Goal: Task Accomplishment & Management: Complete application form

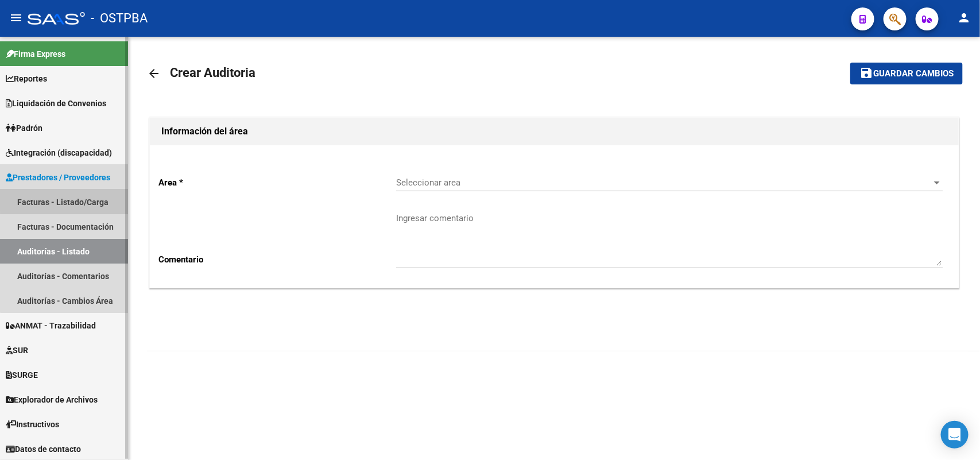
click at [77, 198] on link "Facturas - Listado/Carga" at bounding box center [64, 201] width 128 height 25
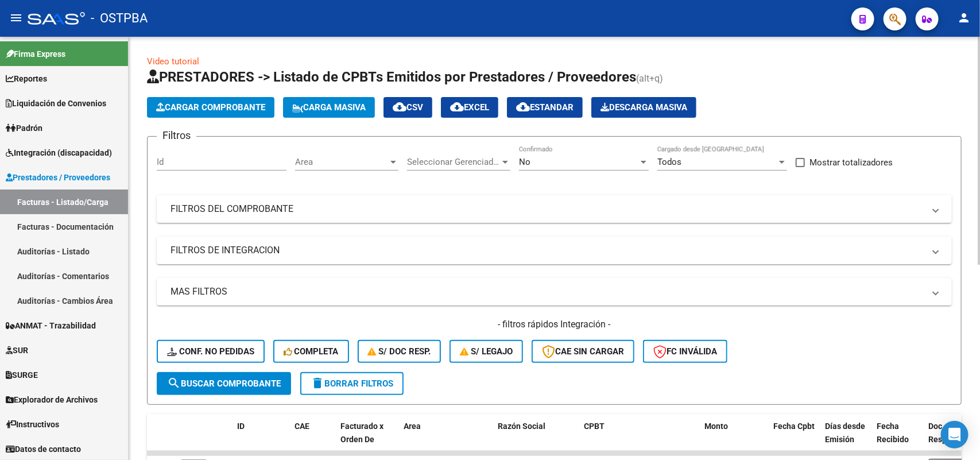
click at [210, 102] on span "Cargar Comprobante" at bounding box center [210, 107] width 109 height 10
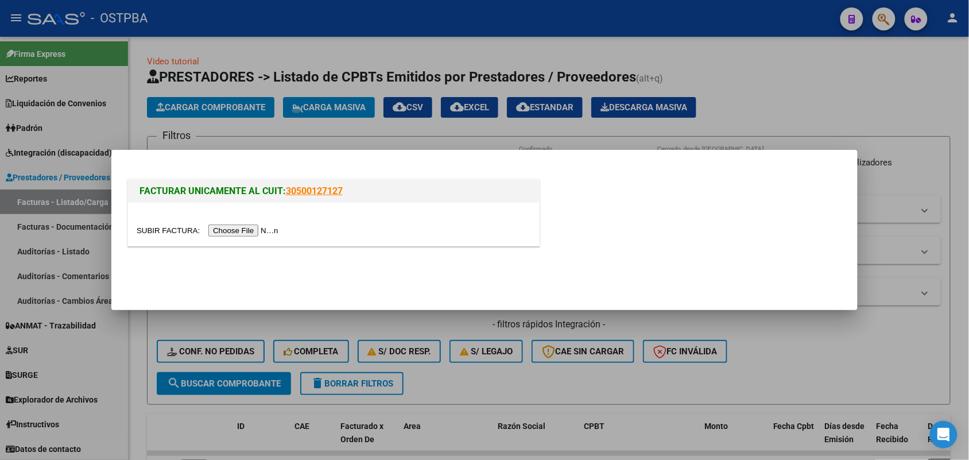
click at [225, 228] on input "file" at bounding box center [209, 230] width 145 height 12
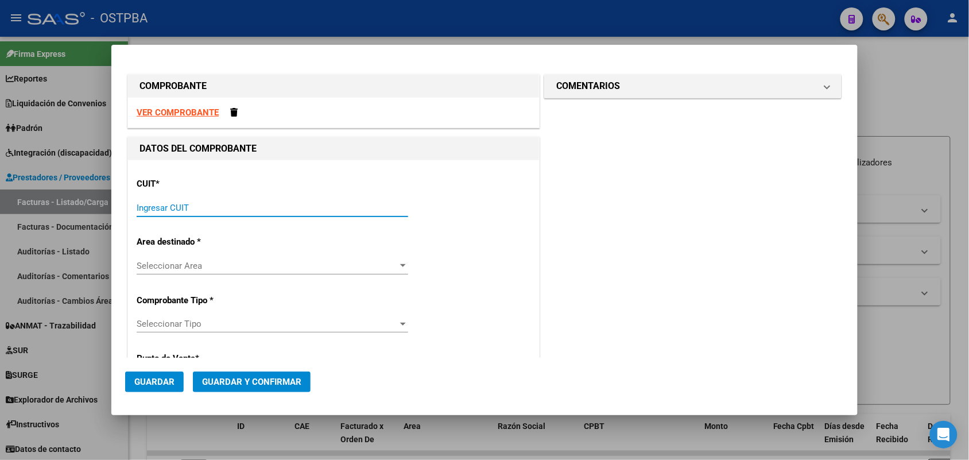
click at [146, 208] on input "Ingresar CUIT" at bounding box center [272, 208] width 271 height 10
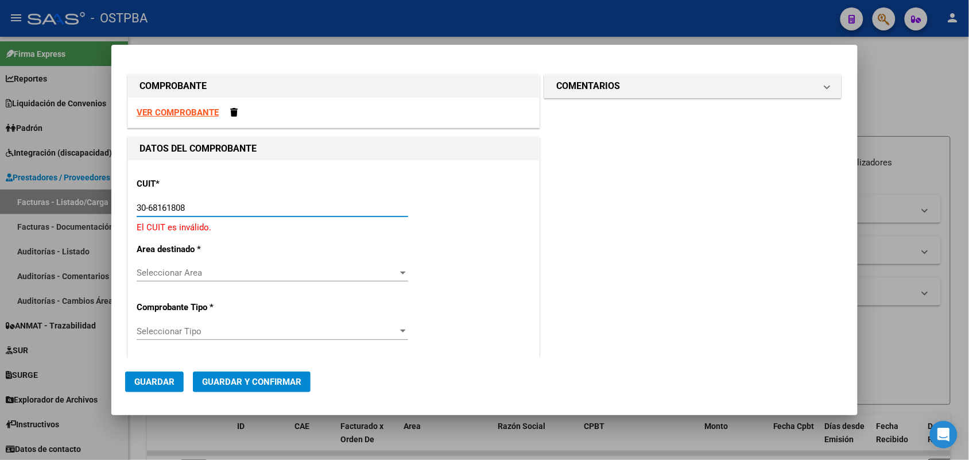
type input "30-68161808-9"
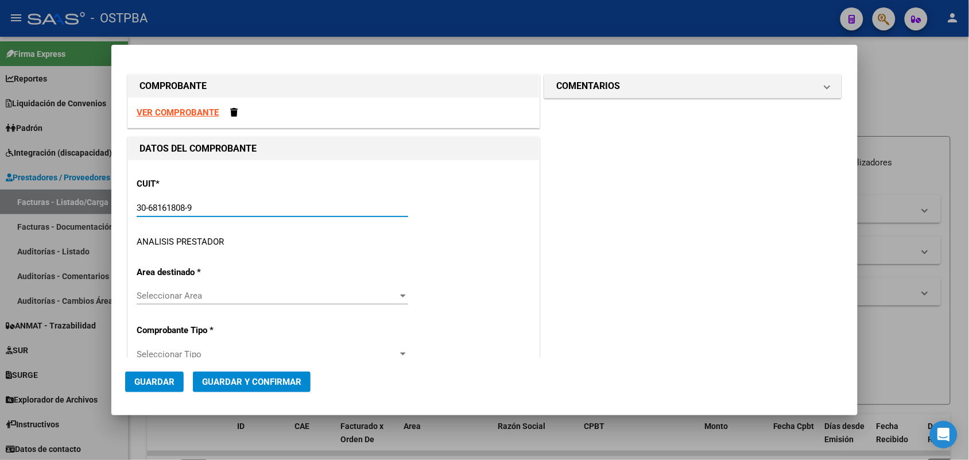
type input "4"
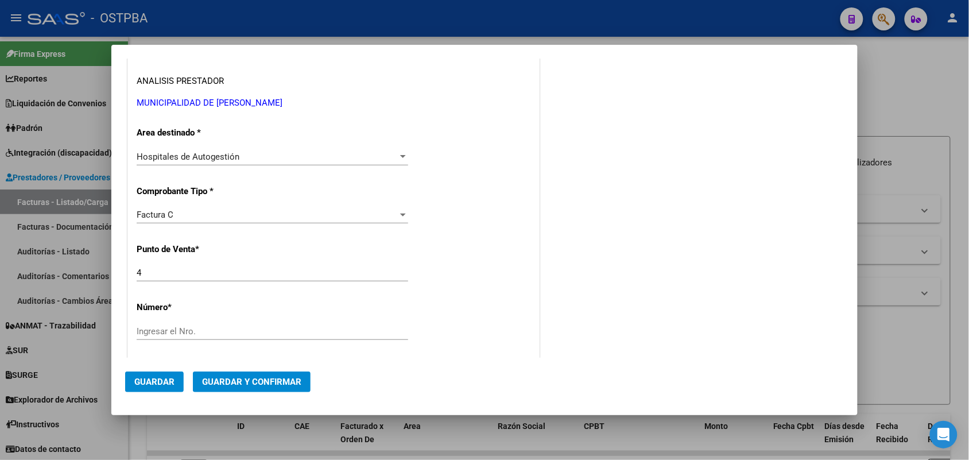
scroll to position [215, 0]
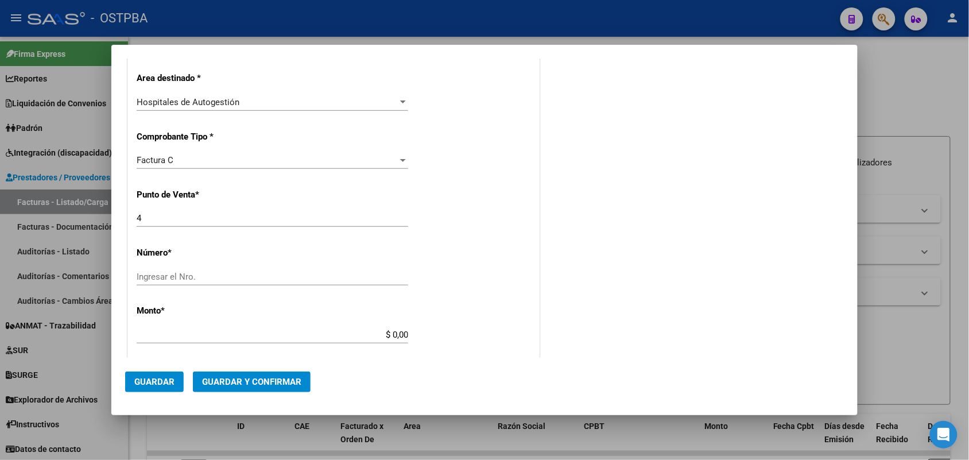
type input "30-68161808-9"
drag, startPoint x: 143, startPoint y: 221, endPoint x: 99, endPoint y: 219, distance: 44.3
click at [99, 219] on div "COMPROBANTE VER COMPROBANTE DATOS DEL COMPROBANTE CUIT * 30-68161808-9 Ingresar…" at bounding box center [484, 230] width 969 height 460
type input "1"
click at [141, 273] on input "Ingresar el Nro." at bounding box center [272, 276] width 271 height 10
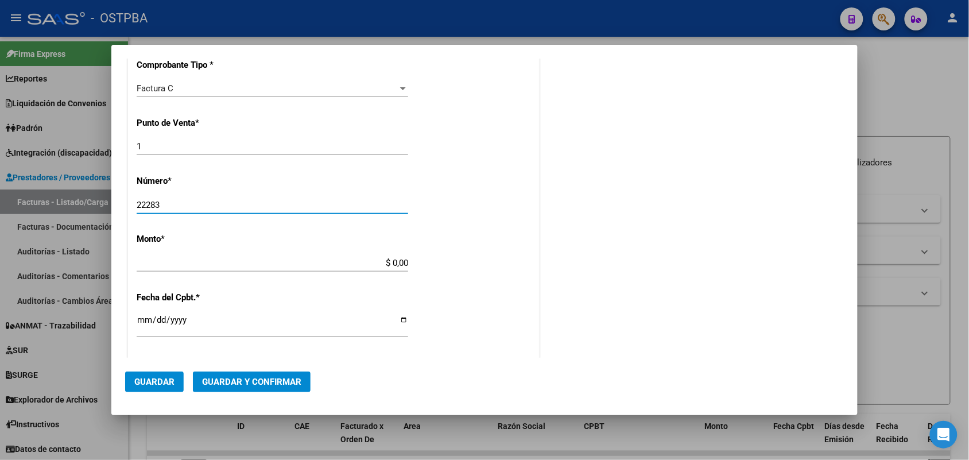
scroll to position [359, 0]
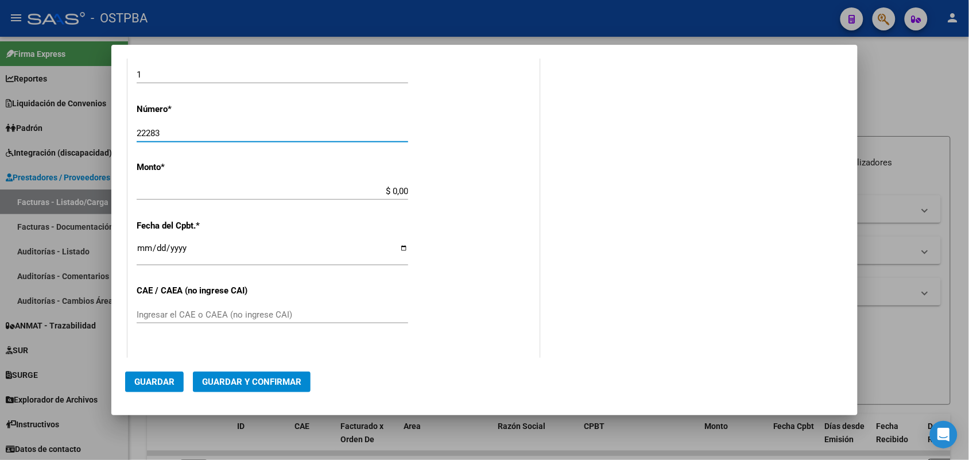
type input "22283"
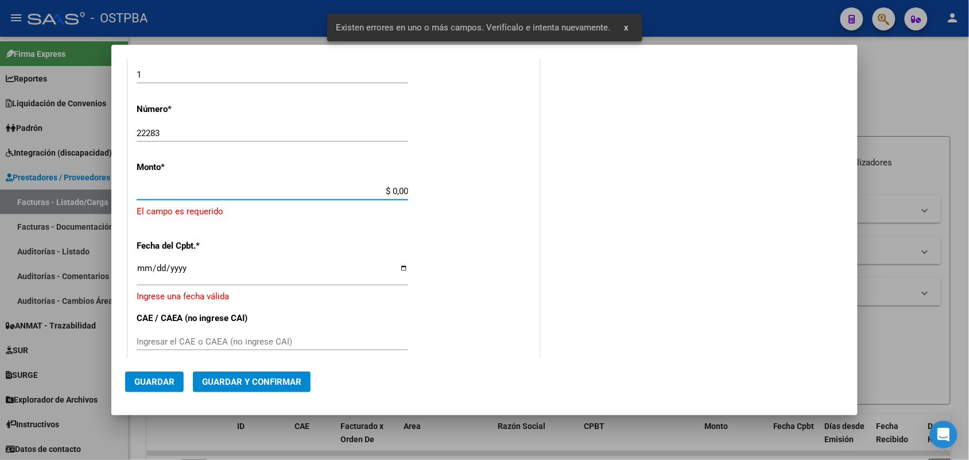
drag, startPoint x: 372, startPoint y: 190, endPoint x: 432, endPoint y: 193, distance: 60.3
click at [432, 193] on div "CUIT * 30-68161808-9 Ingresar CUIT ANALISIS PRESTADOR MUNICIPALIDAD DE [PERSON_…" at bounding box center [333, 221] width 411 height 841
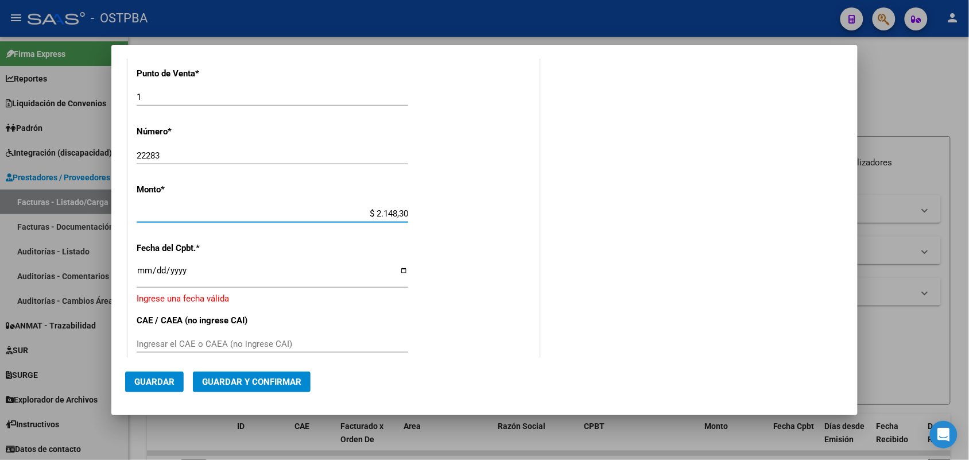
type input "$ 21.483,00"
click at [143, 274] on input "Ingresar la fecha" at bounding box center [272, 275] width 271 height 18
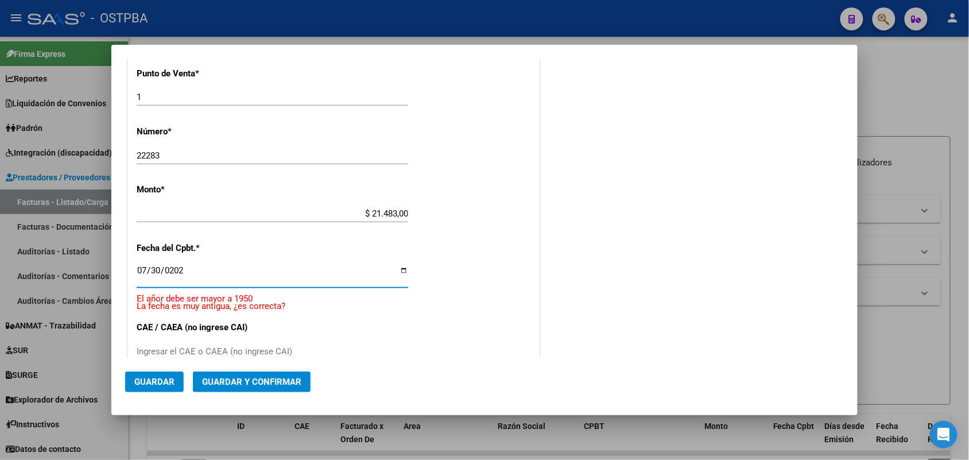
type input "[DATE]"
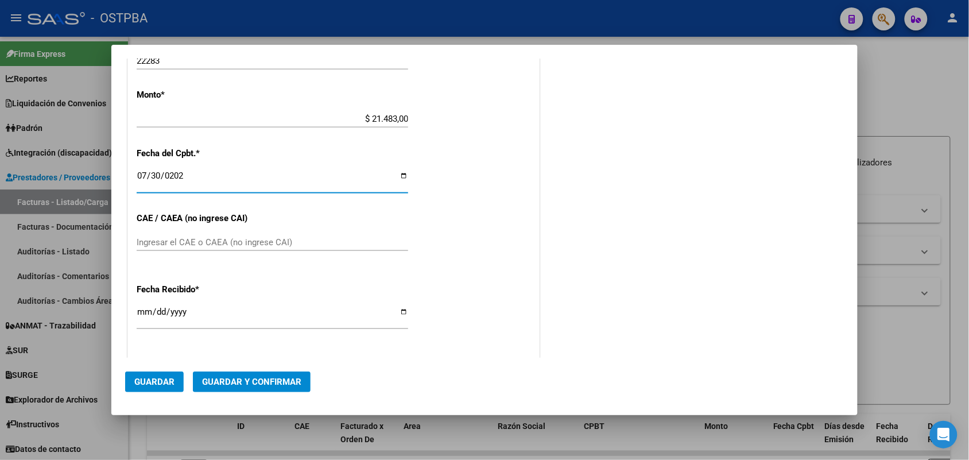
scroll to position [552, 0]
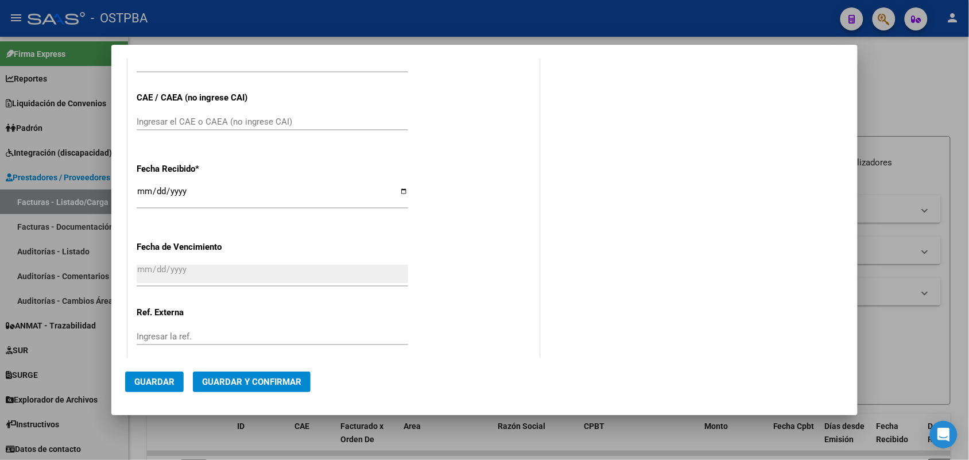
click at [162, 115] on div "Ingresar el CAE o CAEA (no ingrese CAI)" at bounding box center [272, 121] width 271 height 17
type input "75319337617298"
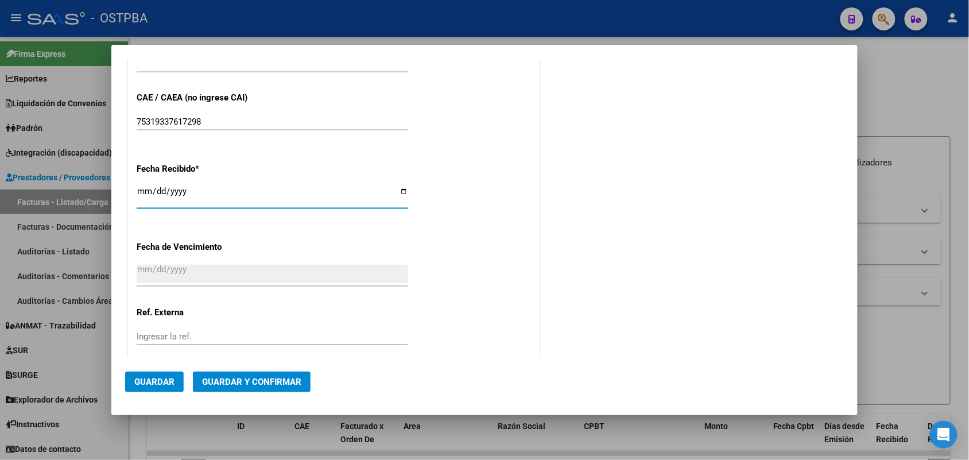
click at [145, 196] on input "[DATE]" at bounding box center [272, 196] width 271 height 18
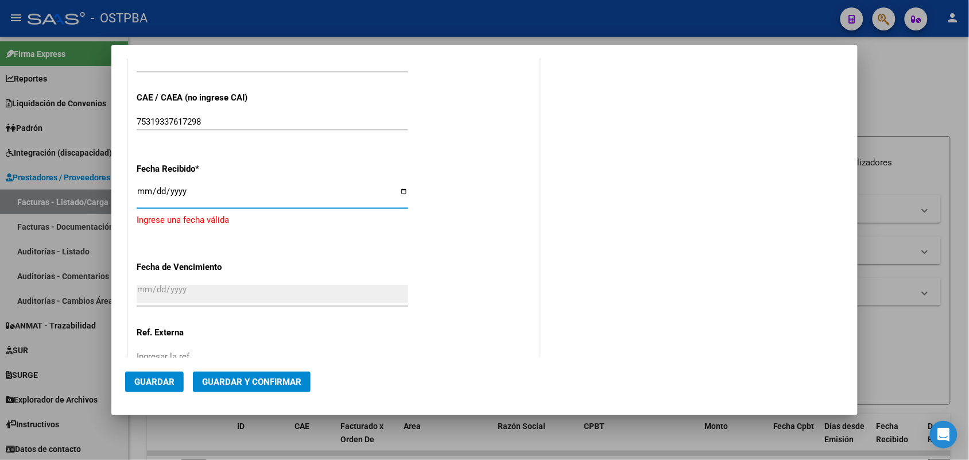
type input "[DATE]"
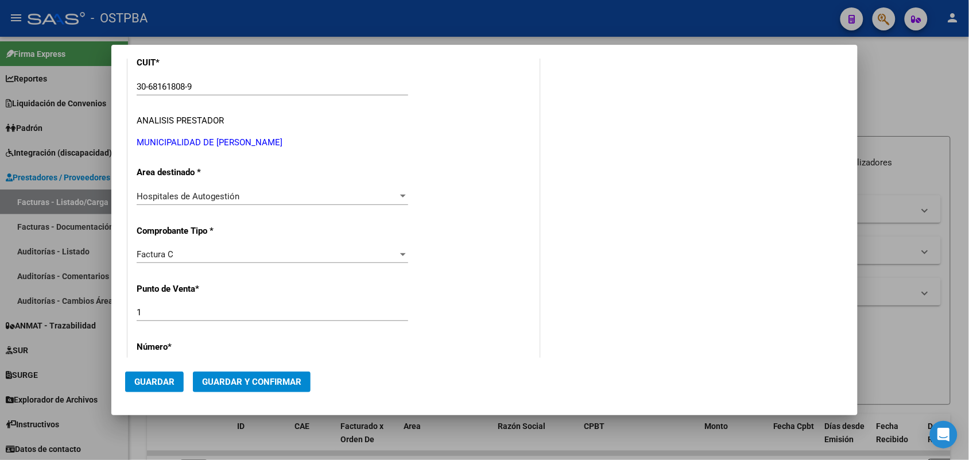
scroll to position [0, 0]
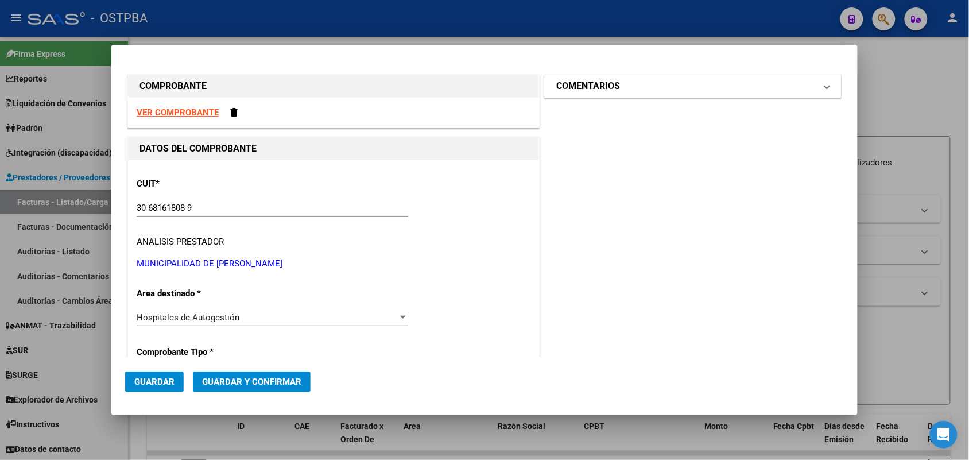
click at [825, 82] on span at bounding box center [827, 86] width 5 height 14
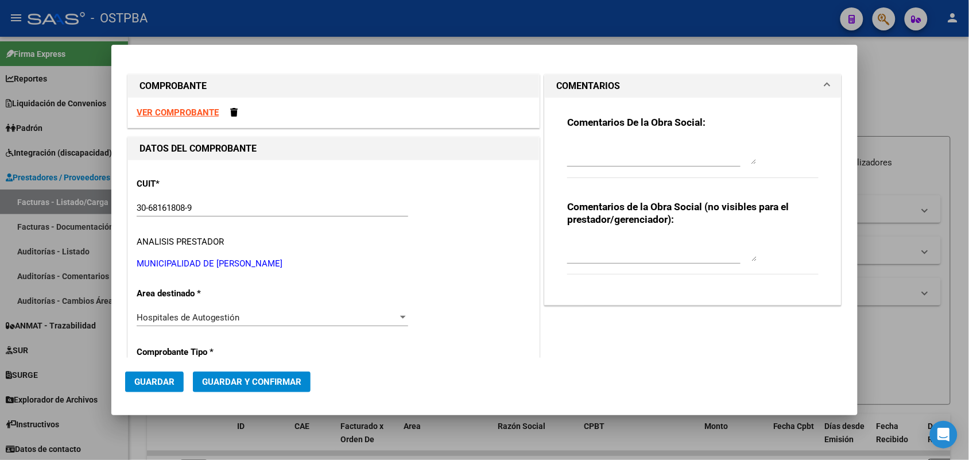
drag, startPoint x: 561, startPoint y: 156, endPoint x: 567, endPoint y: 156, distance: 6.3
click at [567, 156] on textarea at bounding box center [661, 152] width 189 height 23
type textarea "HR 126221"
click at [151, 381] on span "Guardar" at bounding box center [154, 382] width 40 height 10
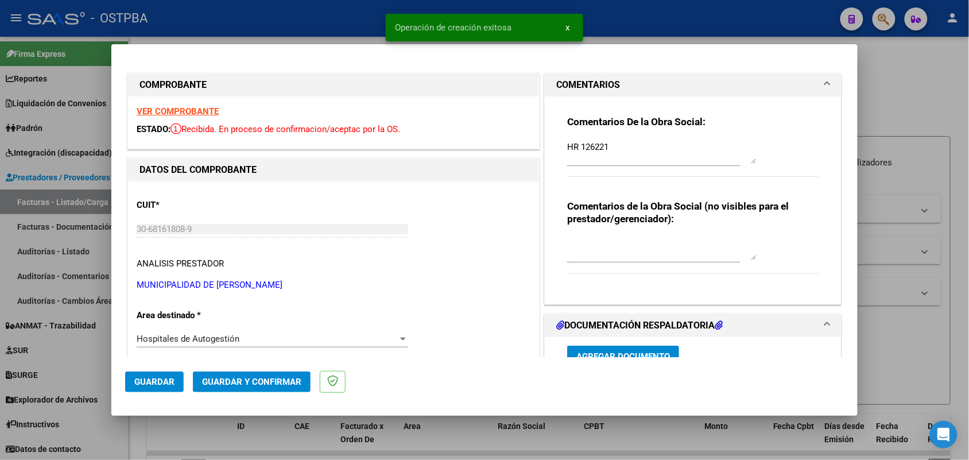
type input "[DATE]"
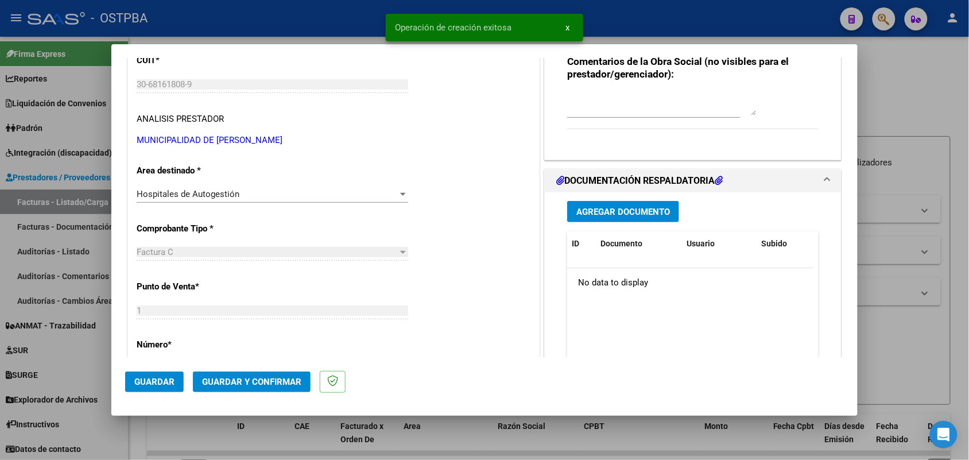
scroll to position [215, 0]
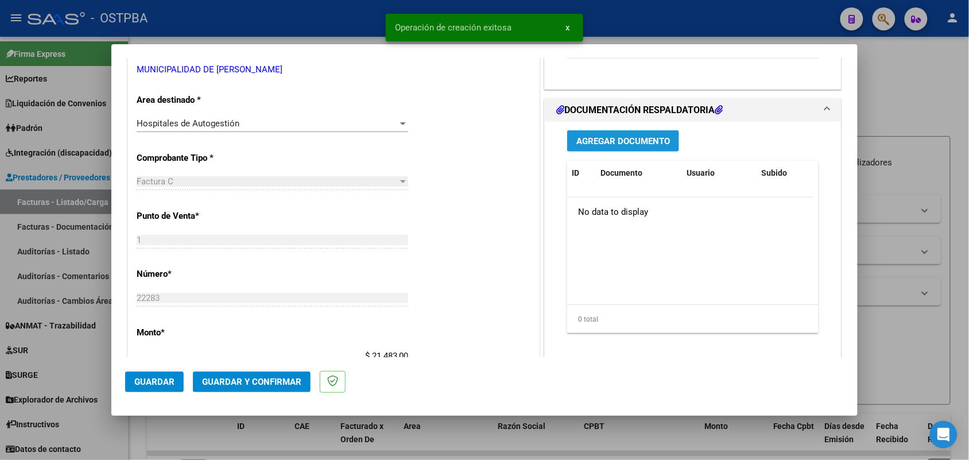
click at [604, 144] on span "Agregar Documento" at bounding box center [623, 141] width 94 height 10
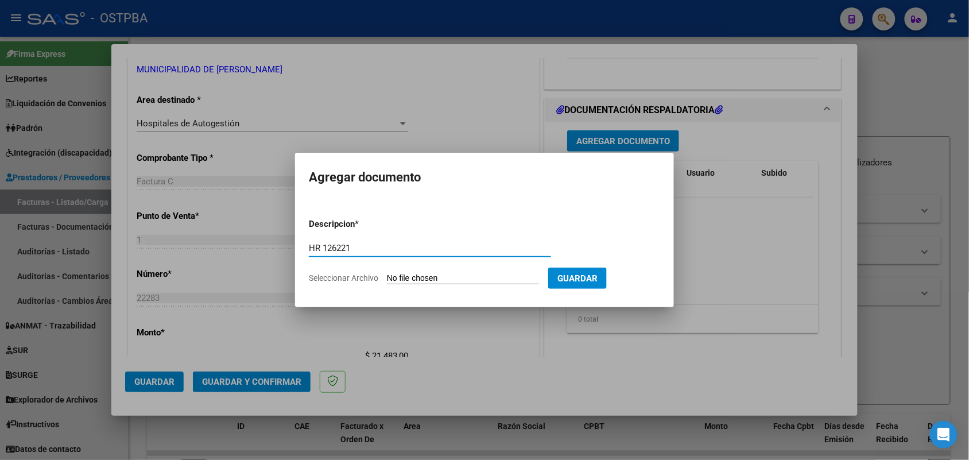
type input "HR 126221"
click at [399, 277] on input "Seleccionar Archivo" at bounding box center [463, 278] width 152 height 11
type input "C:\fakepath\HR 126221.pdf"
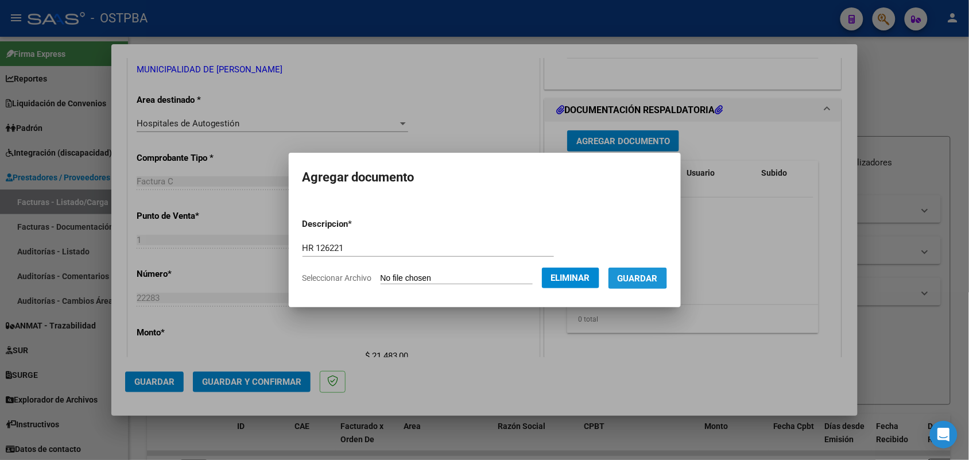
click at [646, 275] on span "Guardar" at bounding box center [638, 278] width 40 height 10
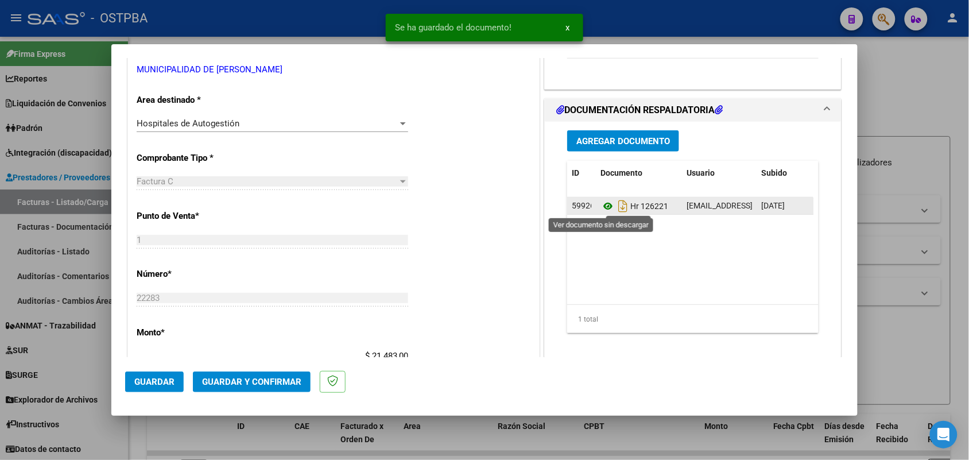
click at [603, 207] on icon at bounding box center [607, 206] width 15 height 14
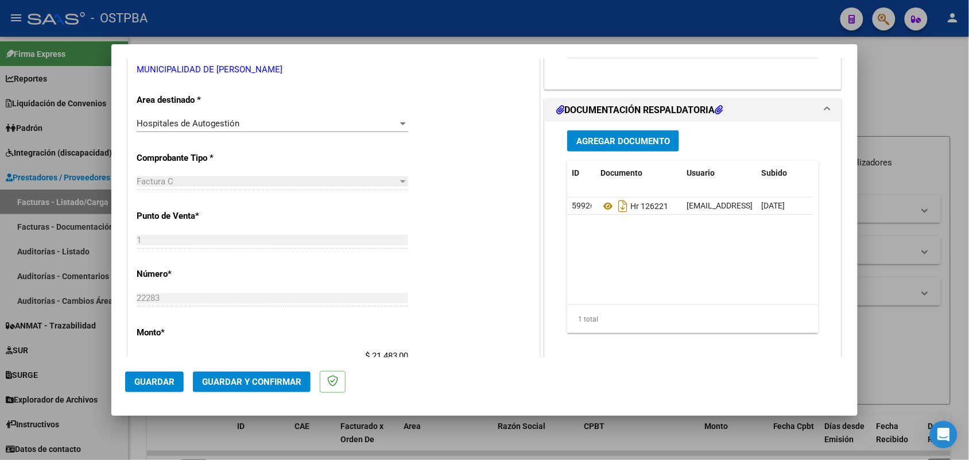
click at [610, 142] on span "Agregar Documento" at bounding box center [623, 141] width 94 height 10
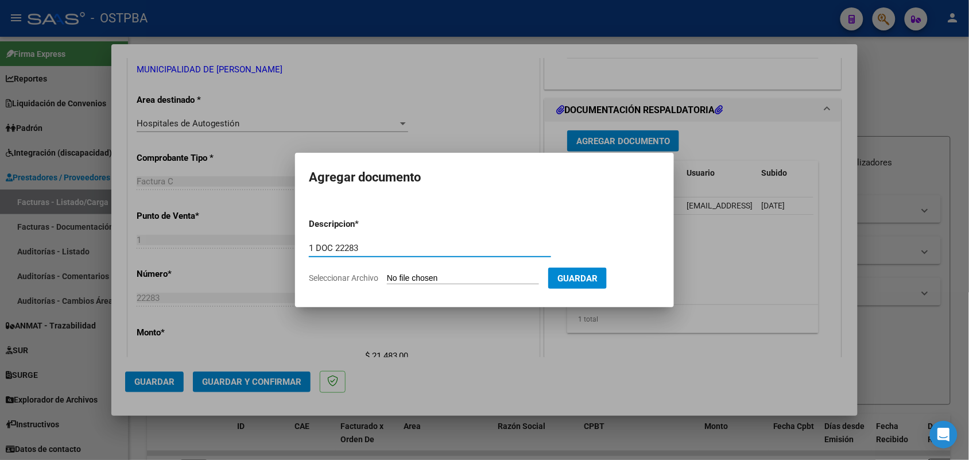
type input "1 DOC 22283"
click at [397, 281] on input "Seleccionar Archivo" at bounding box center [463, 278] width 152 height 11
type input "C:\fakepath\1 DOC 22283.pdf"
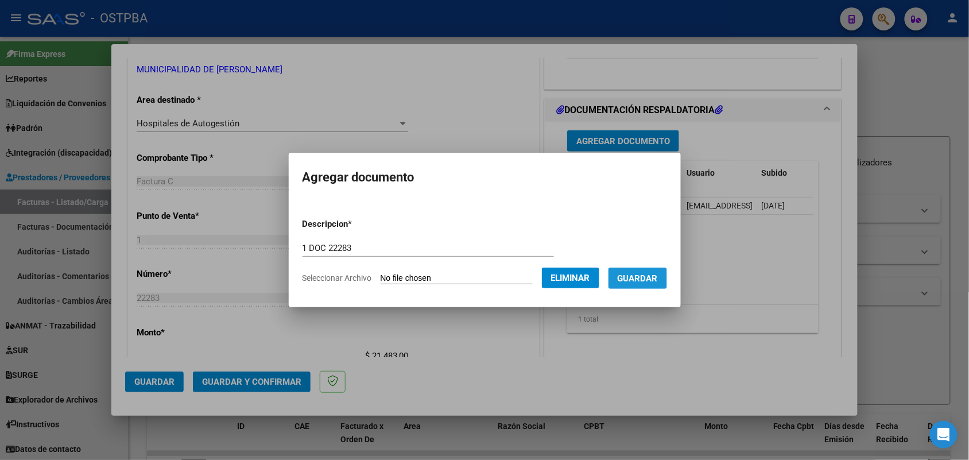
click at [649, 273] on span "Guardar" at bounding box center [638, 278] width 40 height 10
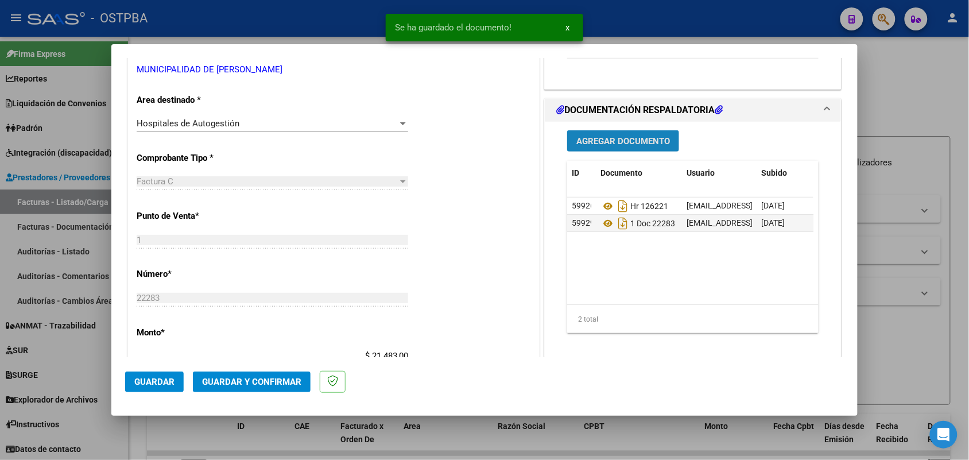
click at [629, 138] on span "Agregar Documento" at bounding box center [623, 141] width 94 height 10
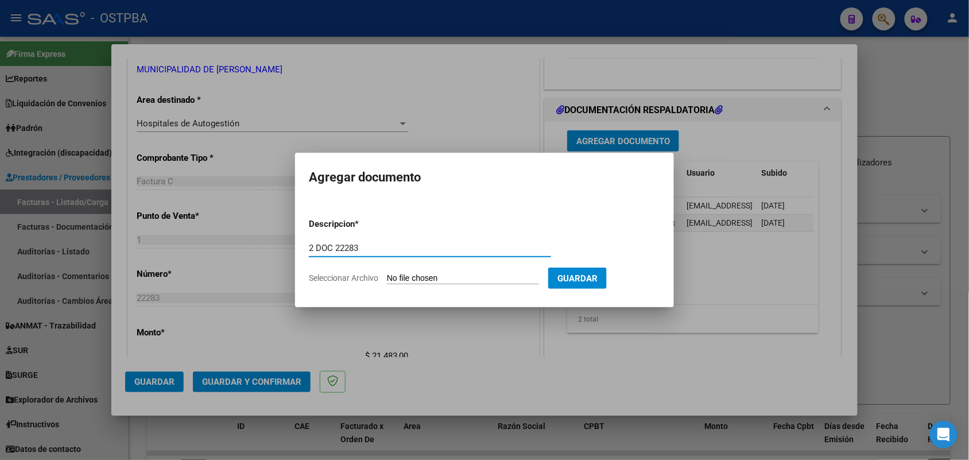
type input "2 DOC 22283"
click at [399, 280] on input "Seleccionar Archivo" at bounding box center [463, 278] width 152 height 11
type input "C:\fakepath\2 DOC 22283.pdf"
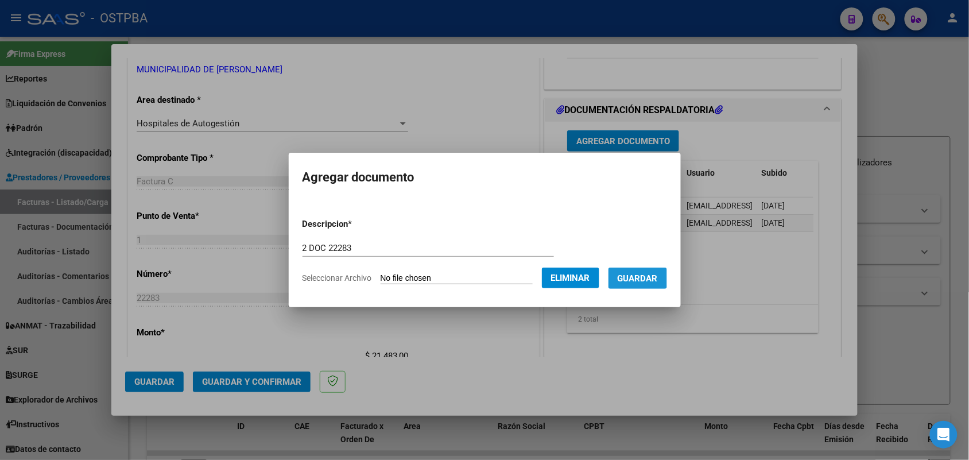
click at [647, 277] on span "Guardar" at bounding box center [638, 278] width 40 height 10
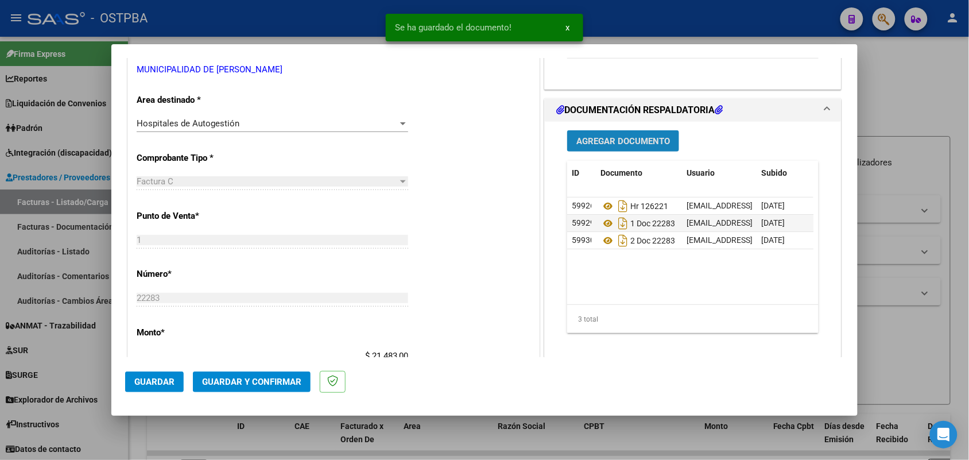
click at [632, 138] on span "Agregar Documento" at bounding box center [623, 141] width 94 height 10
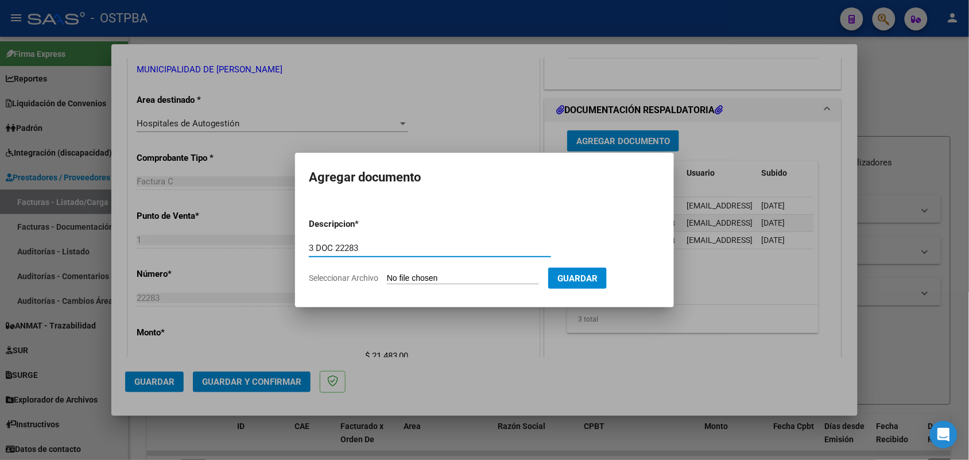
type input "3 DOC 22283"
click at [409, 280] on input "Seleccionar Archivo" at bounding box center [463, 278] width 152 height 11
type input "C:\fakepath\3 DOC 22293.pdf"
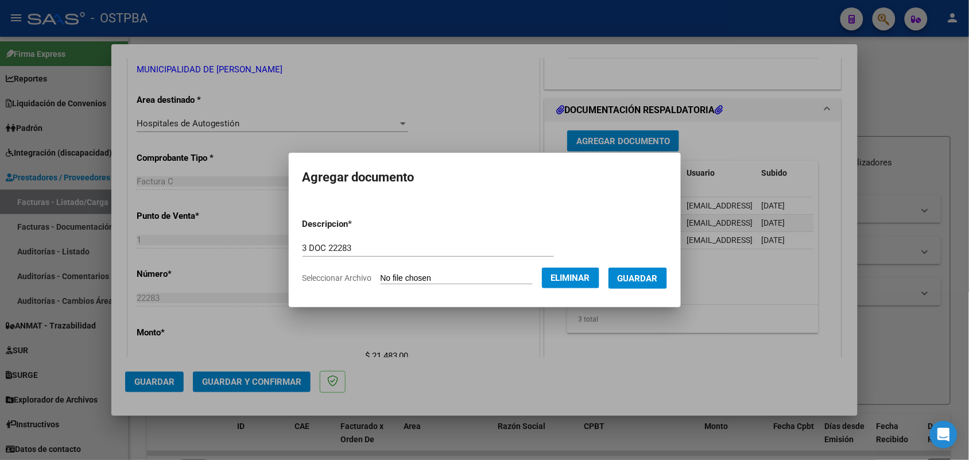
click at [646, 275] on span "Guardar" at bounding box center [638, 278] width 40 height 10
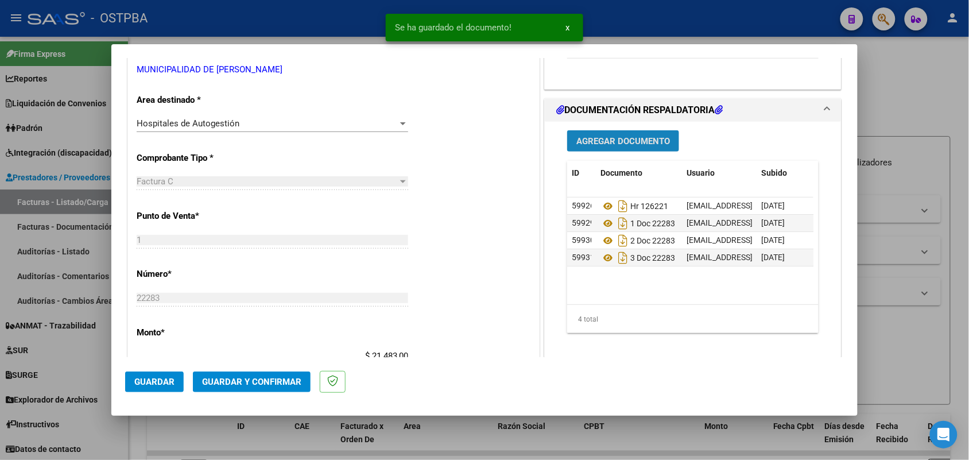
click at [627, 142] on span "Agregar Documento" at bounding box center [623, 141] width 94 height 10
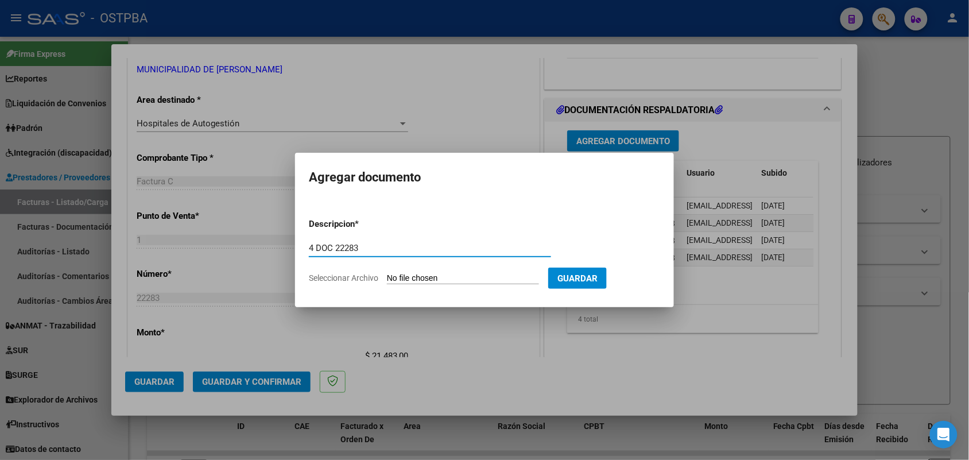
type input "4 DOC 22283"
click at [397, 280] on input "Seleccionar Archivo" at bounding box center [463, 278] width 152 height 11
type input "C:\fakepath\4 DOC 22283.pdf"
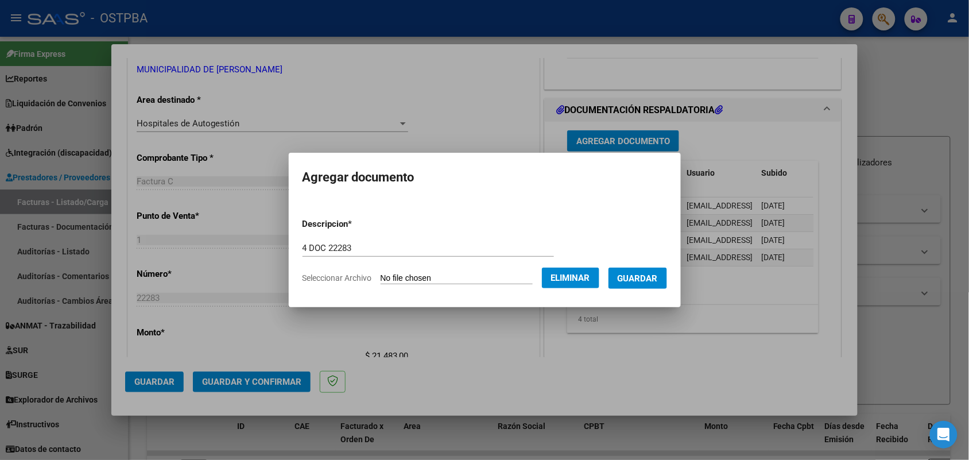
click at [655, 273] on span "Guardar" at bounding box center [638, 278] width 40 height 10
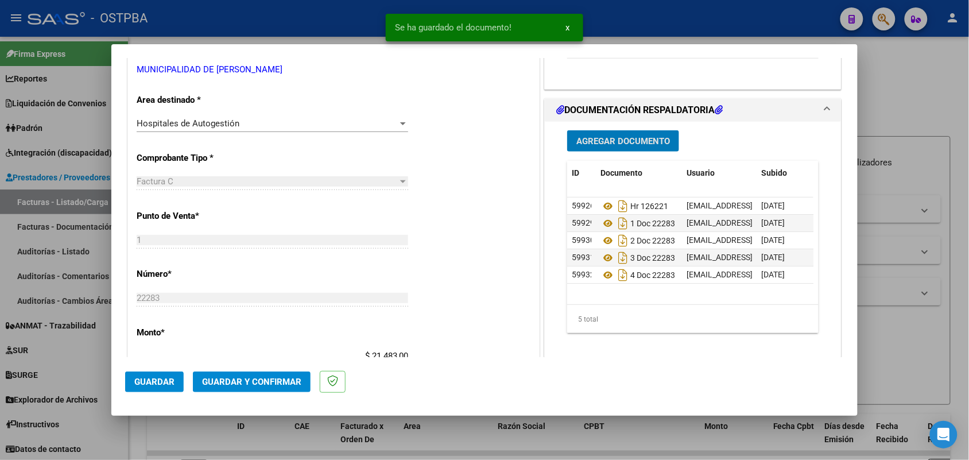
click at [624, 133] on button "Agregar Documento" at bounding box center [623, 140] width 112 height 21
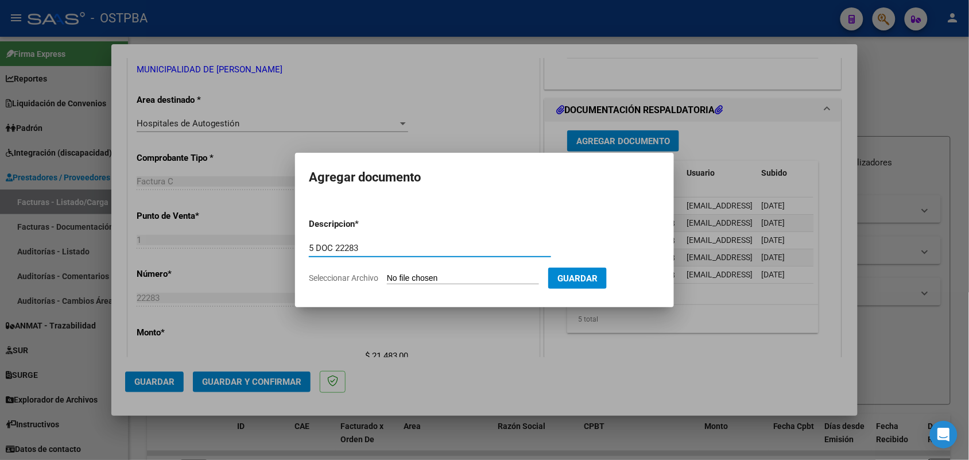
type input "5 DOC 22283"
click at [390, 277] on input "Seleccionar Archivo" at bounding box center [463, 278] width 152 height 11
type input "C:\fakepath\5 DOC 22283.pdf"
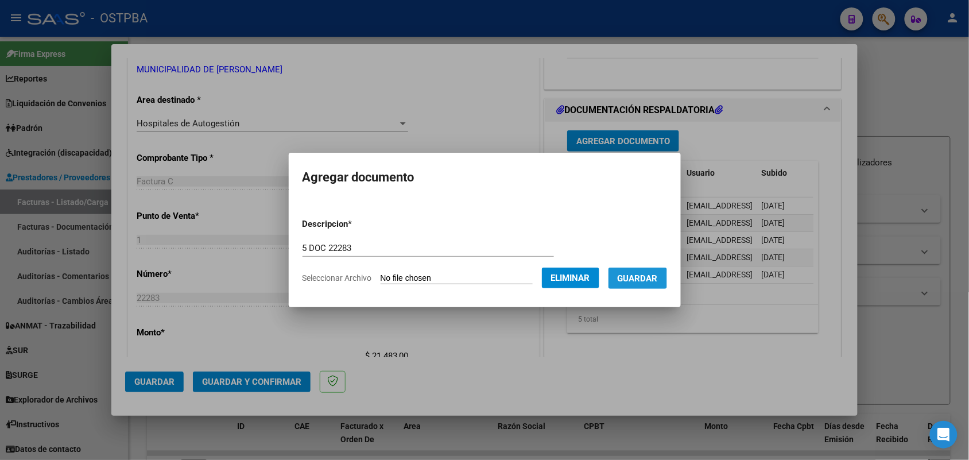
click at [635, 280] on span "Guardar" at bounding box center [638, 278] width 40 height 10
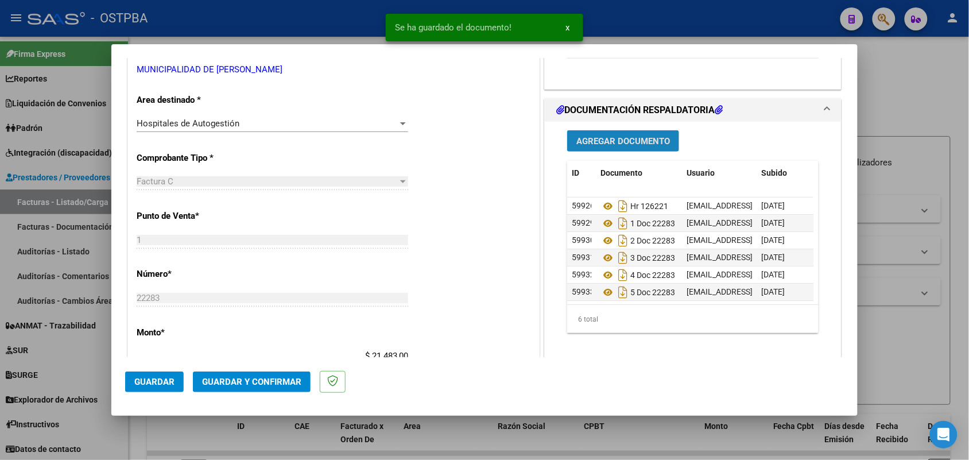
click at [620, 143] on span "Agregar Documento" at bounding box center [623, 141] width 94 height 10
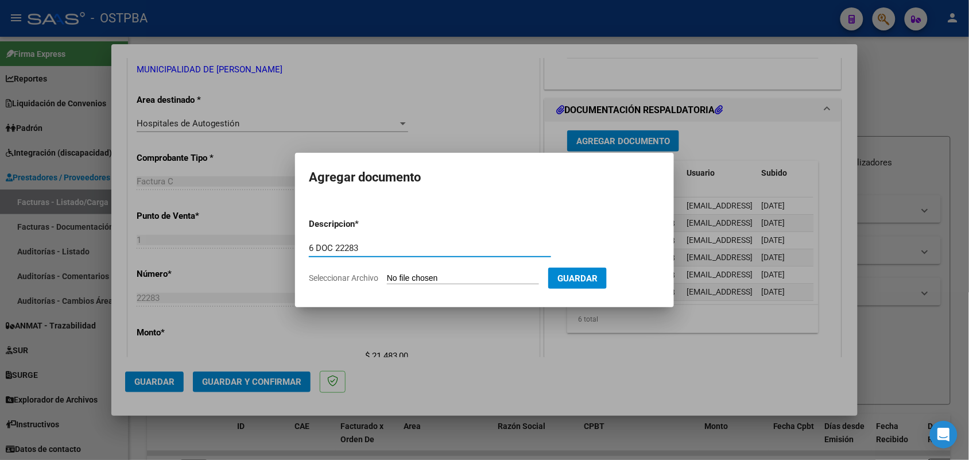
type input "6 DOC 22283"
click at [399, 280] on input "Seleccionar Archivo" at bounding box center [463, 278] width 152 height 11
type input "C:\fakepath\6 DOC 22283.pdf"
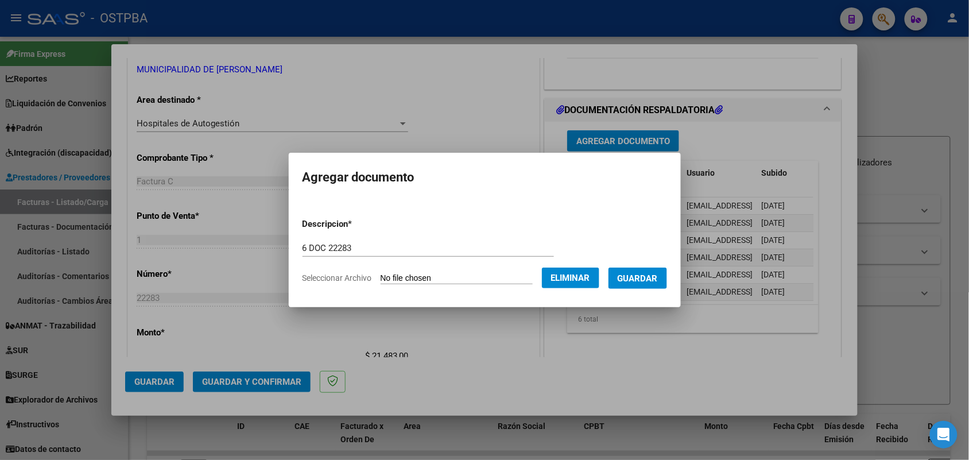
click at [649, 271] on button "Guardar" at bounding box center [637, 277] width 59 height 21
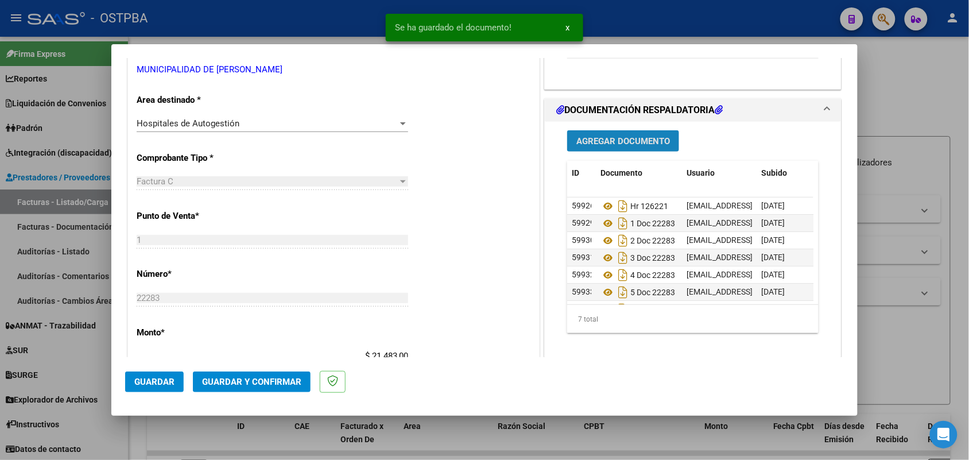
click at [640, 141] on span "Agregar Documento" at bounding box center [623, 141] width 94 height 10
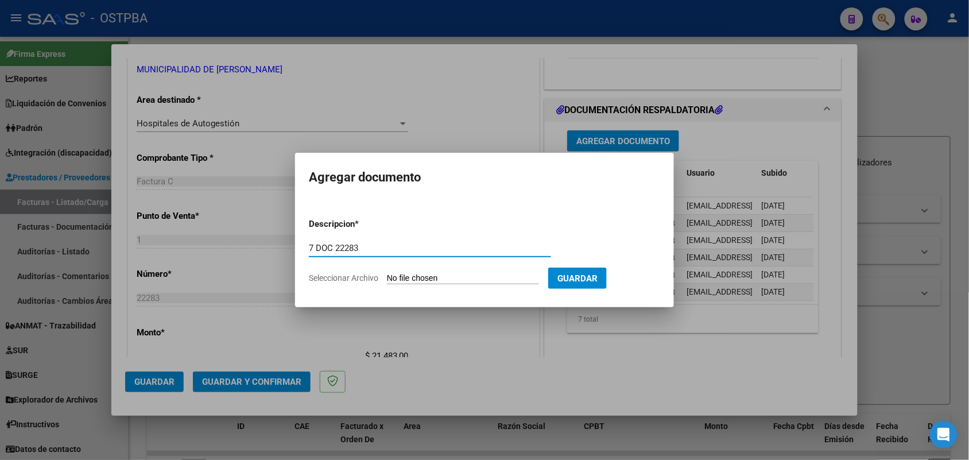
type input "7 DOC 22283"
click at [386, 273] on app-file-uploader "Seleccionar Archivo" at bounding box center [428, 278] width 239 height 10
click at [394, 277] on input "Seleccionar Archivo" at bounding box center [463, 278] width 152 height 11
type input "C:\fakepath\7 DOC 22283.pdf"
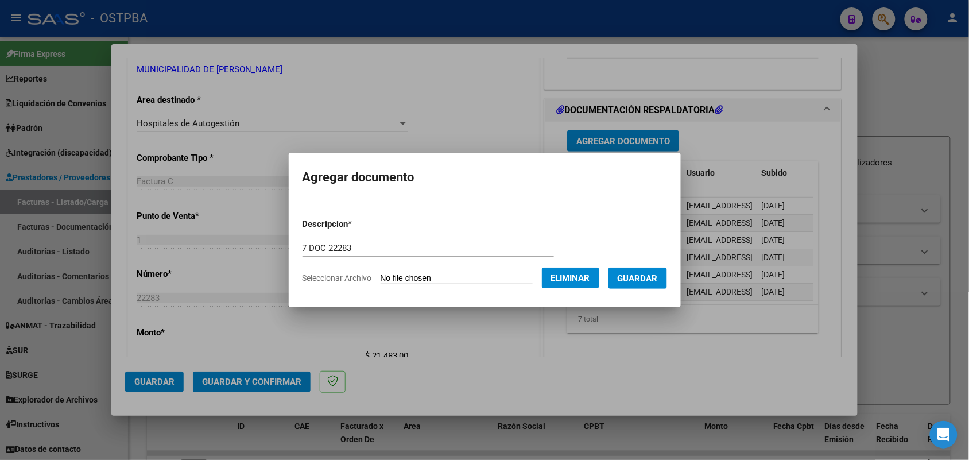
click at [633, 274] on span "Guardar" at bounding box center [638, 278] width 40 height 10
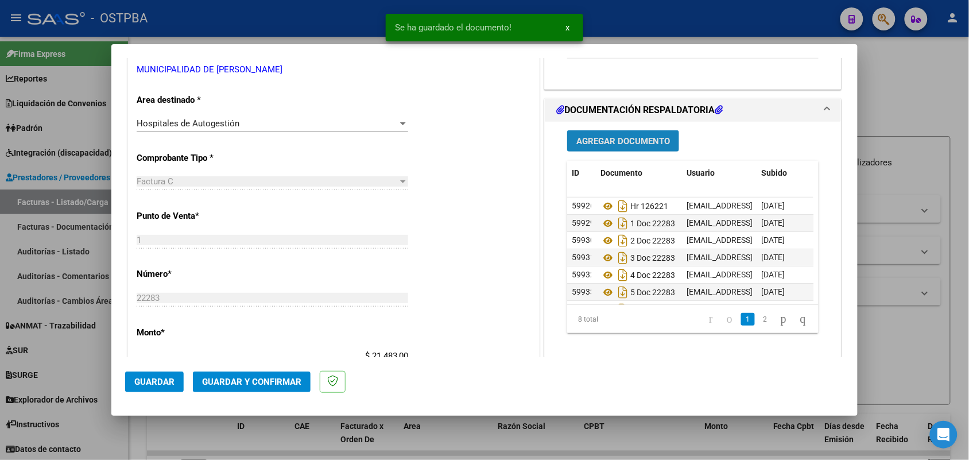
click at [616, 141] on span "Agregar Documento" at bounding box center [623, 141] width 94 height 10
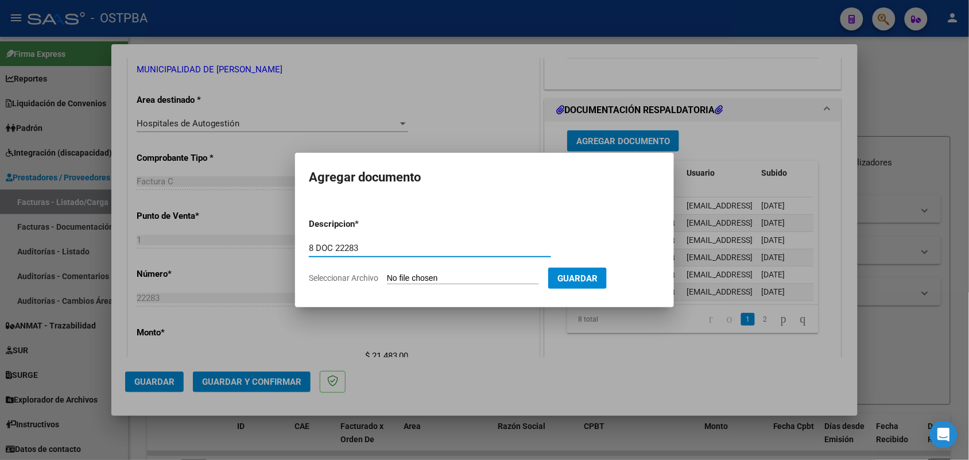
type input "8 DOC 22283"
click at [410, 274] on input "Seleccionar Archivo" at bounding box center [463, 278] width 152 height 11
type input "C:\fakepath\8 DOC 22283.pdf"
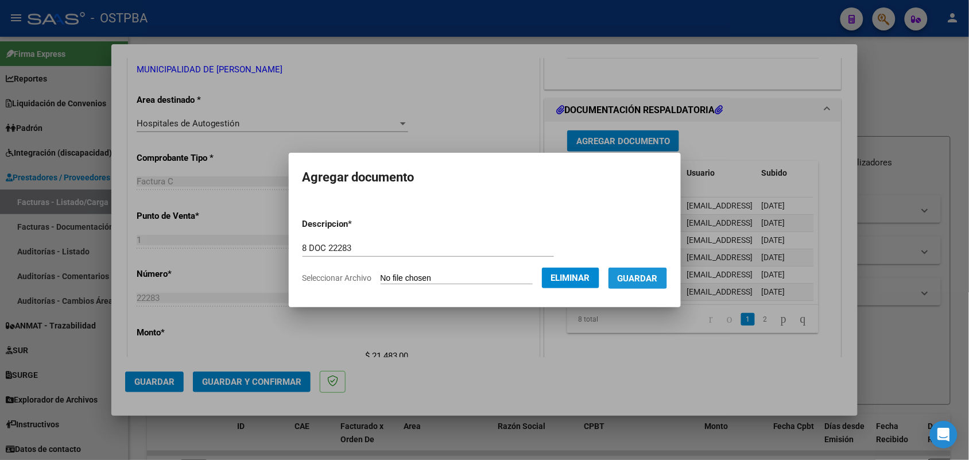
click at [640, 278] on span "Guardar" at bounding box center [638, 278] width 40 height 10
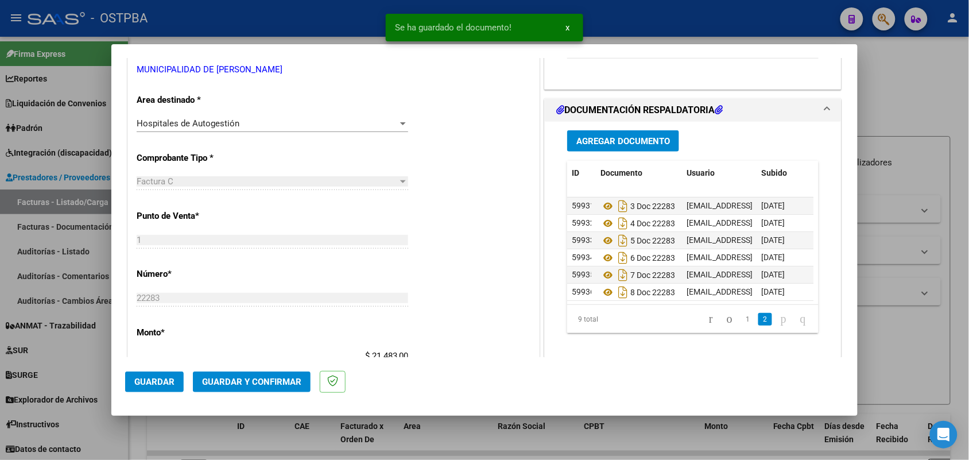
scroll to position [63, 0]
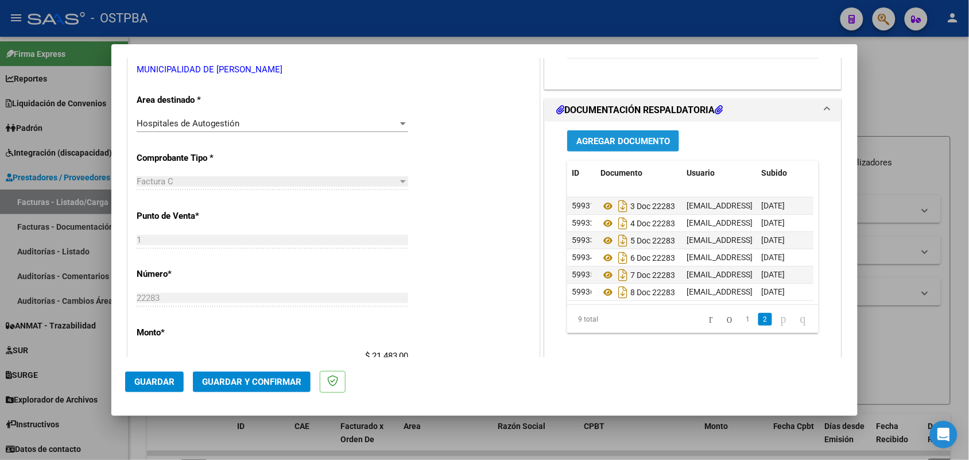
click at [616, 139] on span "Agregar Documento" at bounding box center [623, 141] width 94 height 10
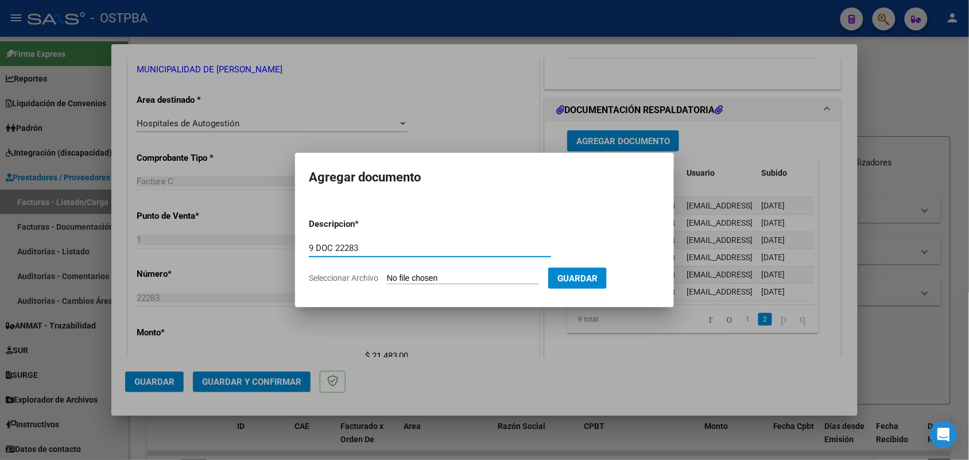
type input "9 DOC 22283"
click at [398, 274] on input "Seleccionar Archivo" at bounding box center [463, 278] width 152 height 11
type input "C:\fakepath\9 DOC 22283.pdf"
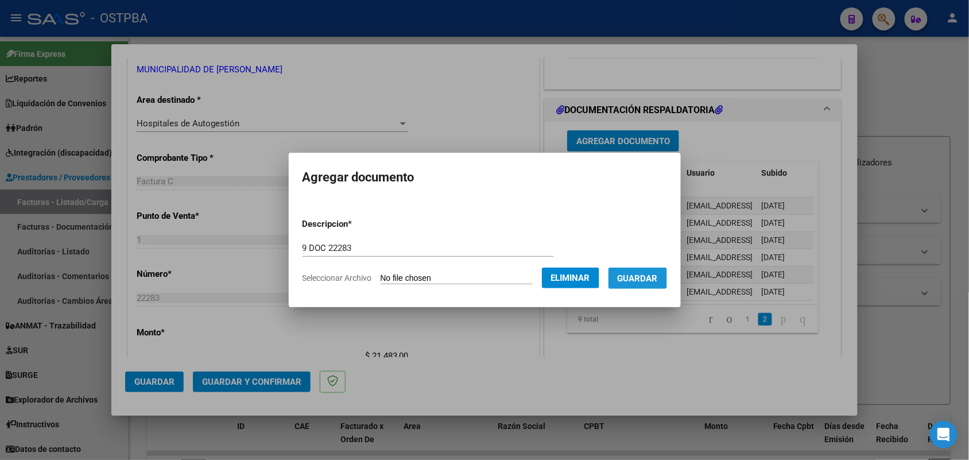
click at [647, 274] on span "Guardar" at bounding box center [638, 278] width 40 height 10
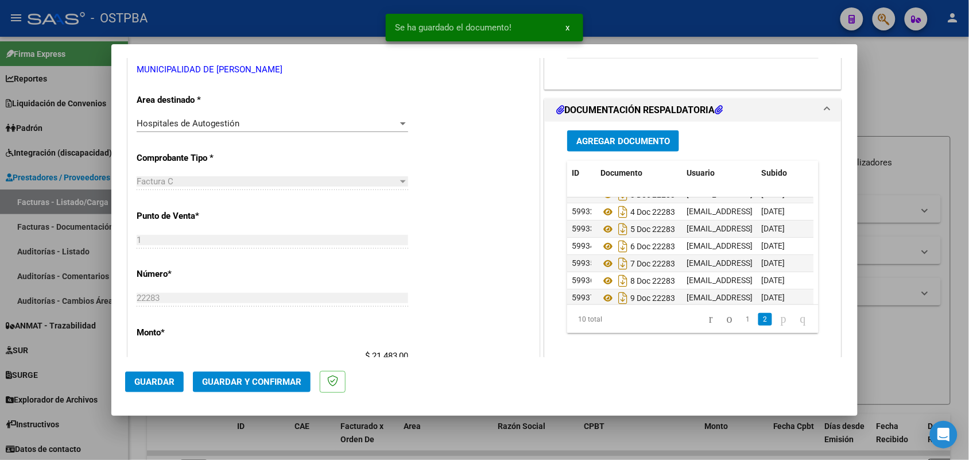
scroll to position [80, 0]
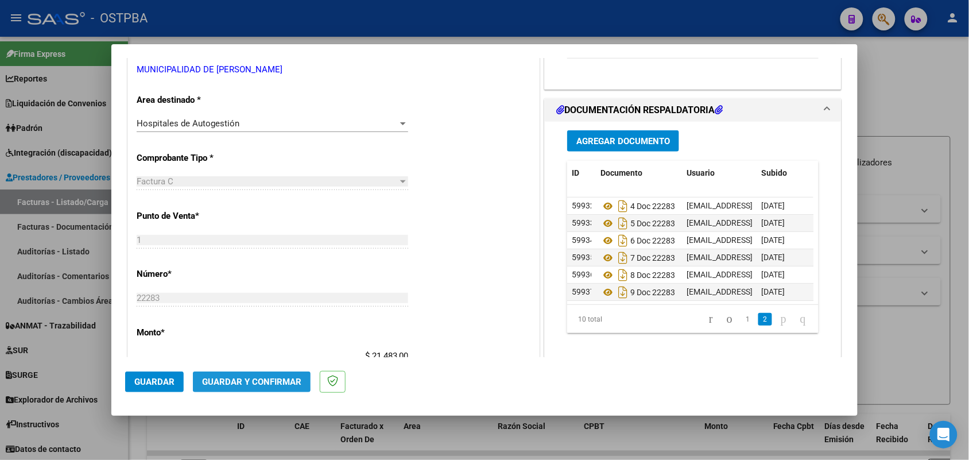
click at [239, 382] on span "Guardar y Confirmar" at bounding box center [251, 382] width 99 height 10
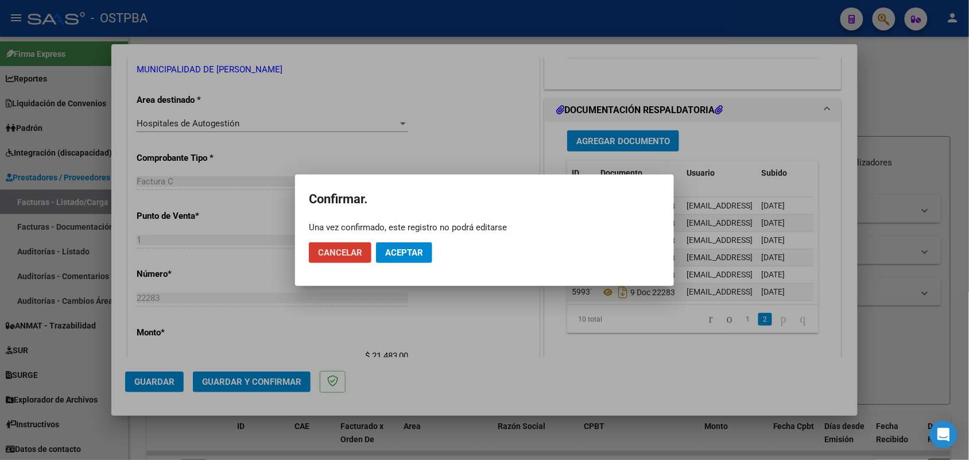
click at [391, 254] on span "Aceptar" at bounding box center [404, 252] width 38 height 10
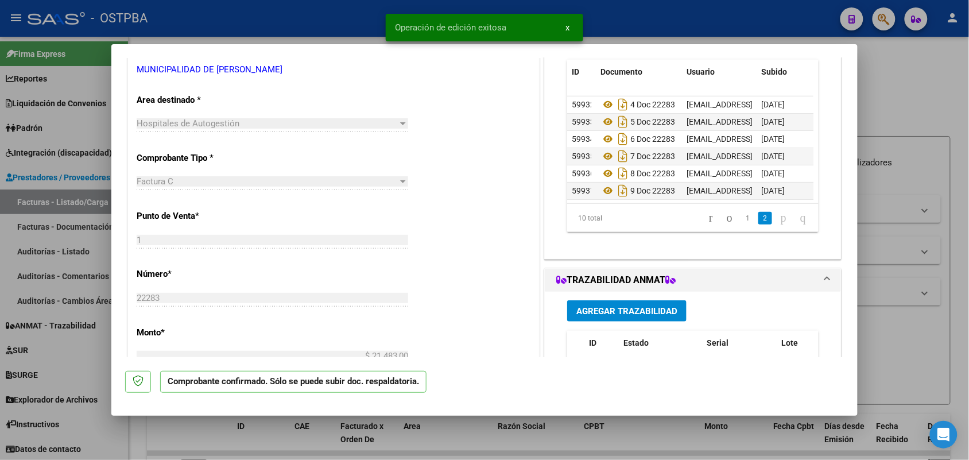
click at [79, 316] on div at bounding box center [484, 230] width 969 height 460
type input "$ 0,00"
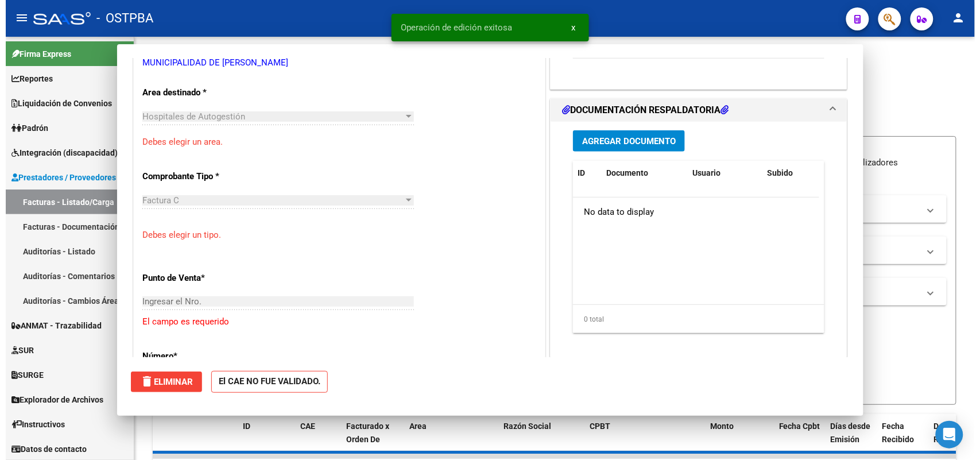
scroll to position [0, 0]
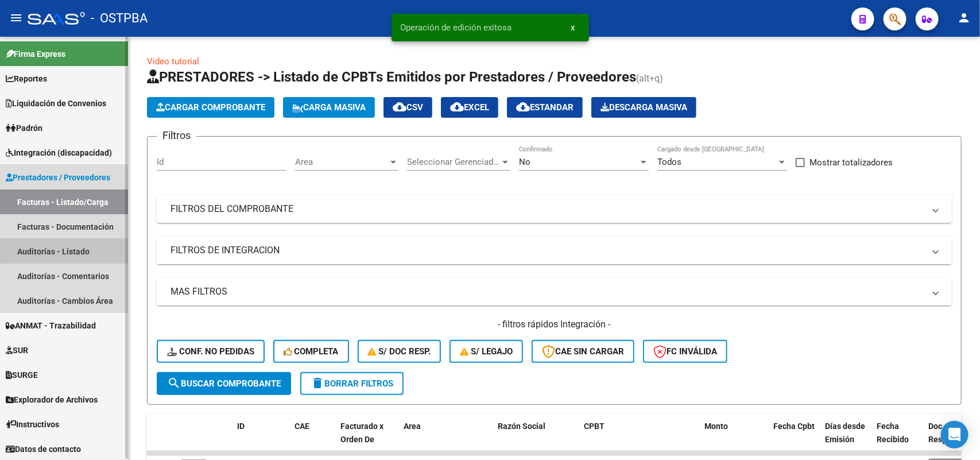
click at [87, 247] on link "Auditorías - Listado" at bounding box center [64, 251] width 128 height 25
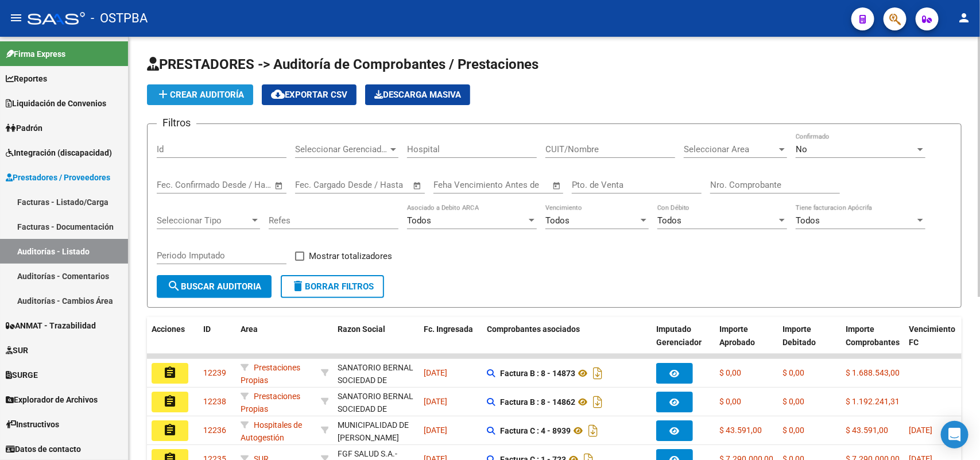
click at [222, 93] on span "add Crear Auditoría" at bounding box center [200, 95] width 88 height 10
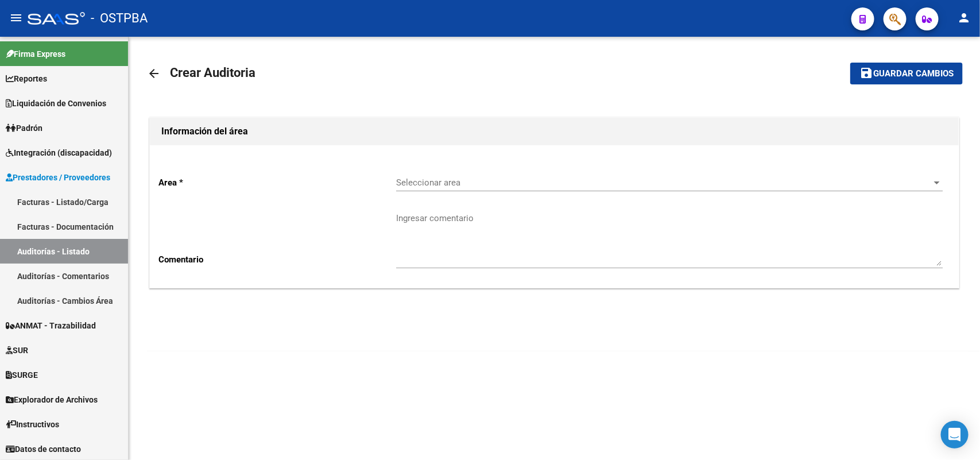
click at [448, 179] on span "Seleccionar area" at bounding box center [664, 182] width 536 height 10
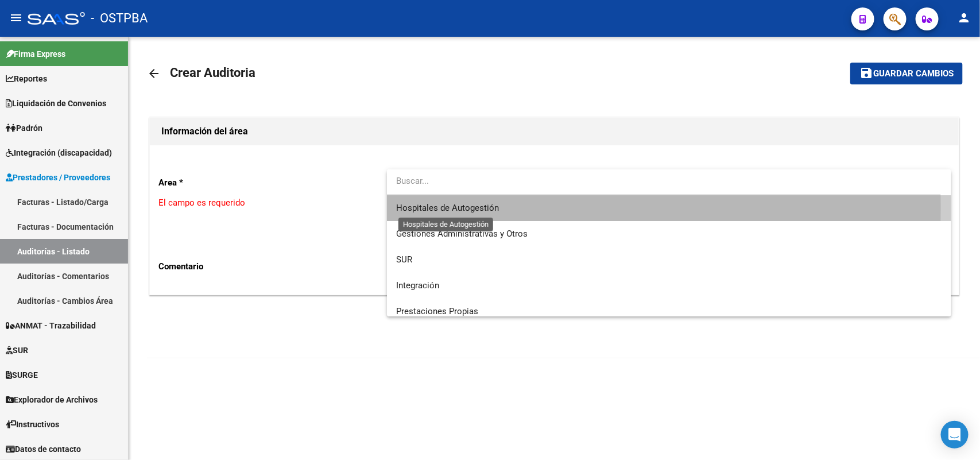
click at [446, 207] on span "Hospitales de Autogestión" at bounding box center [447, 208] width 103 height 10
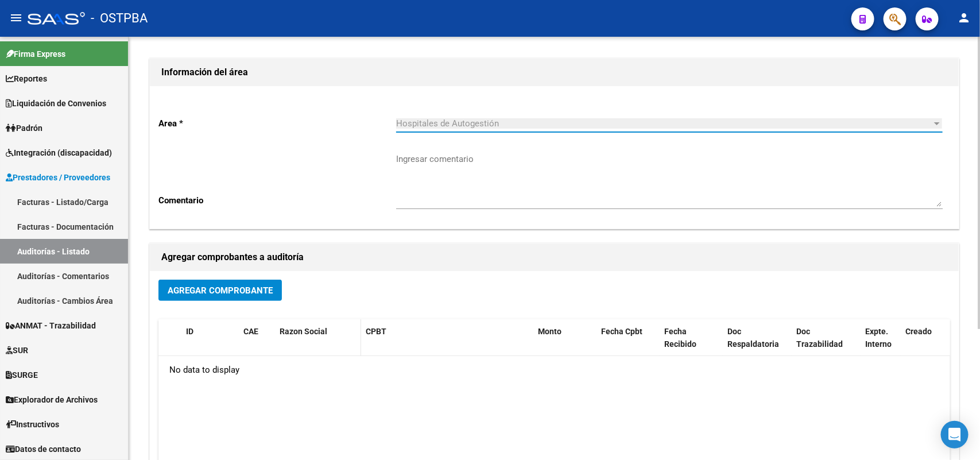
scroll to position [189, 0]
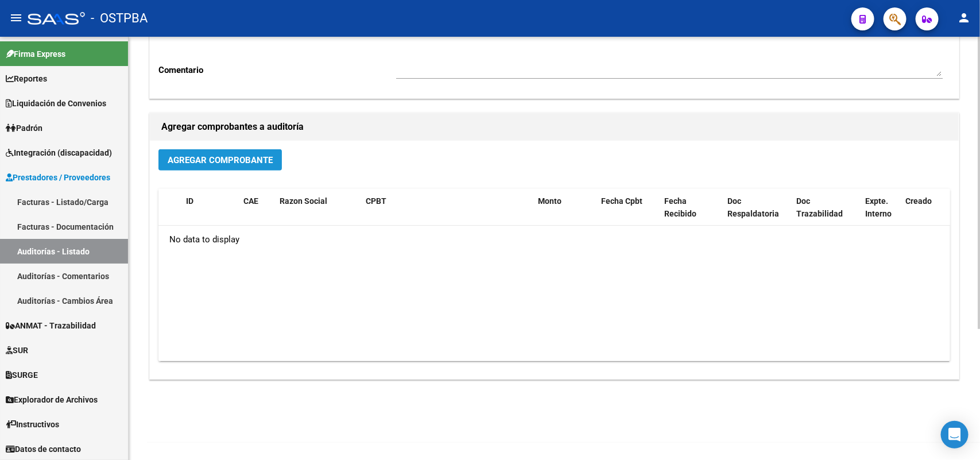
click at [242, 156] on span "Agregar Comprobante" at bounding box center [220, 160] width 105 height 10
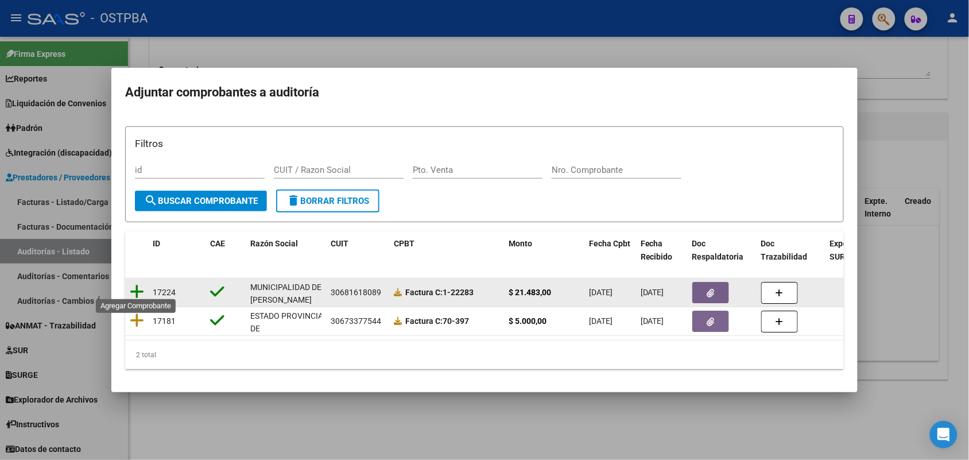
click at [136, 284] on icon at bounding box center [137, 292] width 14 height 16
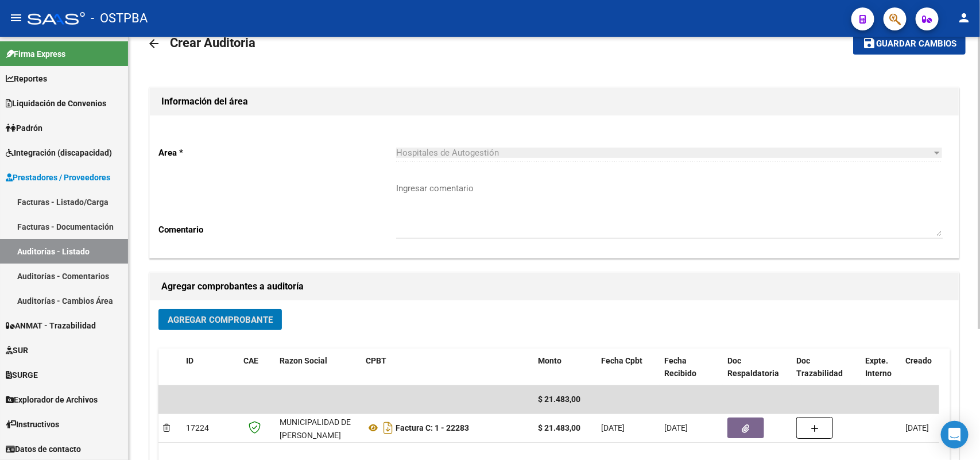
scroll to position [0, 0]
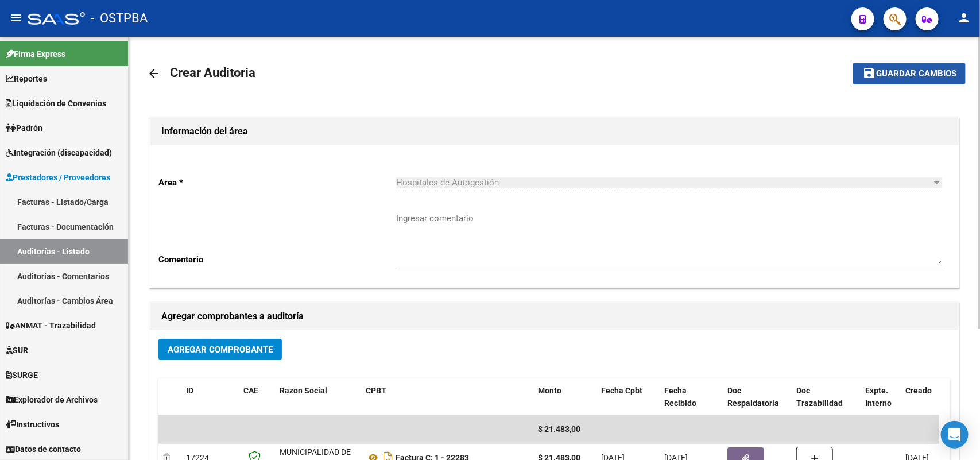
click at [897, 71] on span "Guardar cambios" at bounding box center [916, 74] width 80 height 10
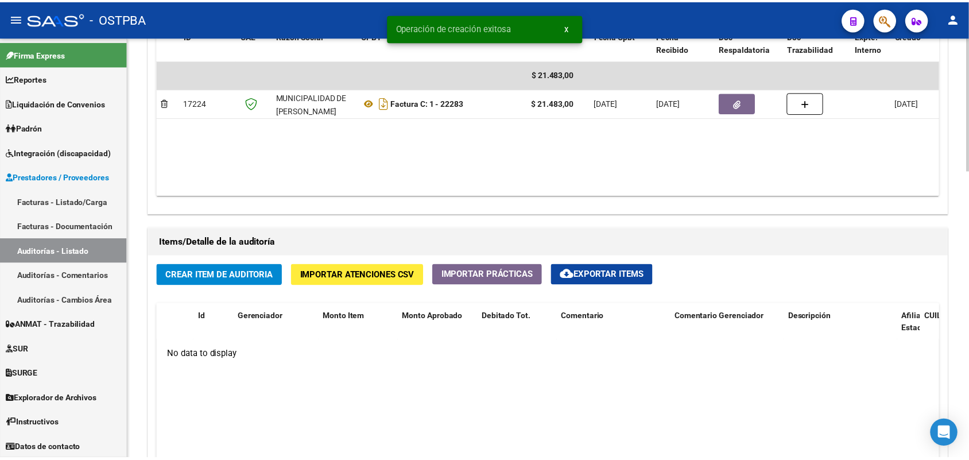
scroll to position [717, 0]
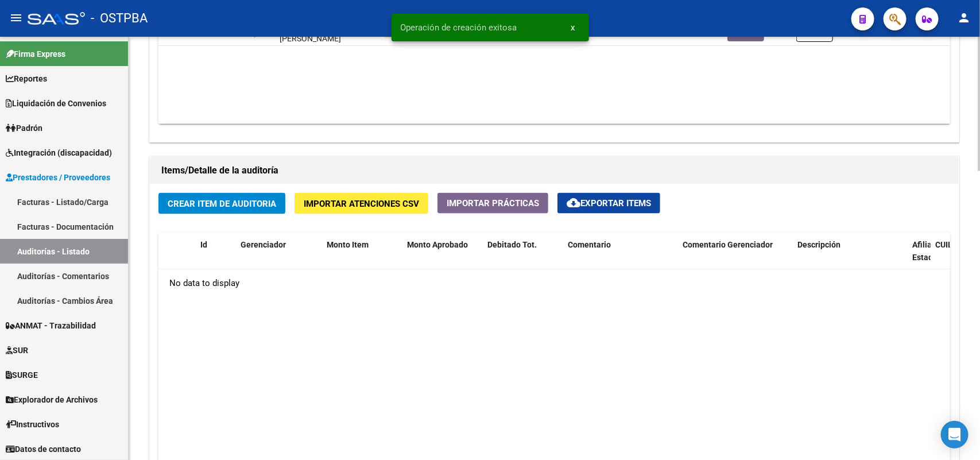
click at [217, 203] on span "Crear Item de Auditoria" at bounding box center [222, 204] width 108 height 10
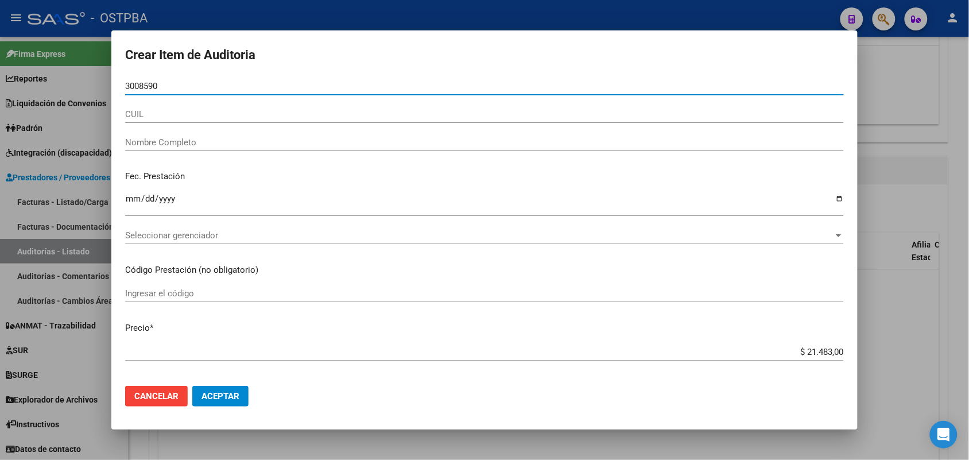
type input "30085905"
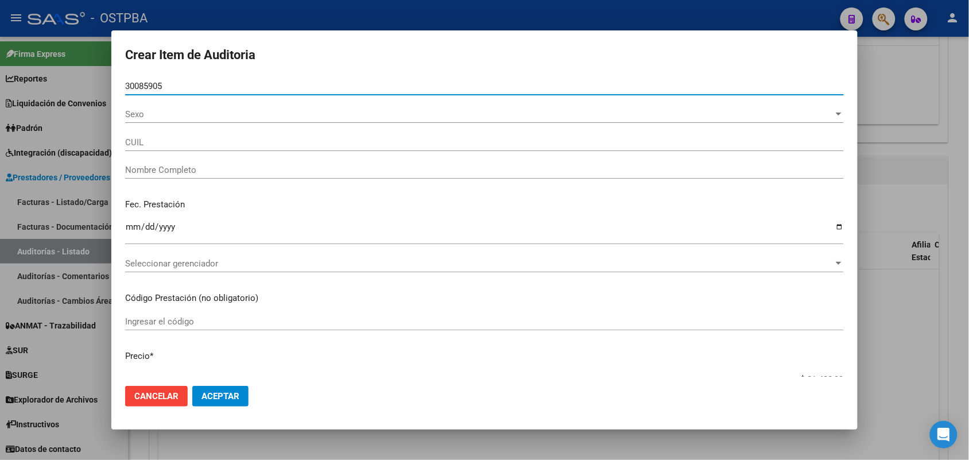
type input "20300859055"
type input "VILLALBA JUAN JOSE -"
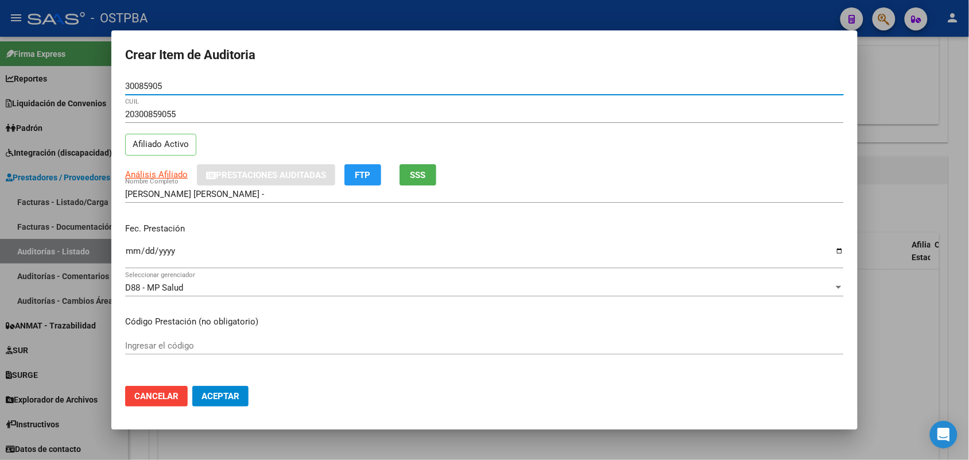
type input "30085905"
click at [129, 255] on input "Ingresar la fecha" at bounding box center [484, 255] width 719 height 18
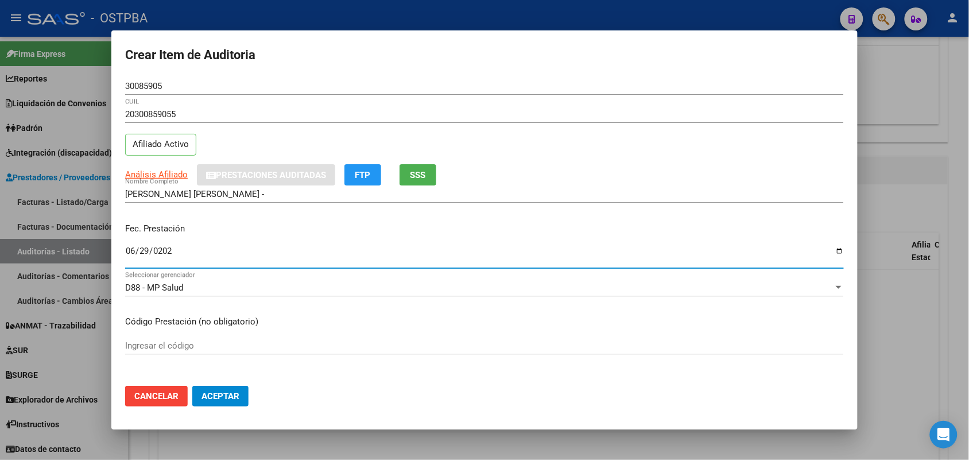
type input "2025-06-29"
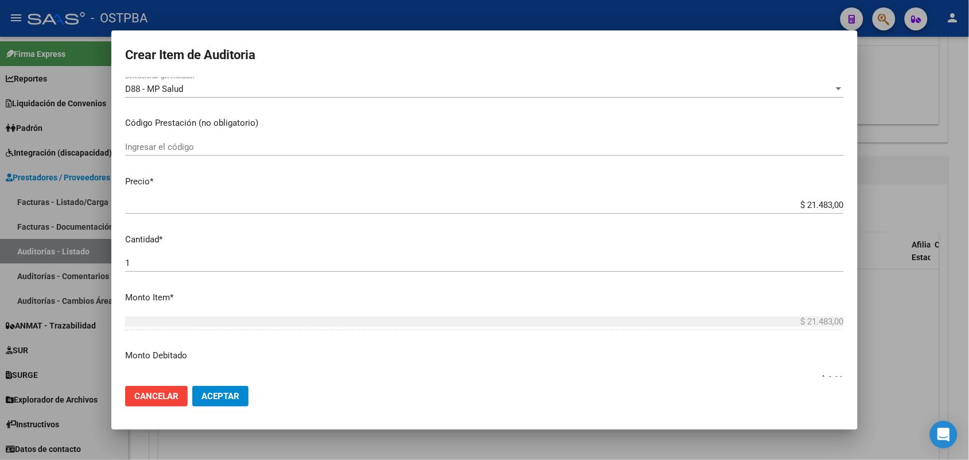
scroll to position [215, 0]
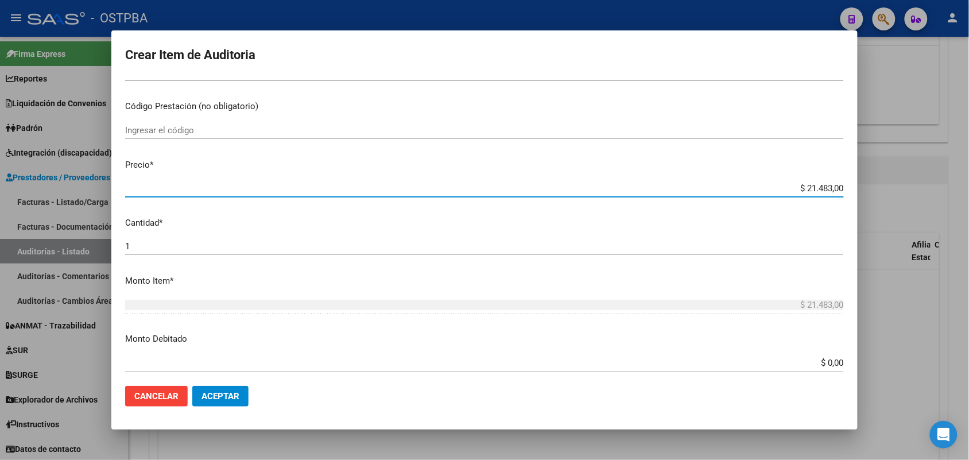
drag, startPoint x: 790, startPoint y: 187, endPoint x: 879, endPoint y: 199, distance: 89.8
click at [879, 199] on div "Crear Item de Auditoria 30085905 Nro Documento 20300859055 CUIL Afiliado Activo…" at bounding box center [484, 230] width 969 height 460
type input "$ 0,03"
type input "$ 0,39"
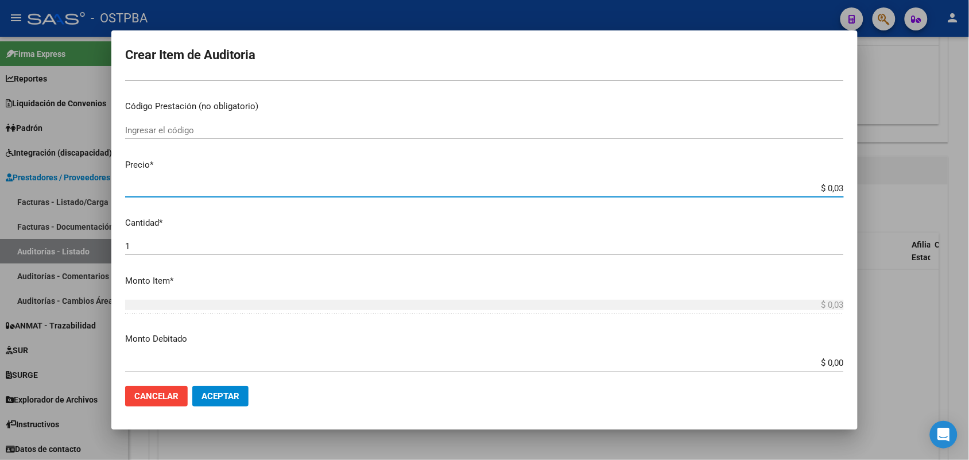
type input "$ 0,39"
type input "$ 3,99"
type input "$ 39,98"
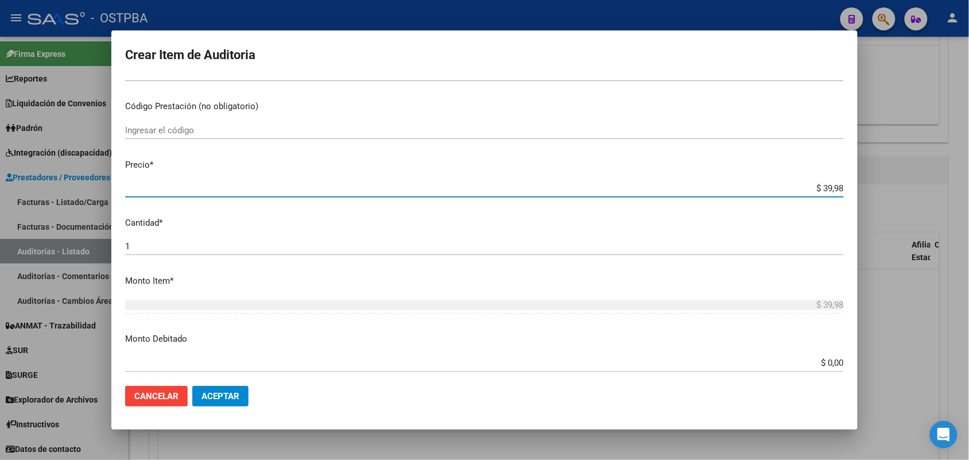
type input "$ 399,80"
type input "$ 3.998,00"
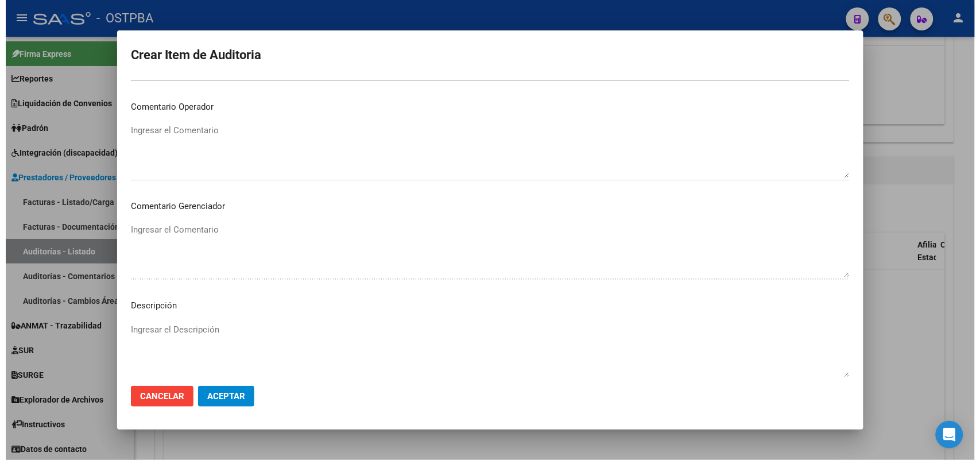
scroll to position [635, 0]
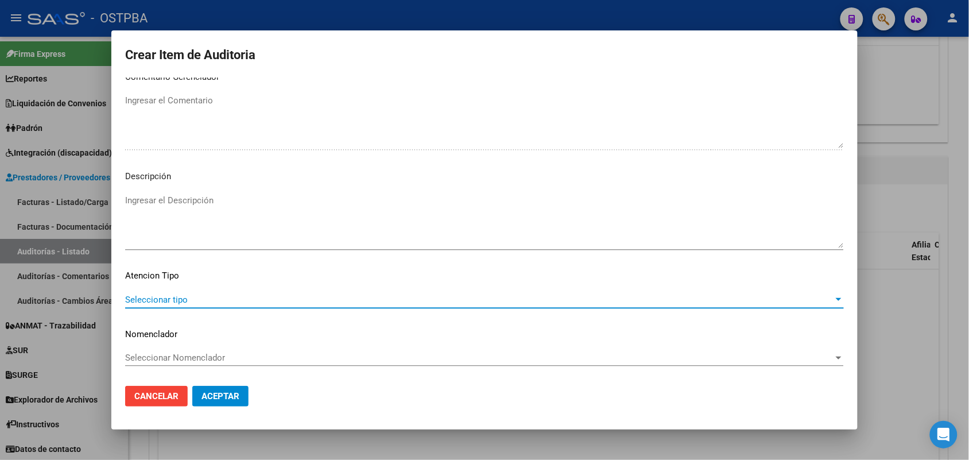
click at [176, 297] on span "Seleccionar tipo" at bounding box center [479, 299] width 708 height 10
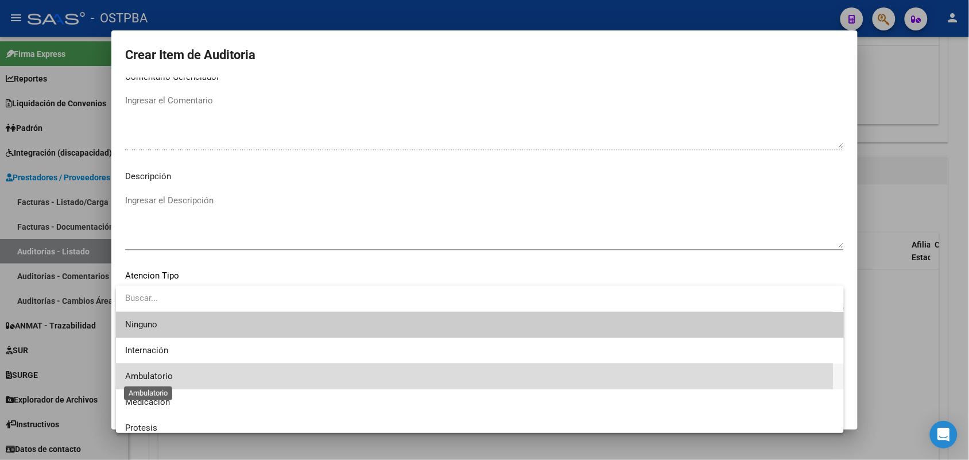
click at [161, 375] on span "Ambulatorio" at bounding box center [149, 376] width 48 height 10
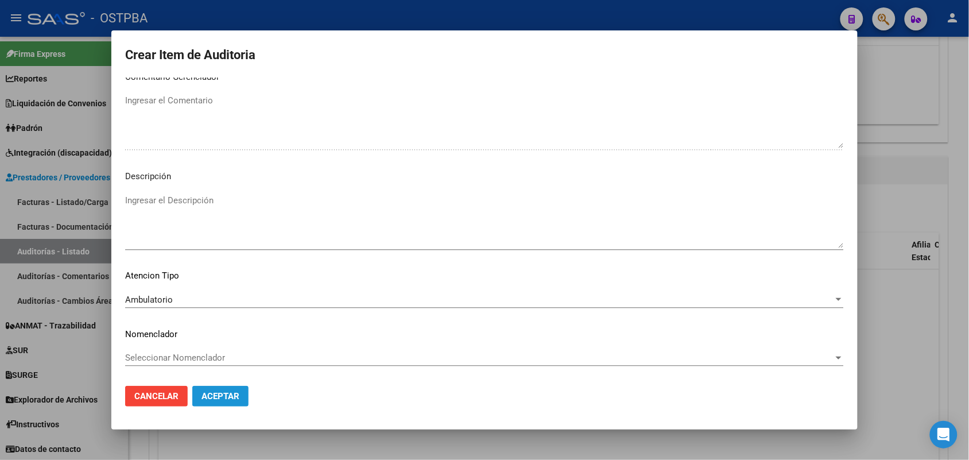
click at [210, 391] on span "Aceptar" at bounding box center [220, 396] width 38 height 10
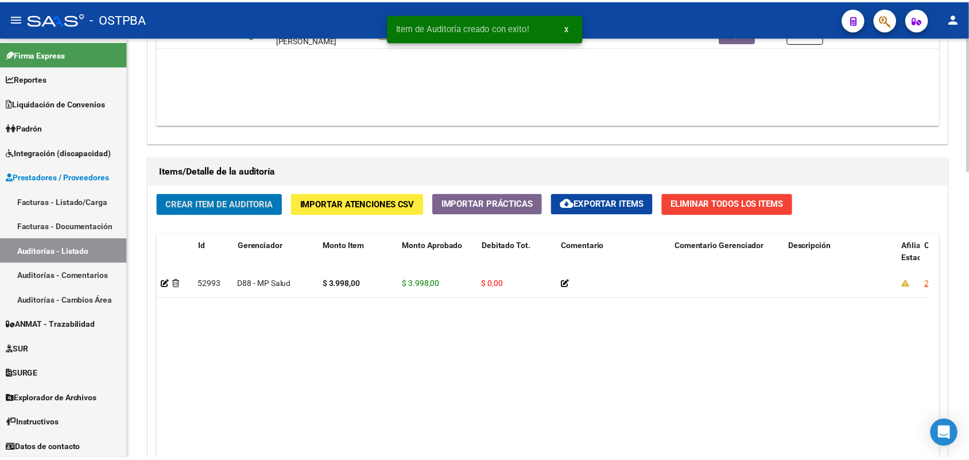
scroll to position [718, 0]
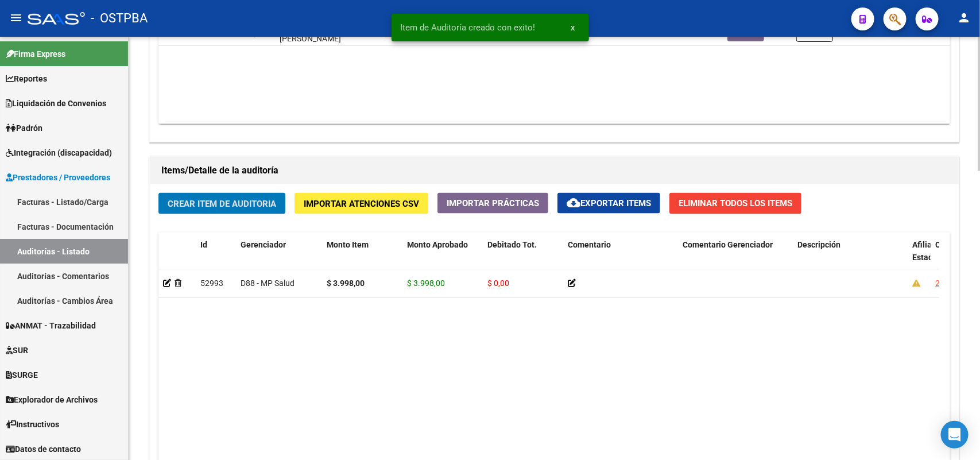
click at [232, 200] on span "Crear Item de Auditoria" at bounding box center [222, 204] width 108 height 10
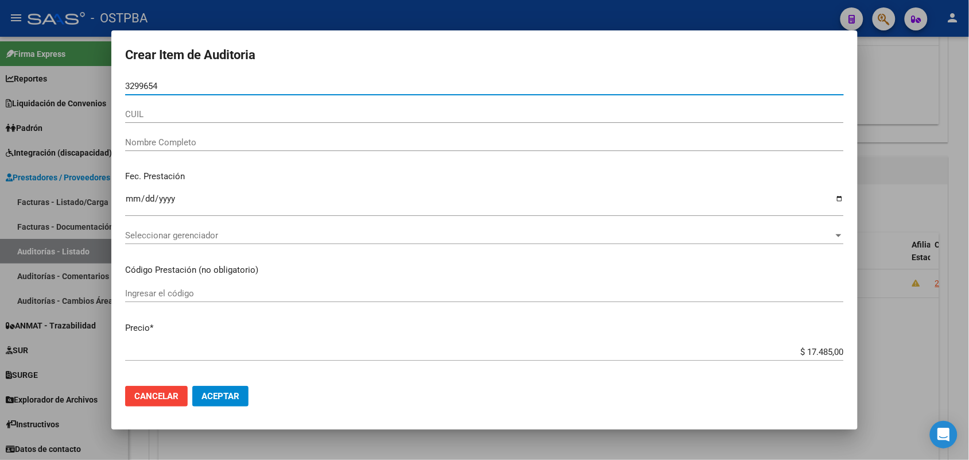
type input "32996546"
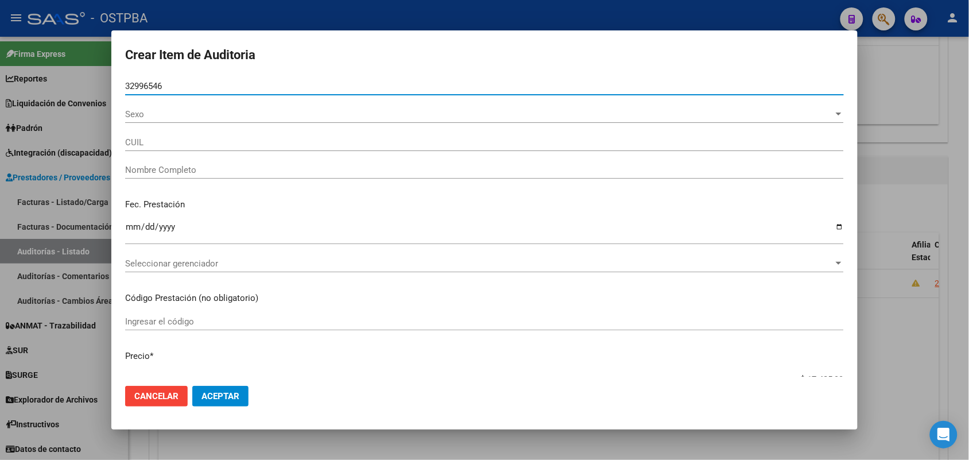
type input "20329965466"
type input "RODRIGUEZ GASTON ALEJANDRO"
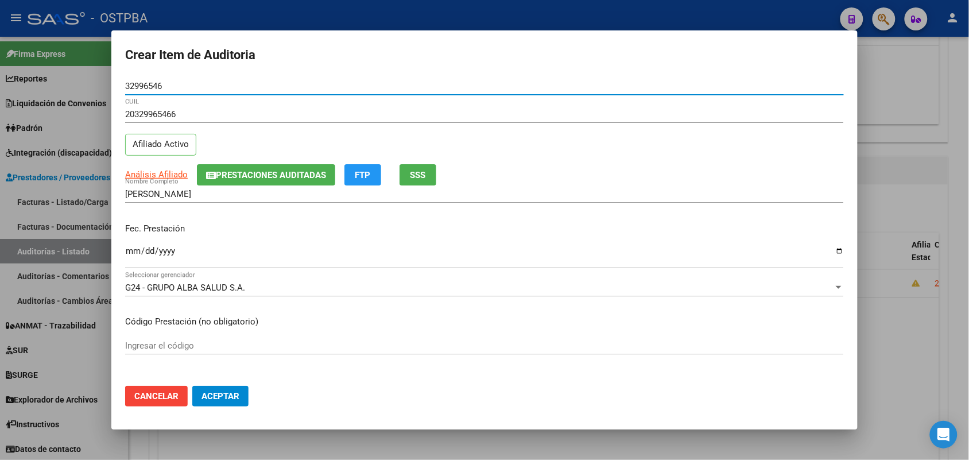
type input "32996546"
click at [137, 255] on input "Ingresar la fecha" at bounding box center [484, 255] width 719 height 18
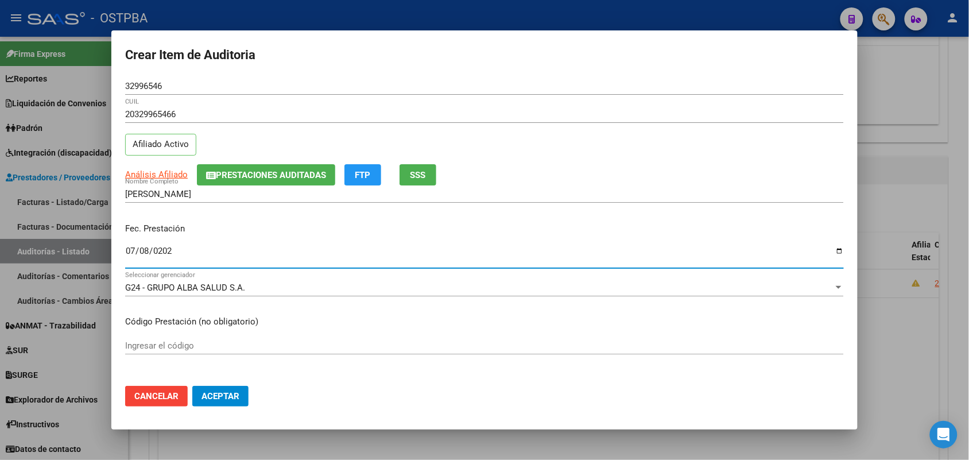
type input "2025-07-08"
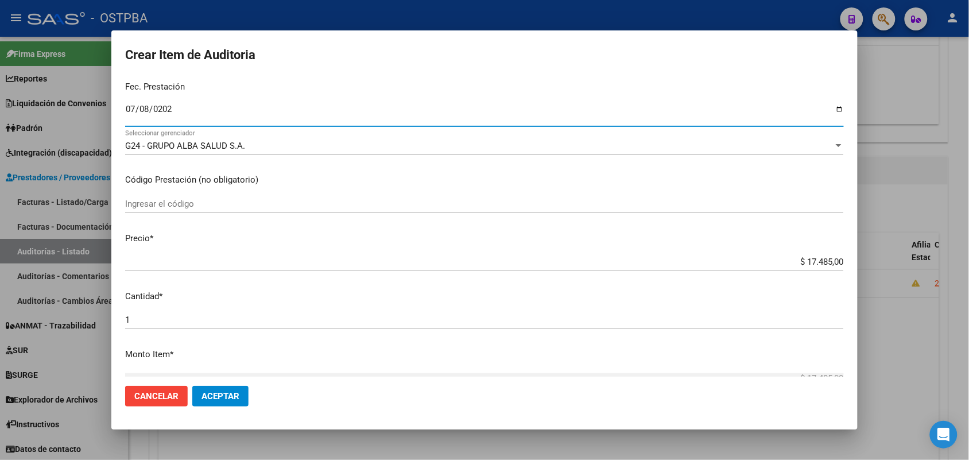
scroll to position [143, 0]
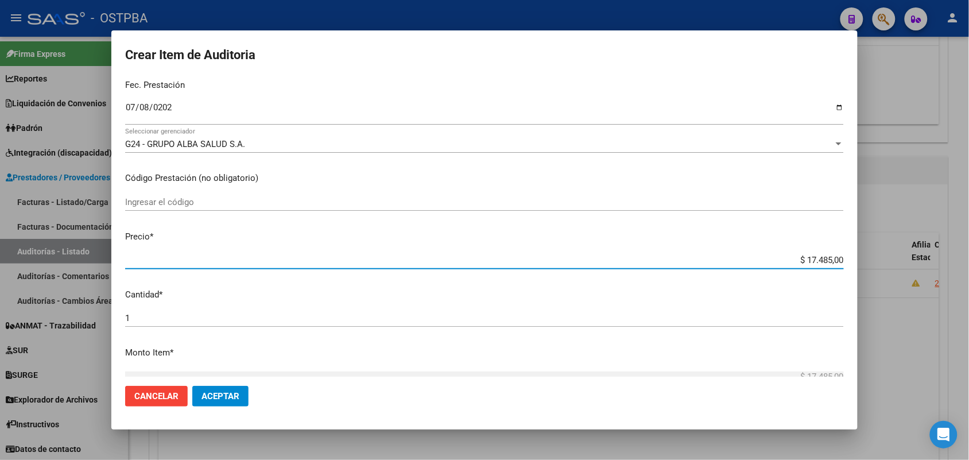
drag, startPoint x: 783, startPoint y: 262, endPoint x: 865, endPoint y: 256, distance: 81.7
click at [865, 256] on div "Crear Item de Auditoria 32996546 Nro Documento 20329965466 CUIL Afiliado Activo…" at bounding box center [484, 230] width 969 height 460
type input "$ 0,05"
type input "$ 0,52"
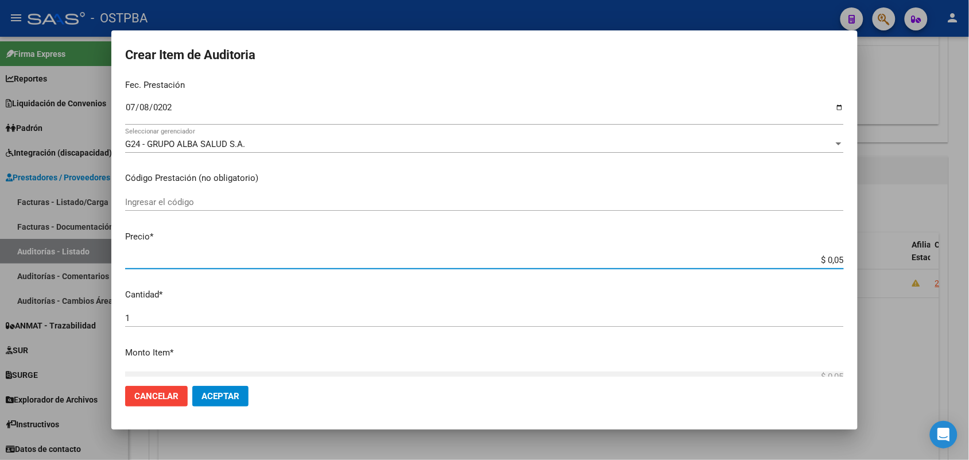
type input "$ 0,52"
type input "$ 5,26"
type input "$ 52,65"
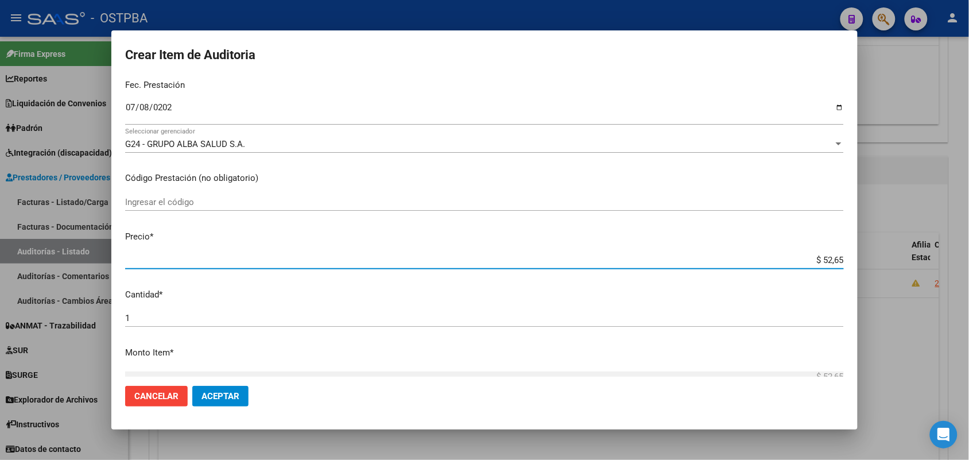
type input "$ 526,50"
type input "$ 5.265,00"
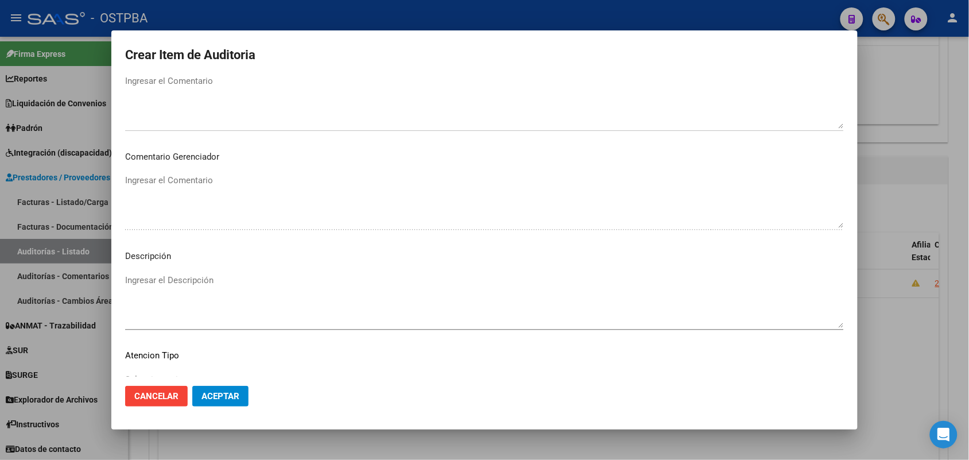
scroll to position [574, 0]
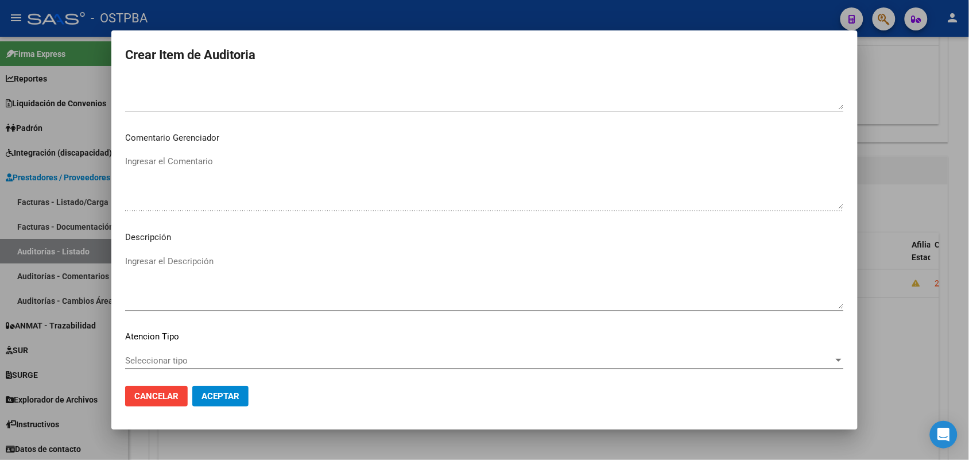
click at [162, 359] on span "Seleccionar tipo" at bounding box center [479, 360] width 708 height 10
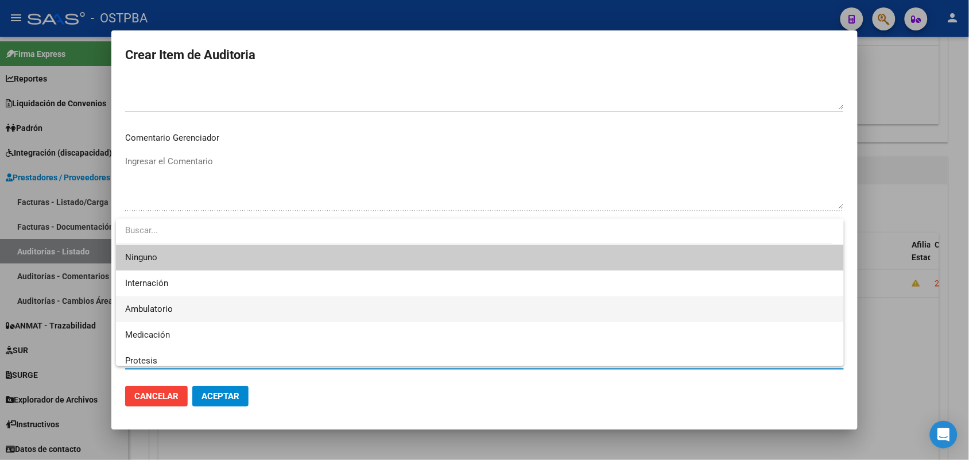
click at [174, 311] on span "Ambulatorio" at bounding box center [479, 309] width 709 height 26
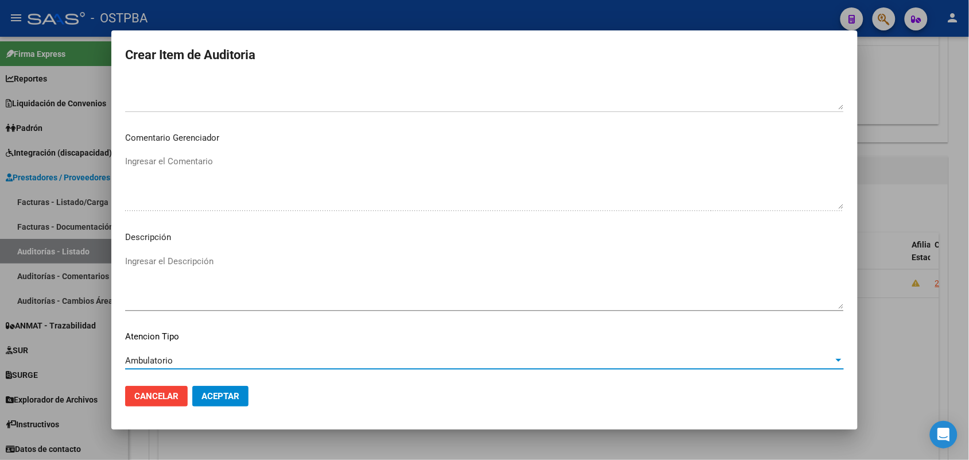
click at [216, 389] on button "Aceptar" at bounding box center [220, 396] width 56 height 21
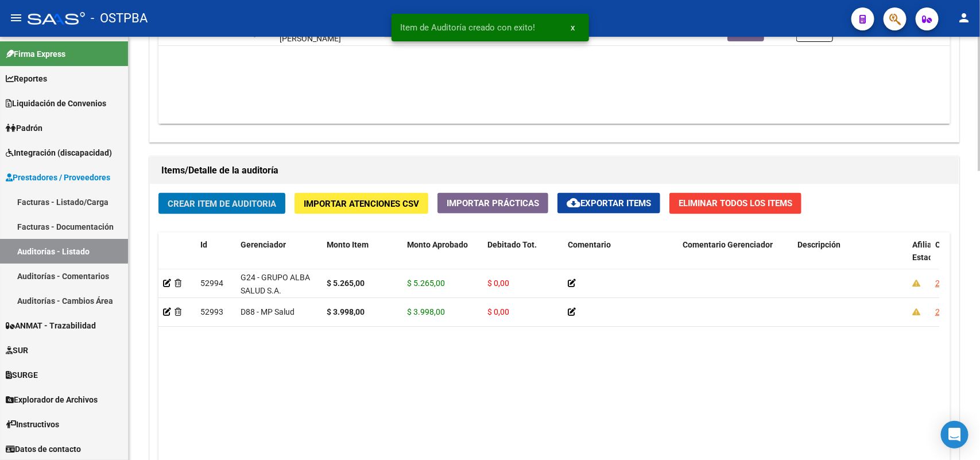
click at [242, 199] on span "Crear Item de Auditoria" at bounding box center [222, 204] width 108 height 10
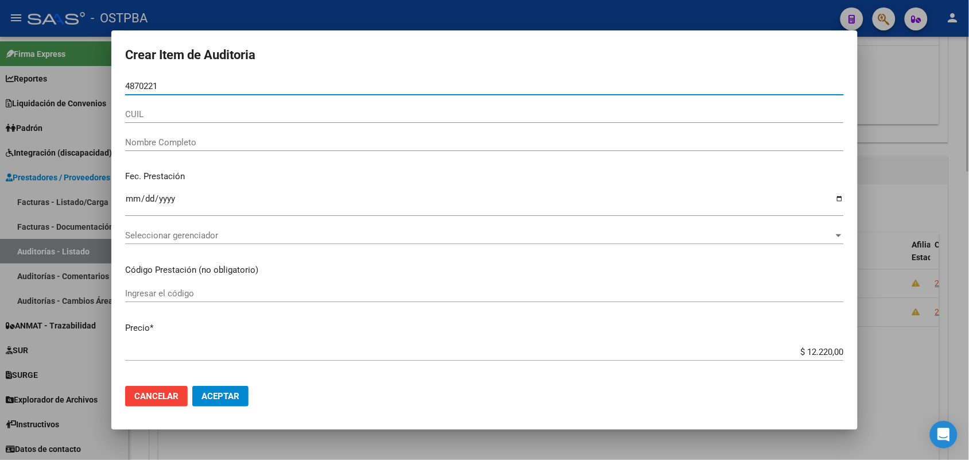
type input "48702219"
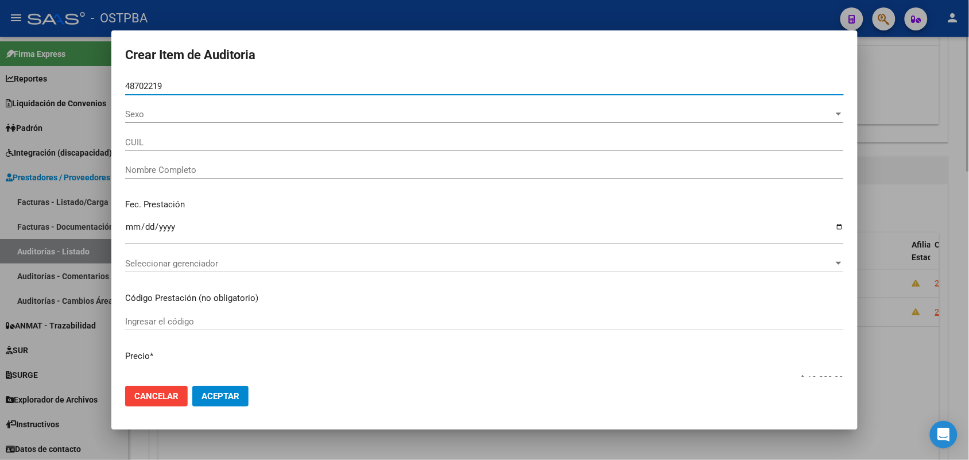
type input "27487022190"
type input "RODRIGUEZ MORENA JAZMIN"
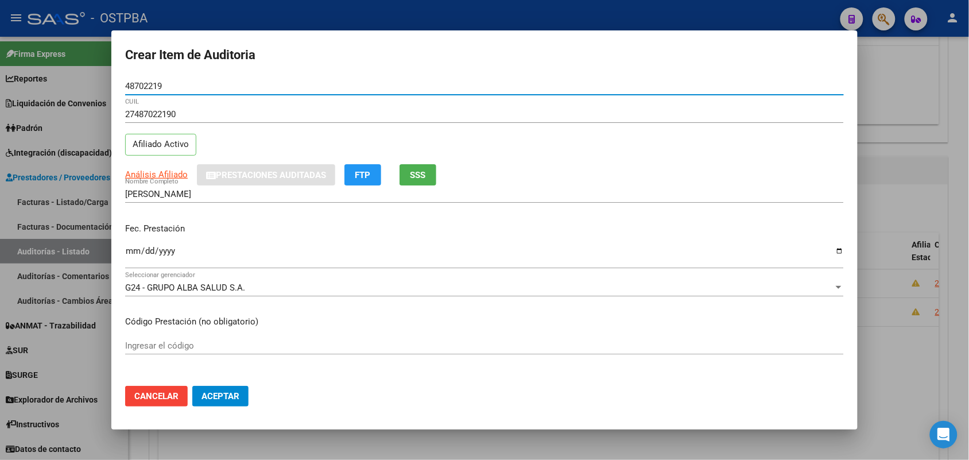
type input "48702219"
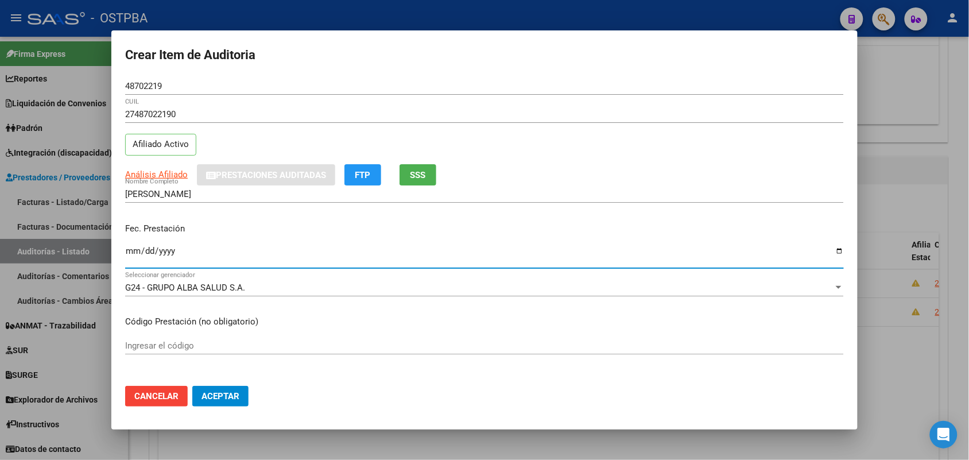
click at [127, 253] on input "Ingresar la fecha" at bounding box center [484, 255] width 719 height 18
type input "2025-07-08"
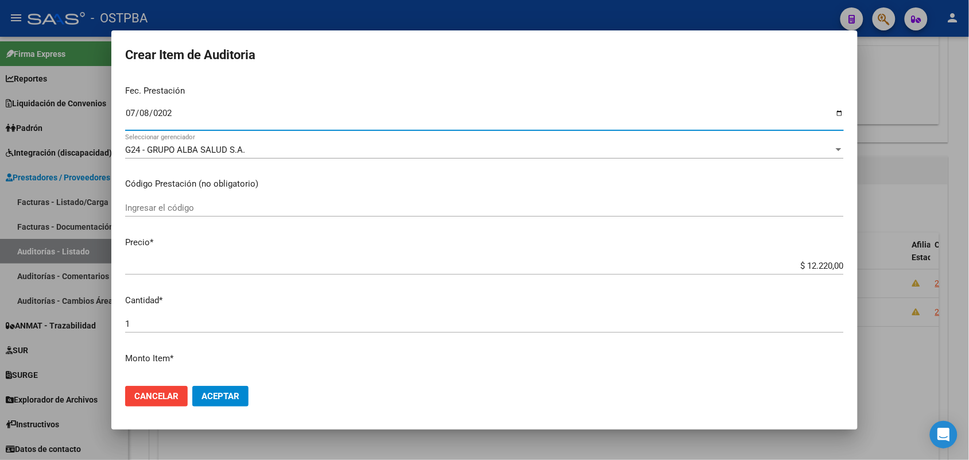
scroll to position [215, 0]
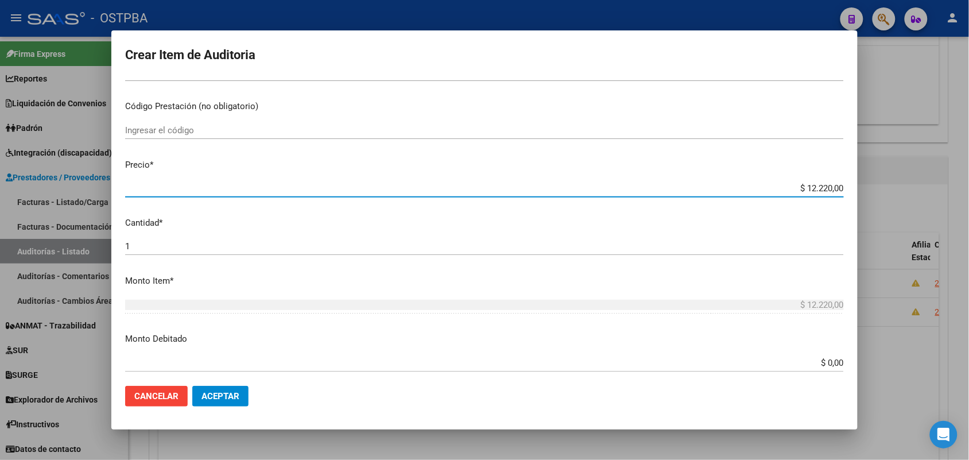
drag, startPoint x: 779, startPoint y: 190, endPoint x: 871, endPoint y: 191, distance: 91.8
click at [866, 187] on div "Crear Item de Auditoria 48702219 Nro Documento 27487022190 CUIL Afiliado Activo…" at bounding box center [484, 230] width 969 height 460
type input "$ 0,06"
type input "$ 0,61"
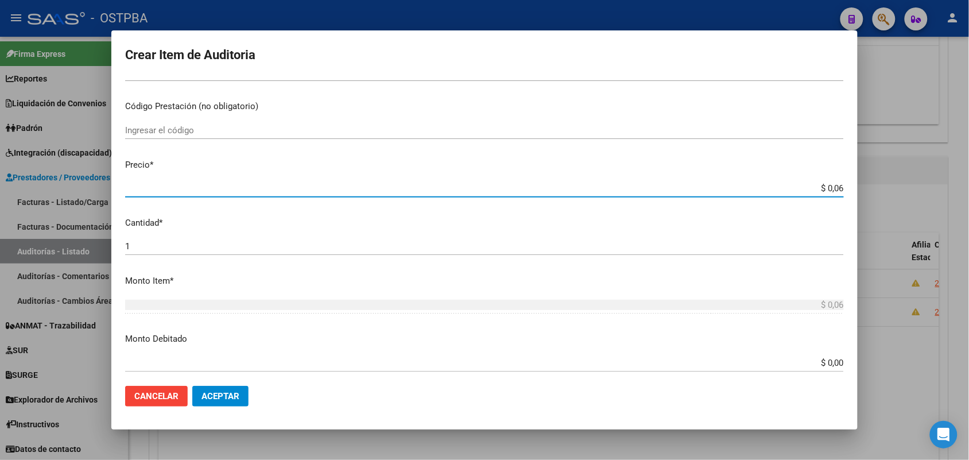
type input "$ 0,61"
type input "$ 6,11"
type input "$ 61,10"
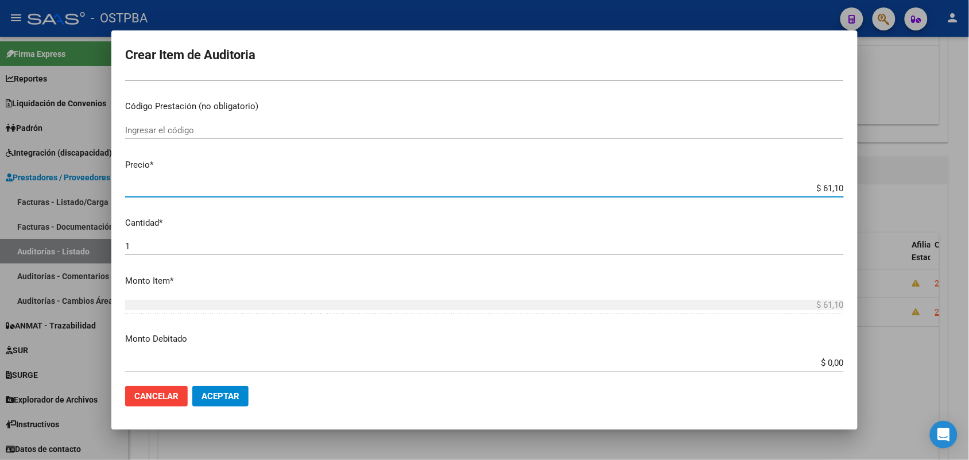
type input "$ 611,00"
type input "$ 6.110,00"
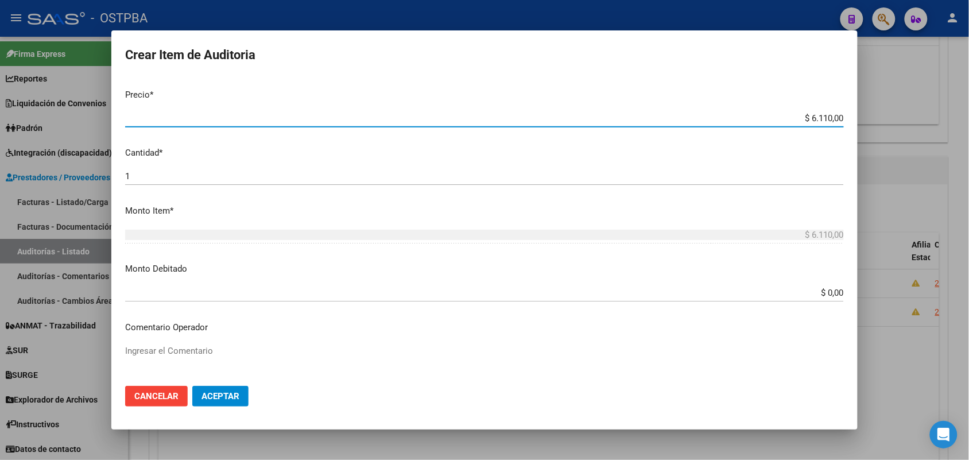
scroll to position [635, 0]
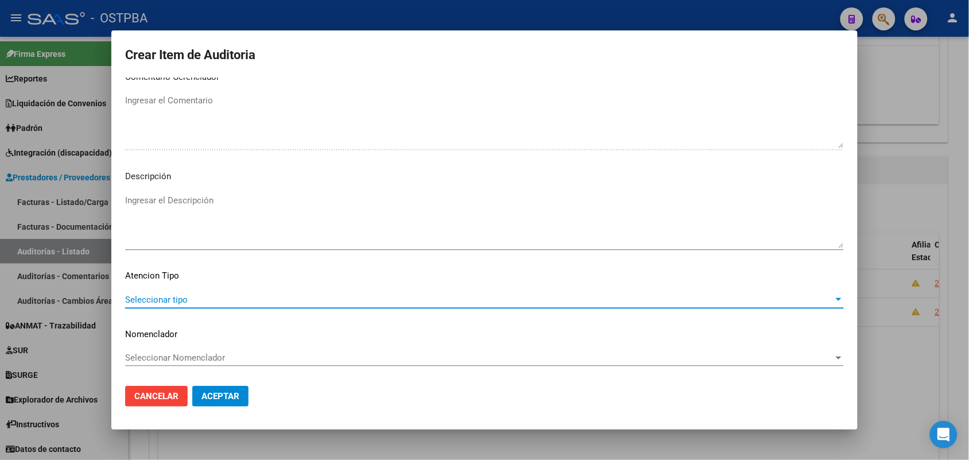
click at [171, 294] on span "Seleccionar tipo" at bounding box center [479, 299] width 708 height 10
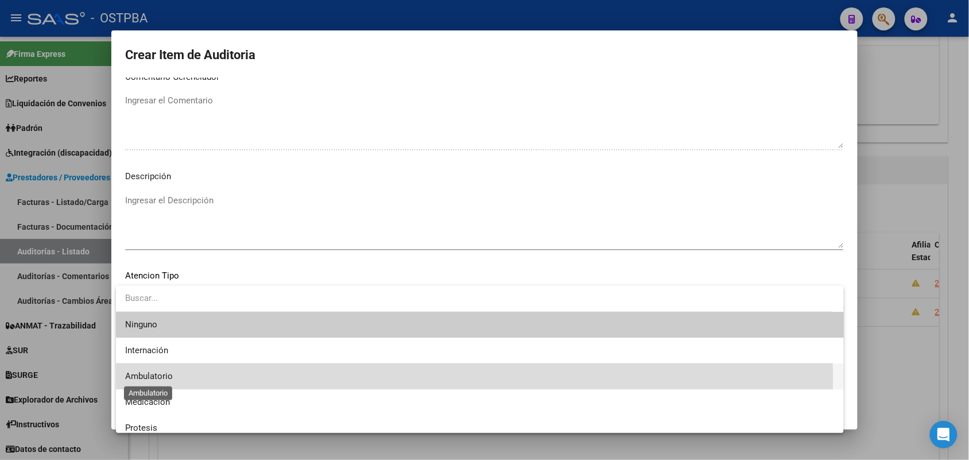
click at [160, 380] on span "Ambulatorio" at bounding box center [149, 376] width 48 height 10
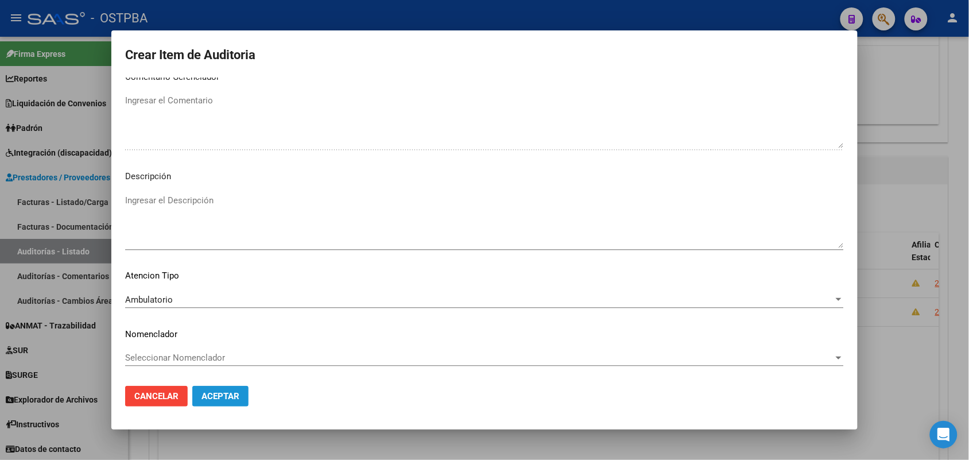
click at [224, 398] on span "Aceptar" at bounding box center [220, 396] width 38 height 10
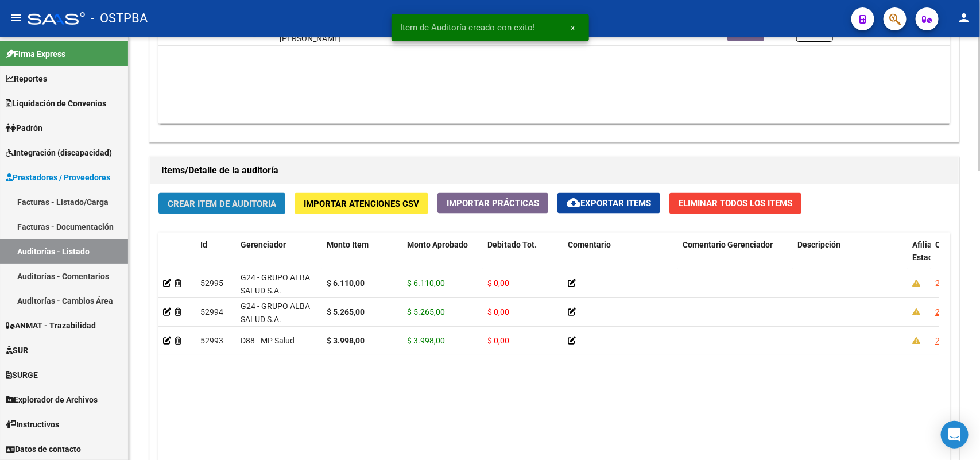
click at [205, 193] on button "Crear Item de Auditoria" at bounding box center [221, 203] width 127 height 21
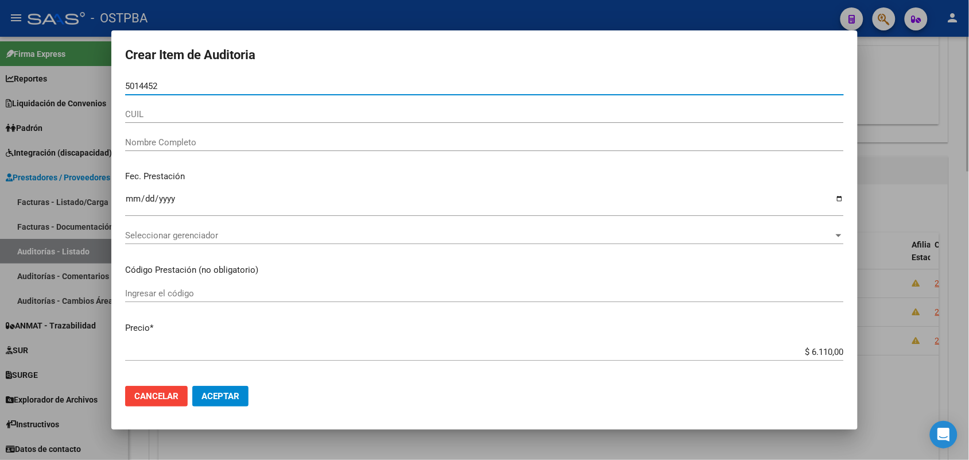
type input "50144522"
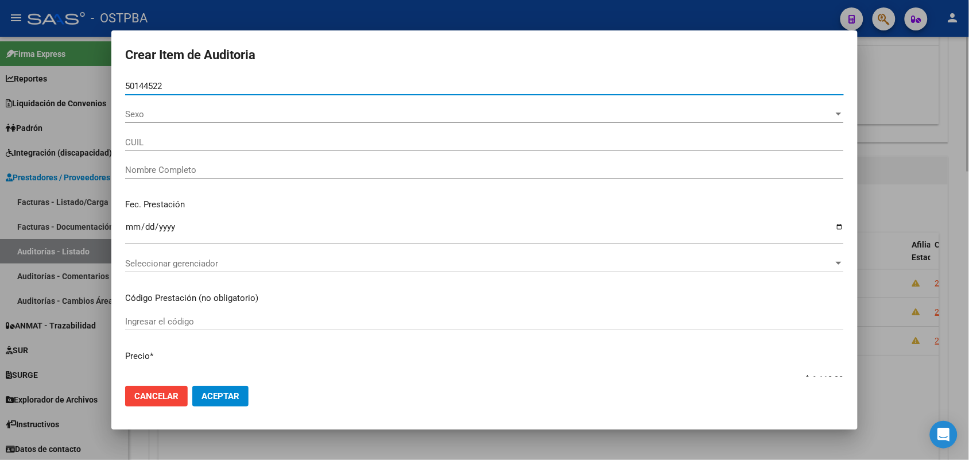
type input "20501445224"
type input "RODRIGUEZ LAUTARO EZEQUIEL"
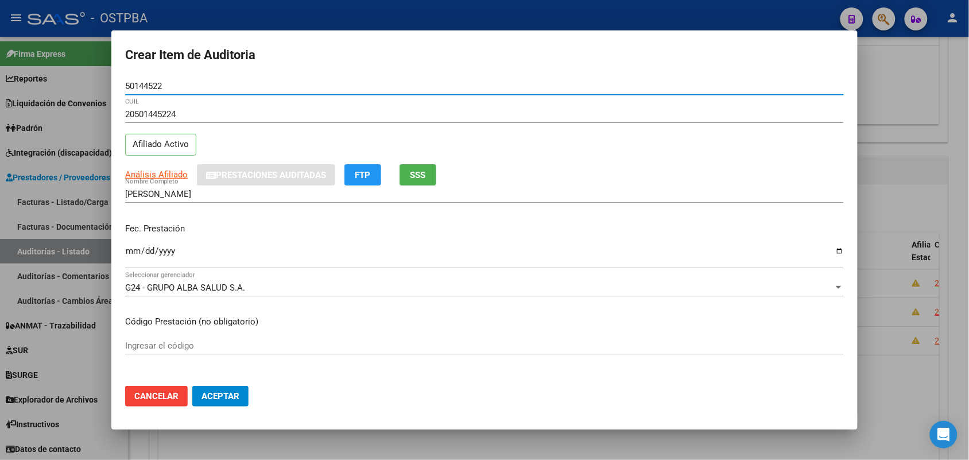
type input "50144522"
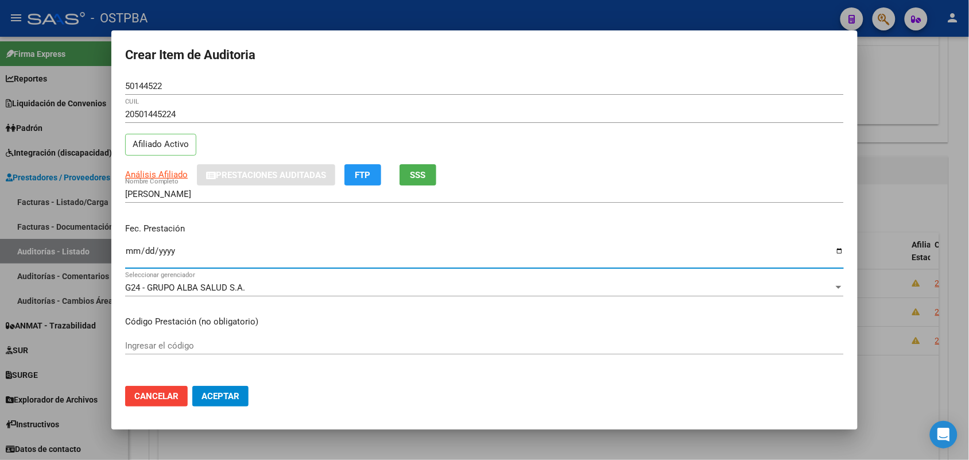
click at [129, 256] on input "Ingresar la fecha" at bounding box center [484, 255] width 719 height 18
type input "2025-07-08"
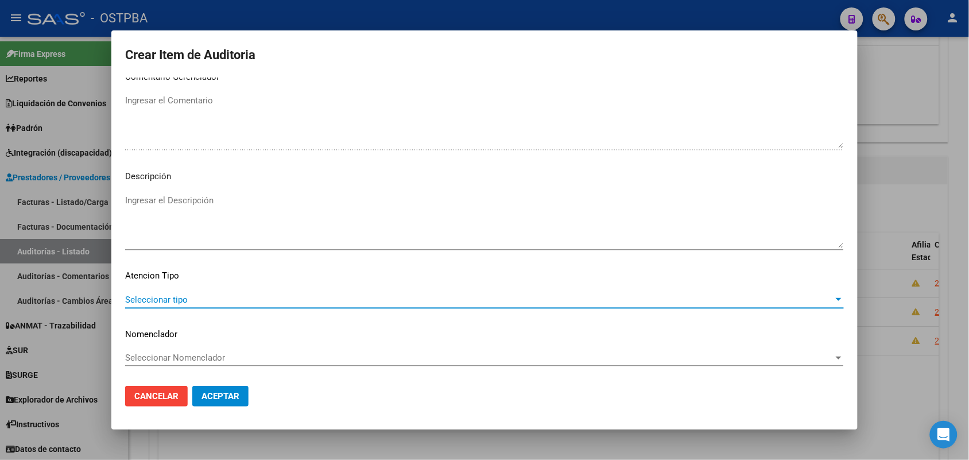
click at [176, 296] on span "Seleccionar tipo" at bounding box center [479, 299] width 708 height 10
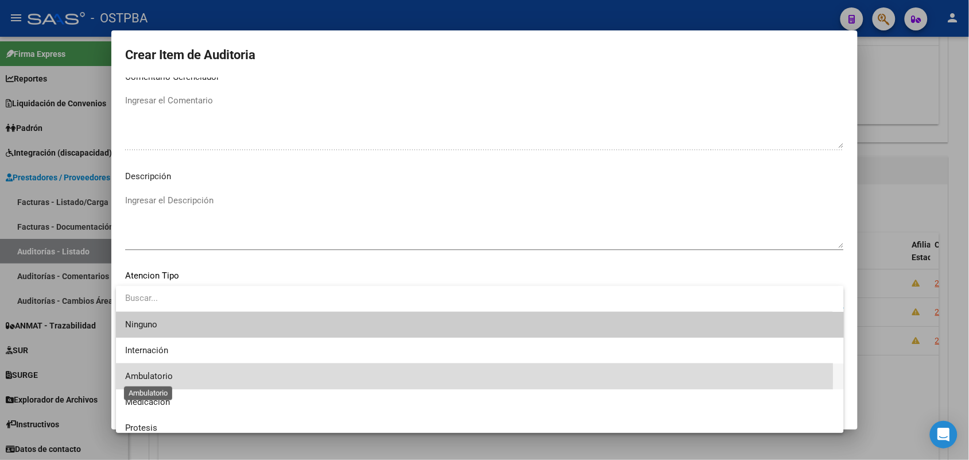
click at [165, 374] on span "Ambulatorio" at bounding box center [149, 376] width 48 height 10
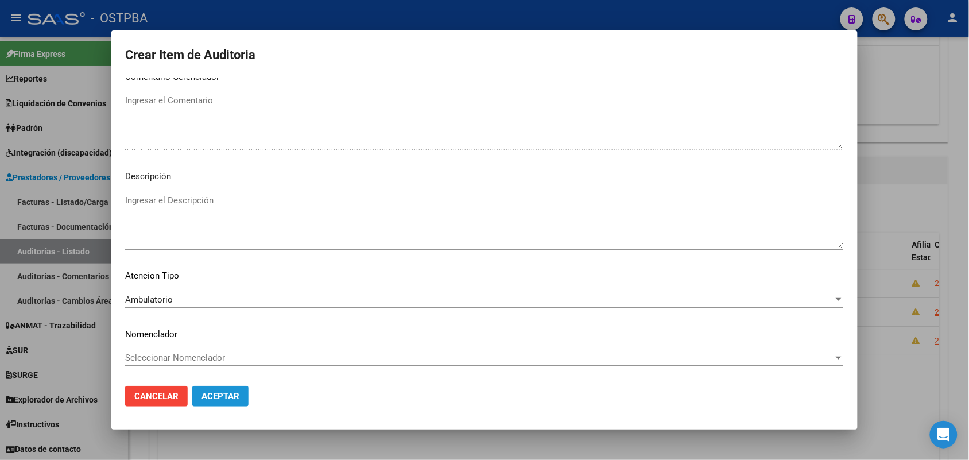
click at [221, 396] on span "Aceptar" at bounding box center [220, 396] width 38 height 10
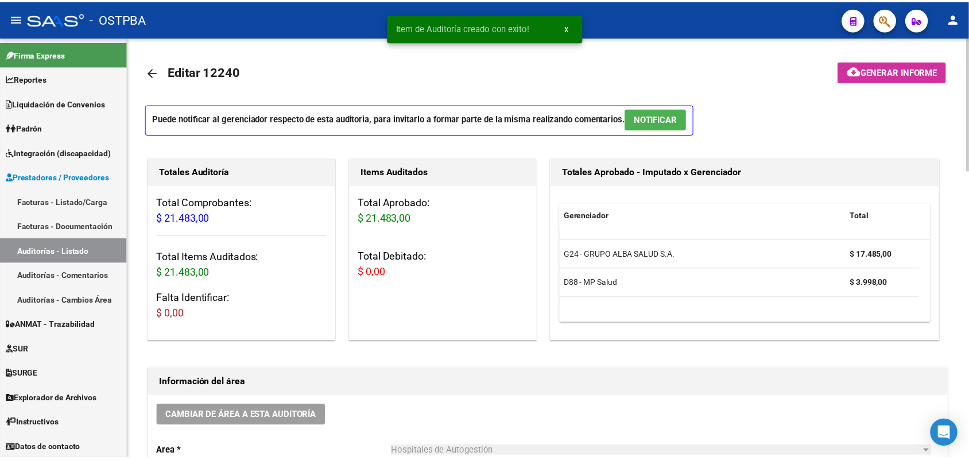
scroll to position [0, 0]
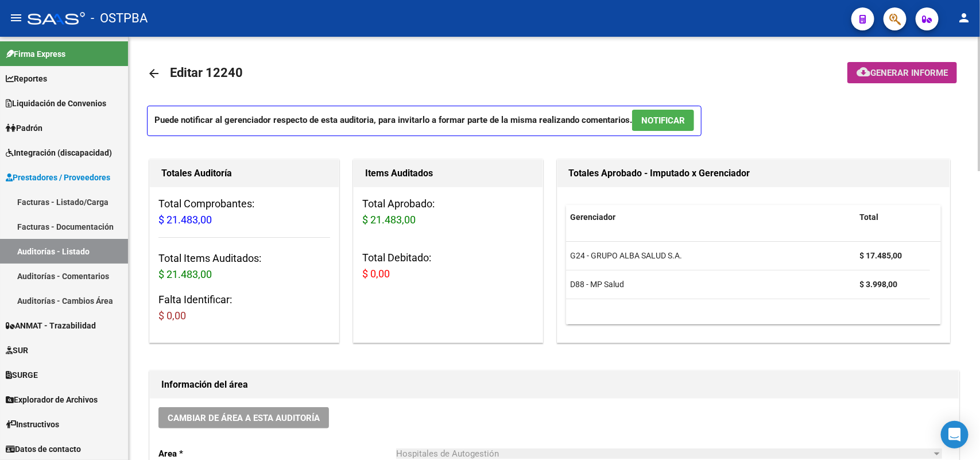
click at [903, 71] on span "Generar informe" at bounding box center [908, 73] width 77 height 10
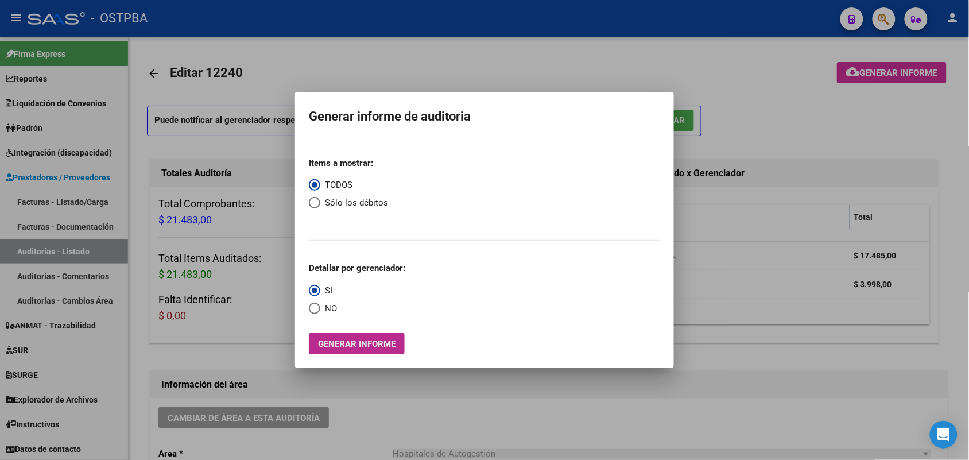
click at [342, 336] on button "Generar informe" at bounding box center [357, 343] width 96 height 21
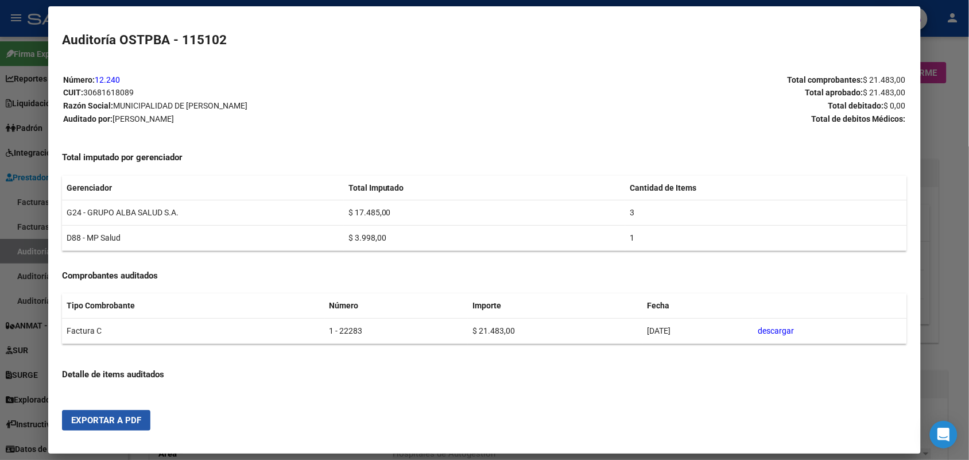
click at [101, 415] on span "Exportar a PDF" at bounding box center [106, 420] width 70 height 10
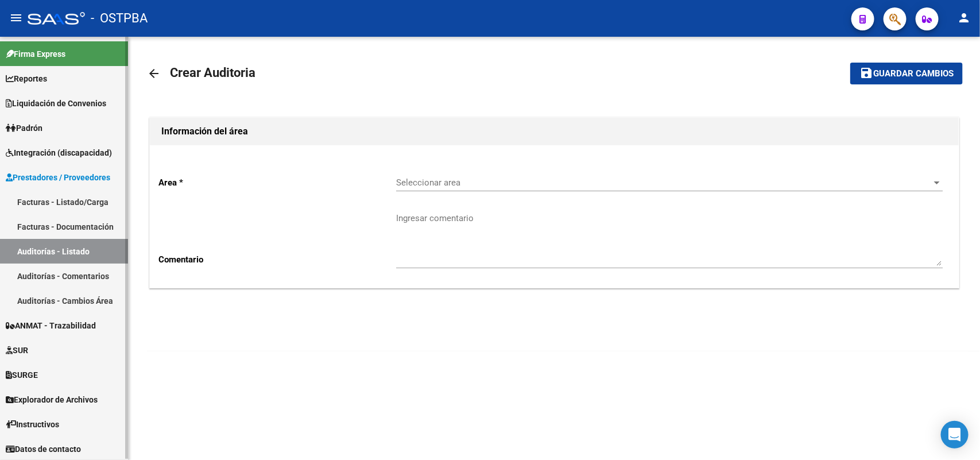
click at [75, 201] on link "Facturas - Listado/Carga" at bounding box center [64, 201] width 128 height 25
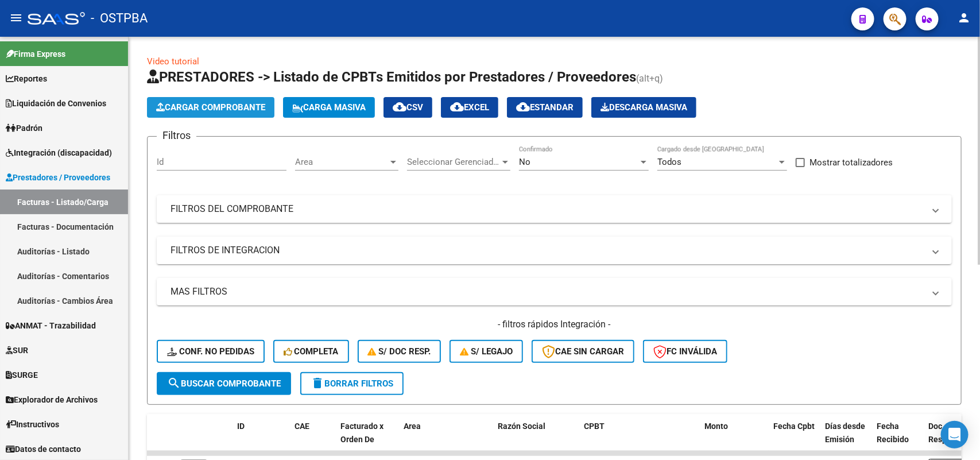
click at [238, 107] on span "Cargar Comprobante" at bounding box center [210, 107] width 109 height 10
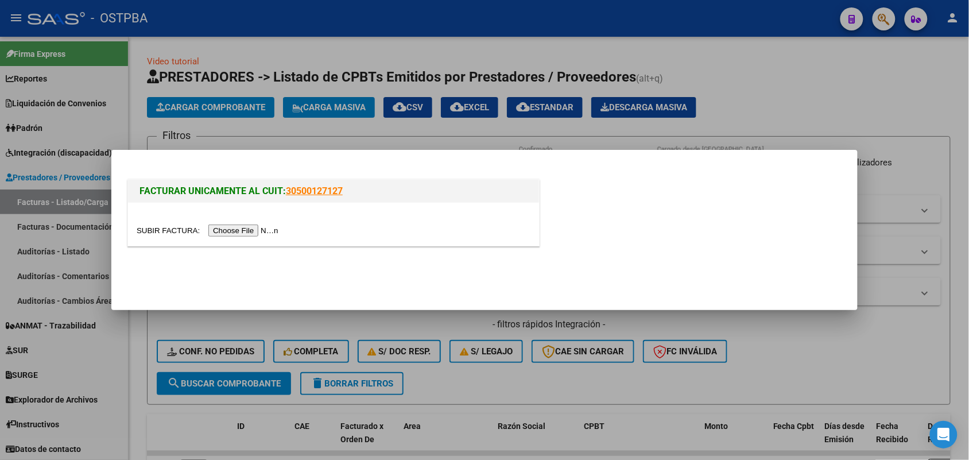
click at [253, 231] on input "file" at bounding box center [209, 230] width 145 height 12
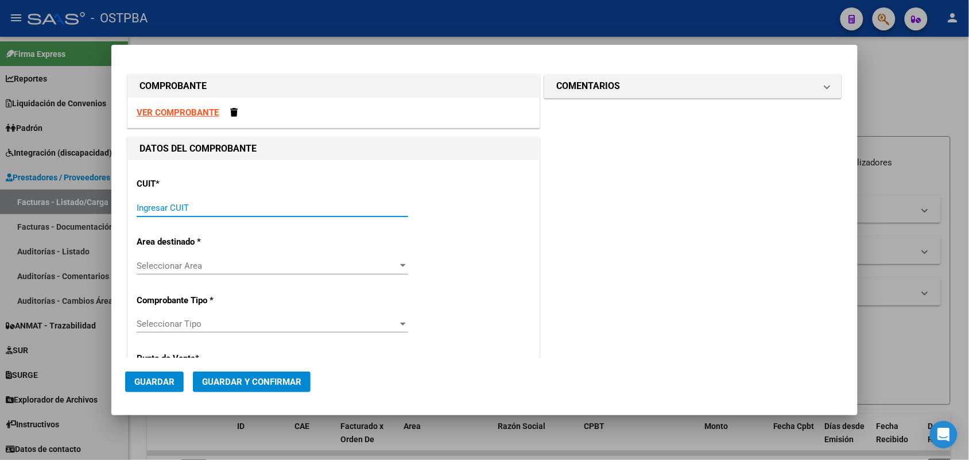
click at [154, 203] on input "Ingresar CUIT" at bounding box center [272, 208] width 271 height 10
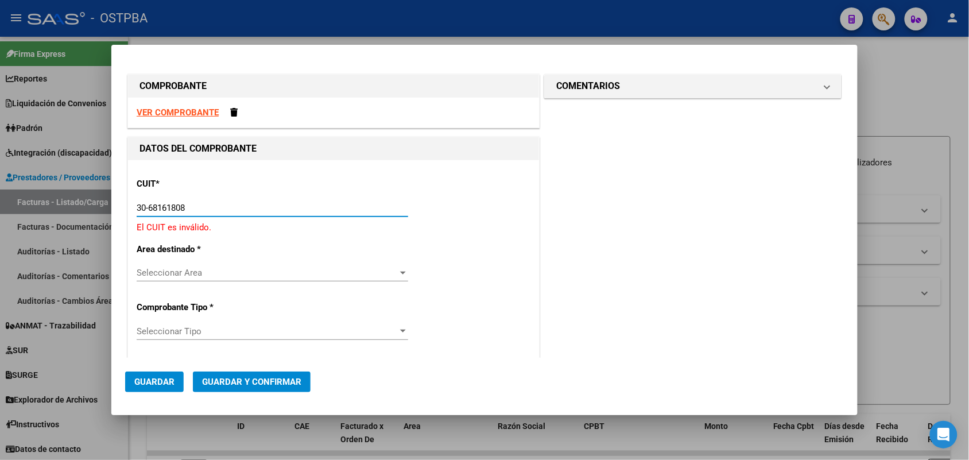
type input "30-68161808-9"
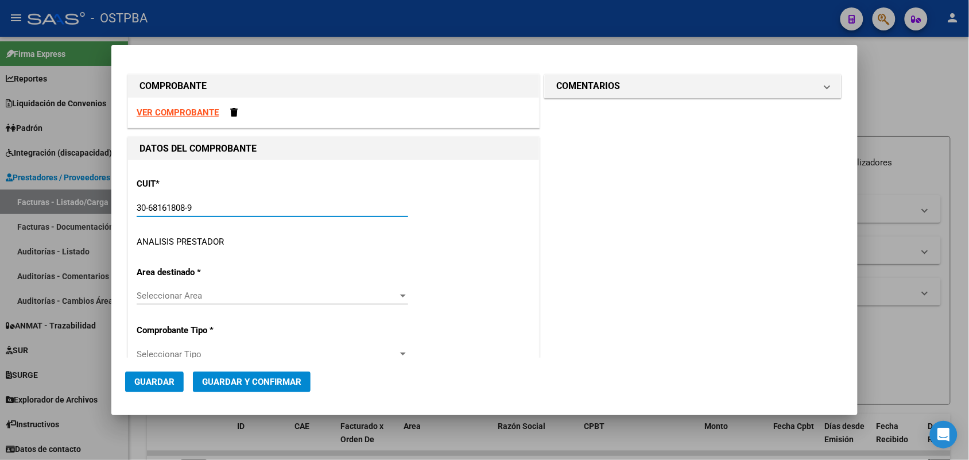
type input "1"
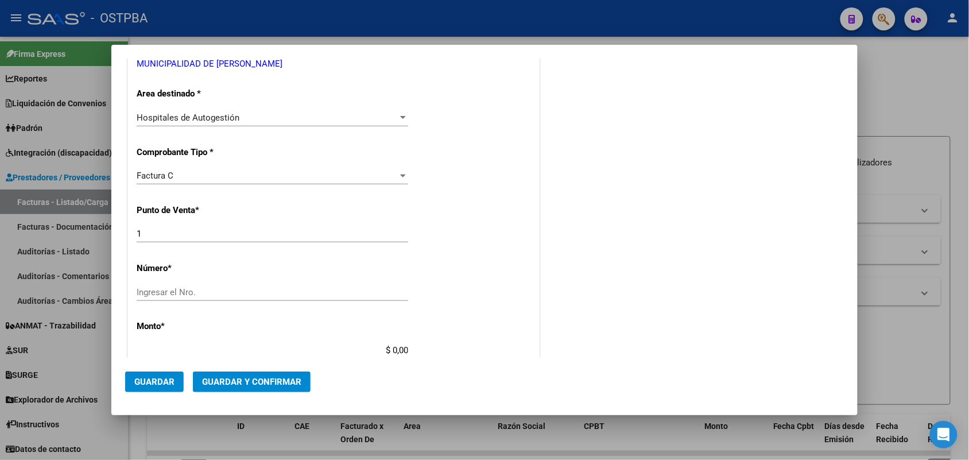
scroll to position [215, 0]
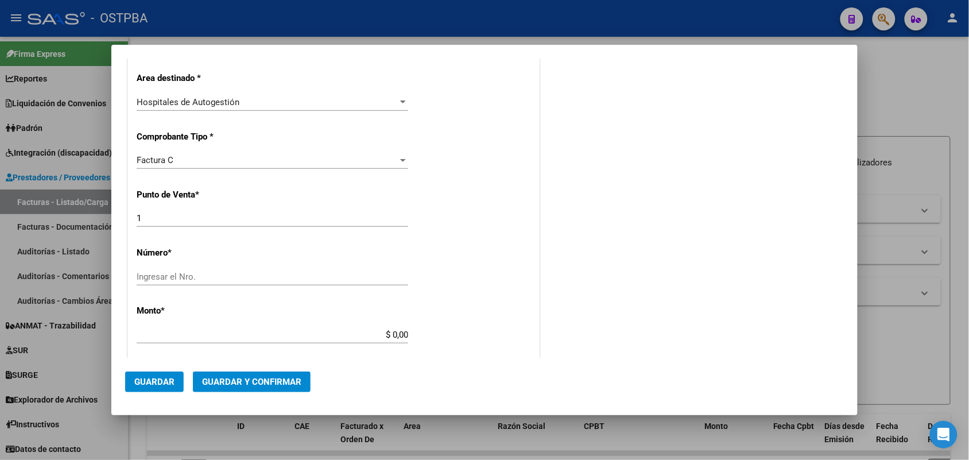
type input "30-68161808-9"
drag, startPoint x: 149, startPoint y: 216, endPoint x: 102, endPoint y: 222, distance: 47.9
click at [102, 222] on div "COMPROBANTE VER COMPROBANTE DATOS DEL COMPROBANTE CUIT * 30-68161808-9 Ingresar…" at bounding box center [484, 230] width 969 height 460
type input "6"
click at [145, 274] on input "Ingresar el Nro." at bounding box center [272, 276] width 271 height 10
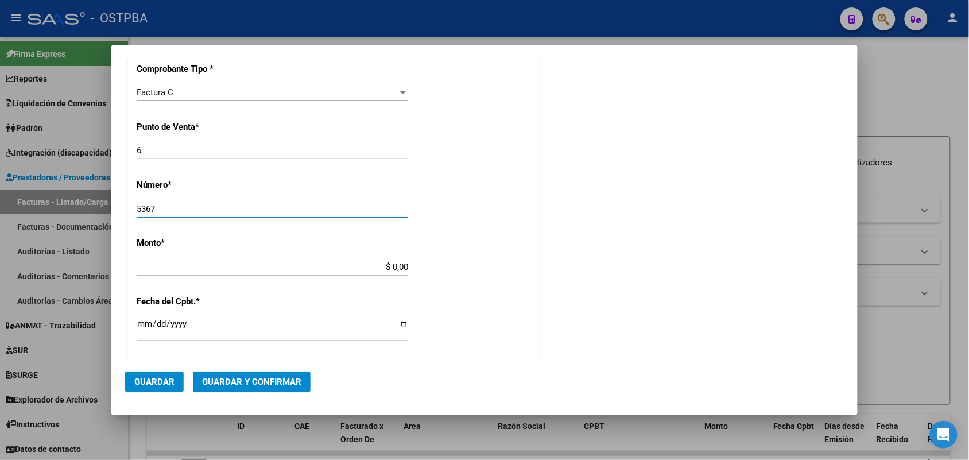
scroll to position [359, 0]
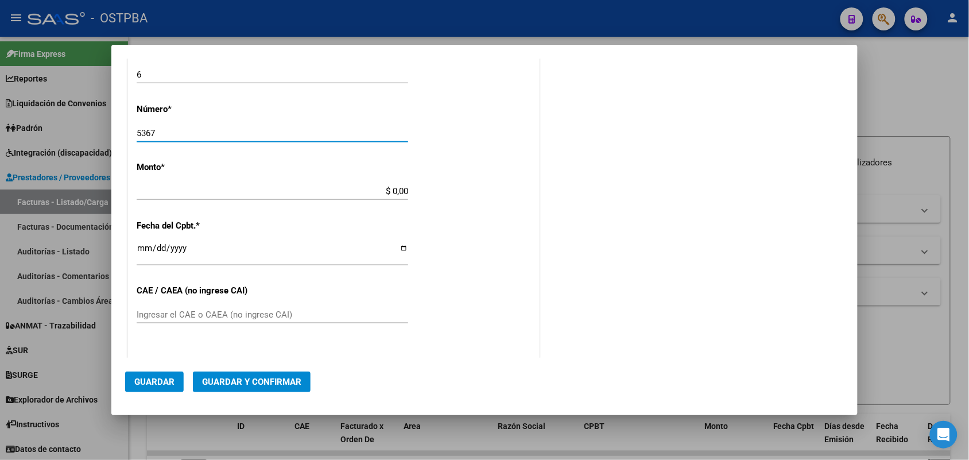
type input "5367"
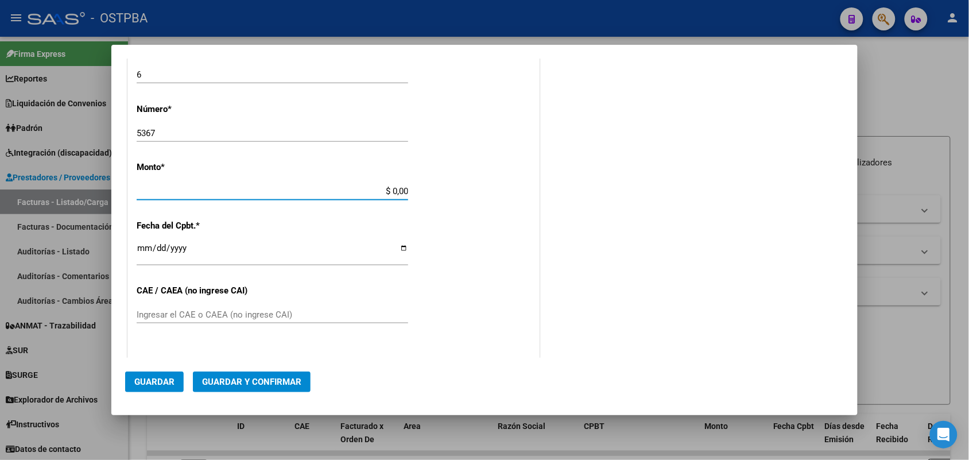
scroll to position [336, 0]
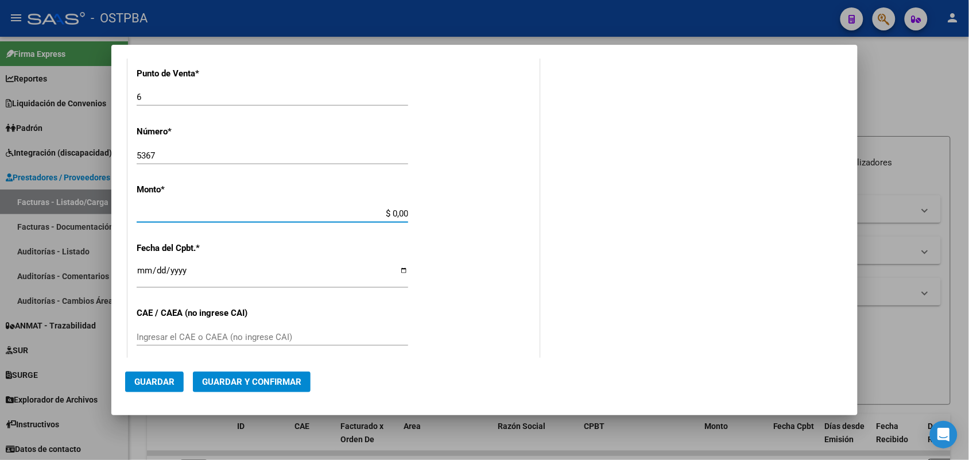
drag, startPoint x: 377, startPoint y: 191, endPoint x: 452, endPoint y: 190, distance: 75.2
click at [452, 190] on div "CUIT * 30-68161808-9 Ingresar CUIT ANALISIS PRESTADOR MUNICIPALIDAD DE JOSE C P…" at bounding box center [333, 231] width 411 height 814
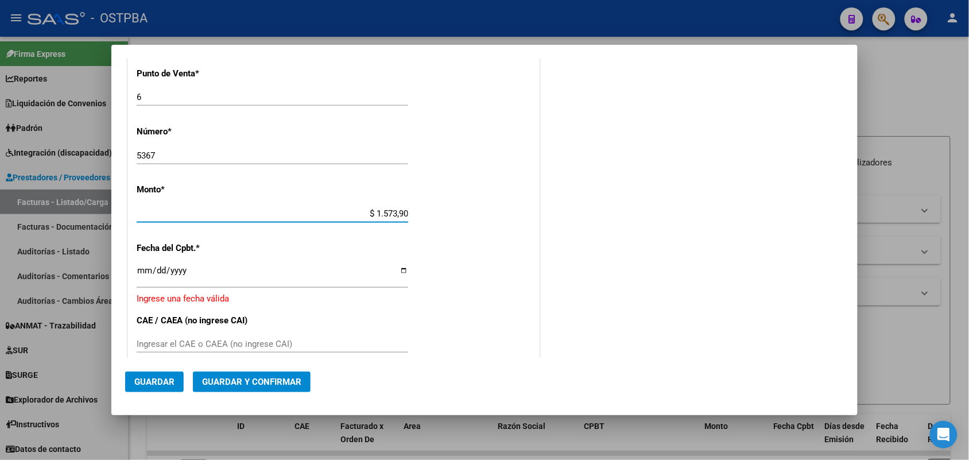
type input "$ 15.739,00"
click at [146, 277] on input "Ingresar la fecha" at bounding box center [272, 275] width 271 height 18
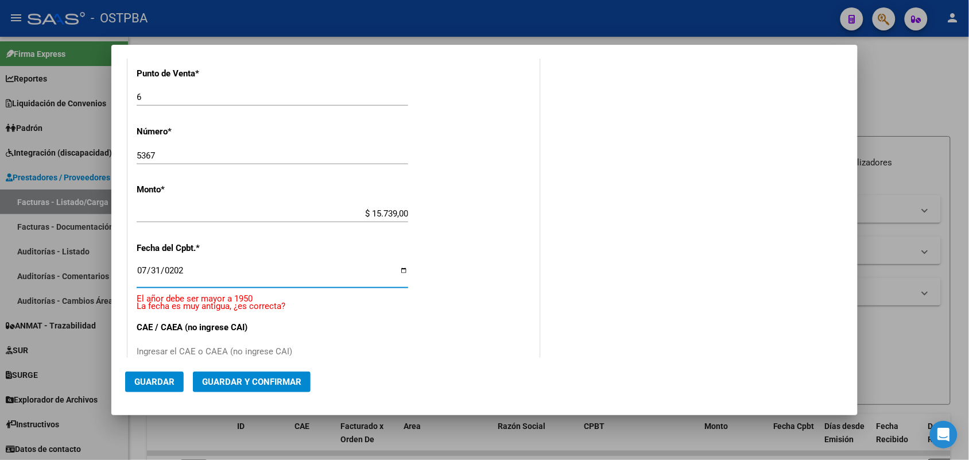
type input "2025-07-31"
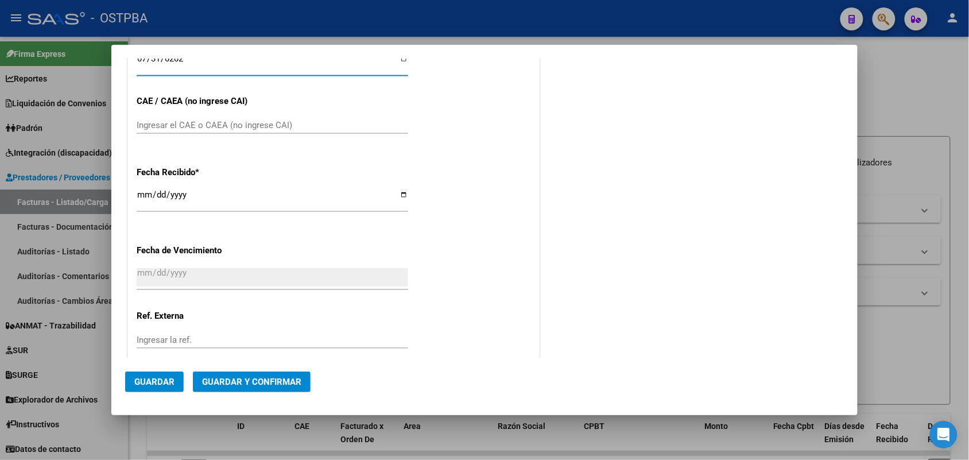
scroll to position [552, 0]
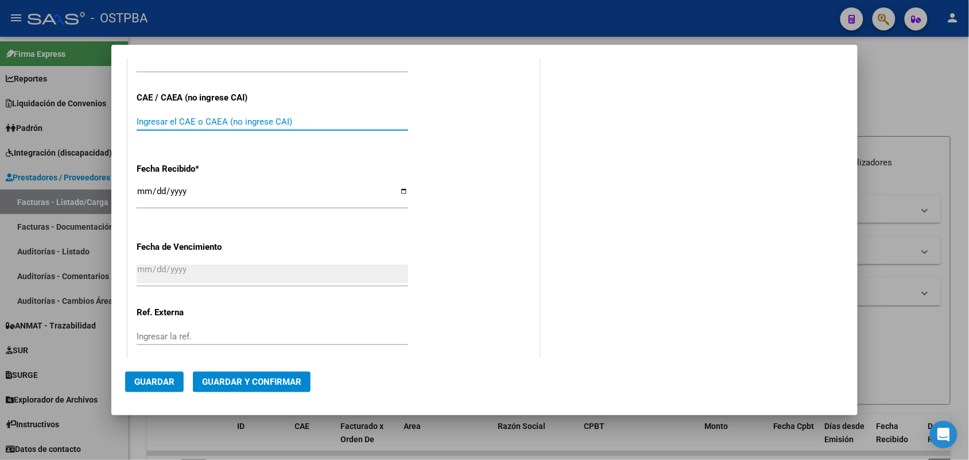
click at [139, 119] on input "Ingresar el CAE o CAEA (no ingrese CAI)" at bounding box center [272, 122] width 271 height 10
type input "75319412589808"
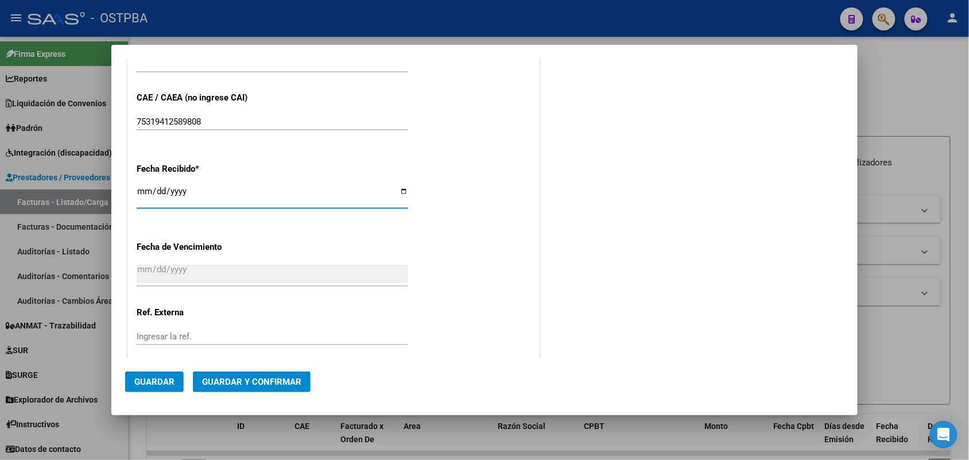
click at [139, 198] on input "[DATE]" at bounding box center [272, 196] width 271 height 18
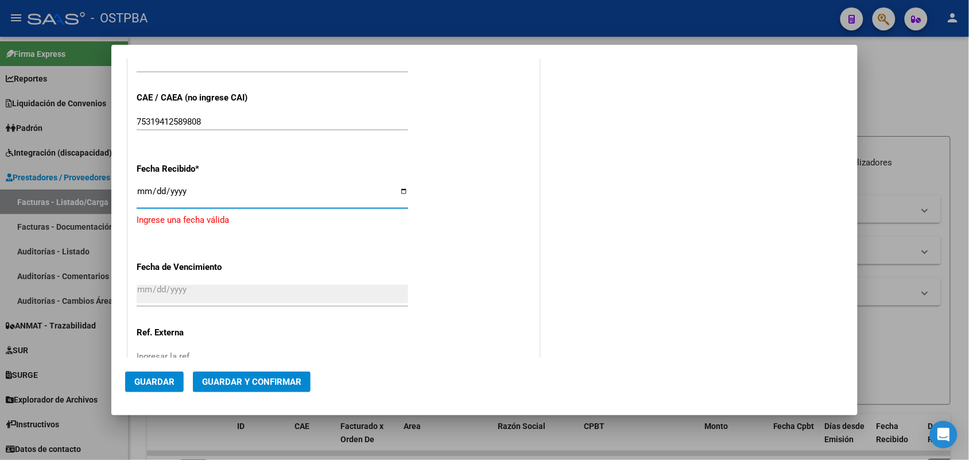
type input "[DATE]"
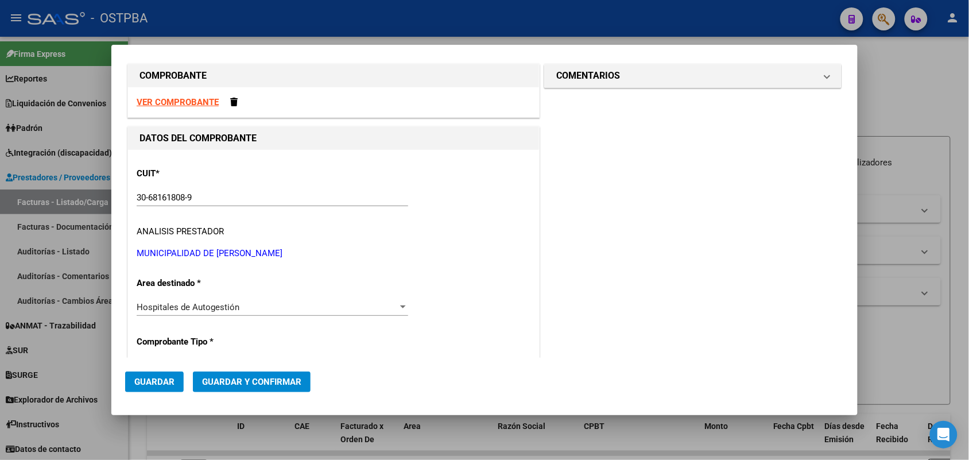
scroll to position [0, 0]
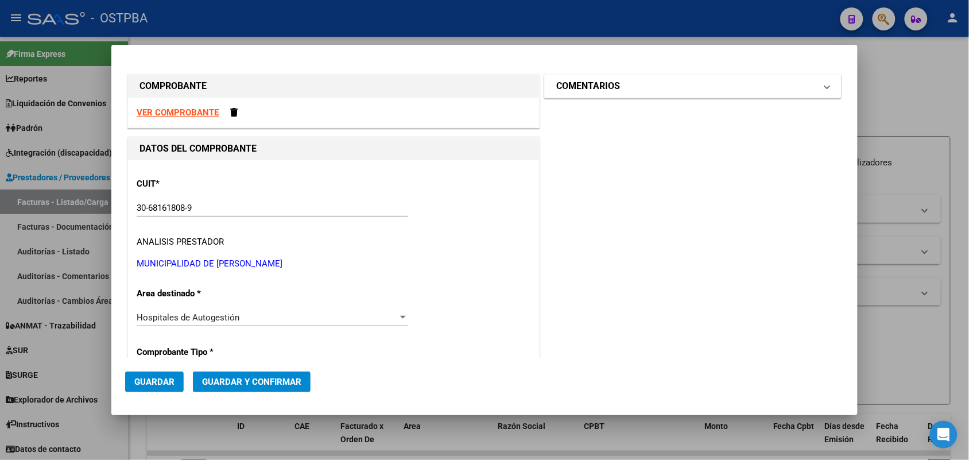
click at [825, 84] on span at bounding box center [827, 86] width 5 height 14
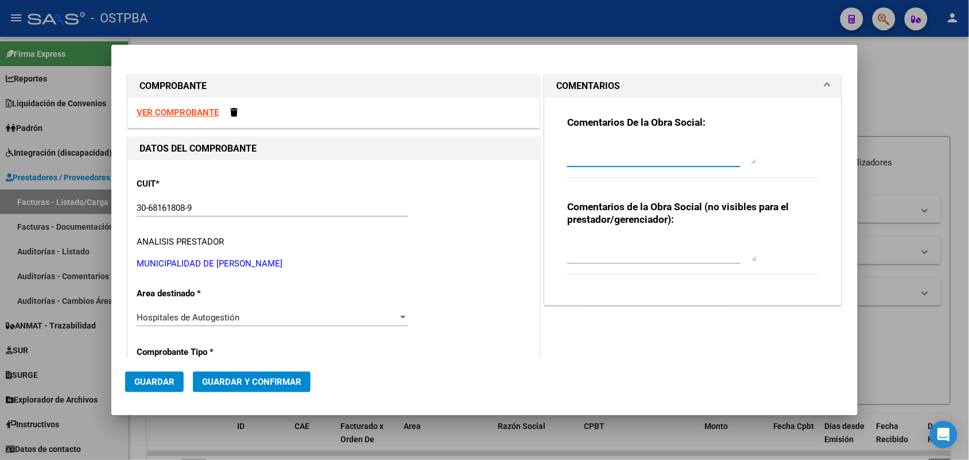
click at [572, 161] on textarea at bounding box center [661, 152] width 189 height 23
type textarea "HR 126220"
click at [147, 383] on span "Guardar" at bounding box center [154, 382] width 40 height 10
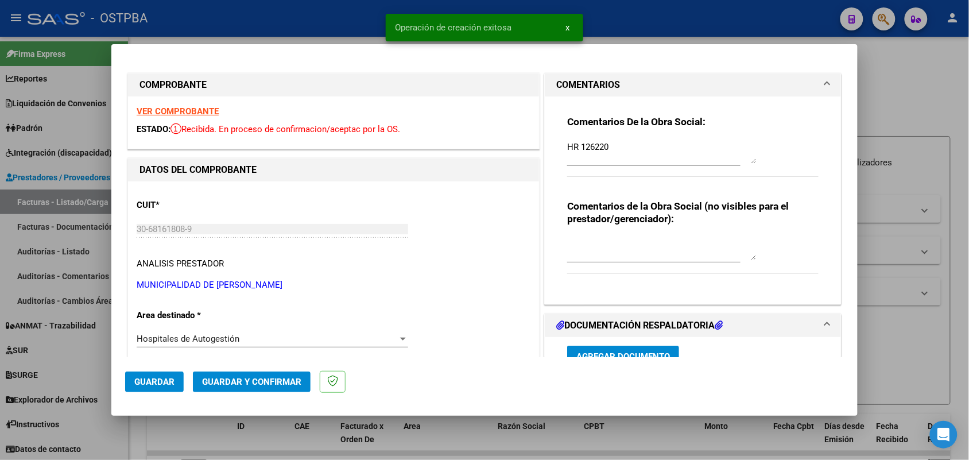
type input "2025-09-29"
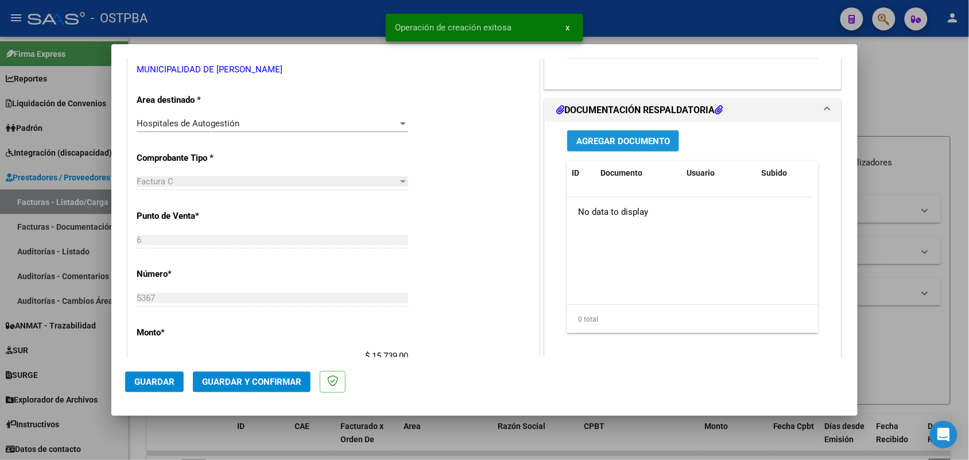
click at [609, 139] on span "Agregar Documento" at bounding box center [623, 141] width 94 height 10
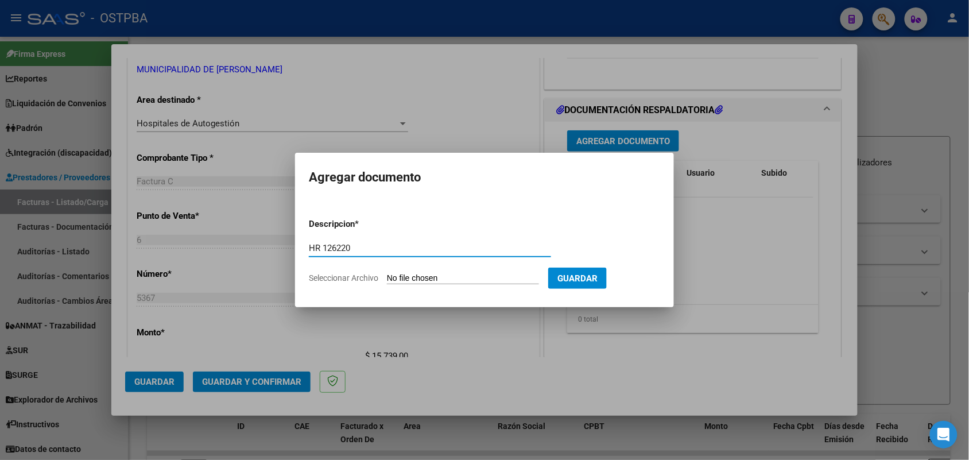
type input "HR 126220"
click at [412, 276] on input "Seleccionar Archivo" at bounding box center [463, 278] width 152 height 11
type input "C:\fakepath\HR 126220.pdf"
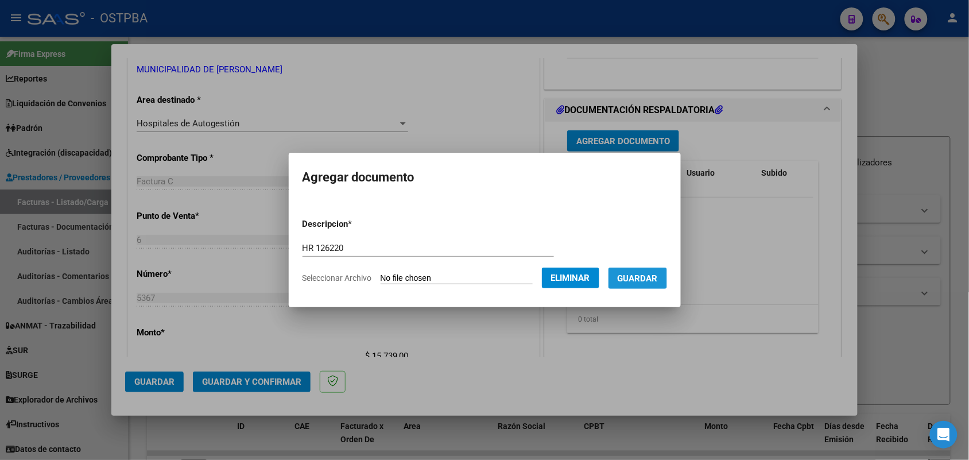
click at [651, 276] on span "Guardar" at bounding box center [638, 278] width 40 height 10
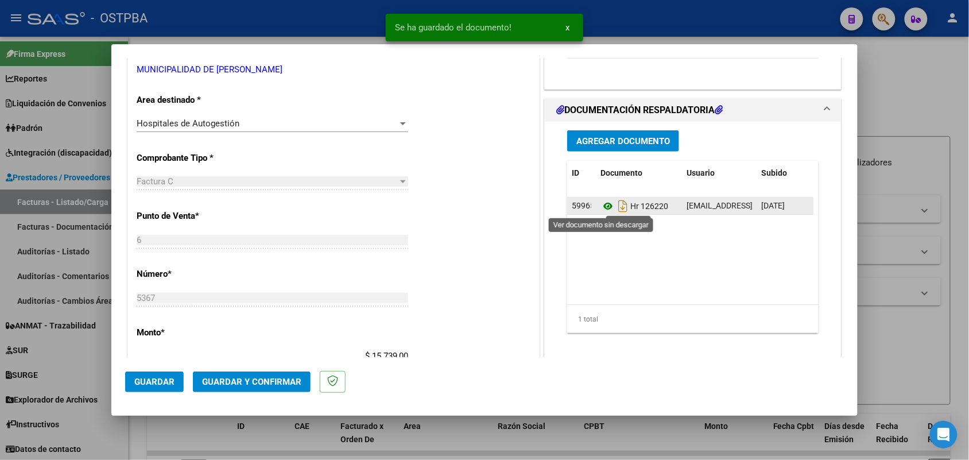
click at [603, 207] on icon at bounding box center [607, 206] width 15 height 14
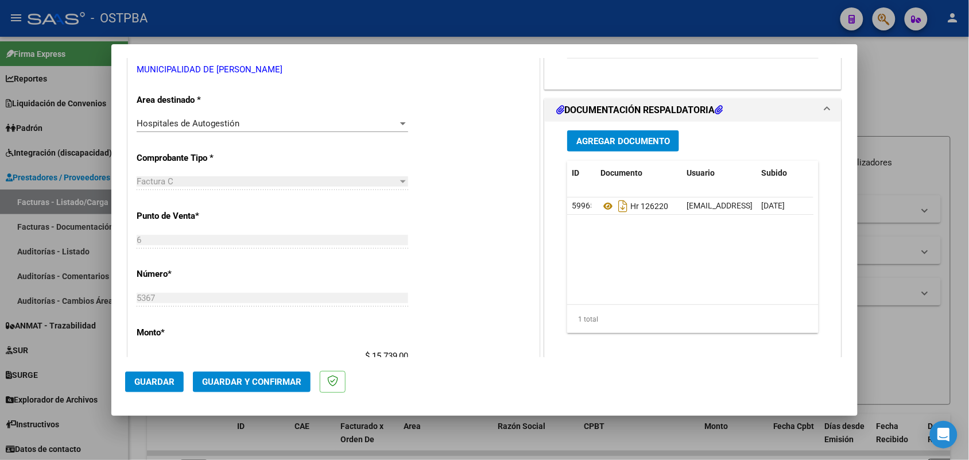
click at [630, 139] on span "Agregar Documento" at bounding box center [623, 141] width 94 height 10
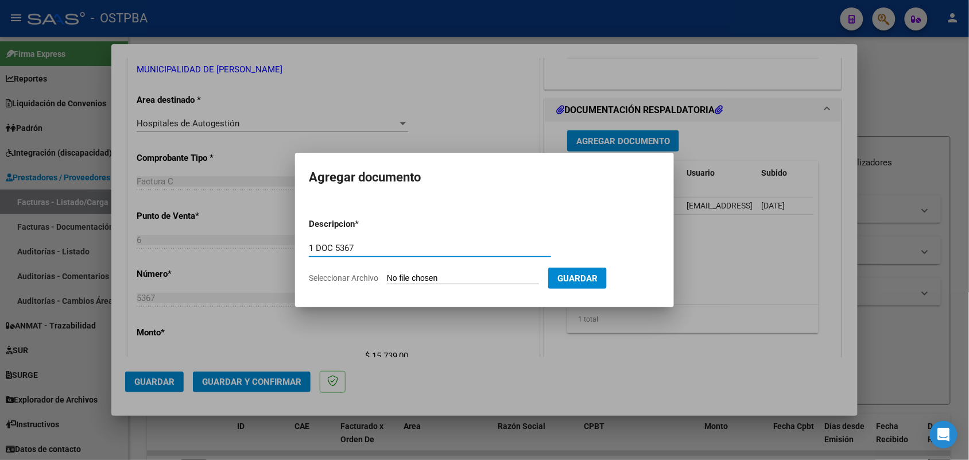
type input "1 DOC 5367"
click at [399, 275] on input "Seleccionar Archivo" at bounding box center [463, 278] width 152 height 11
type input "C:\fakepath\1 DOC 5367.pdf"
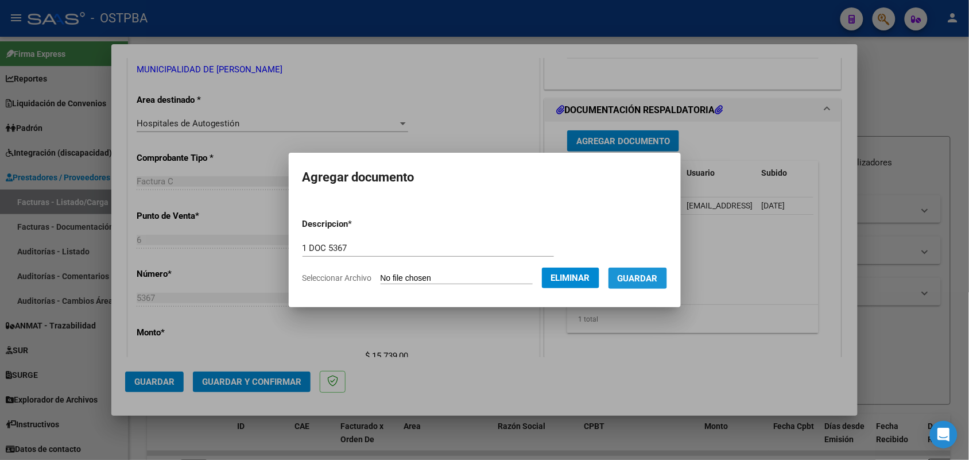
click at [649, 273] on span "Guardar" at bounding box center [638, 278] width 40 height 10
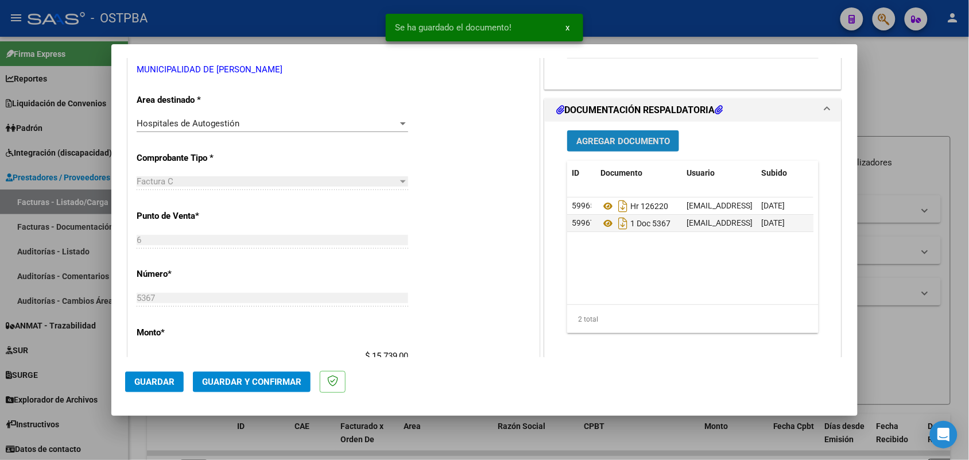
click at [617, 137] on span "Agregar Documento" at bounding box center [623, 141] width 94 height 10
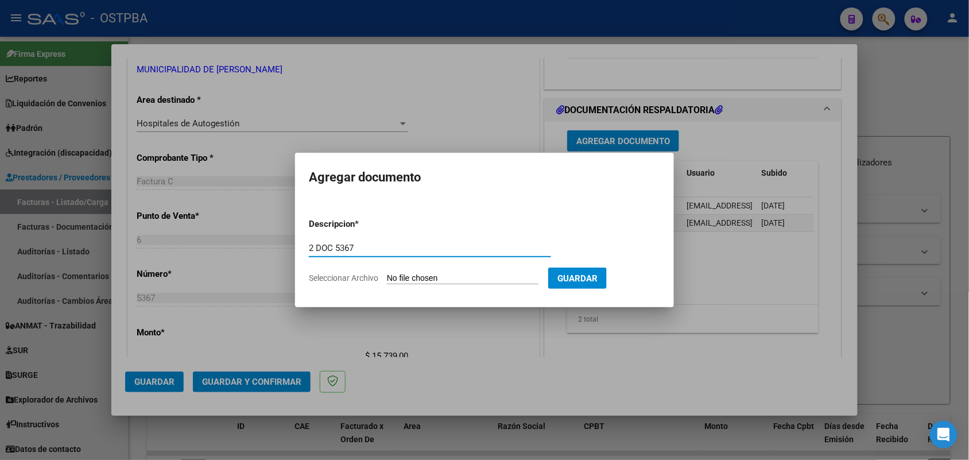
type input "2 DOC 5367"
click at [397, 278] on input "Seleccionar Archivo" at bounding box center [463, 278] width 152 height 11
type input "C:\fakepath\2 DOC 5367.pdf"
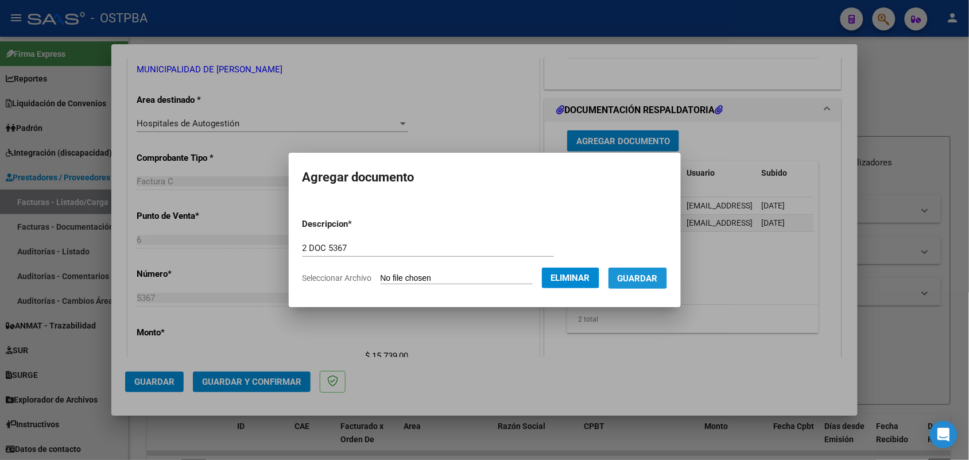
click at [649, 275] on span "Guardar" at bounding box center [638, 278] width 40 height 10
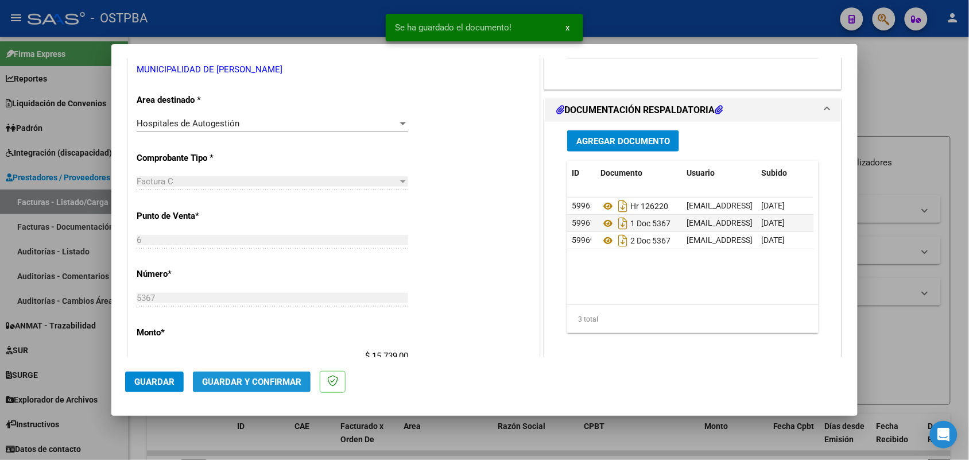
click at [236, 381] on span "Guardar y Confirmar" at bounding box center [251, 382] width 99 height 10
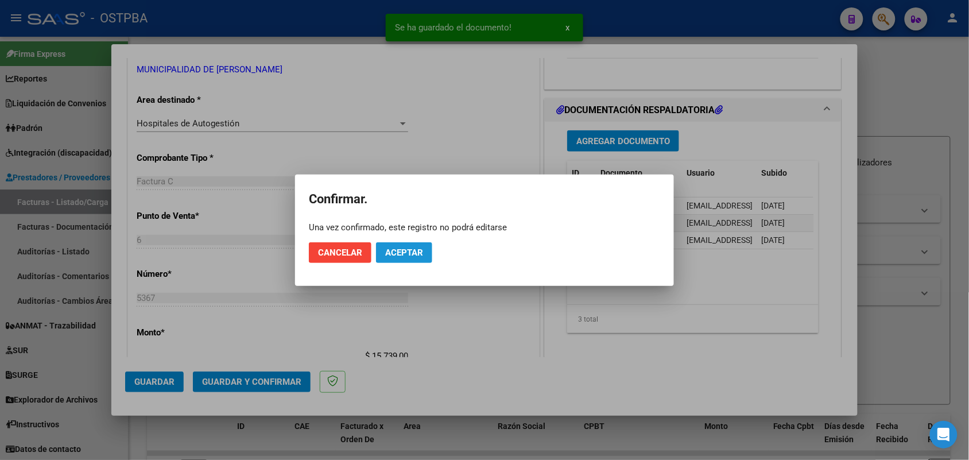
click at [410, 249] on span "Aceptar" at bounding box center [404, 252] width 38 height 10
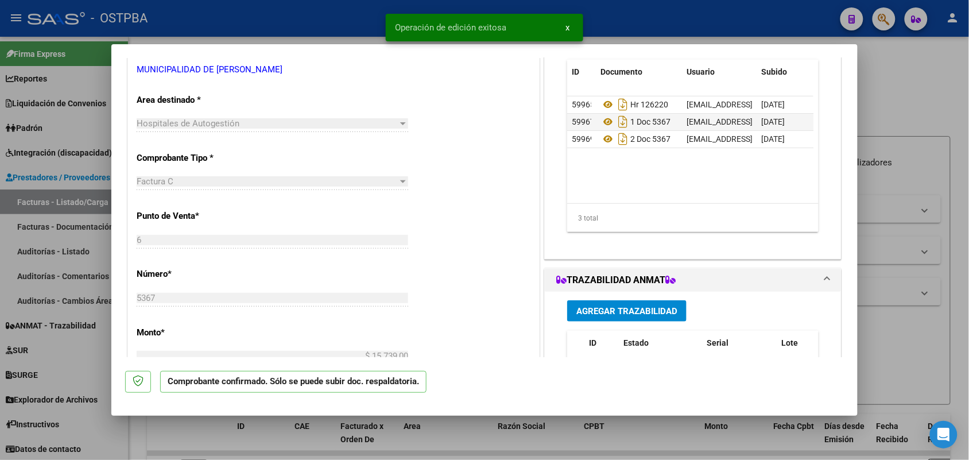
click at [64, 219] on div at bounding box center [484, 230] width 969 height 460
type input "$ 0,00"
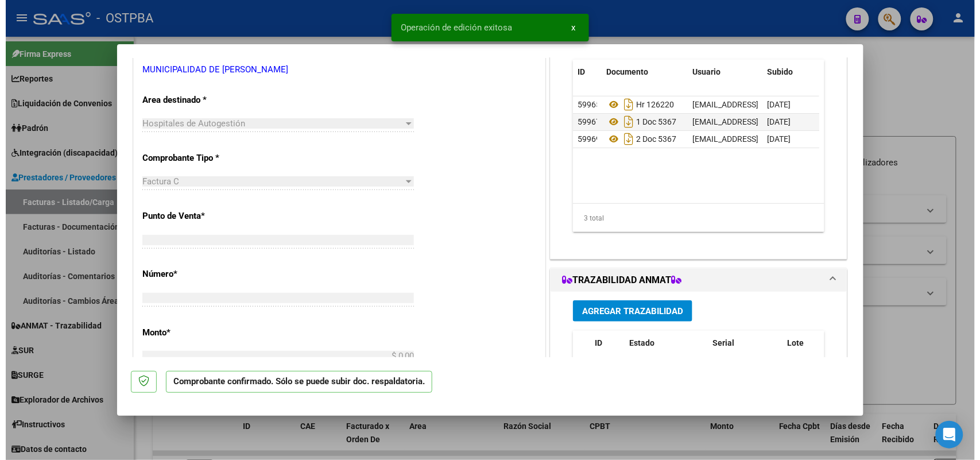
scroll to position [208, 0]
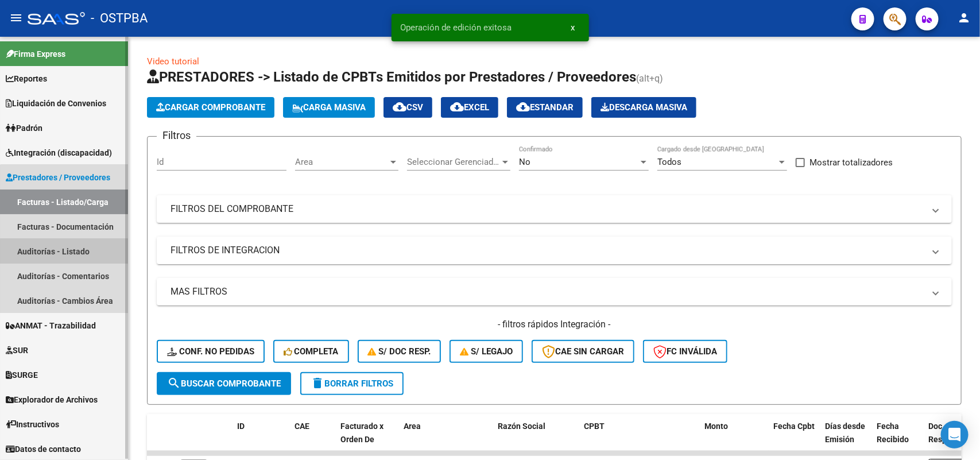
click at [82, 251] on link "Auditorías - Listado" at bounding box center [64, 251] width 128 height 25
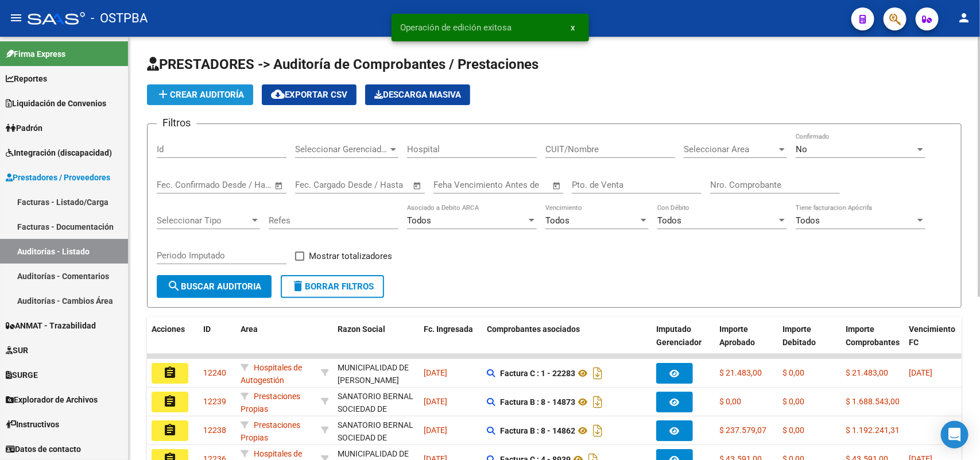
click at [234, 93] on span "add Crear Auditoría" at bounding box center [200, 95] width 88 height 10
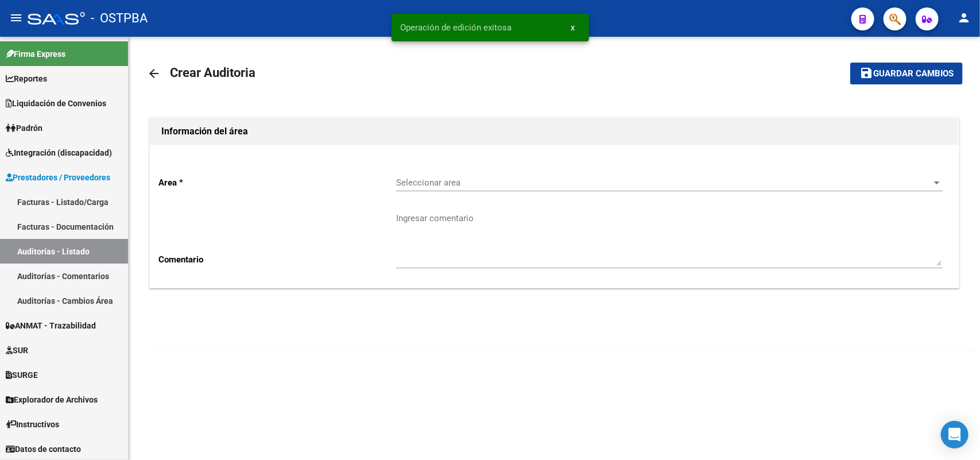
click at [452, 181] on span "Seleccionar area" at bounding box center [664, 182] width 536 height 10
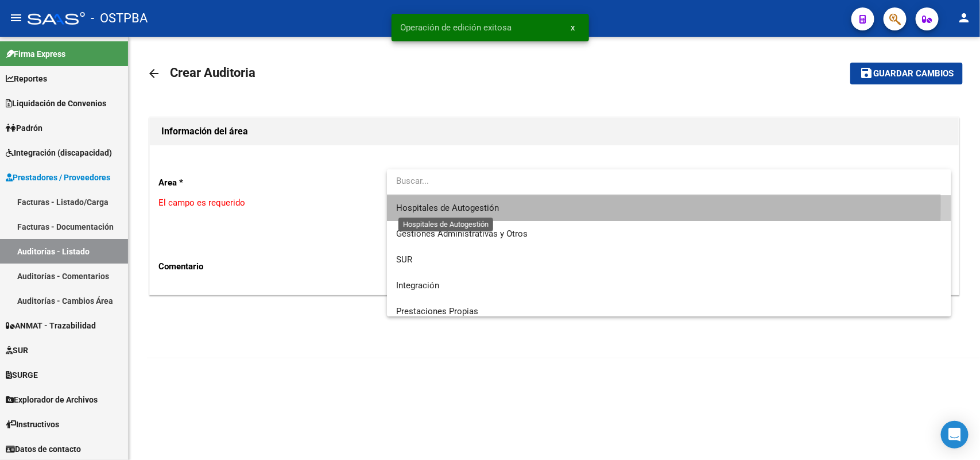
click at [436, 203] on span "Hospitales de Autogestión" at bounding box center [447, 208] width 103 height 10
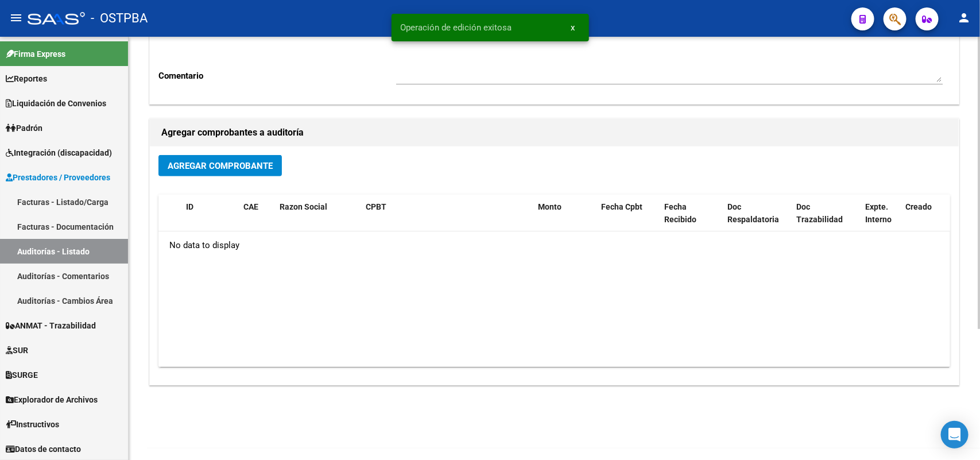
scroll to position [189, 0]
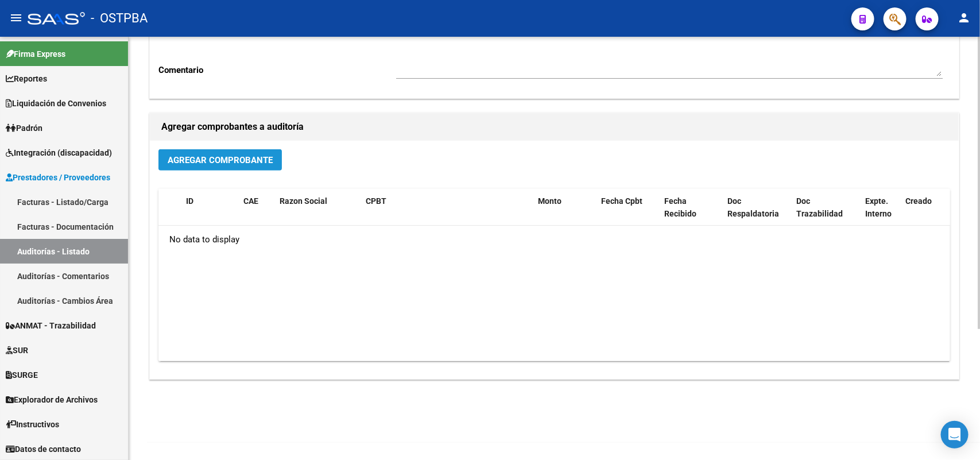
click at [262, 160] on span "Agregar Comprobante" at bounding box center [220, 160] width 105 height 10
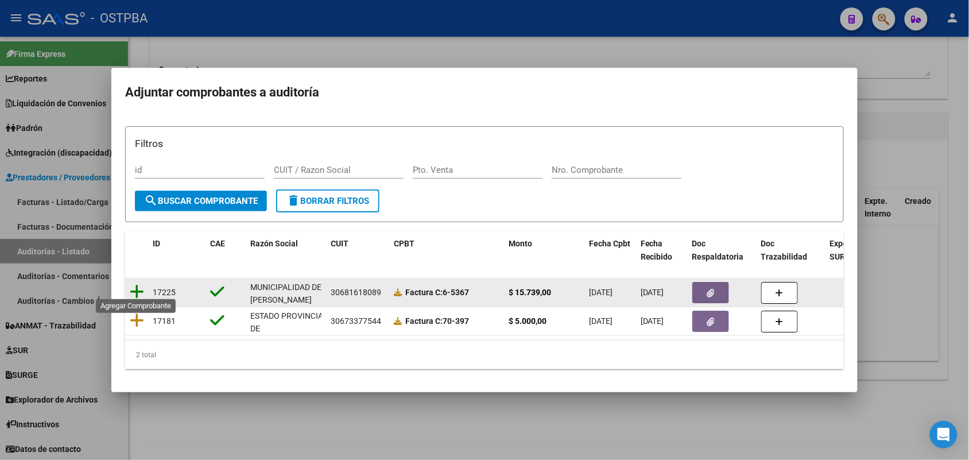
click at [136, 287] on icon at bounding box center [137, 292] width 14 height 16
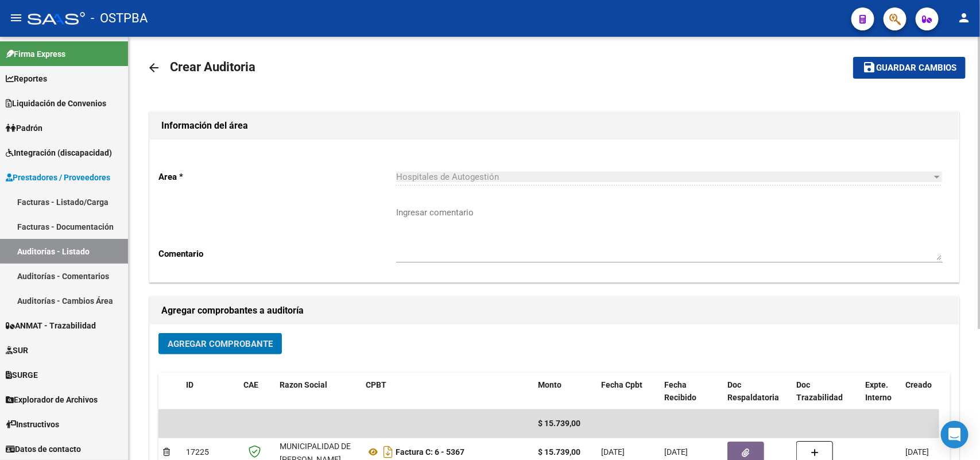
scroll to position [0, 0]
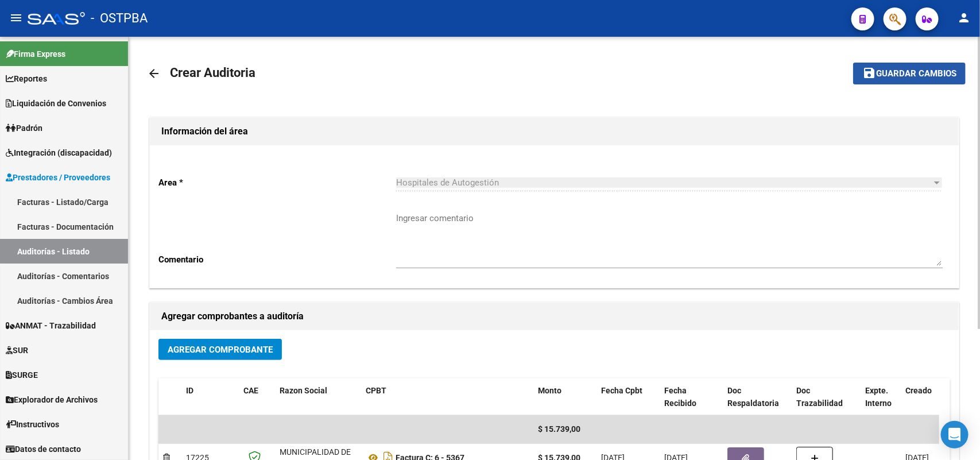
click at [898, 72] on span "Guardar cambios" at bounding box center [916, 74] width 80 height 10
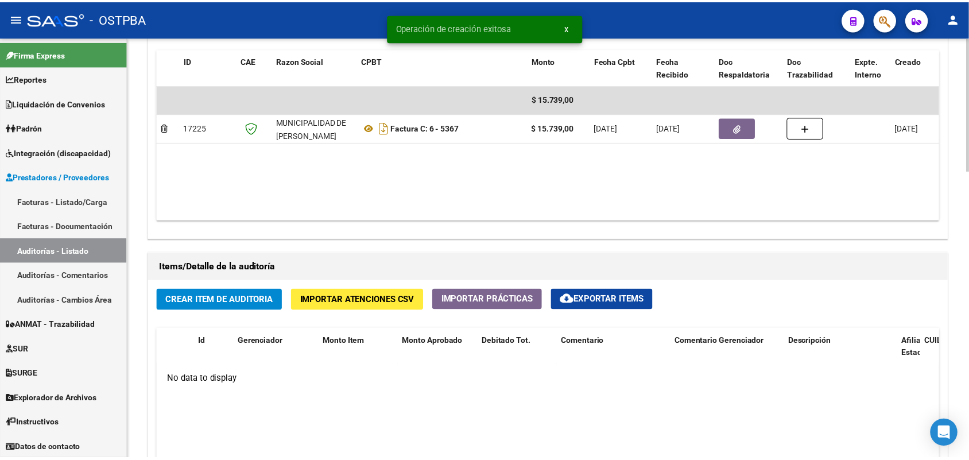
scroll to position [717, 0]
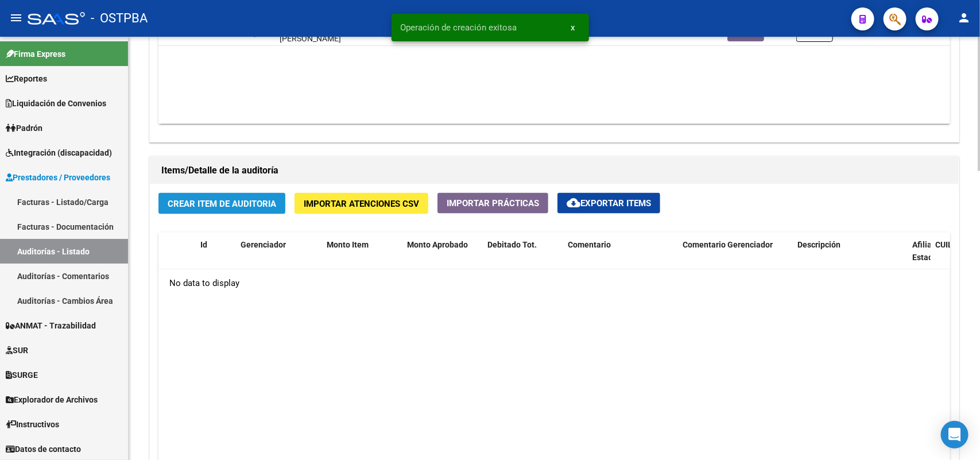
click at [238, 203] on span "Crear Item de Auditoria" at bounding box center [222, 204] width 108 height 10
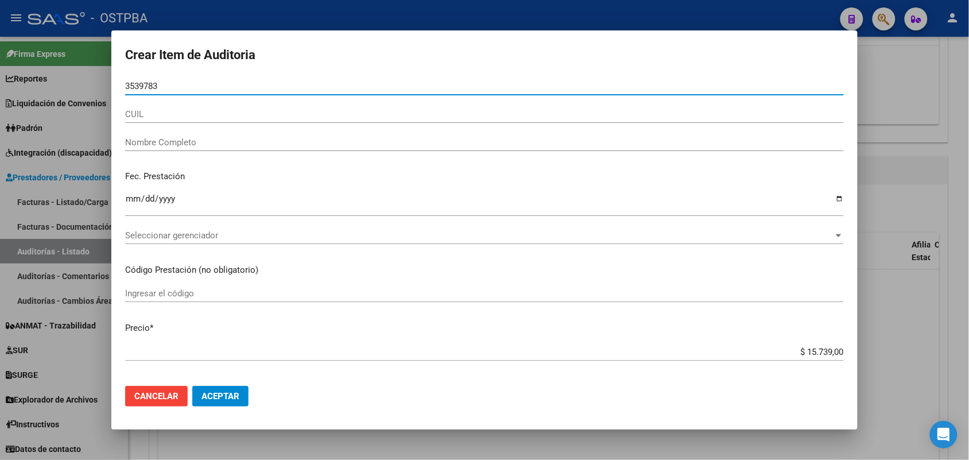
type input "35397834"
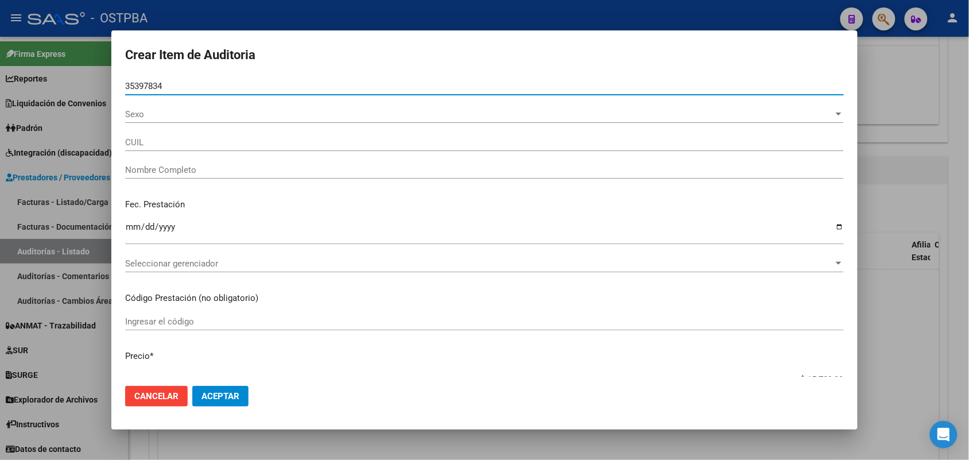
type input "27353978344"
type input "BULACIO ADRIANA ALEJANDRA -"
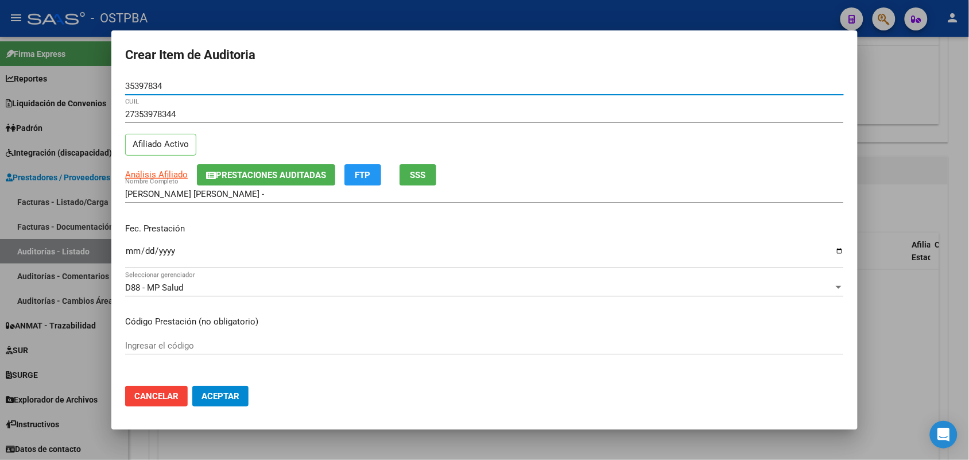
type input "35397834"
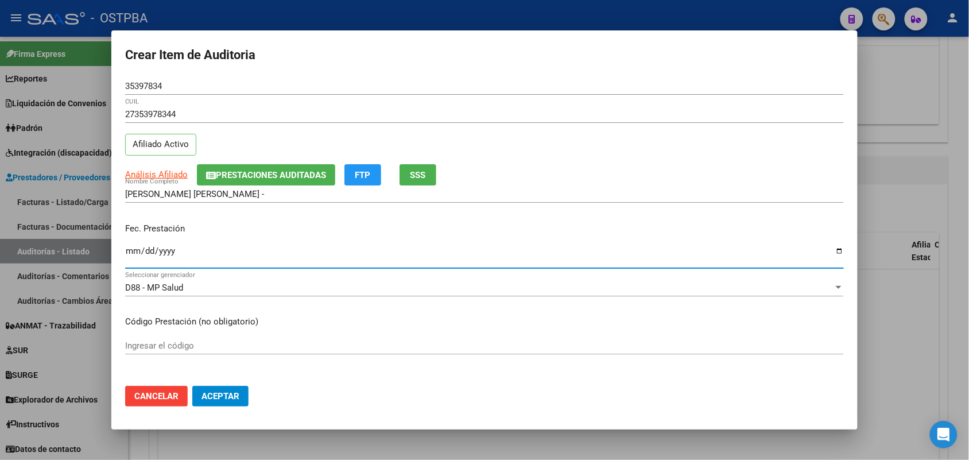
click at [130, 254] on input "Ingresar la fecha" at bounding box center [484, 255] width 719 height 18
type input "2025-04-25"
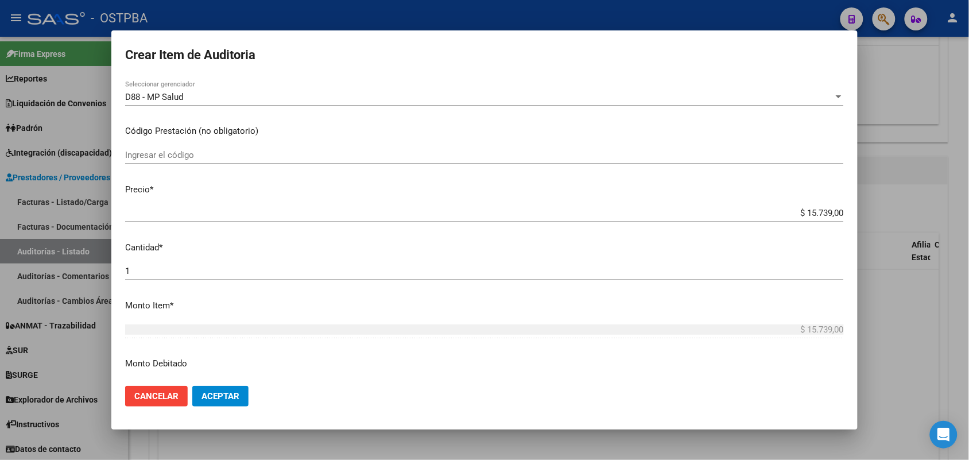
scroll to position [215, 0]
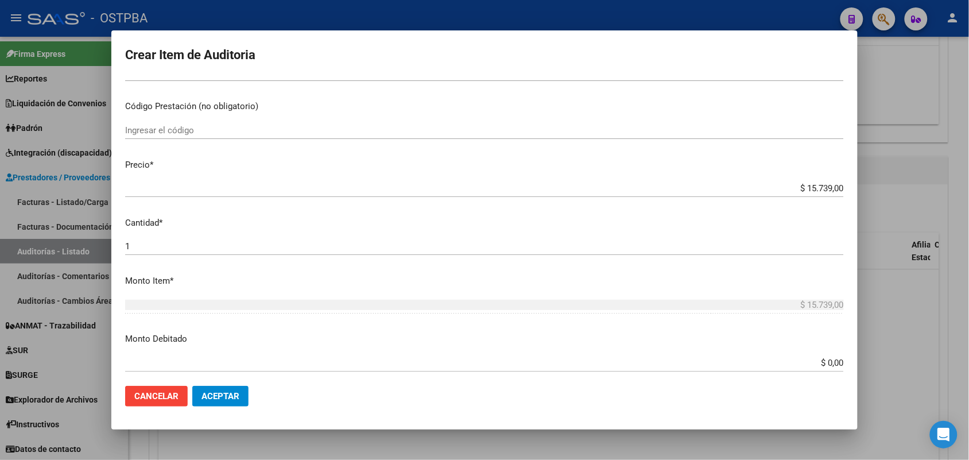
drag, startPoint x: 782, startPoint y: 182, endPoint x: 856, endPoint y: 191, distance: 74.6
click at [856, 191] on mat-dialog-content "35397834 Nro Documento 27353978344 CUIL Afiliado Activo Análisis Afiliado Prest…" at bounding box center [484, 226] width 746 height 299
click at [723, 294] on mat-dialog-content "35397834 Nro Documento 27353978344 CUIL Afiliado Activo Análisis Afiliado Prest…" at bounding box center [484, 226] width 746 height 299
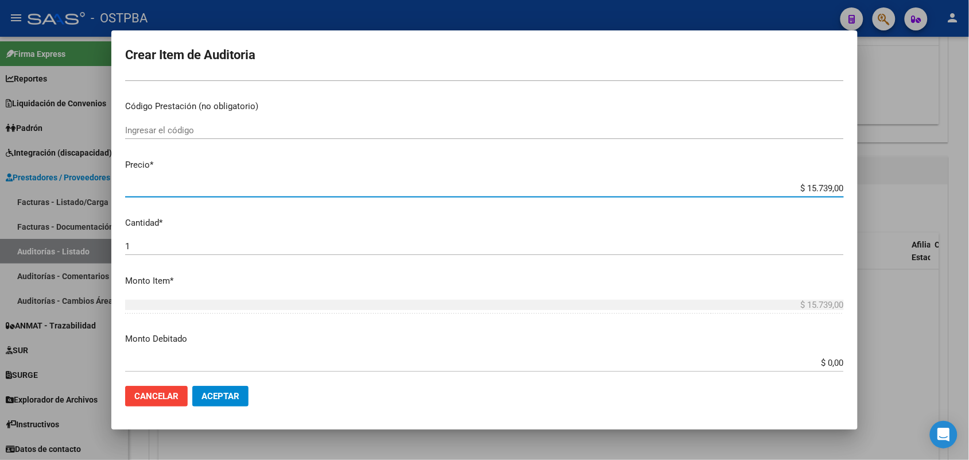
drag, startPoint x: 782, startPoint y: 187, endPoint x: 862, endPoint y: 187, distance: 79.8
click at [862, 187] on div "Crear Item de Auditoria 35397834 Nro Documento 27353978344 CUIL Afiliado Activo…" at bounding box center [484, 230] width 969 height 460
type input "$ 0,01"
type input "$ 0,11"
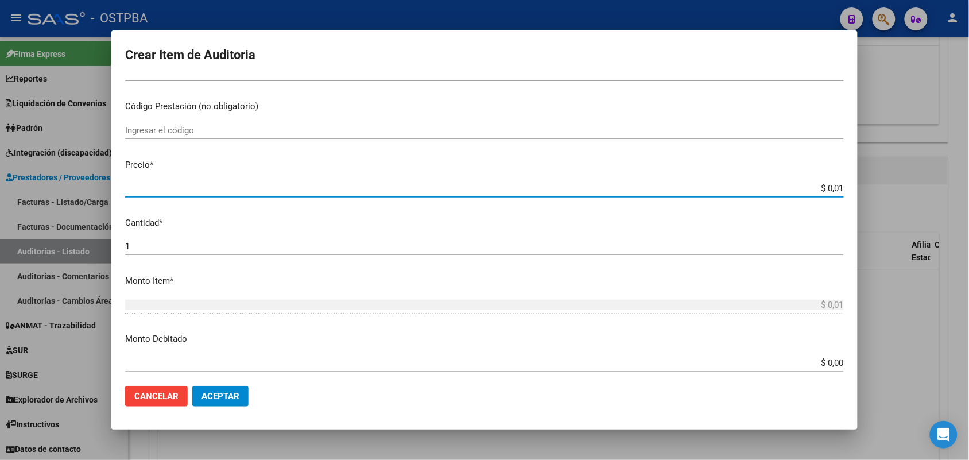
type input "$ 0,11"
type input "$ 1,17"
type input "$ 11,74"
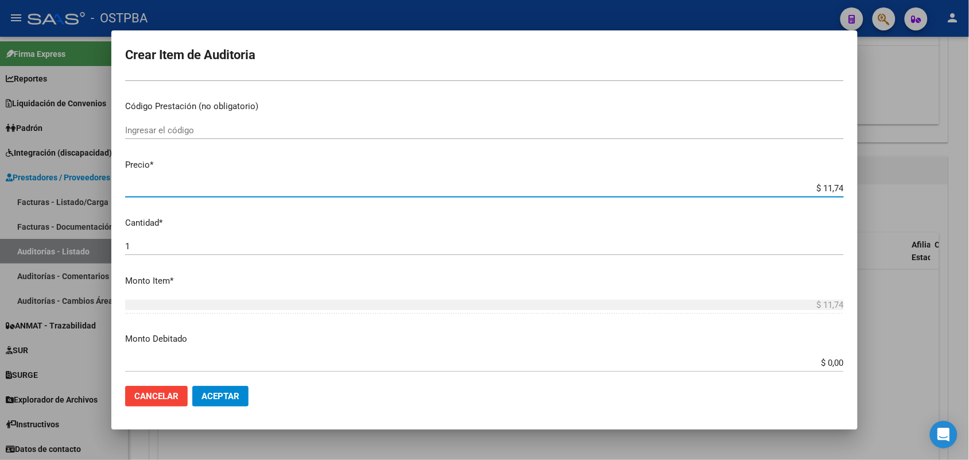
type input "$ 117,41"
type input "$ 1.174,10"
type input "$ 11.741,00"
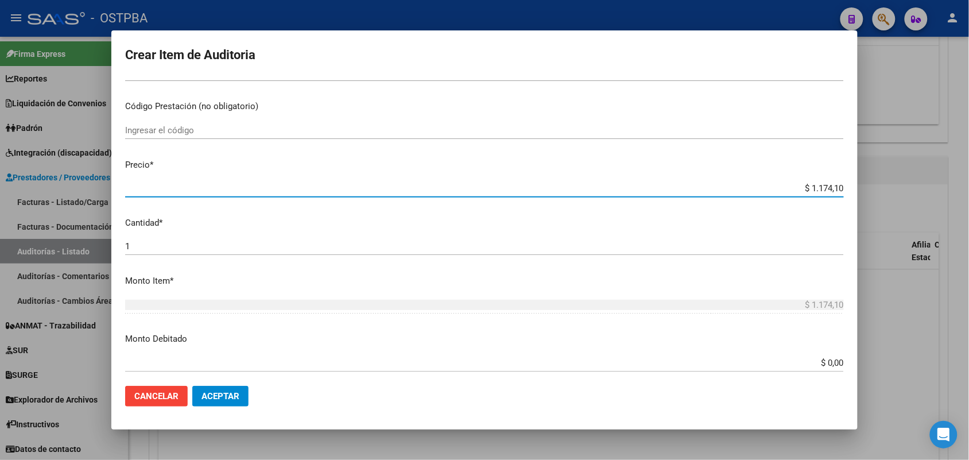
type input "$ 11.741,00"
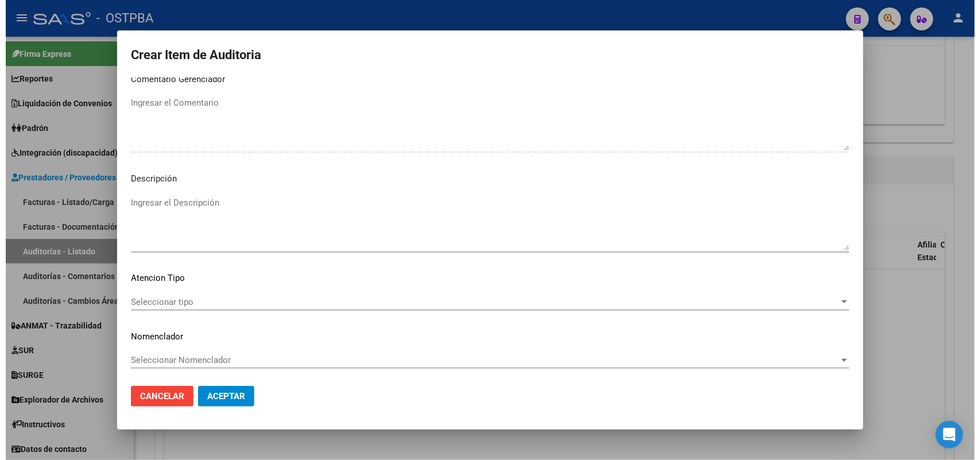
scroll to position [635, 0]
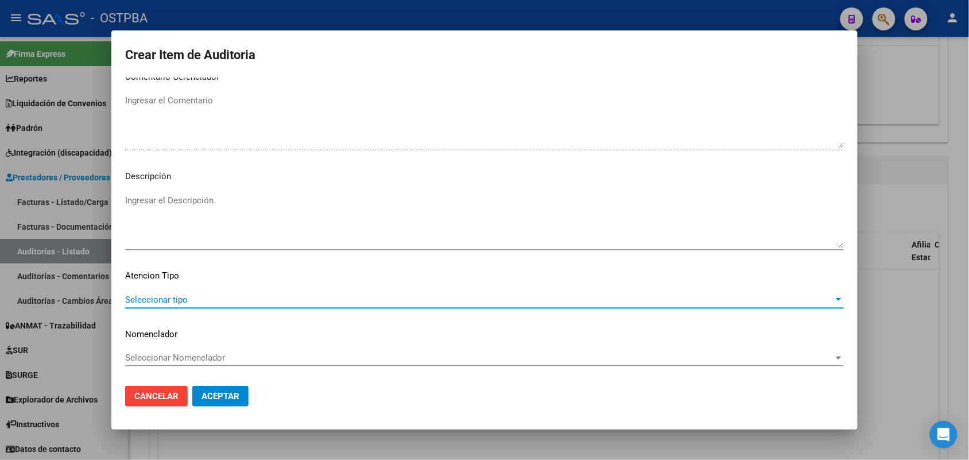
click at [172, 298] on span "Seleccionar tipo" at bounding box center [479, 299] width 708 height 10
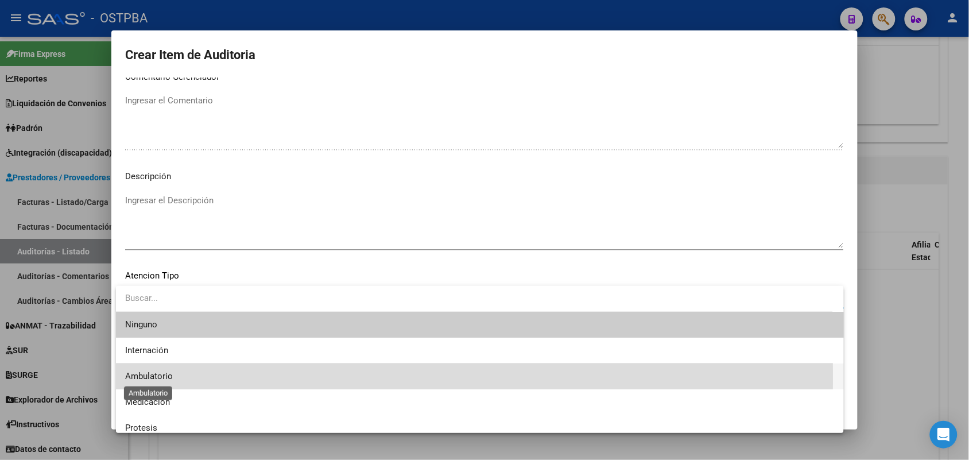
click at [156, 377] on span "Ambulatorio" at bounding box center [149, 376] width 48 height 10
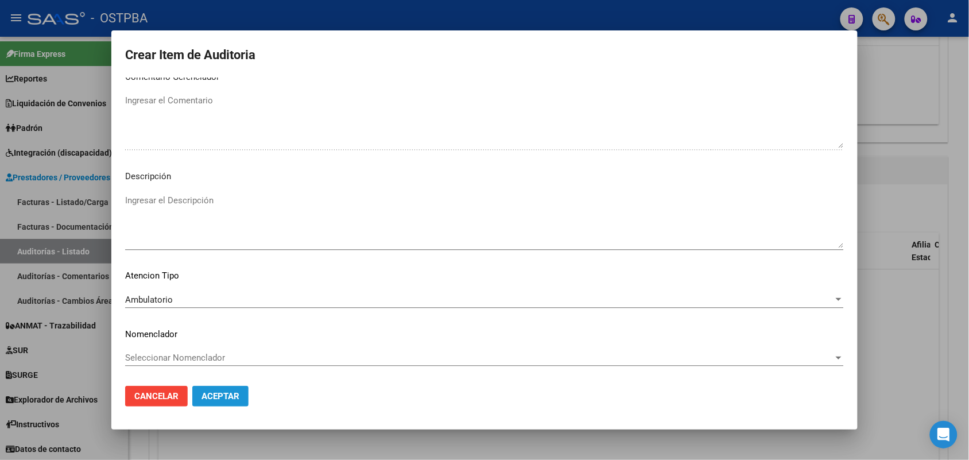
click at [216, 393] on span "Aceptar" at bounding box center [220, 396] width 38 height 10
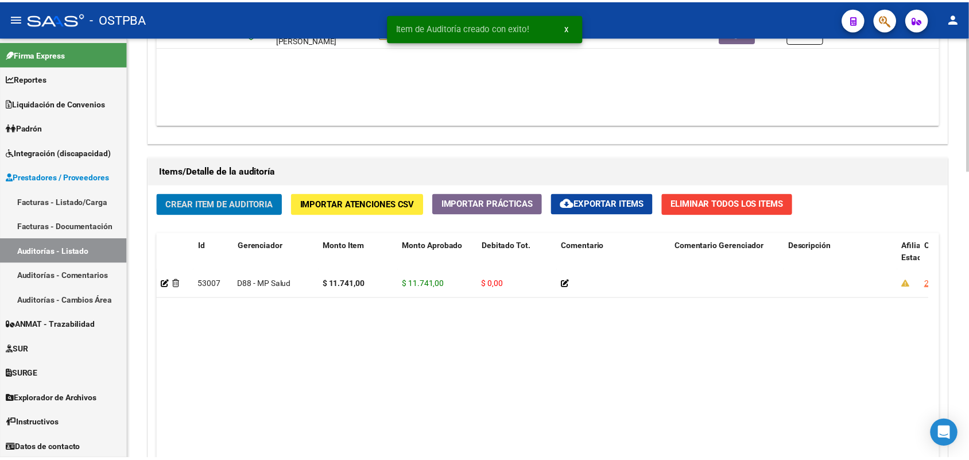
scroll to position [718, 0]
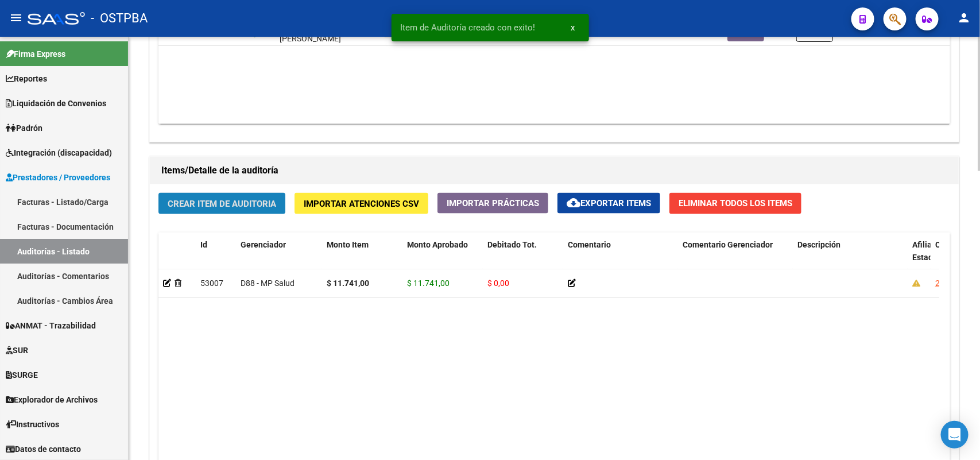
click at [246, 200] on span "Crear Item de Auditoria" at bounding box center [222, 204] width 108 height 10
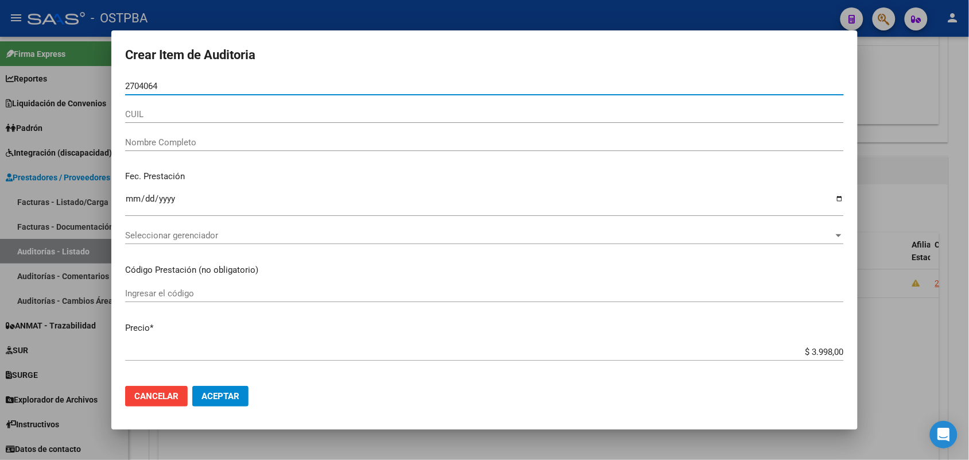
type input "27040645"
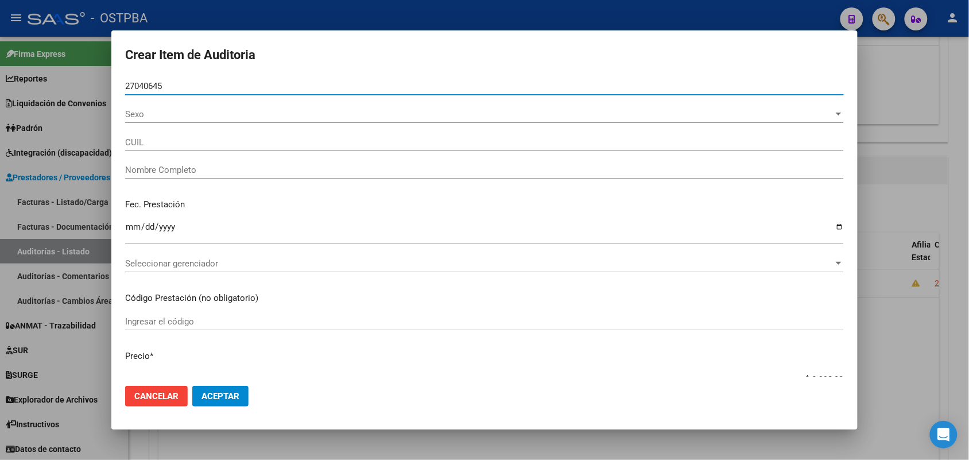
type input "27270406454"
type input "MELGAREJO ANDREA VICTORIA -"
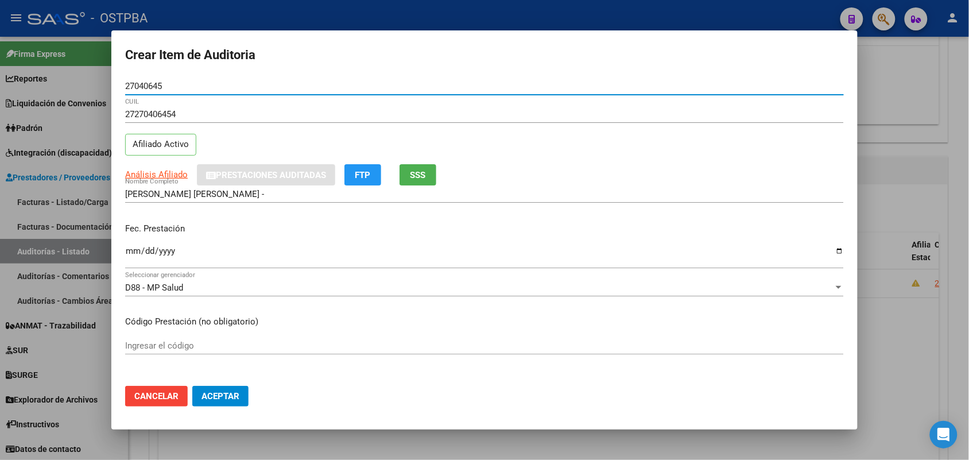
type input "27040645"
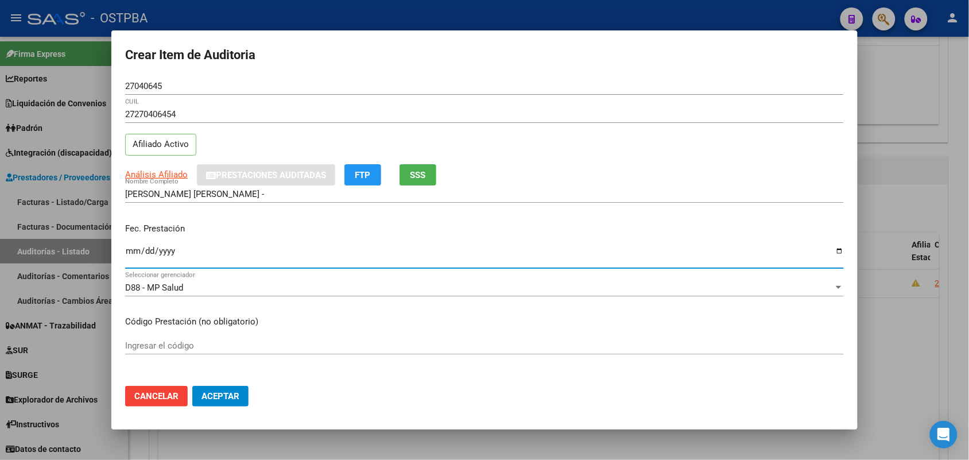
click at [130, 250] on input "Ingresar la fecha" at bounding box center [484, 255] width 719 height 18
type input "2025-07-10"
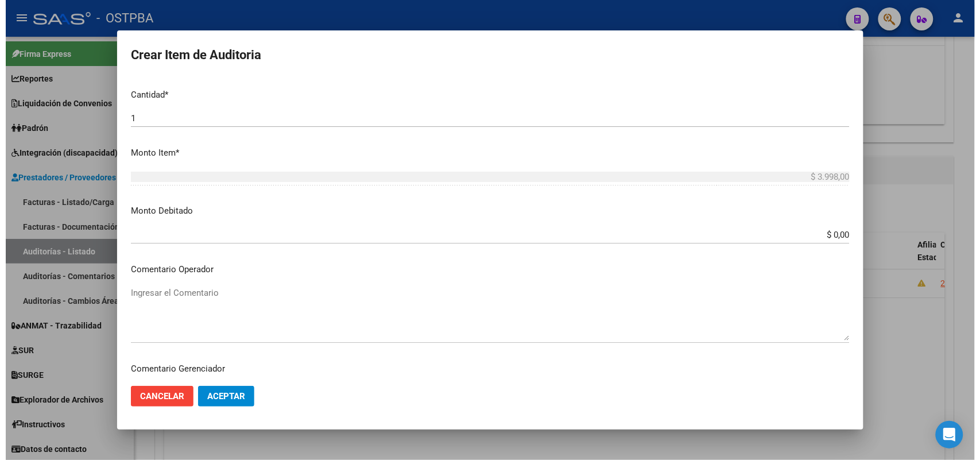
scroll to position [635, 0]
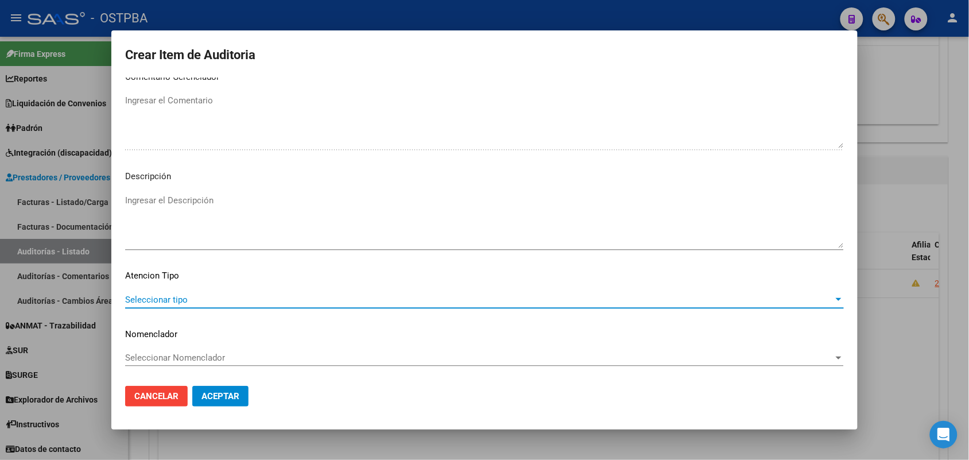
click at [184, 296] on span "Seleccionar tipo" at bounding box center [479, 299] width 708 height 10
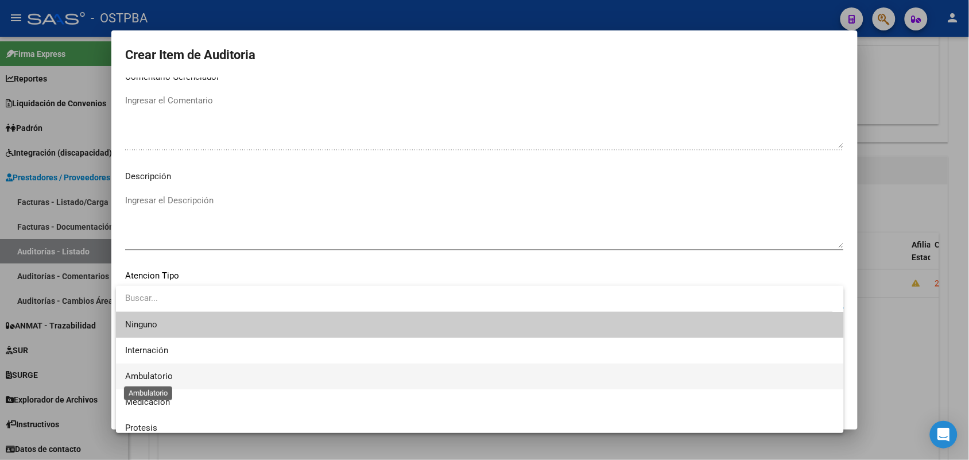
click at [162, 377] on span "Ambulatorio" at bounding box center [149, 376] width 48 height 10
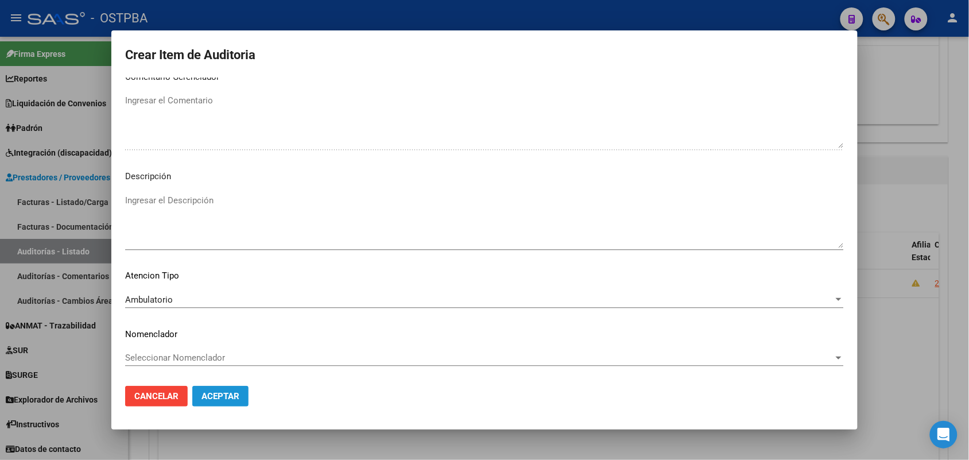
click at [207, 397] on span "Aceptar" at bounding box center [220, 396] width 38 height 10
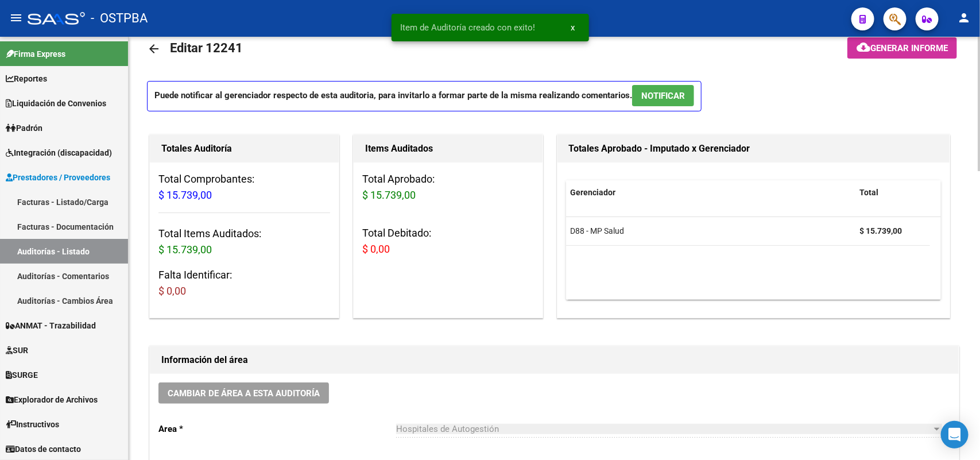
scroll to position [0, 0]
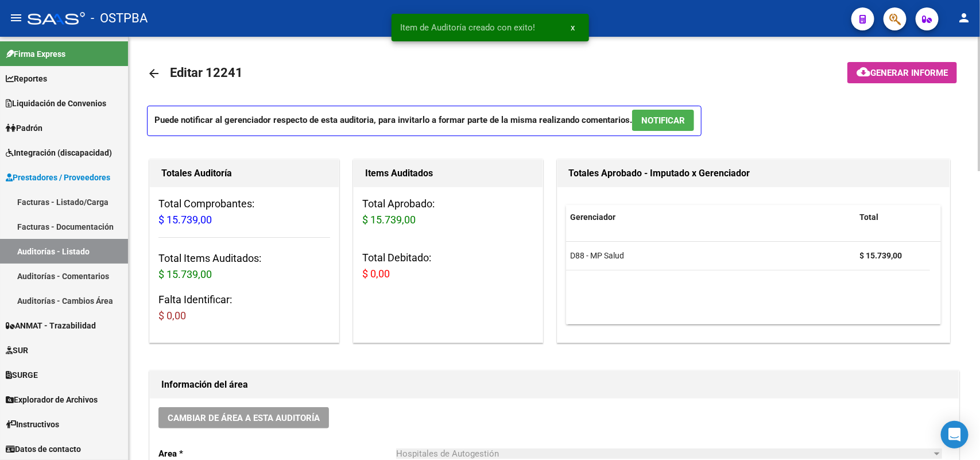
click at [888, 69] on span "Generar informe" at bounding box center [908, 73] width 77 height 10
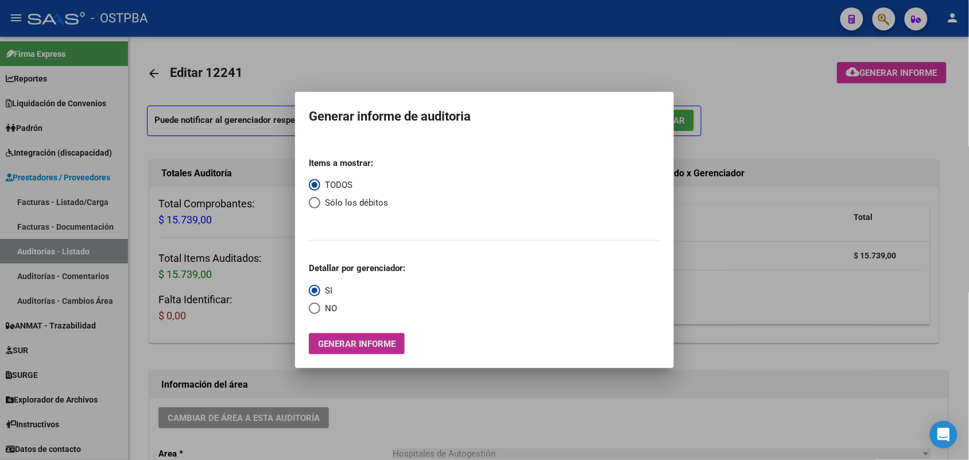
click at [348, 339] on span "Generar informe" at bounding box center [356, 344] width 77 height 10
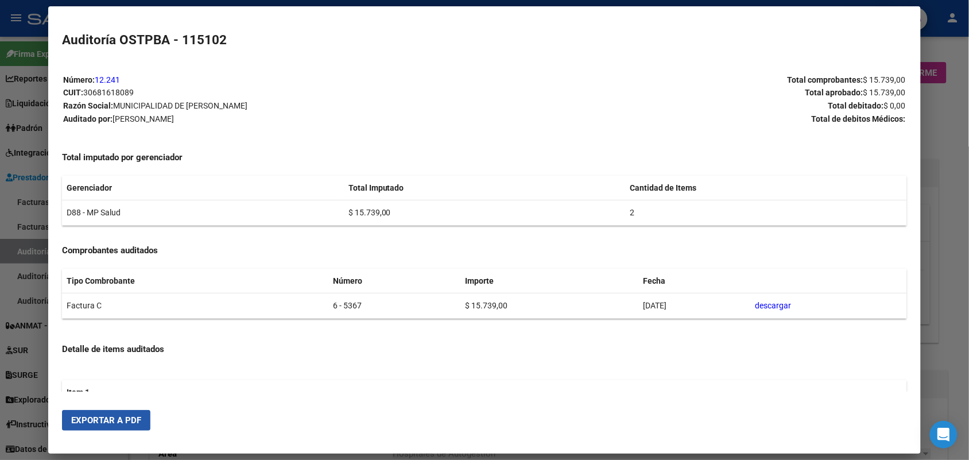
click at [94, 418] on span "Exportar a PDF" at bounding box center [106, 420] width 70 height 10
click at [929, 107] on div at bounding box center [484, 230] width 969 height 460
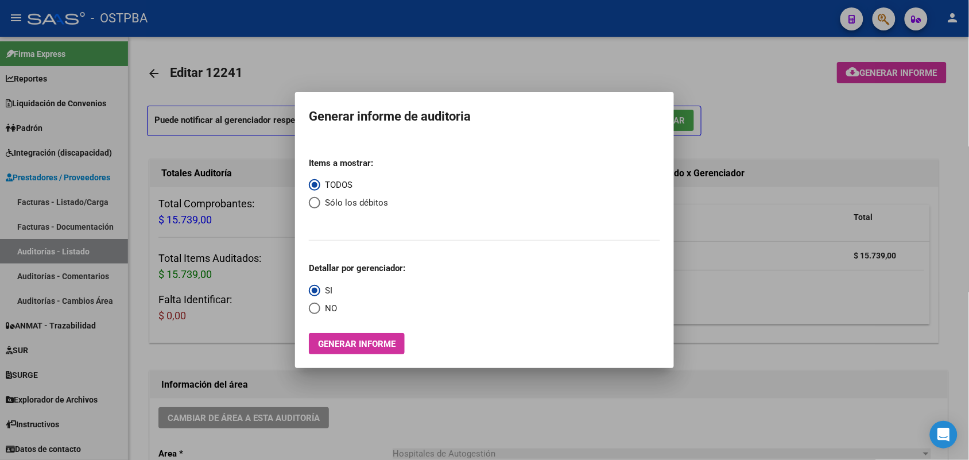
click at [921, 100] on div at bounding box center [484, 230] width 969 height 460
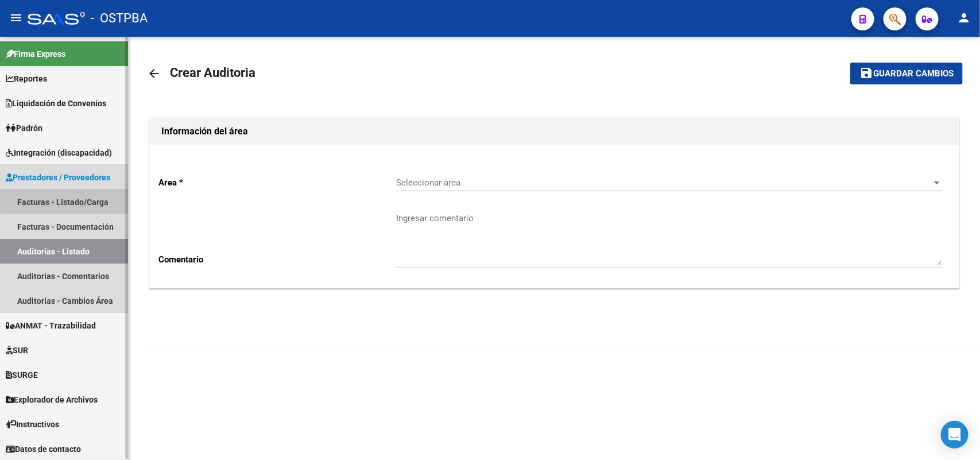
click at [87, 195] on link "Facturas - Listado/Carga" at bounding box center [64, 201] width 128 height 25
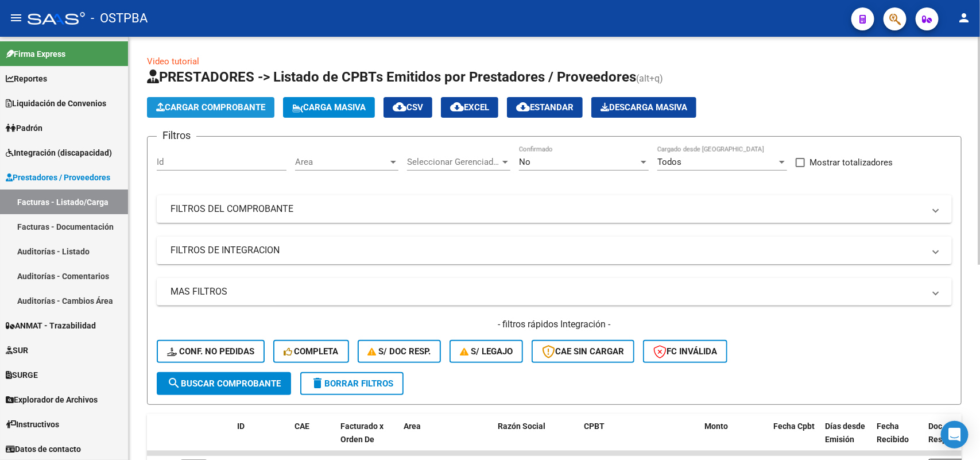
click at [228, 104] on span "Cargar Comprobante" at bounding box center [210, 107] width 109 height 10
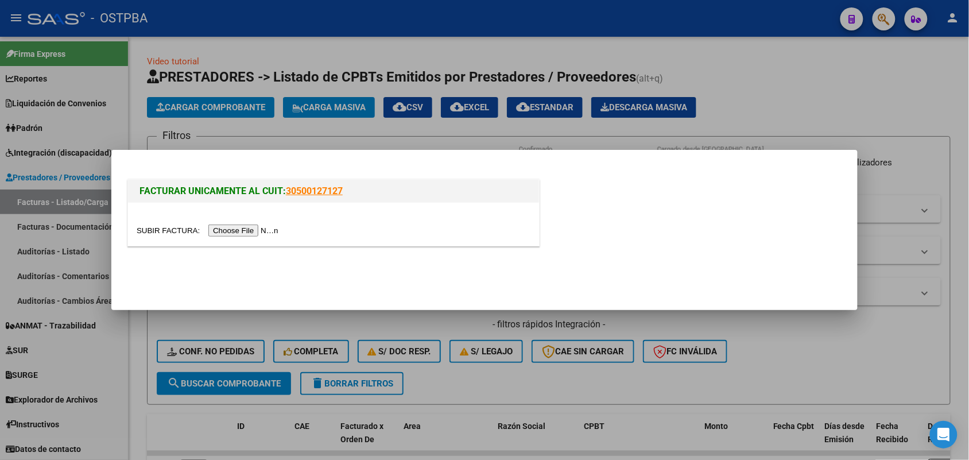
click at [279, 232] on input "file" at bounding box center [209, 230] width 145 height 12
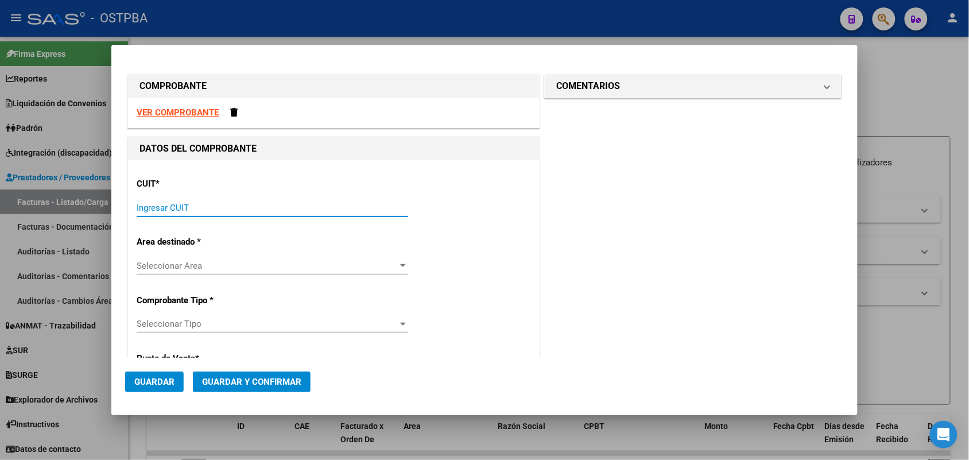
click at [143, 207] on input "Ingresar CUIT" at bounding box center [272, 208] width 271 height 10
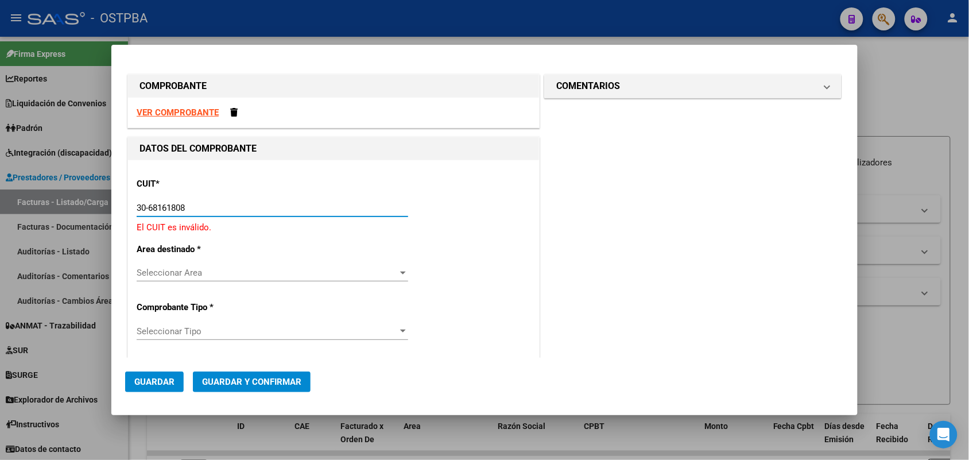
type input "30-68161808-9"
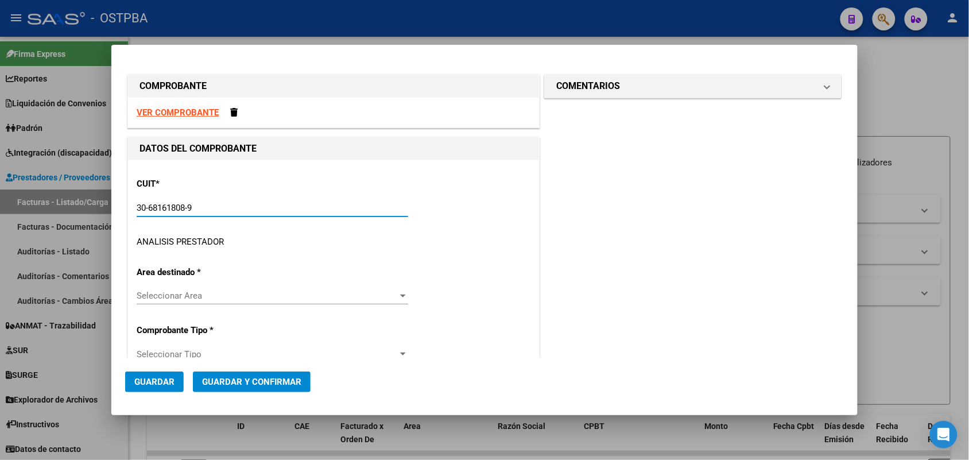
type input "3"
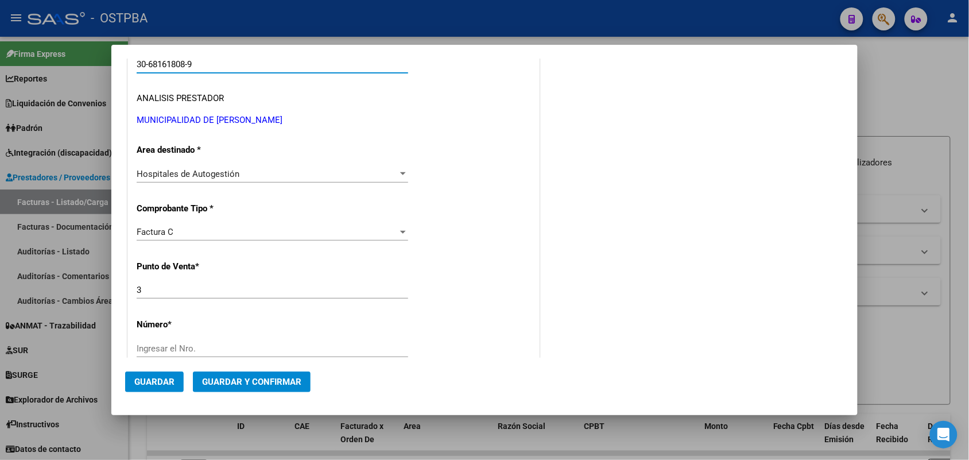
scroll to position [215, 0]
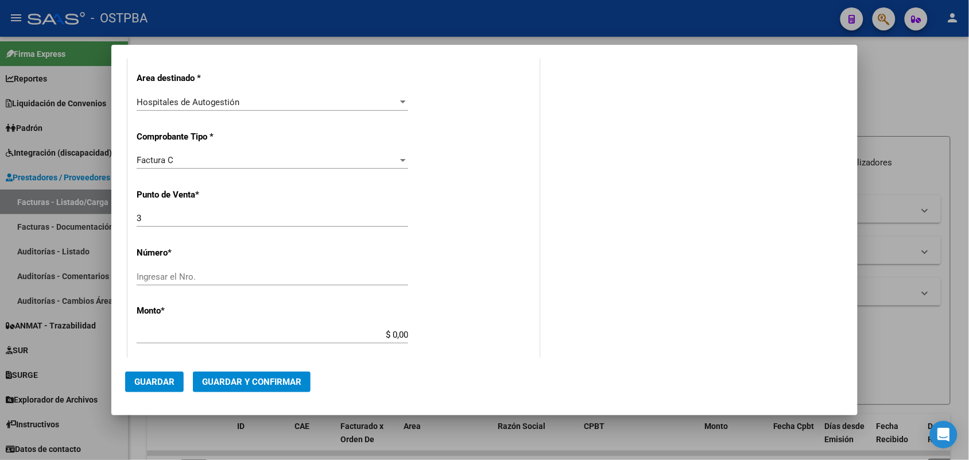
type input "30-68161808-9"
drag, startPoint x: 145, startPoint y: 218, endPoint x: 112, endPoint y: 227, distance: 33.3
click at [112, 227] on mat-dialog-content "COMPROBANTE VER COMPROBANTE DATOS DEL COMPROBANTE CUIT * 30-68161808-9 Ingresar…" at bounding box center [484, 208] width 746 height 299
type input "7"
click at [145, 276] on input "Ingresar el Nro." at bounding box center [272, 276] width 271 height 10
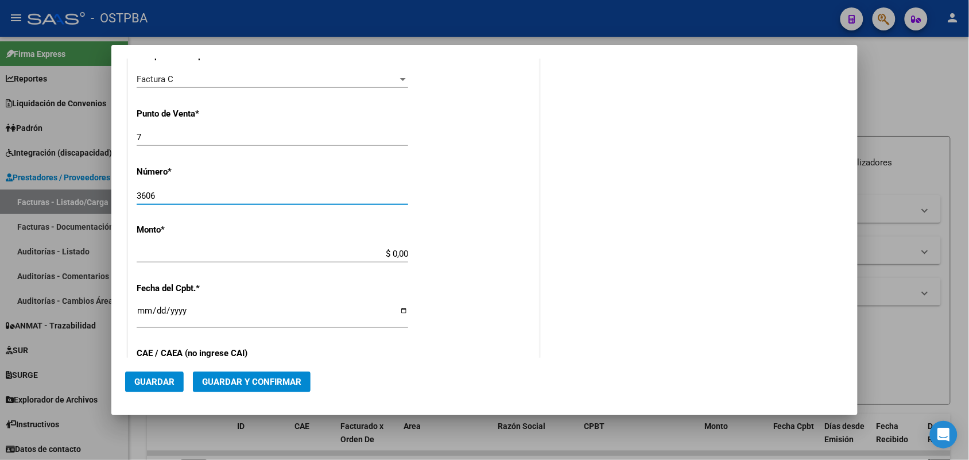
scroll to position [359, 0]
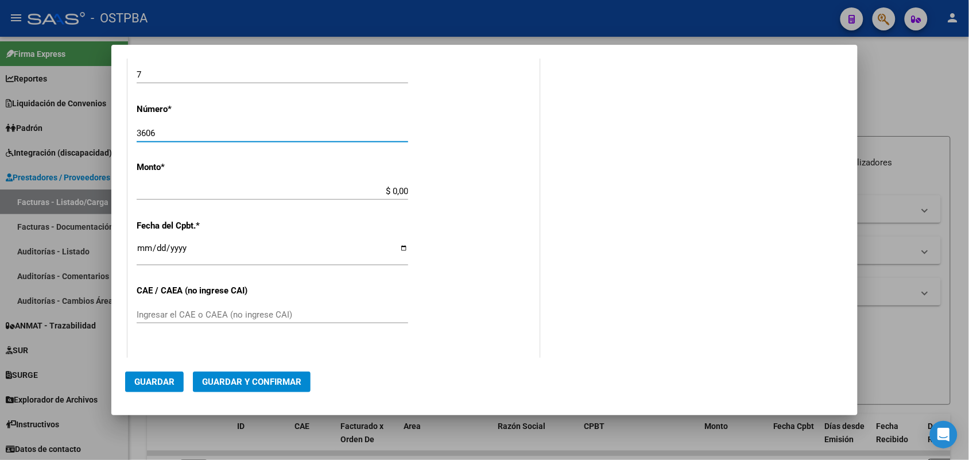
type input "3606"
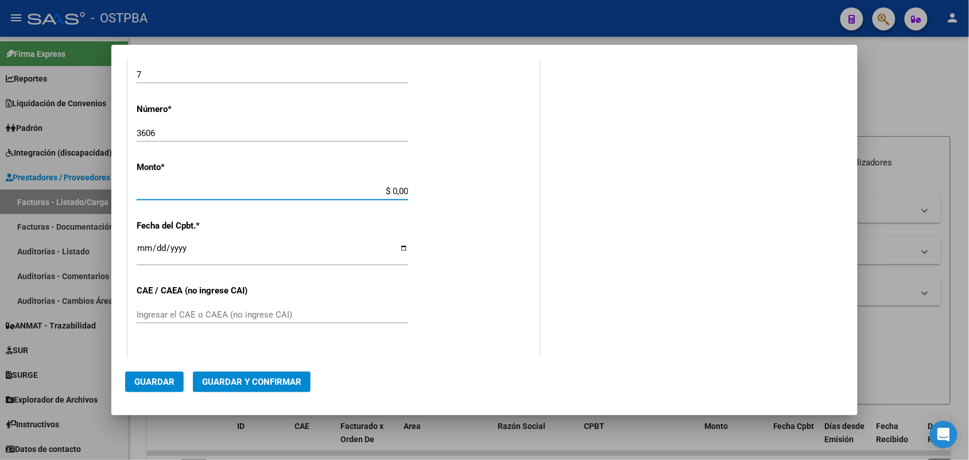
drag, startPoint x: 374, startPoint y: 194, endPoint x: 439, endPoint y: 194, distance: 64.9
click at [439, 194] on div "CUIT * 30-68161808-9 Ingresar CUIT ANALISIS PRESTADOR MUNICIPALIDAD DE JOSE C P…" at bounding box center [333, 208] width 411 height 814
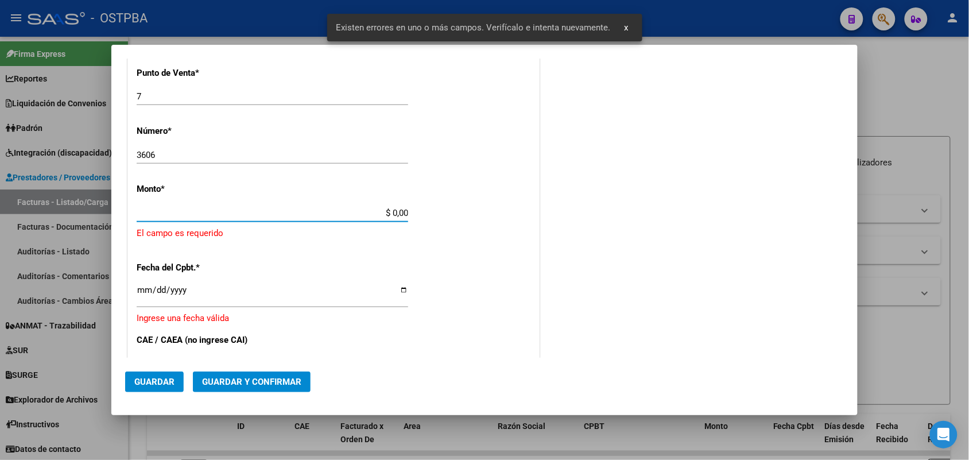
scroll to position [336, 0]
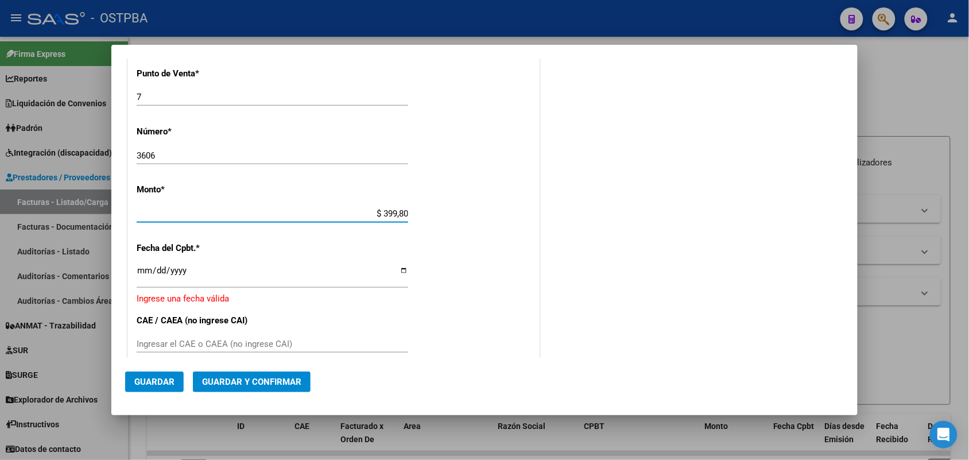
type input "$ 3.998,00"
click at [144, 274] on input "Ingresar la fecha" at bounding box center [272, 275] width 271 height 18
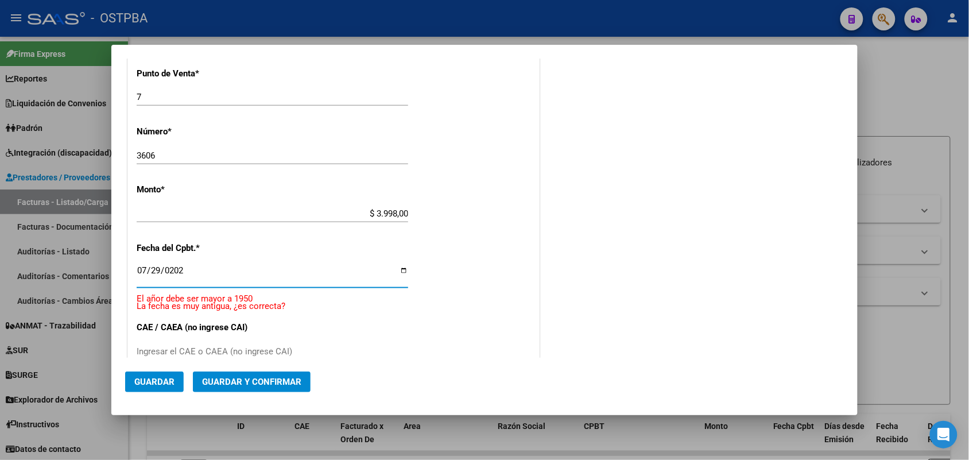
type input "2025-07-29"
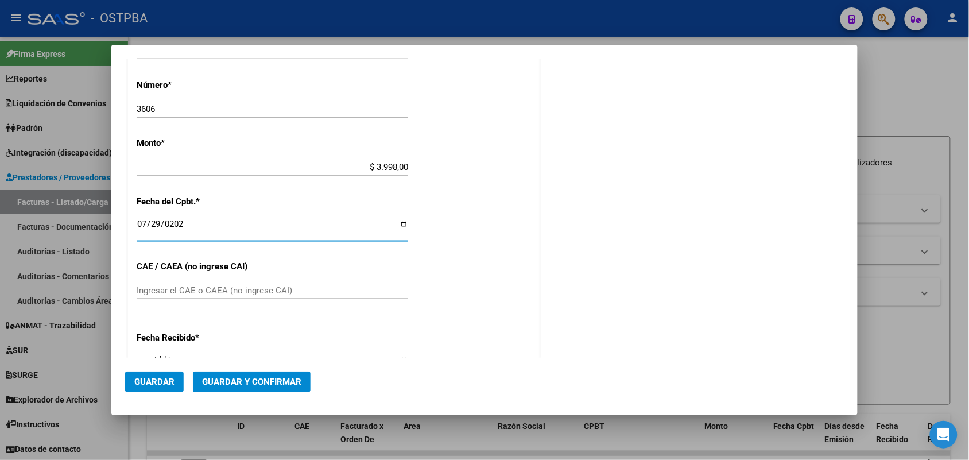
scroll to position [408, 0]
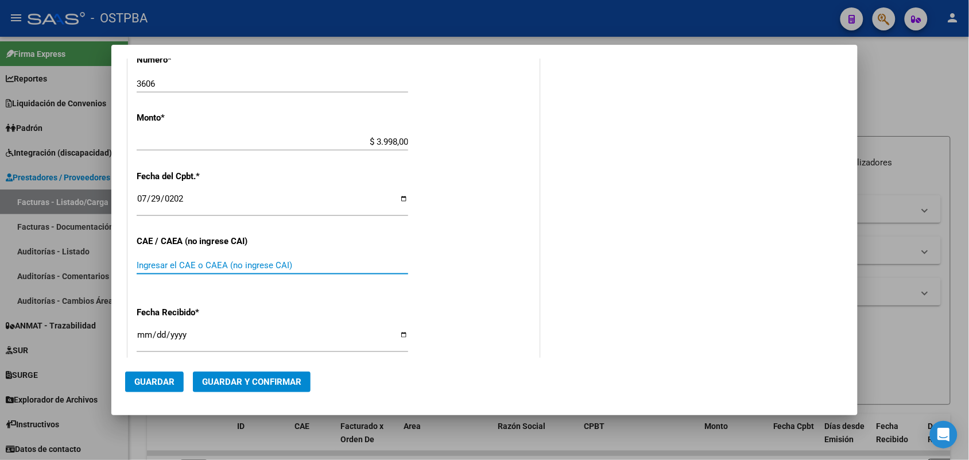
click at [148, 265] on input "Ingresar el CAE o CAEA (no ingrese CAI)" at bounding box center [272, 265] width 271 height 10
type input "75309176704967"
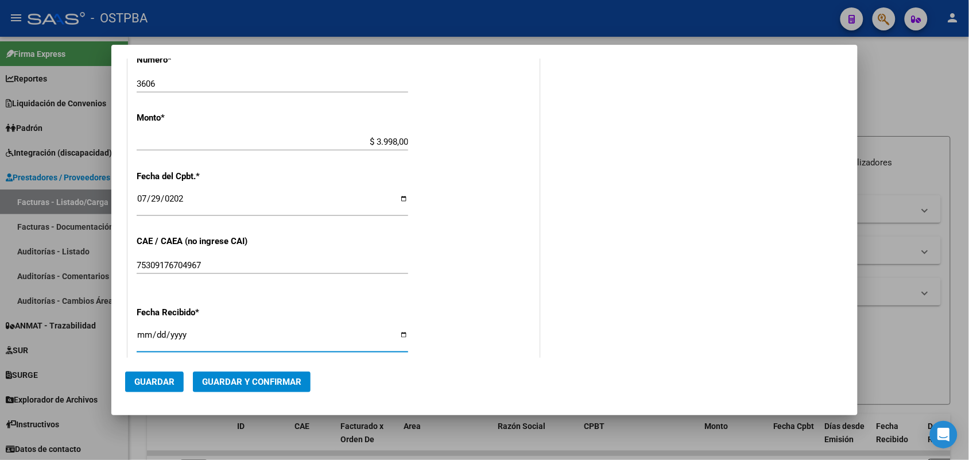
click at [145, 339] on input "[DATE]" at bounding box center [272, 339] width 271 height 18
type input "[DATE]"
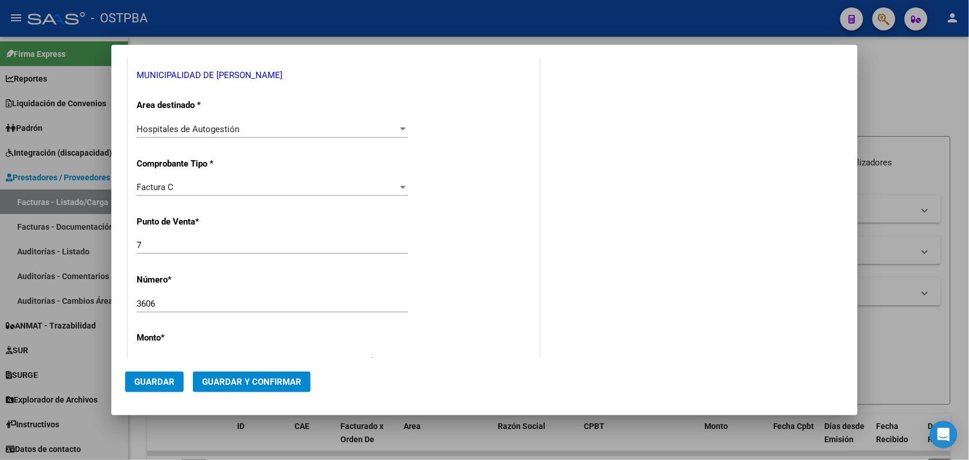
scroll to position [0, 0]
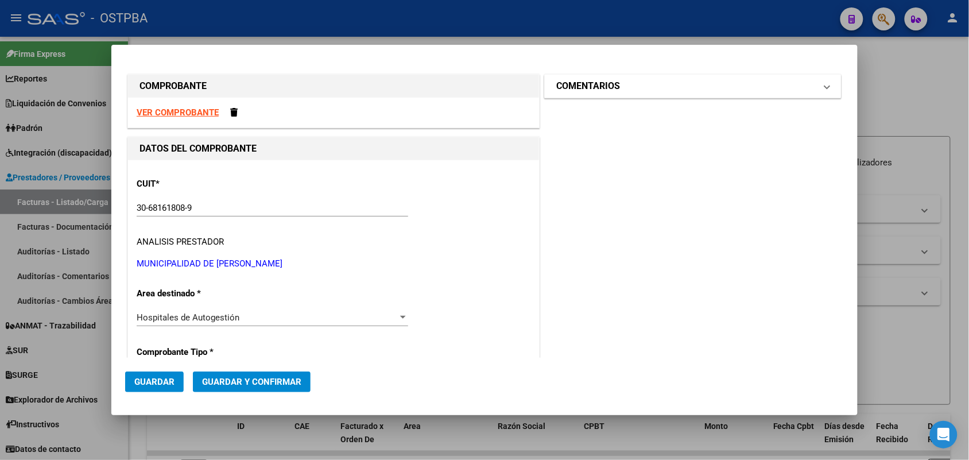
click at [825, 87] on span at bounding box center [827, 86] width 5 height 14
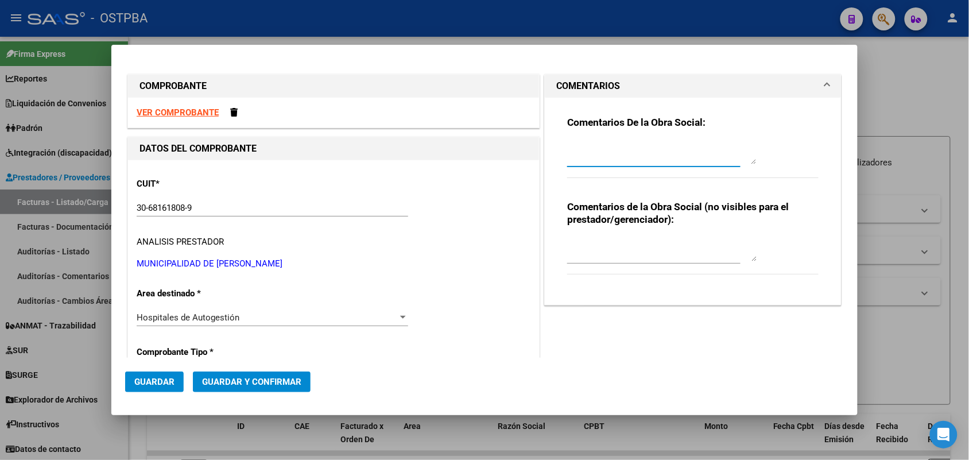
click at [569, 155] on textarea at bounding box center [661, 152] width 189 height 23
type textarea "HR 126219"
click at [150, 380] on span "Guardar" at bounding box center [154, 382] width 40 height 10
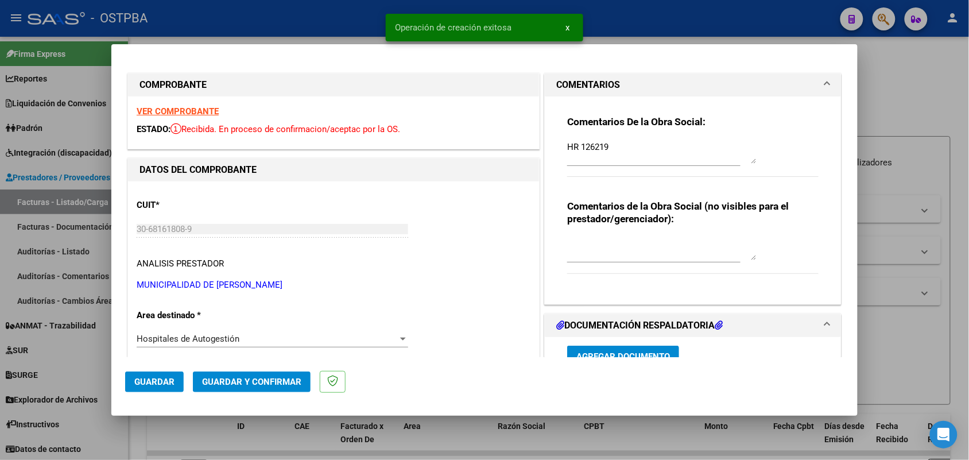
type input "2025-09-27"
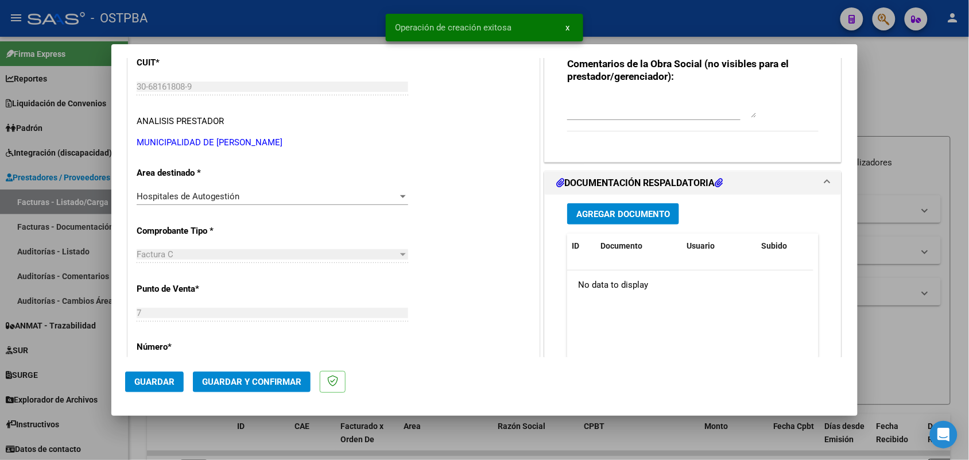
scroll to position [143, 0]
click at [603, 210] on span "Agregar Documento" at bounding box center [623, 213] width 94 height 10
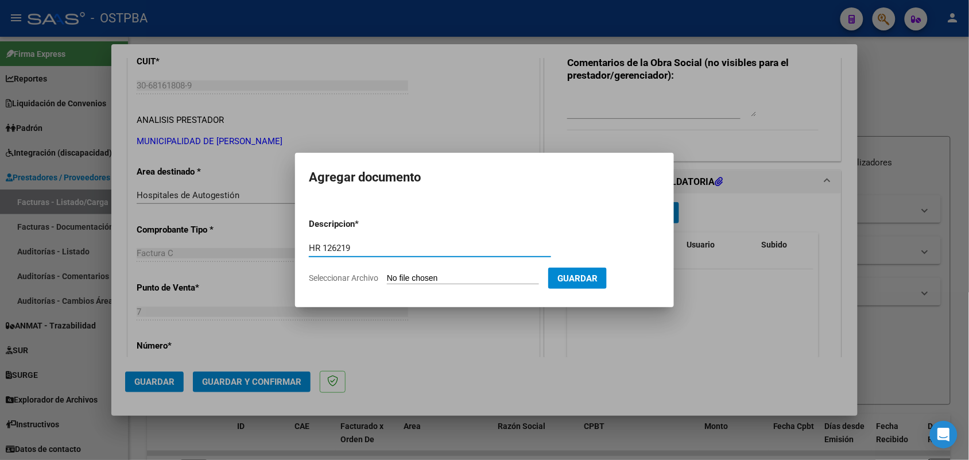
type input "HR 126219"
click at [391, 274] on input "Seleccionar Archivo" at bounding box center [463, 278] width 152 height 11
type input "C:\fakepath\HR 126219.pdf"
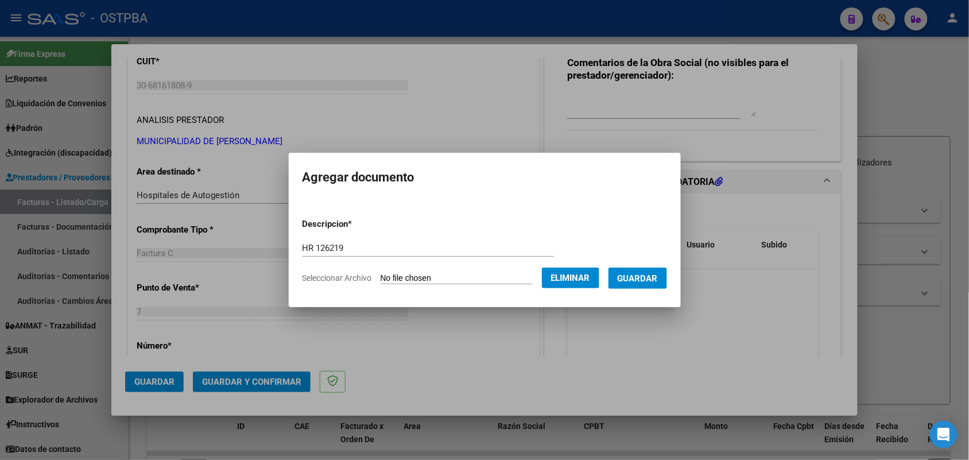
click at [646, 273] on span "Guardar" at bounding box center [638, 278] width 40 height 10
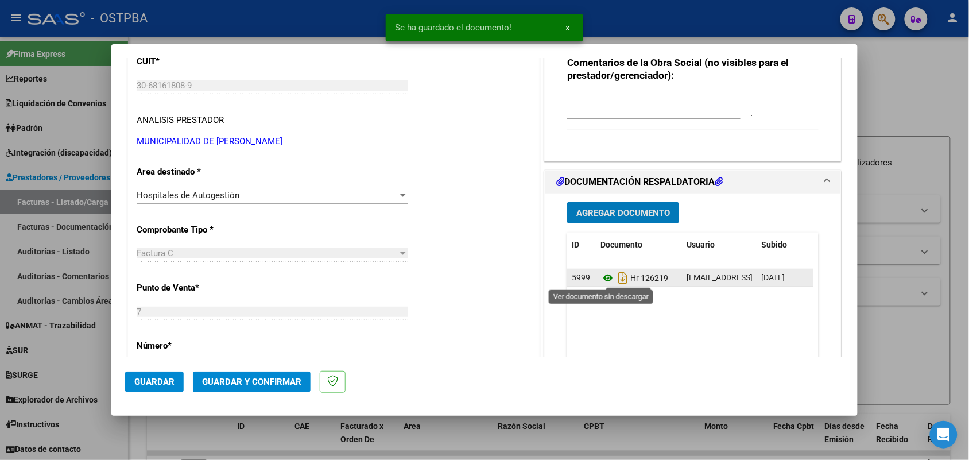
click at [602, 277] on icon at bounding box center [607, 278] width 15 height 14
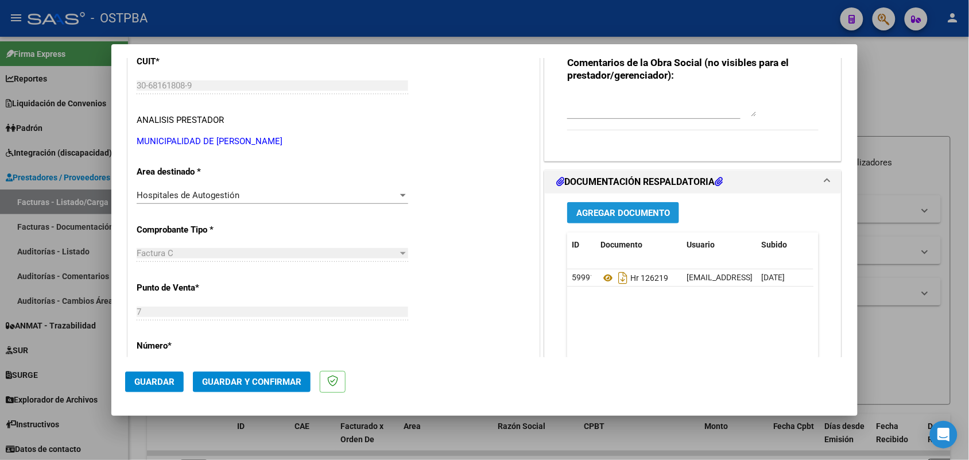
click at [622, 212] on span "Agregar Documento" at bounding box center [623, 213] width 94 height 10
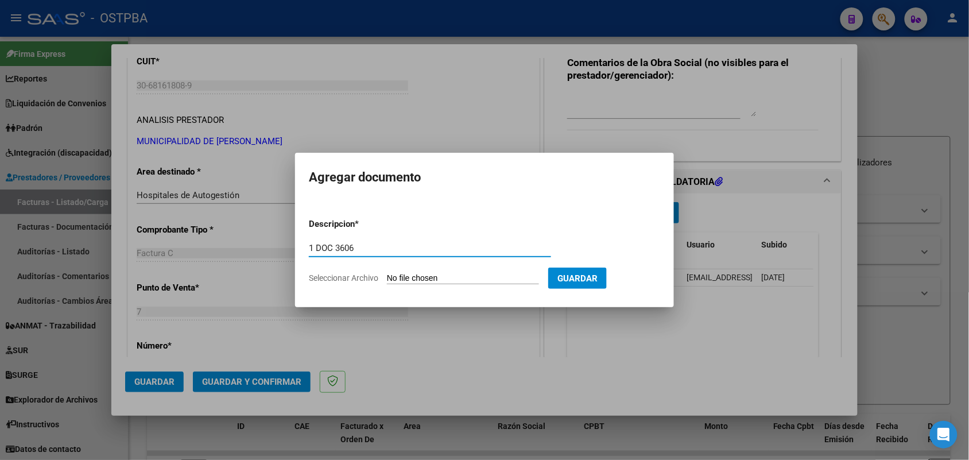
type input "1 DOC 3606"
click at [403, 280] on input "Seleccionar Archivo" at bounding box center [463, 278] width 152 height 11
type input "C:\fakepath\1 DOC 3606.pdf"
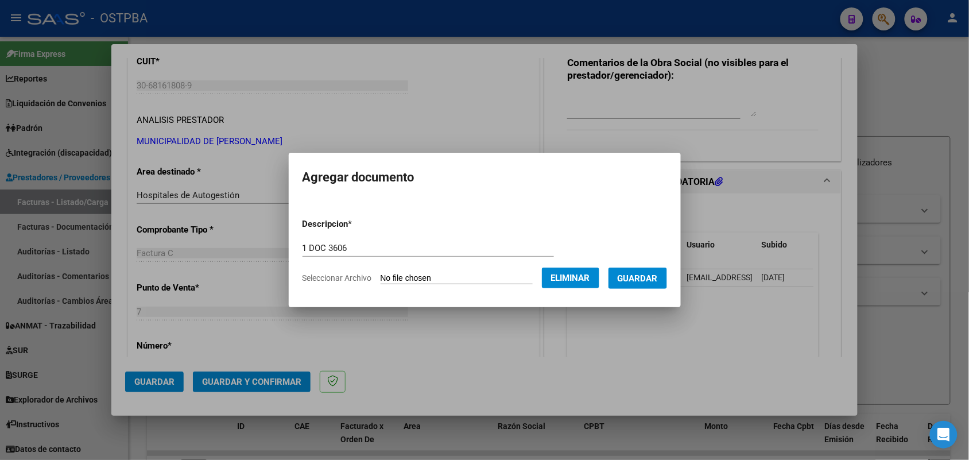
click at [640, 277] on span "Guardar" at bounding box center [638, 278] width 40 height 10
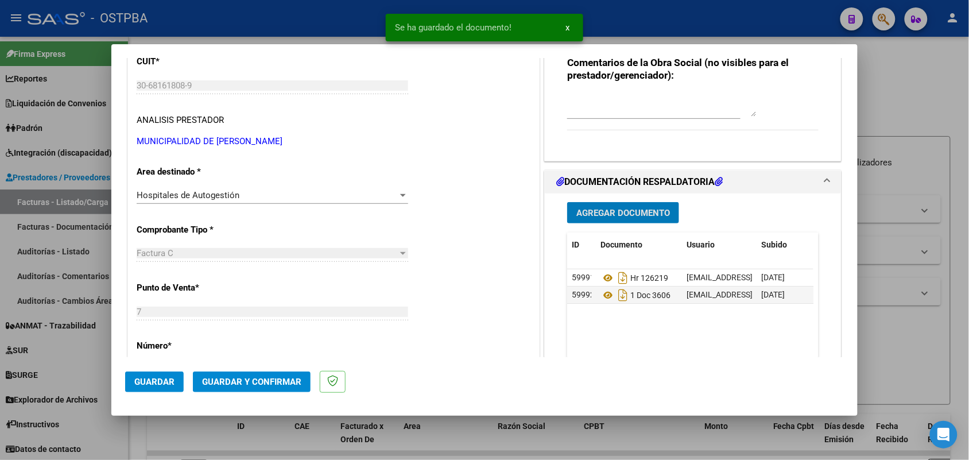
click at [610, 211] on span "Agregar Documento" at bounding box center [623, 213] width 94 height 10
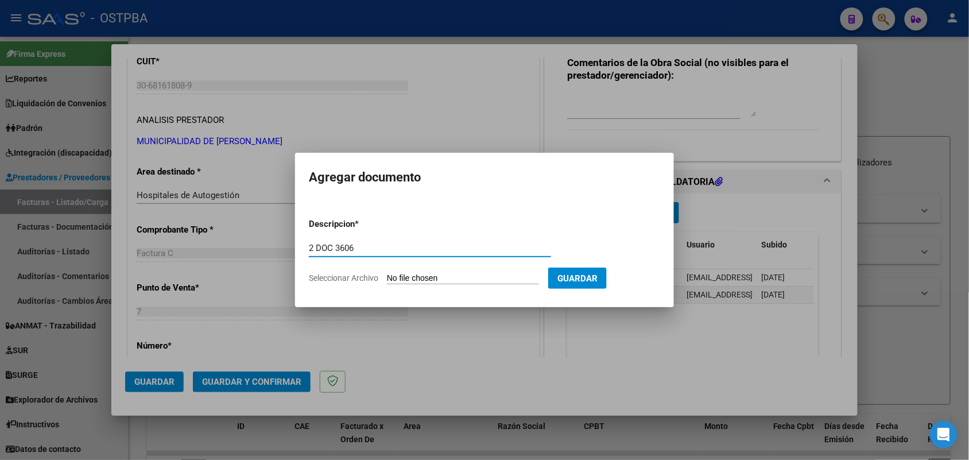
type input "2 DOC 3606"
click at [387, 278] on app-file-uploader "Seleccionar Archivo" at bounding box center [428, 278] width 239 height 10
click at [400, 280] on input "Seleccionar Archivo" at bounding box center [463, 278] width 152 height 11
type input "C:\fakepath\2 DOC 3606.pdf"
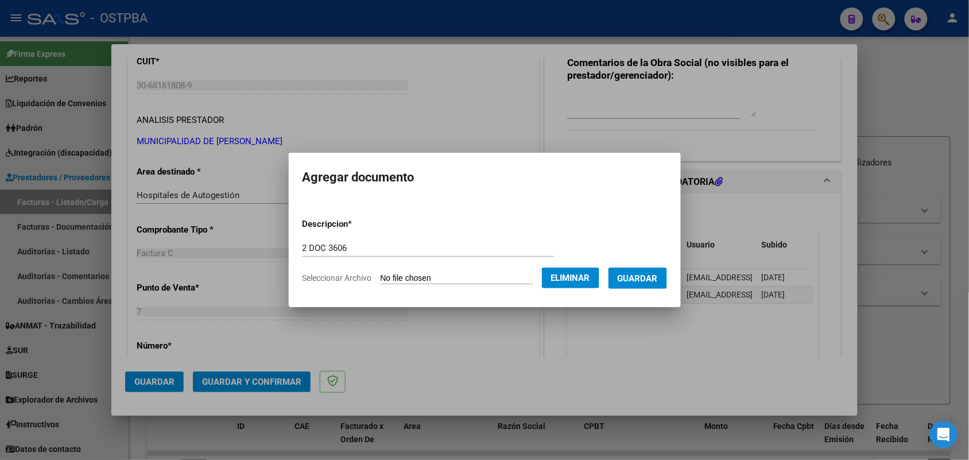
click at [647, 277] on span "Guardar" at bounding box center [638, 278] width 40 height 10
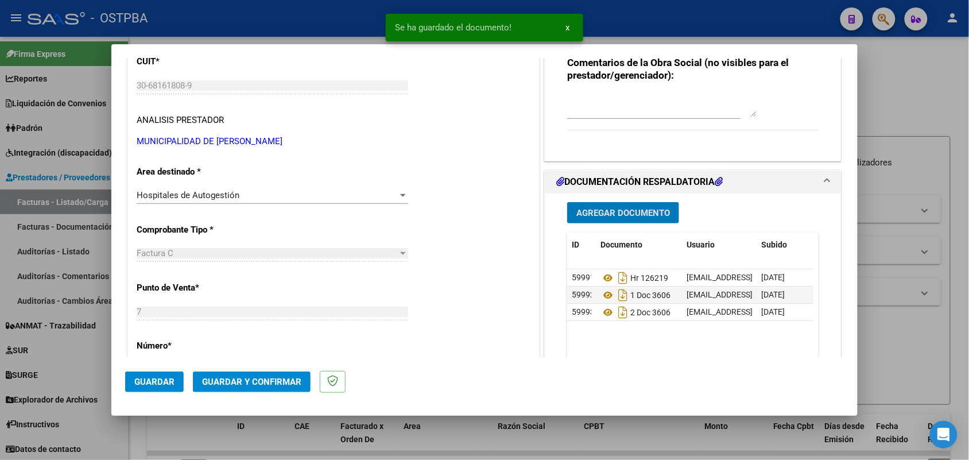
scroll to position [287, 0]
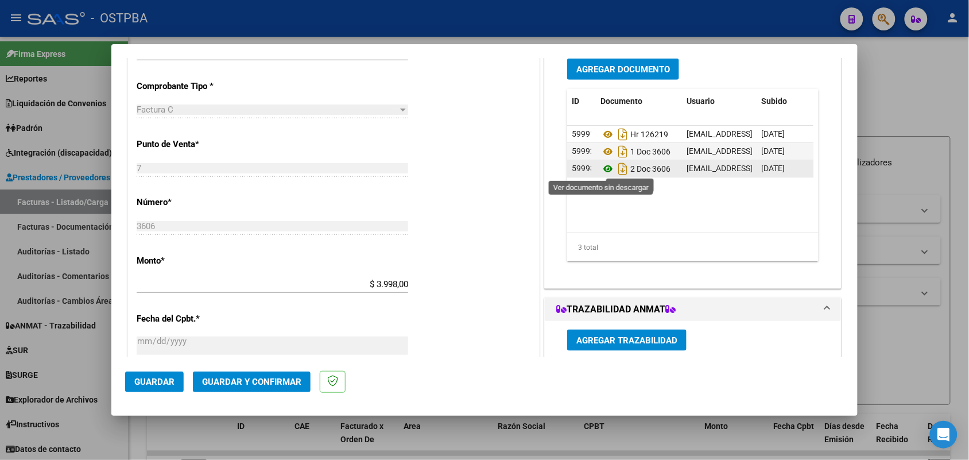
click at [603, 166] on icon at bounding box center [607, 169] width 15 height 14
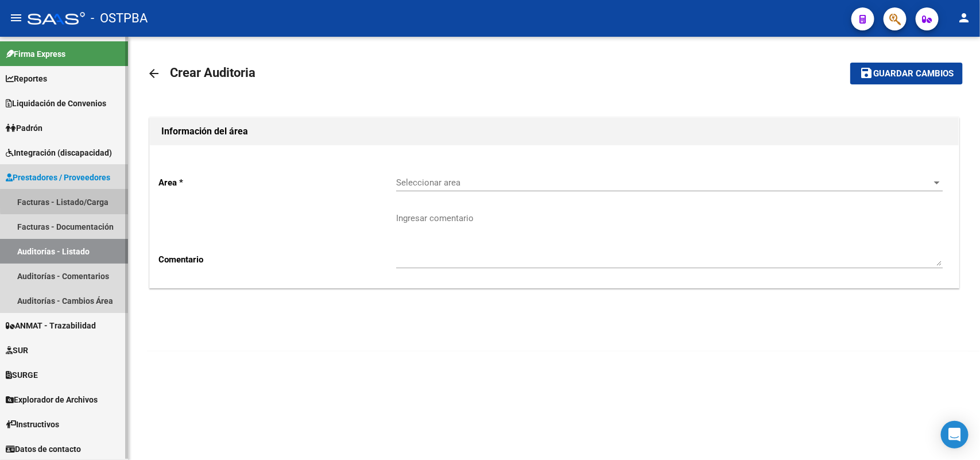
click at [75, 200] on link "Facturas - Listado/Carga" at bounding box center [64, 201] width 128 height 25
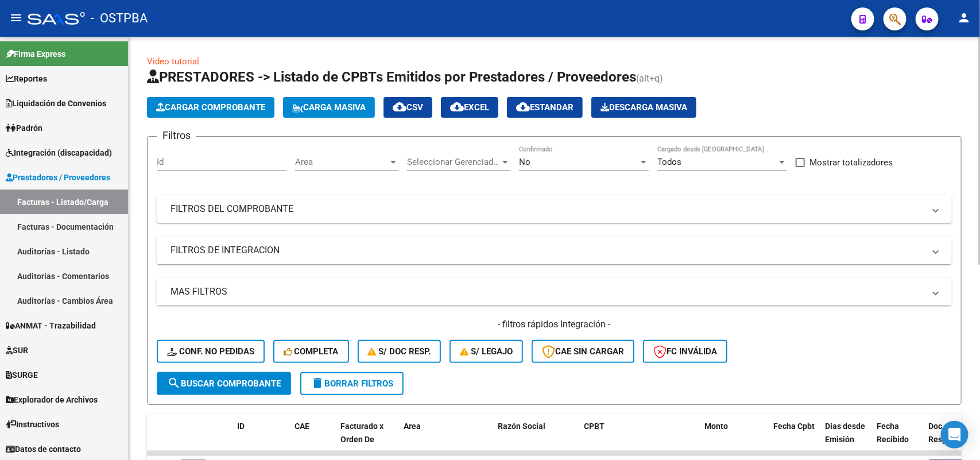
click at [643, 158] on div at bounding box center [643, 161] width 10 height 9
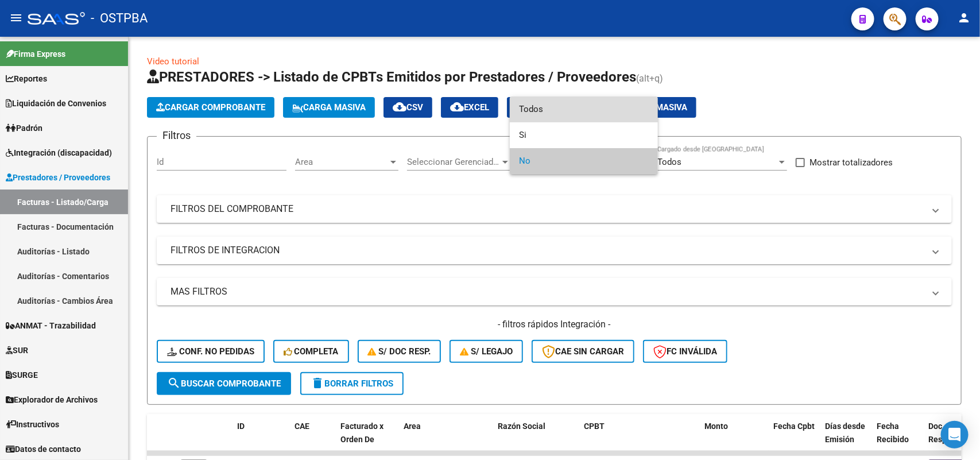
click at [552, 109] on span "Todos" at bounding box center [584, 109] width 130 height 26
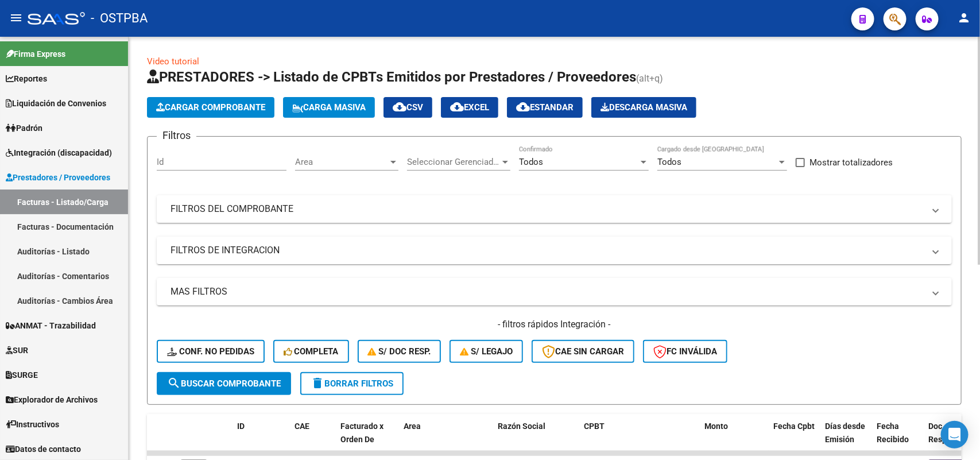
click at [502, 154] on div "Seleccionar Gerenciador Seleccionar Gerenciador" at bounding box center [458, 158] width 103 height 25
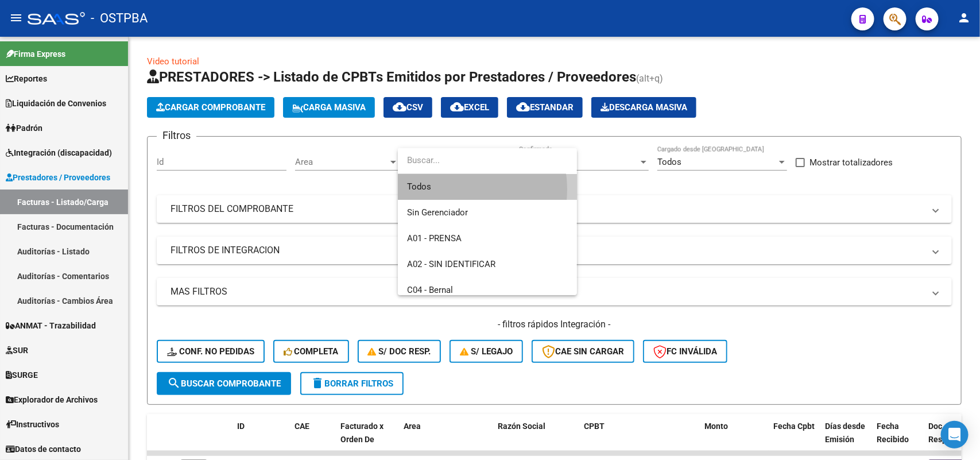
click at [447, 189] on span "Todos" at bounding box center [487, 187] width 161 height 26
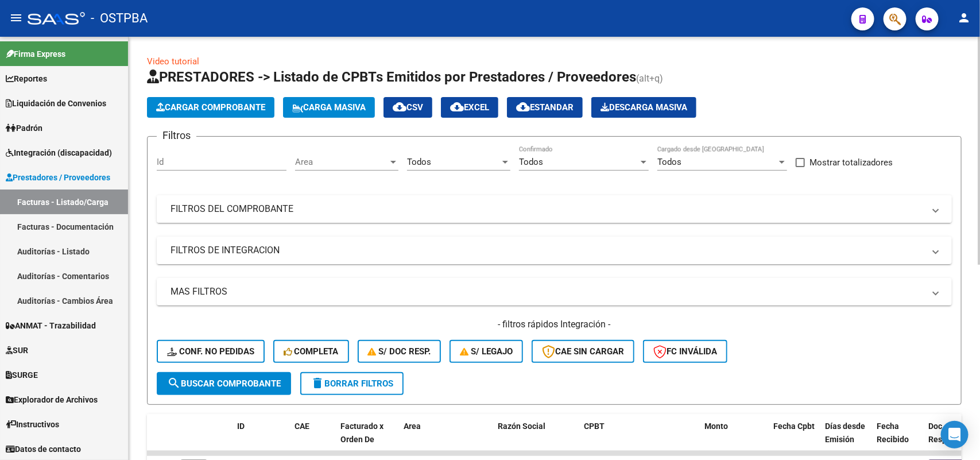
click at [265, 208] on mat-panel-title "FILTROS DEL COMPROBANTE" at bounding box center [547, 209] width 754 height 13
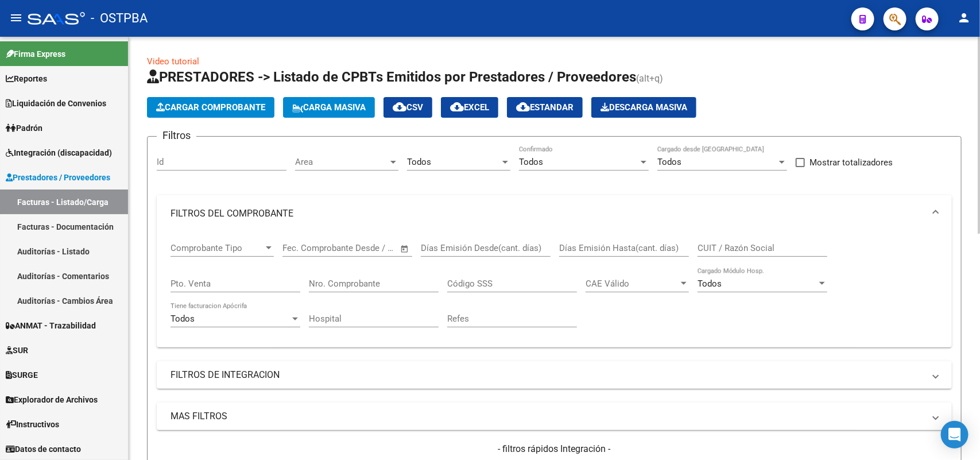
click at [385, 282] on input "Nro. Comprobante" at bounding box center [374, 283] width 130 height 10
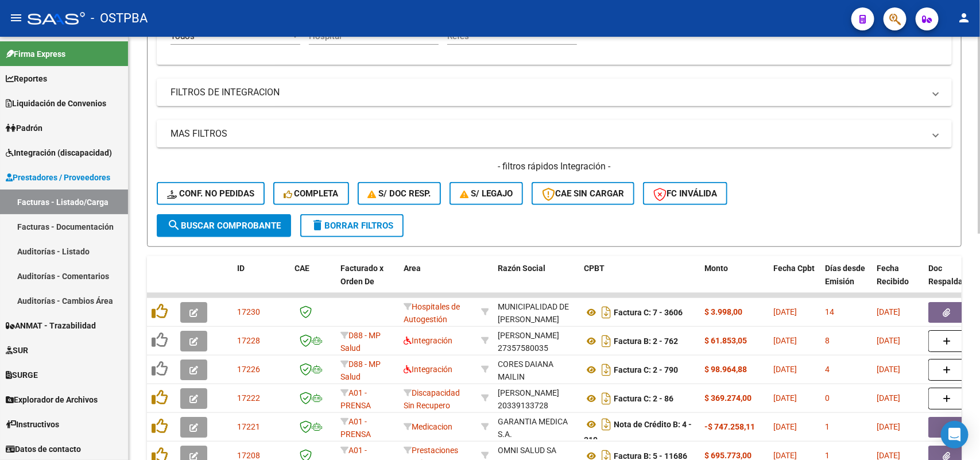
scroll to position [287, 0]
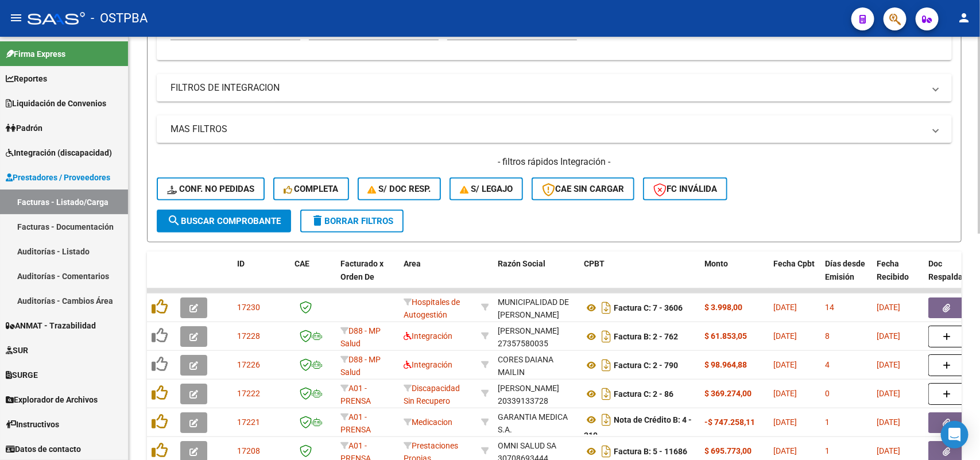
type input "3606"
click at [238, 220] on span "search Buscar Comprobante" at bounding box center [224, 221] width 114 height 10
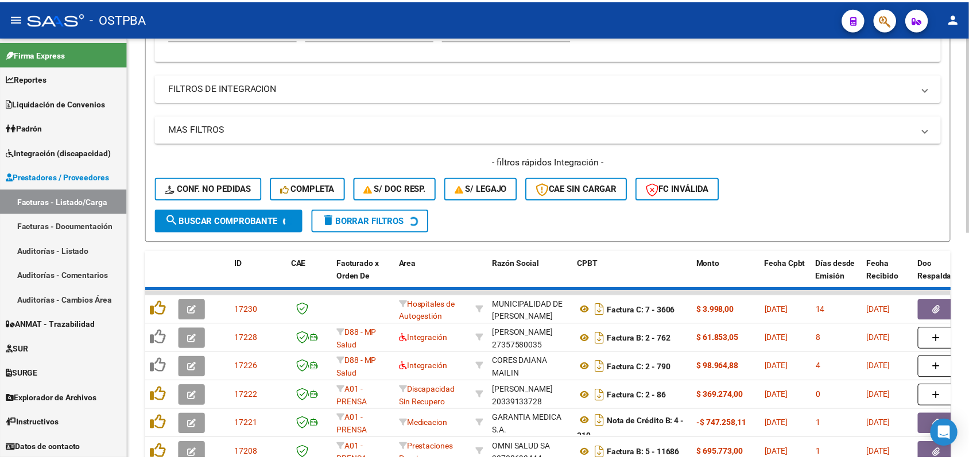
scroll to position [227, 0]
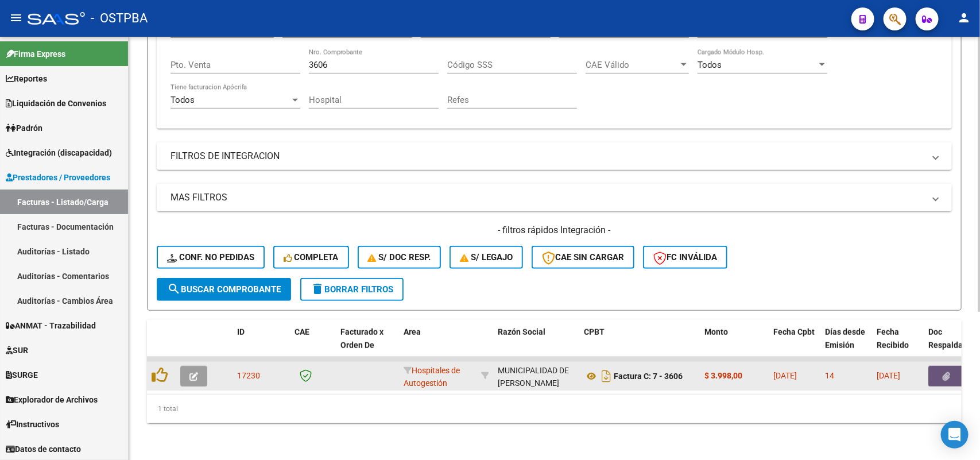
click at [941, 366] on button "button" at bounding box center [946, 376] width 37 height 21
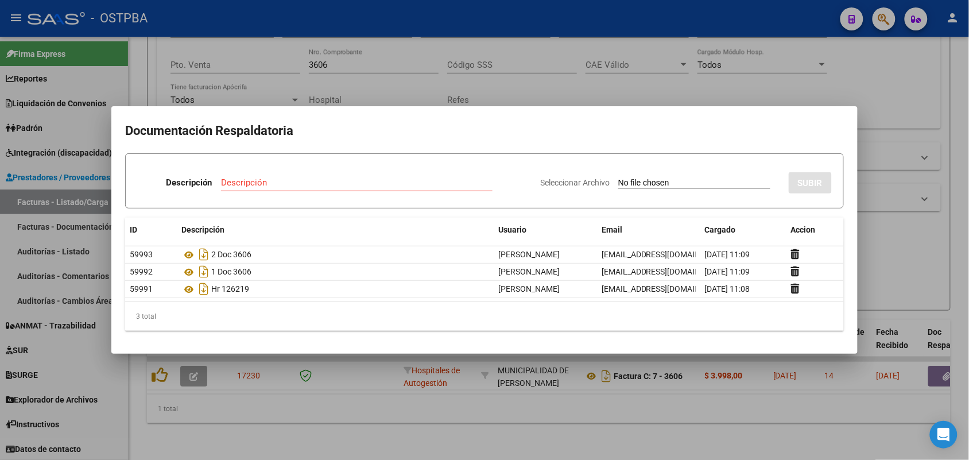
click at [306, 429] on div at bounding box center [484, 230] width 969 height 460
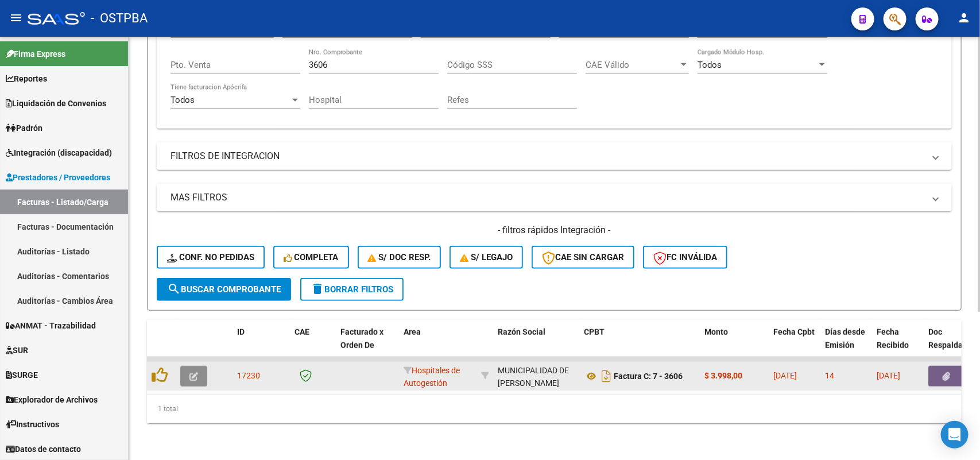
click at [193, 372] on icon "button" at bounding box center [193, 376] width 9 height 9
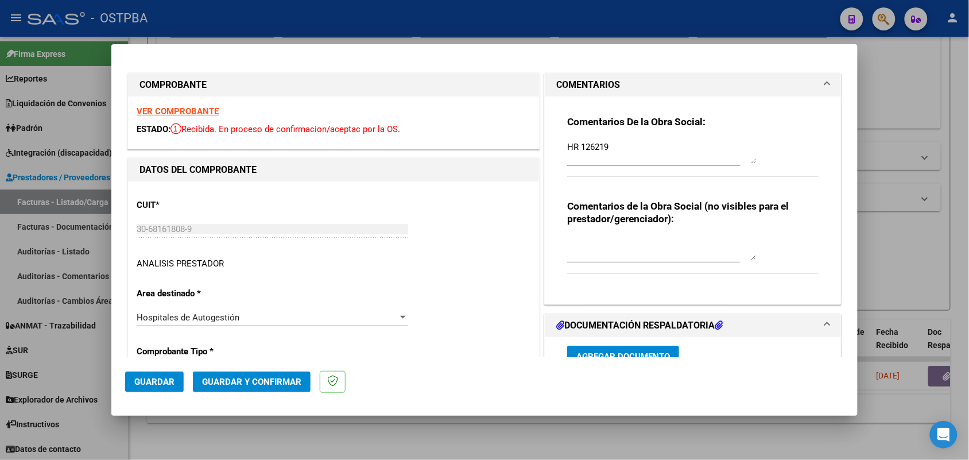
type input "2025-09-27"
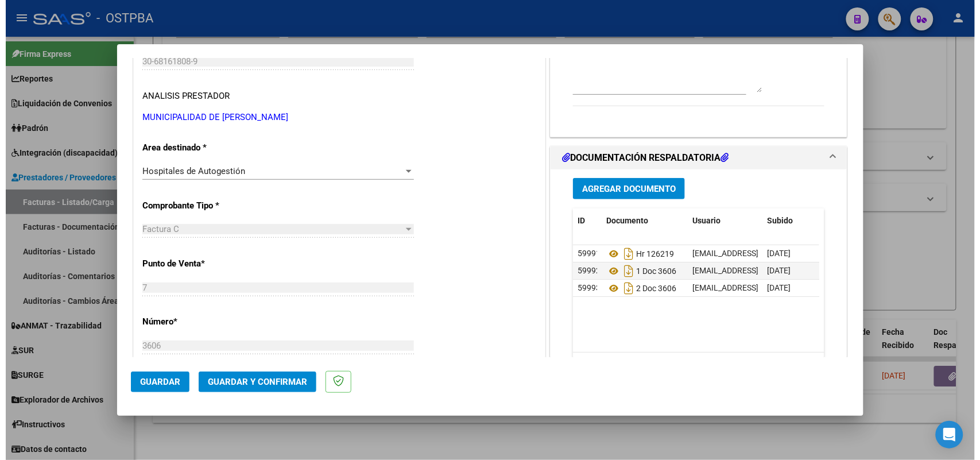
scroll to position [215, 0]
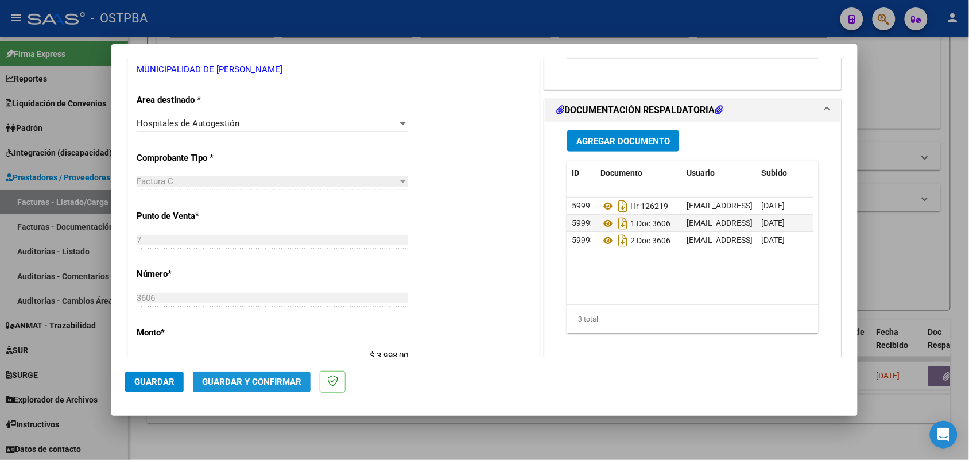
click at [250, 379] on span "Guardar y Confirmar" at bounding box center [251, 382] width 99 height 10
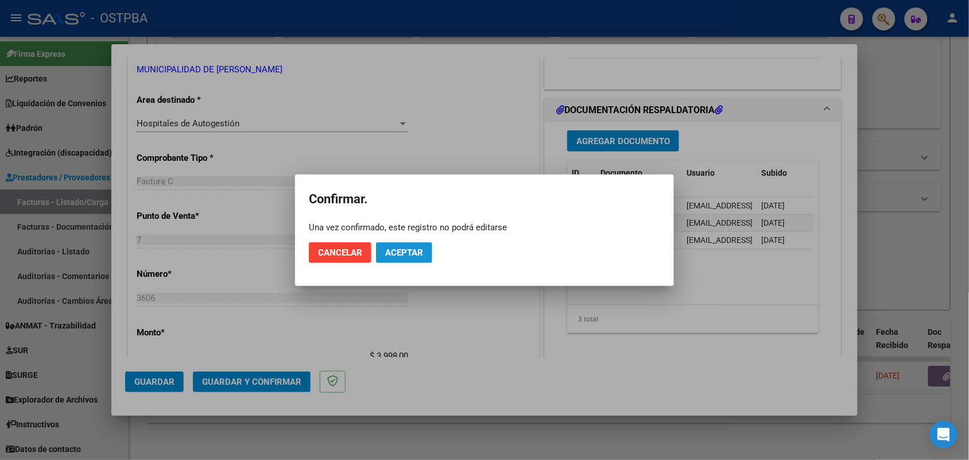
click at [392, 249] on span "Aceptar" at bounding box center [404, 252] width 38 height 10
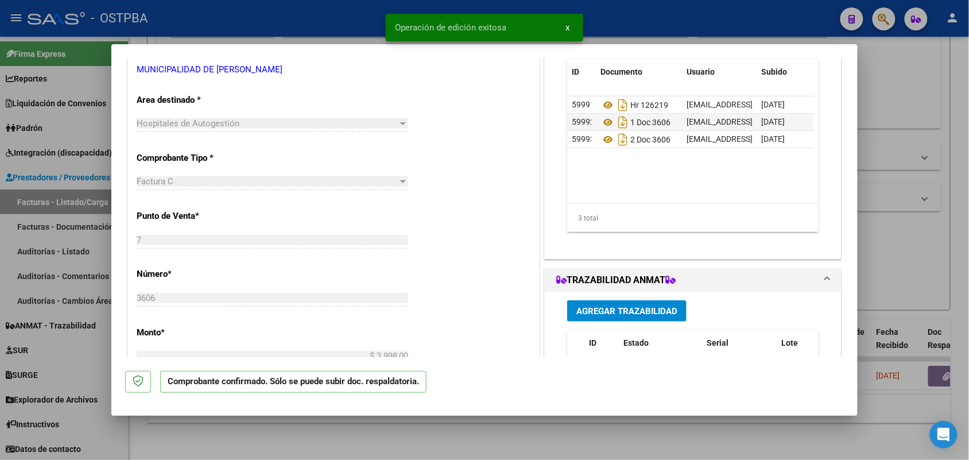
click at [63, 245] on div at bounding box center [484, 230] width 969 height 460
type input "$ 0,00"
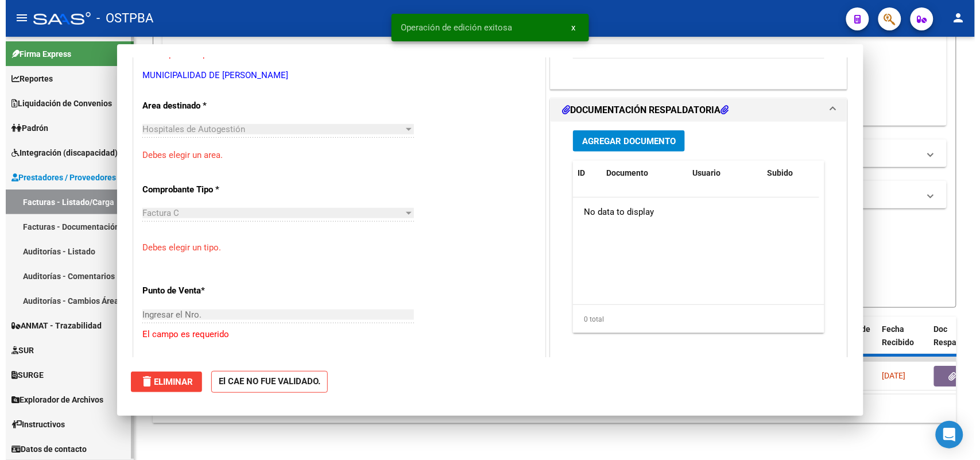
scroll to position [0, 0]
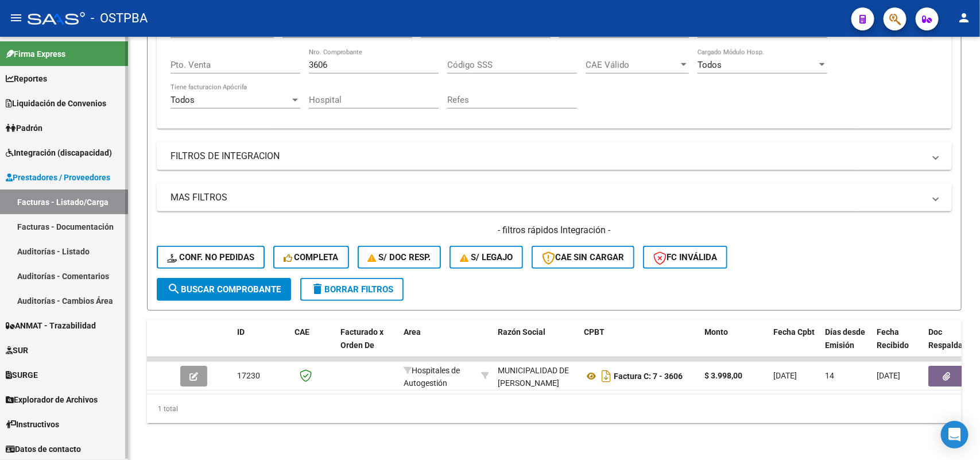
click at [70, 247] on link "Auditorías - Listado" at bounding box center [64, 251] width 128 height 25
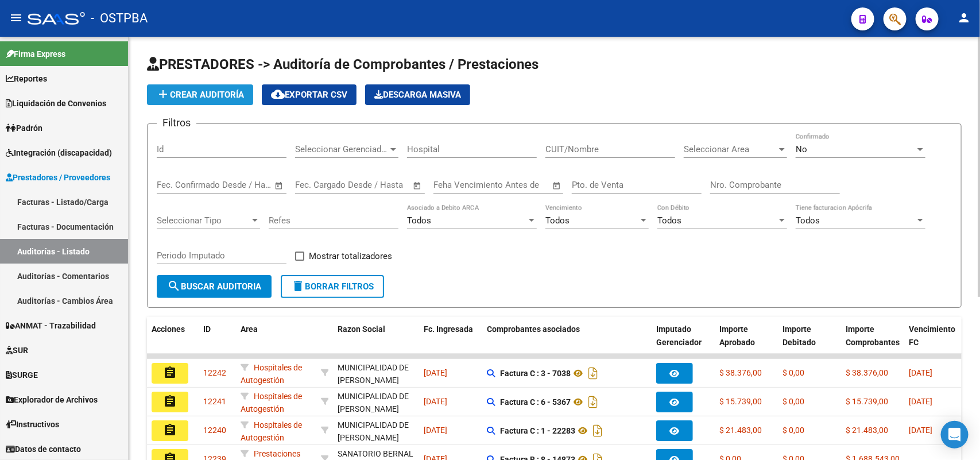
click at [203, 96] on span "add Crear Auditoría" at bounding box center [200, 95] width 88 height 10
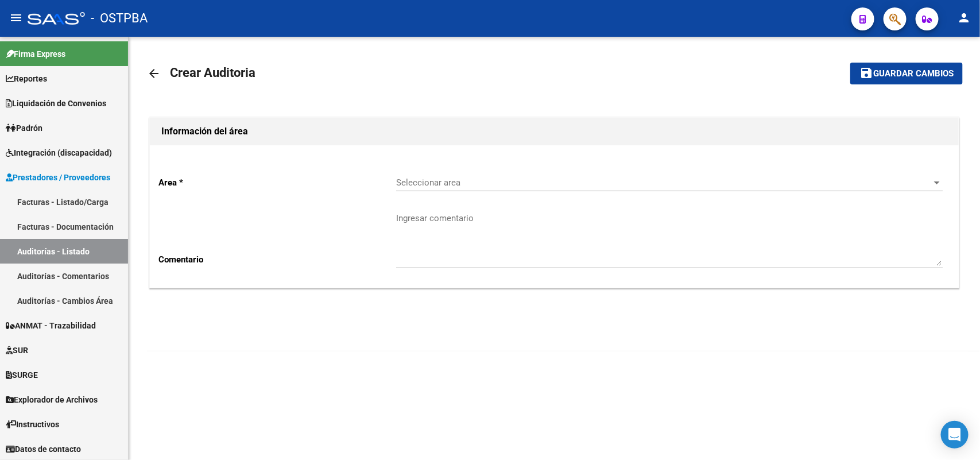
click at [426, 177] on span "Seleccionar area" at bounding box center [664, 182] width 536 height 10
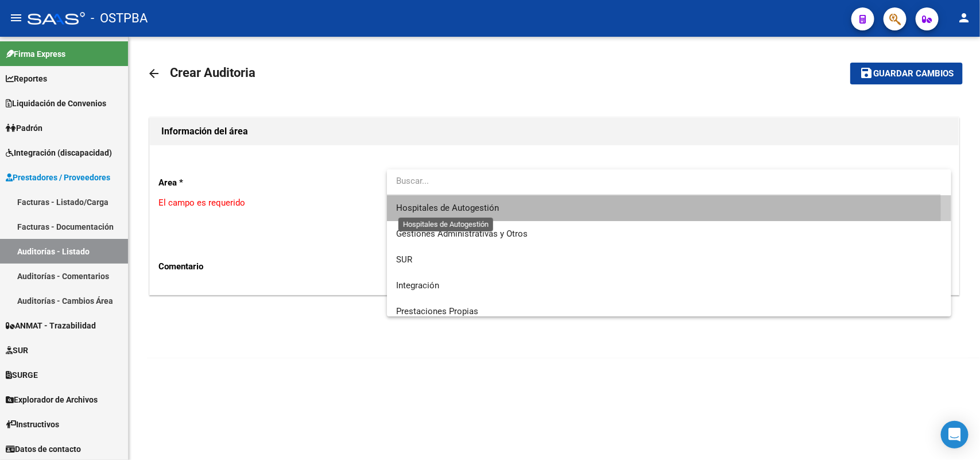
click at [429, 209] on span "Hospitales de Autogestión" at bounding box center [447, 208] width 103 height 10
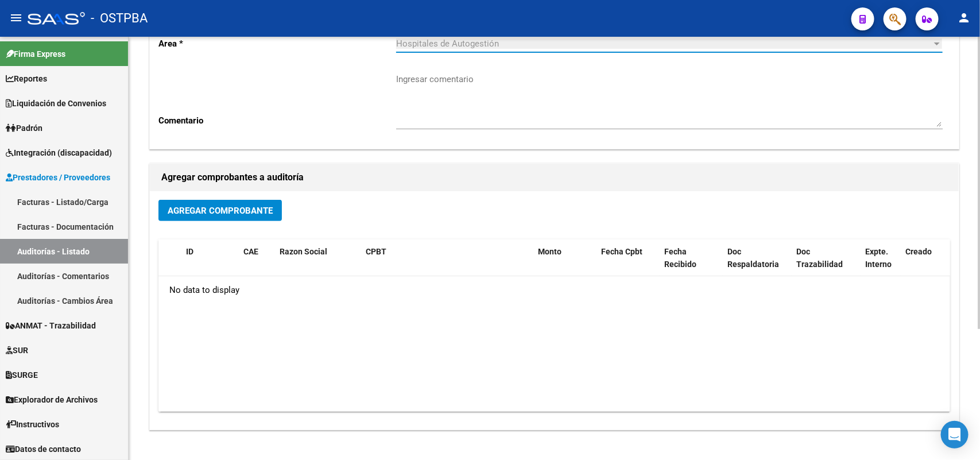
scroll to position [143, 0]
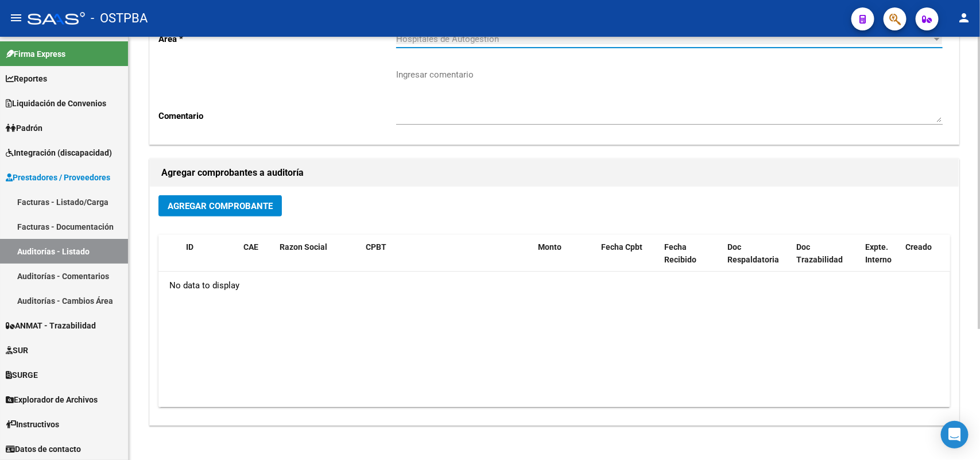
click at [216, 203] on span "Agregar Comprobante" at bounding box center [220, 206] width 105 height 10
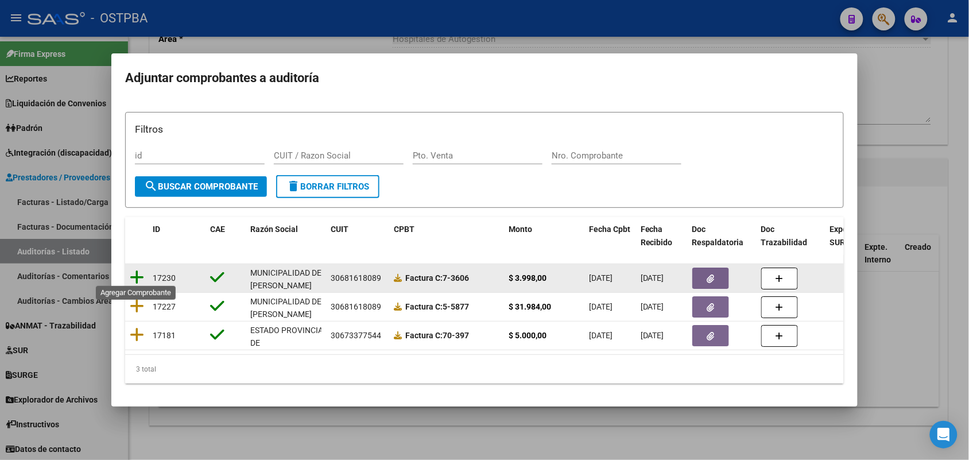
click at [138, 271] on icon at bounding box center [137, 277] width 14 height 16
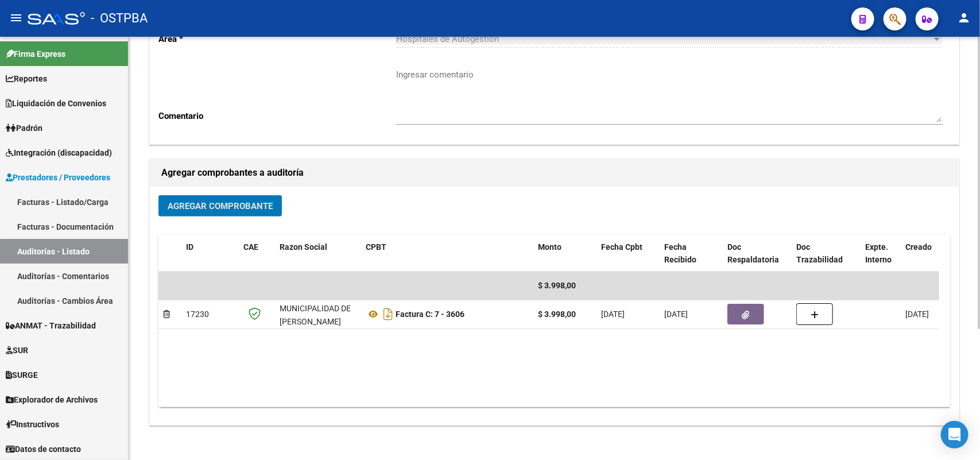
scroll to position [0, 0]
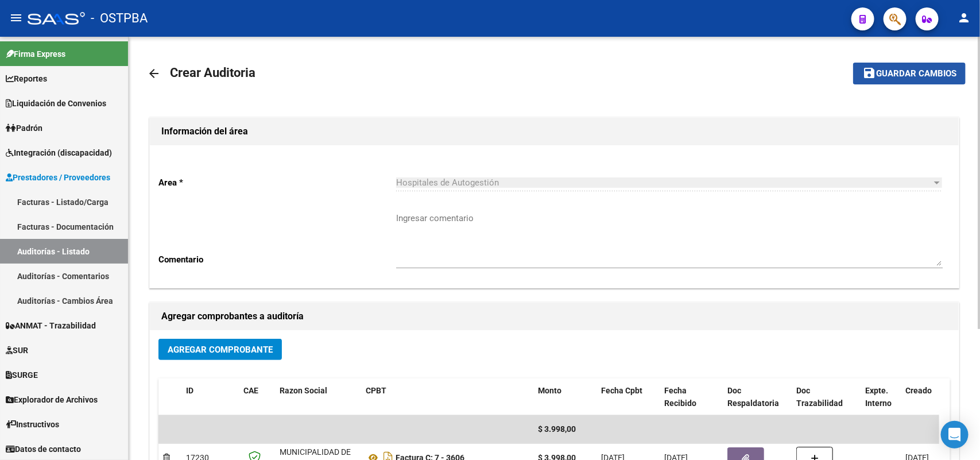
click at [916, 72] on span "Guardar cambios" at bounding box center [916, 74] width 80 height 10
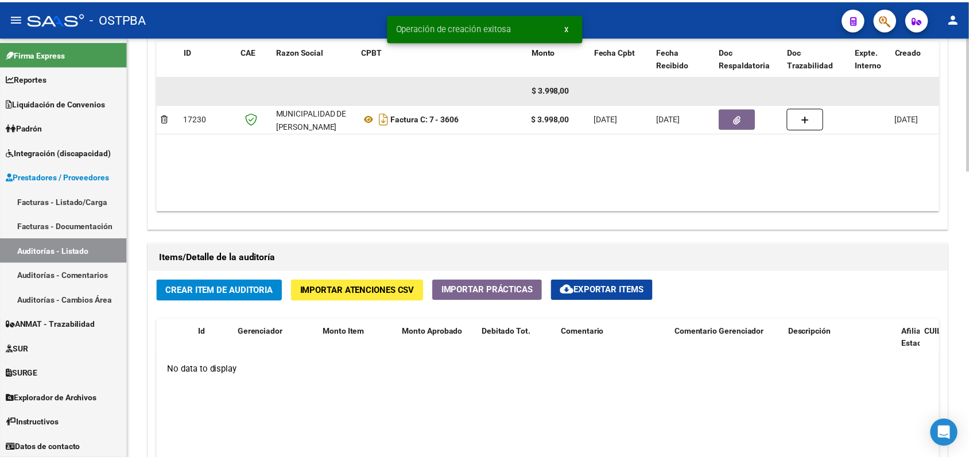
scroll to position [646, 0]
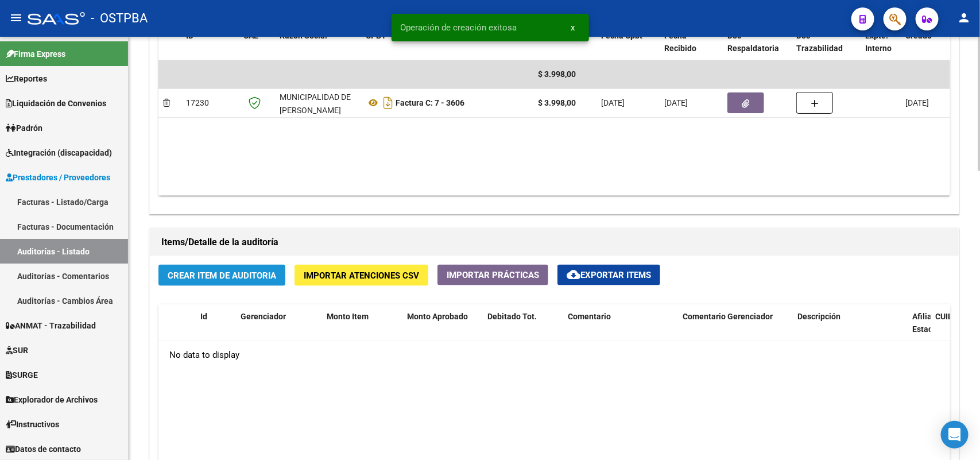
click at [216, 273] on span "Crear Item de Auditoria" at bounding box center [222, 275] width 108 height 10
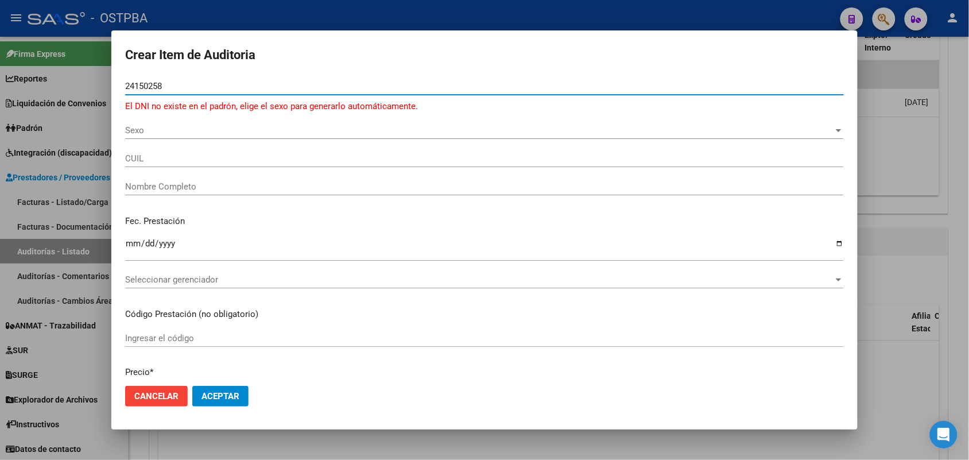
type input "24150258"
click at [49, 202] on div at bounding box center [484, 230] width 969 height 460
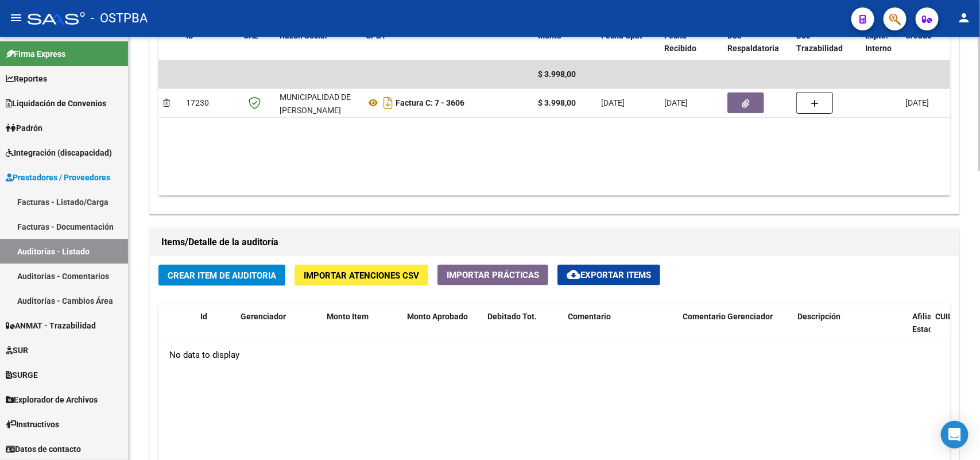
click at [208, 270] on span "Crear Item de Auditoria" at bounding box center [222, 275] width 108 height 10
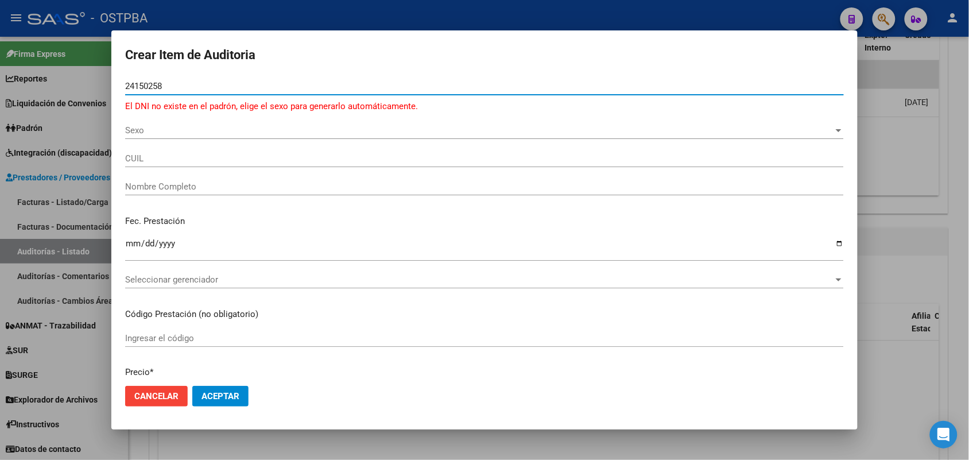
type input "24150258"
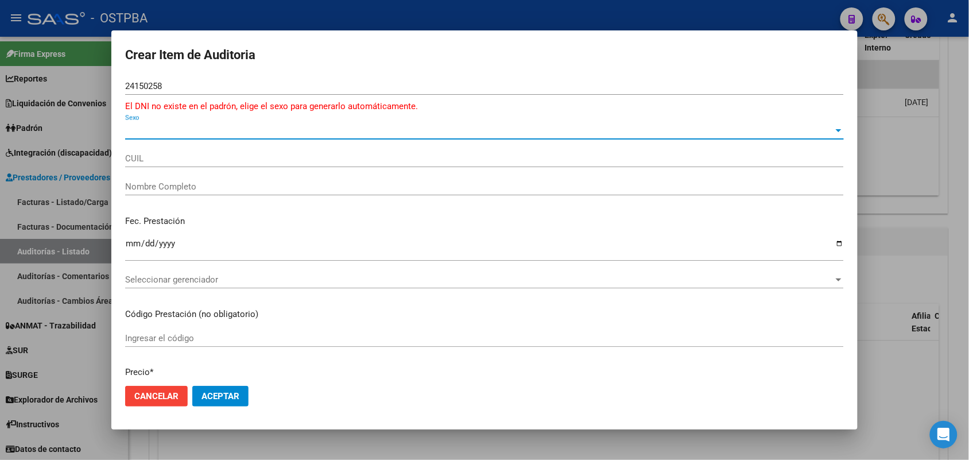
click at [137, 129] on span "Sexo" at bounding box center [479, 130] width 708 height 10
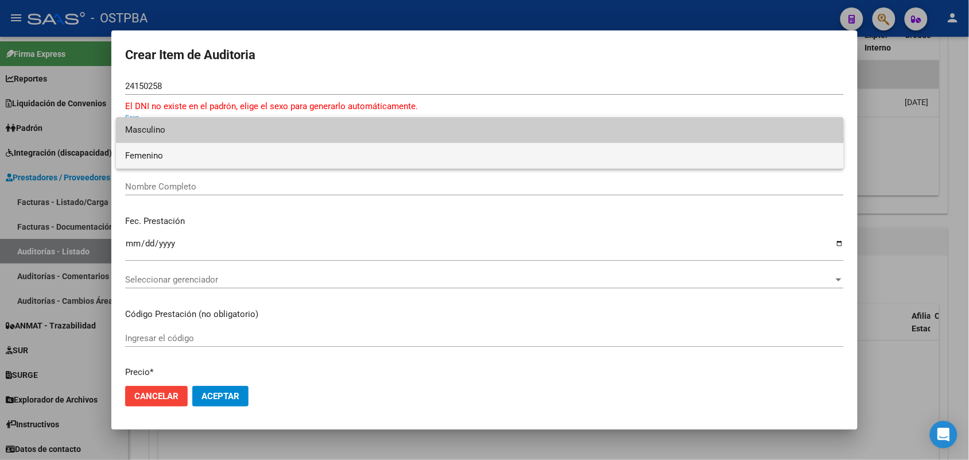
click at [165, 160] on span "Femenino" at bounding box center [479, 156] width 709 height 26
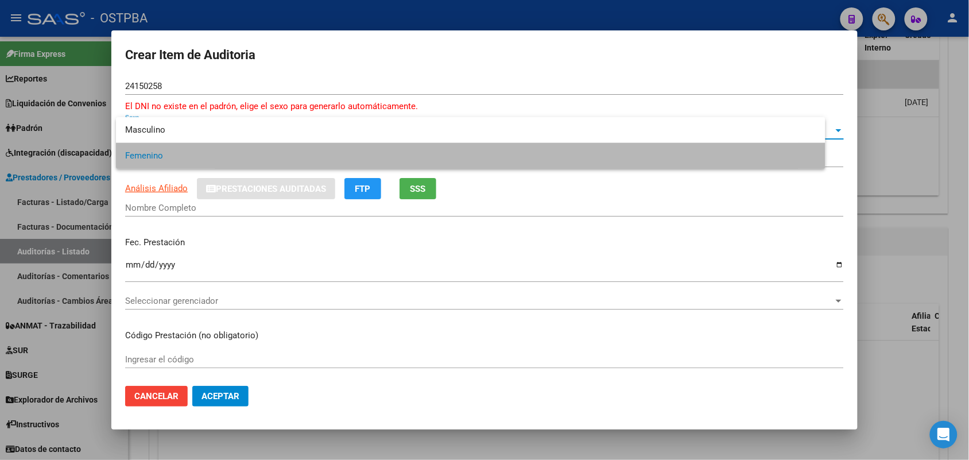
type input "27241502584"
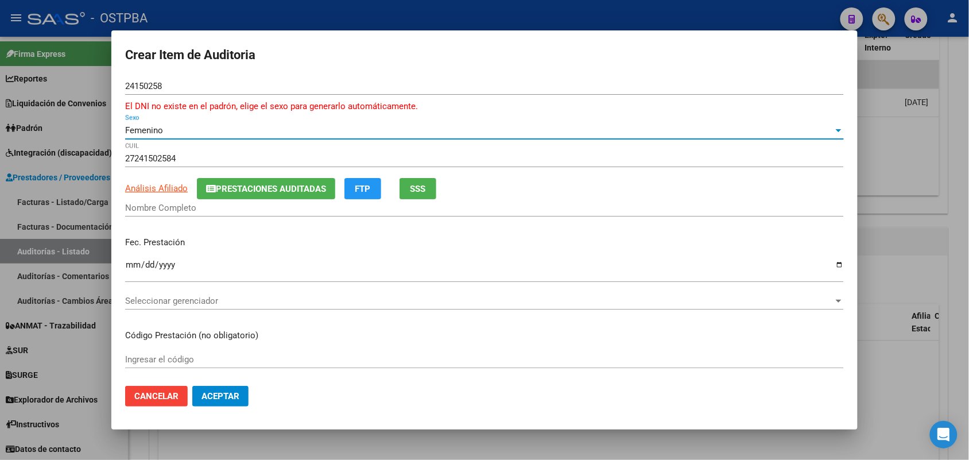
type input "GIMENEZ LAURA ESTELVINA"
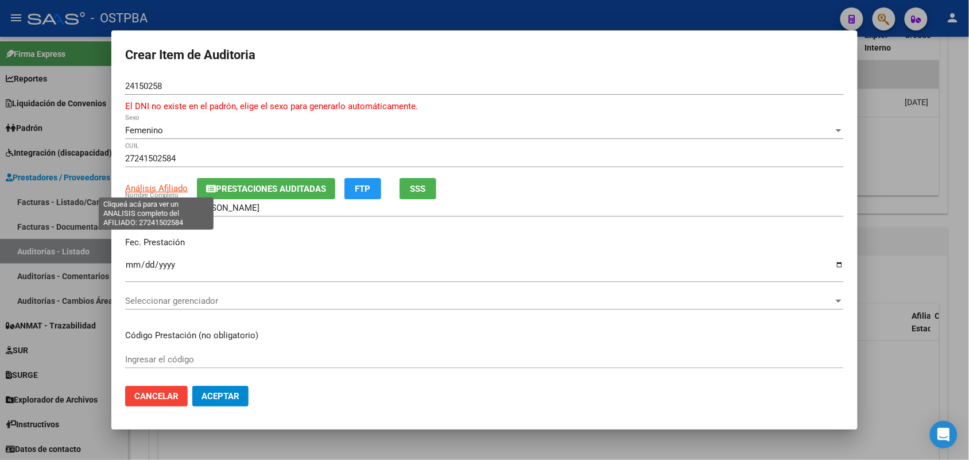
click at [177, 187] on span "Análisis Afiliado" at bounding box center [156, 188] width 63 height 10
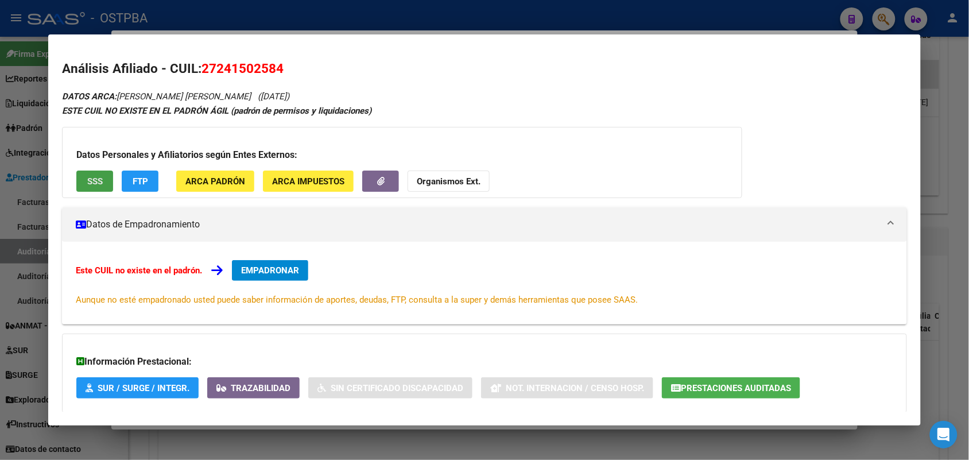
click at [98, 185] on span "SSS" at bounding box center [94, 181] width 15 height 10
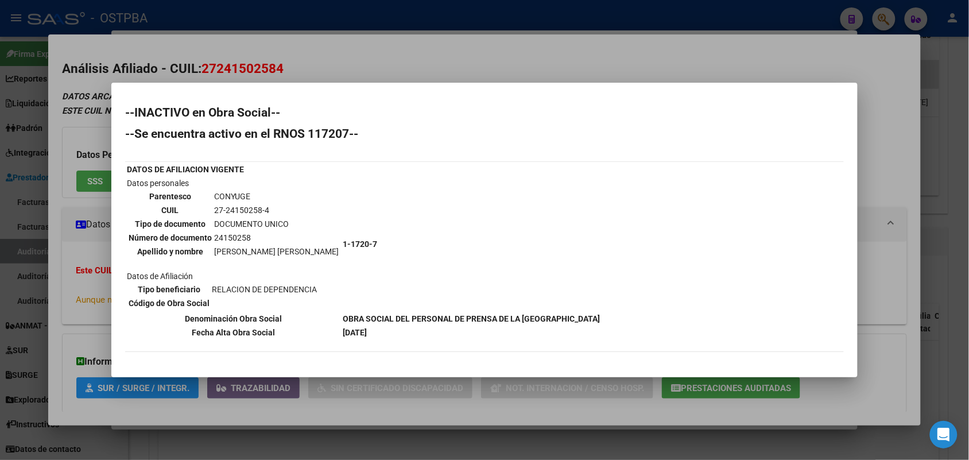
click at [90, 204] on div at bounding box center [484, 230] width 969 height 460
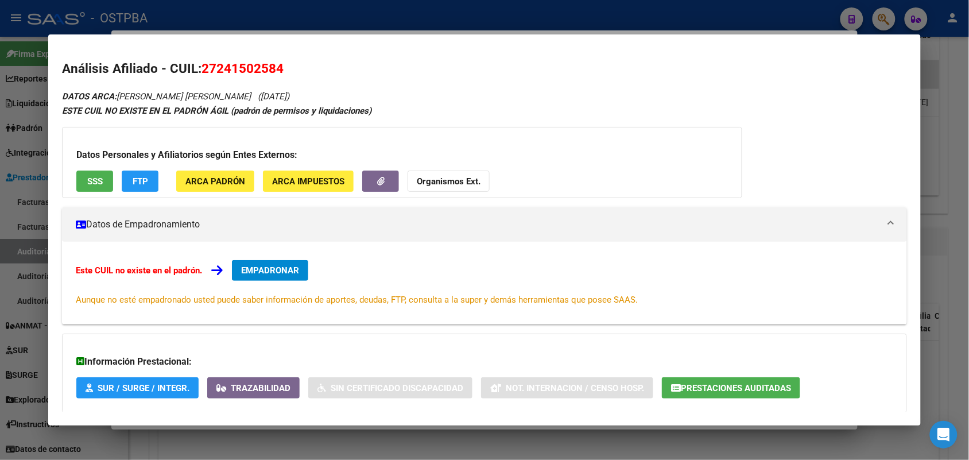
click at [29, 208] on div at bounding box center [484, 230] width 969 height 460
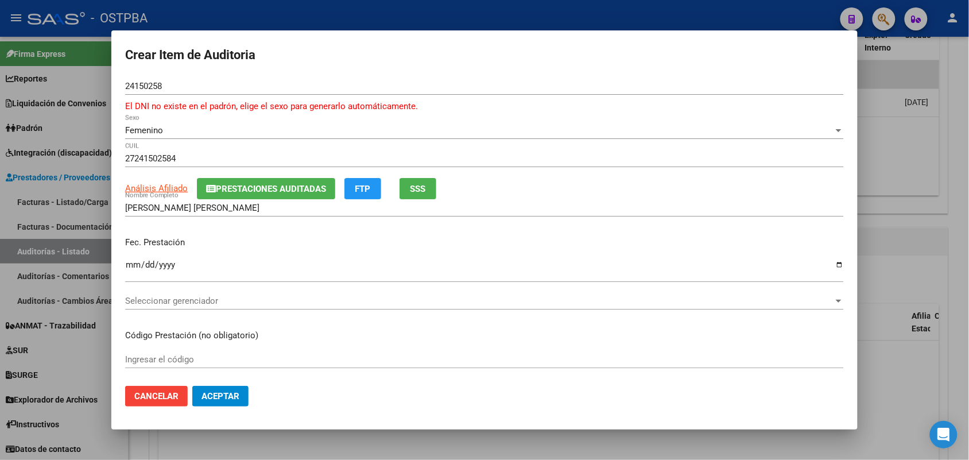
click at [96, 196] on div at bounding box center [484, 230] width 969 height 460
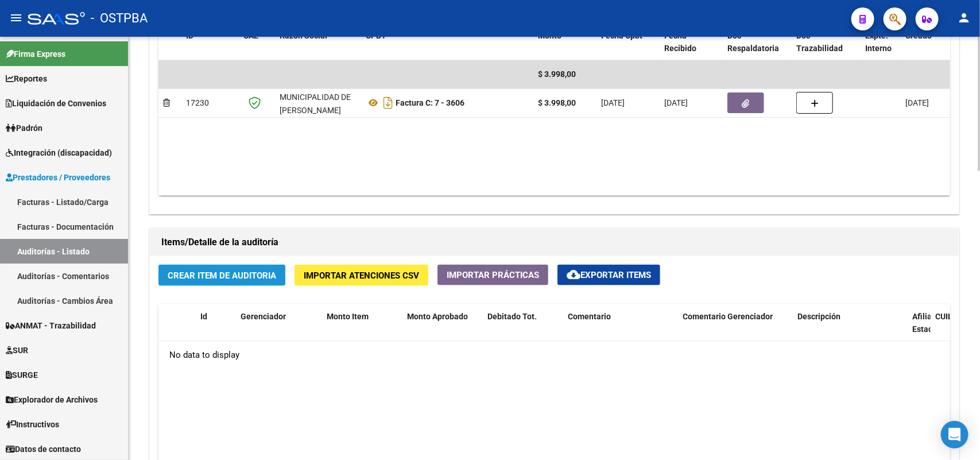
click at [232, 274] on span "Crear Item de Auditoria" at bounding box center [222, 275] width 108 height 10
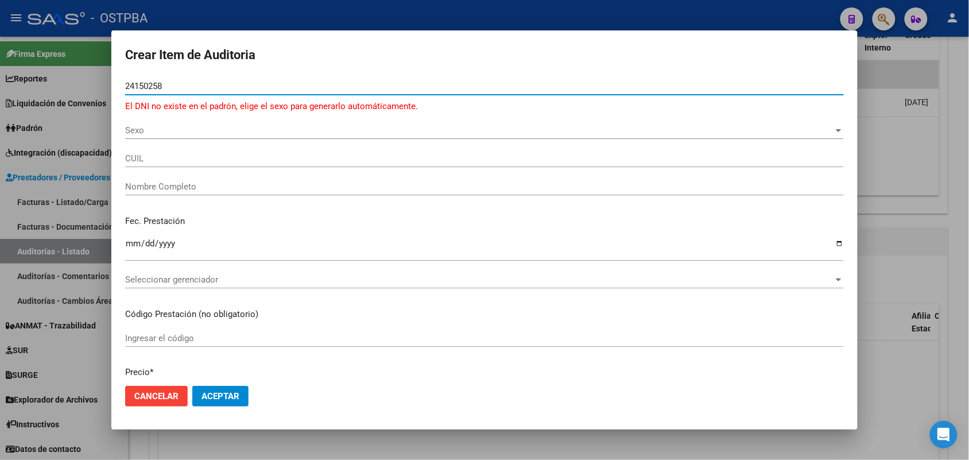
type input "24150258"
click at [147, 134] on span "Sexo" at bounding box center [479, 130] width 708 height 10
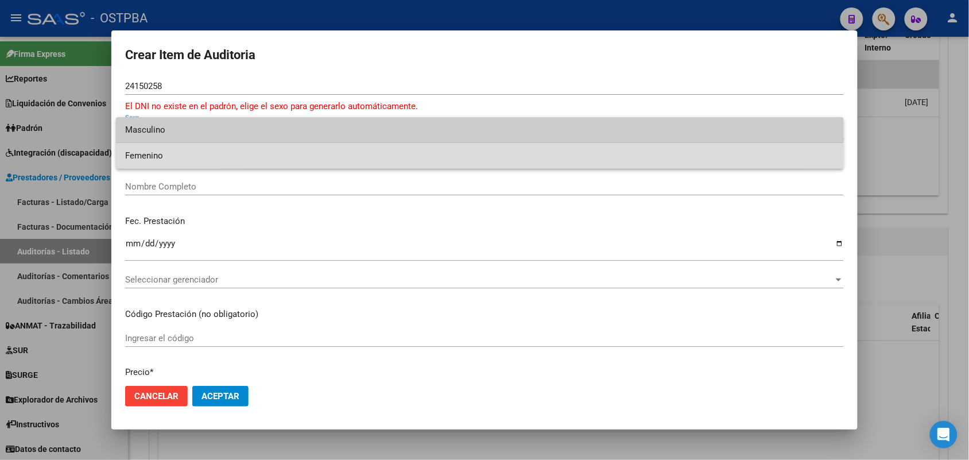
click at [179, 151] on span "Femenino" at bounding box center [479, 156] width 709 height 26
type input "27241502584"
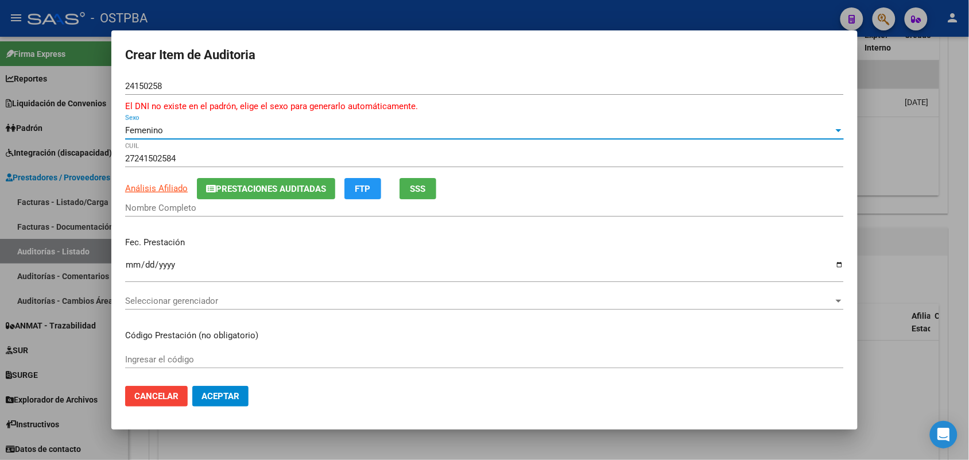
type input "GIMENEZ LAURA ESTELVINA"
click at [131, 271] on input "Ingresar la fecha" at bounding box center [484, 269] width 719 height 18
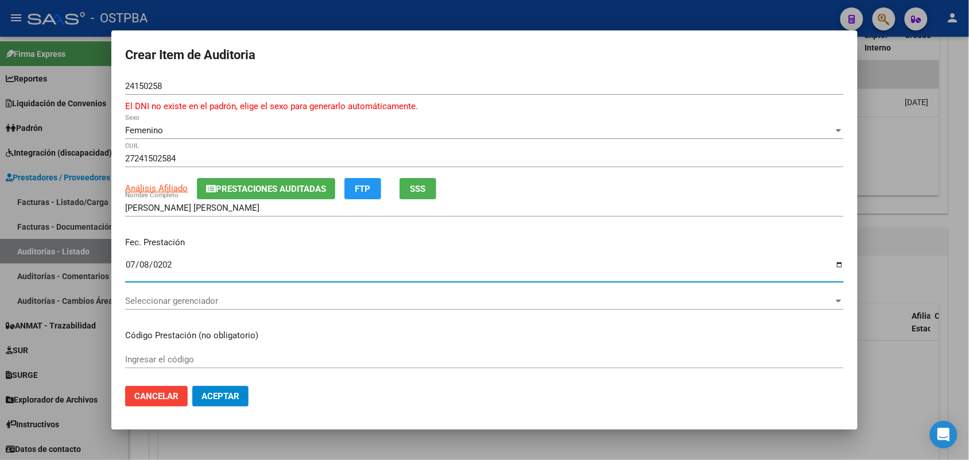
type input "2025-07-08"
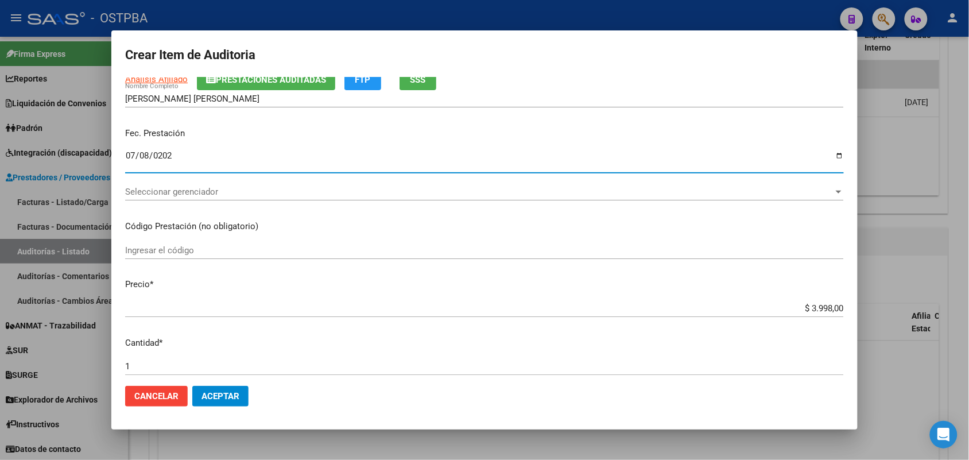
scroll to position [143, 0]
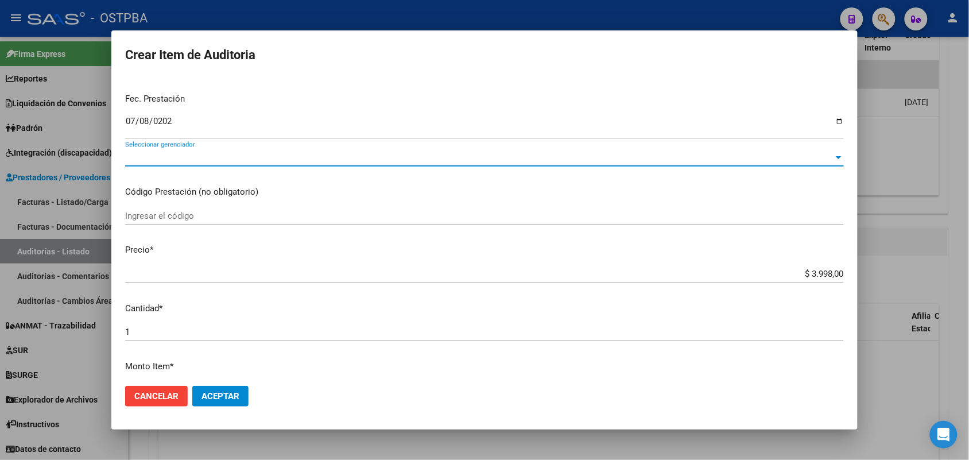
click at [211, 154] on span "Seleccionar gerenciador" at bounding box center [479, 157] width 708 height 10
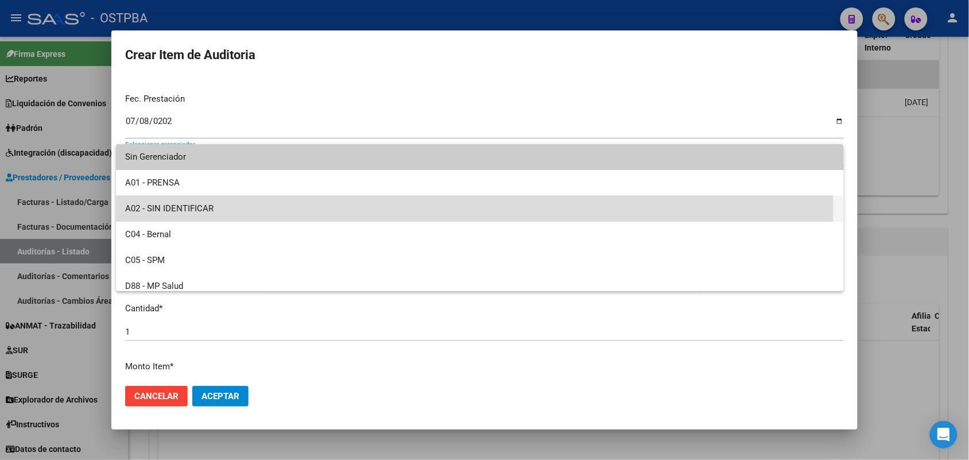
click at [191, 208] on span "A02 - SIN IDENTIFICAR" at bounding box center [479, 209] width 709 height 26
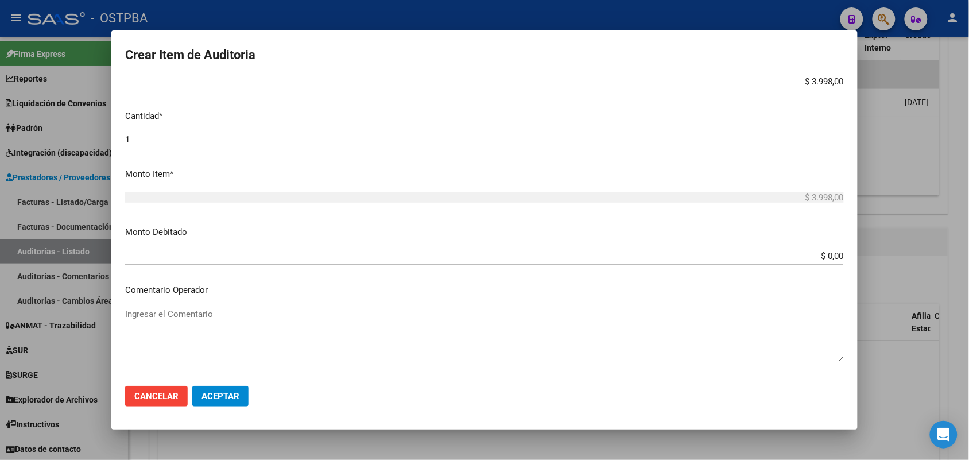
scroll to position [359, 0]
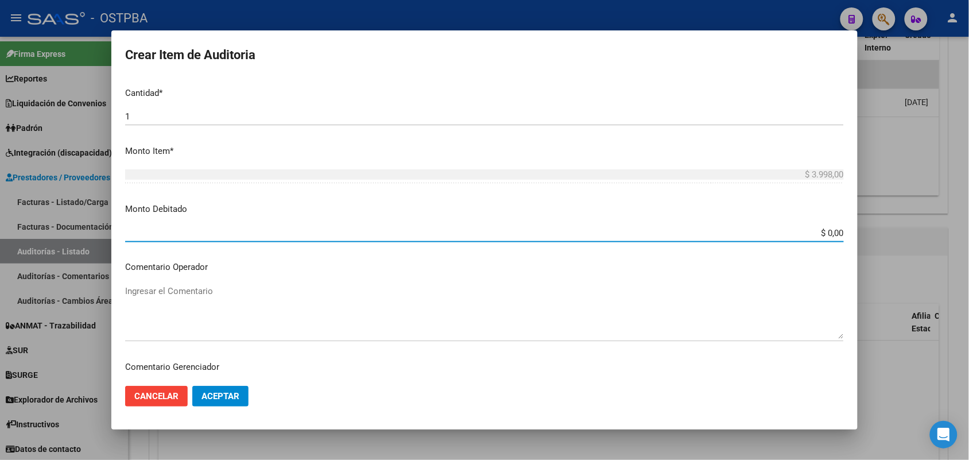
click at [799, 233] on input "$ 0,00" at bounding box center [484, 233] width 719 height 10
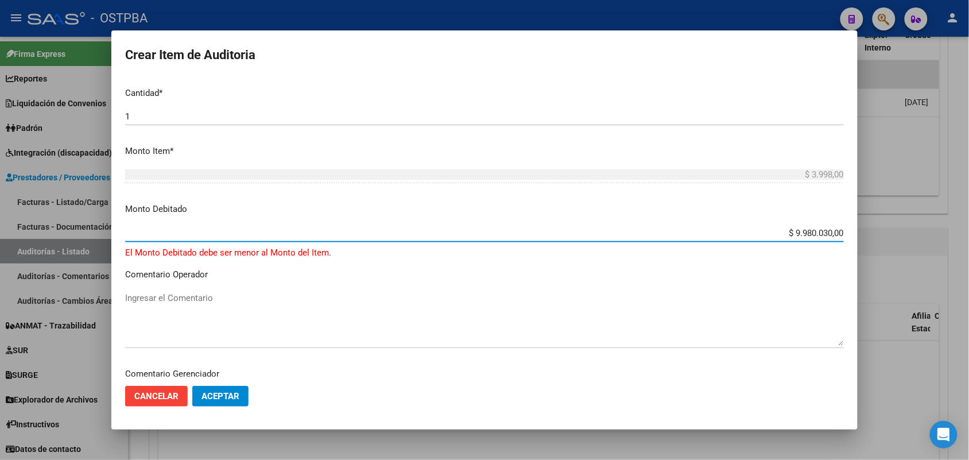
drag, startPoint x: 774, startPoint y: 234, endPoint x: 867, endPoint y: 224, distance: 93.5
click at [867, 224] on div "Crear Item de Auditoria 24150258 Nro Documento El DNI no existe en el padrón, e…" at bounding box center [484, 230] width 969 height 460
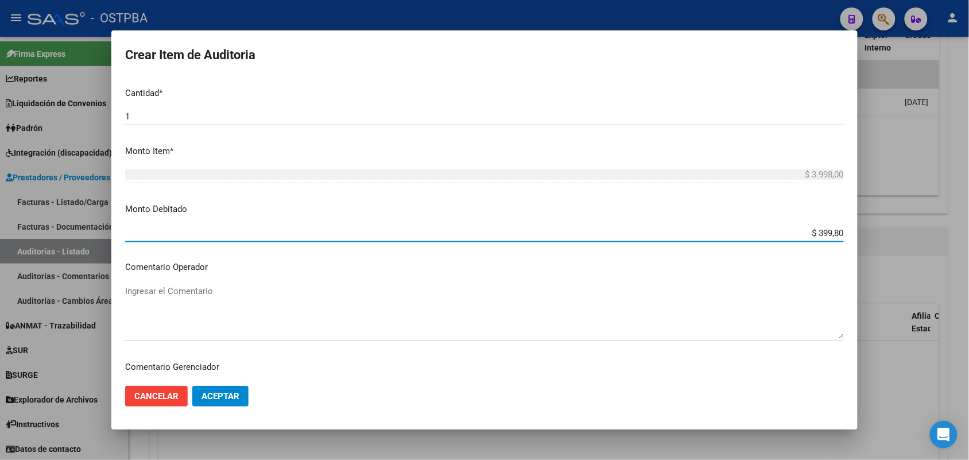
type input "$ 3.998,00"
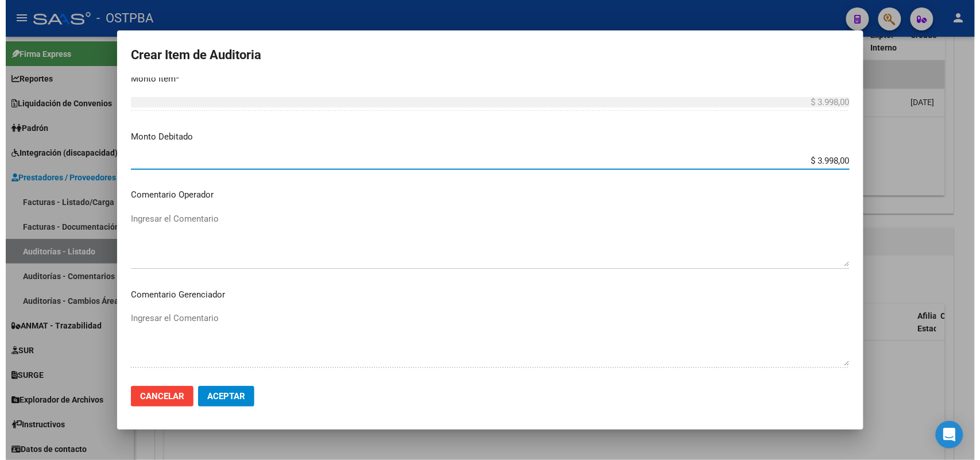
scroll to position [647, 0]
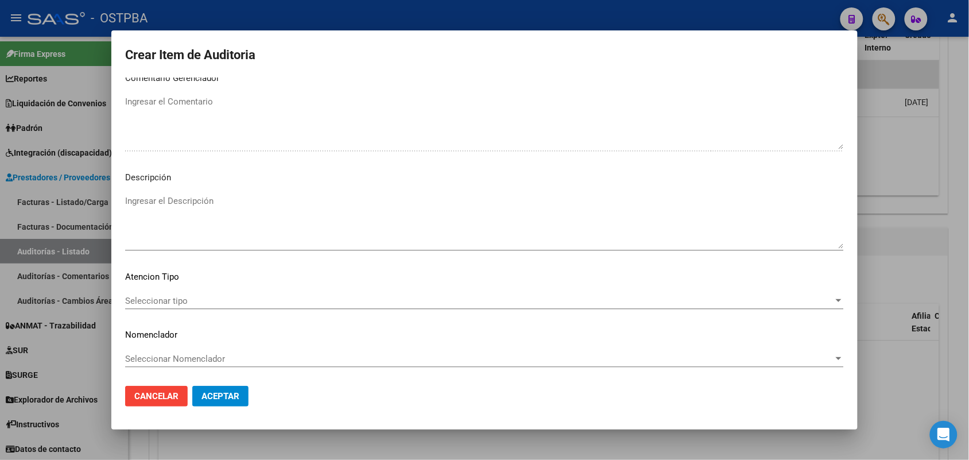
click at [181, 300] on span "Seleccionar tipo" at bounding box center [479, 301] width 708 height 10
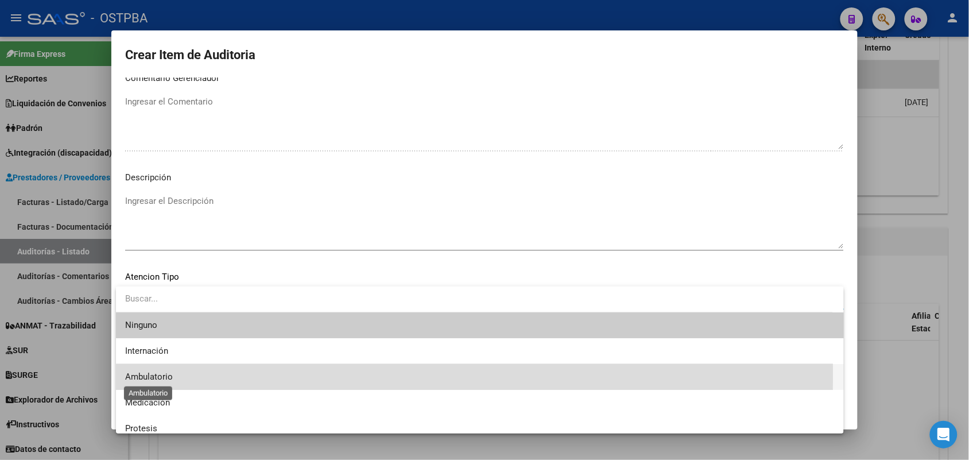
click at [165, 374] on span "Ambulatorio" at bounding box center [149, 376] width 48 height 10
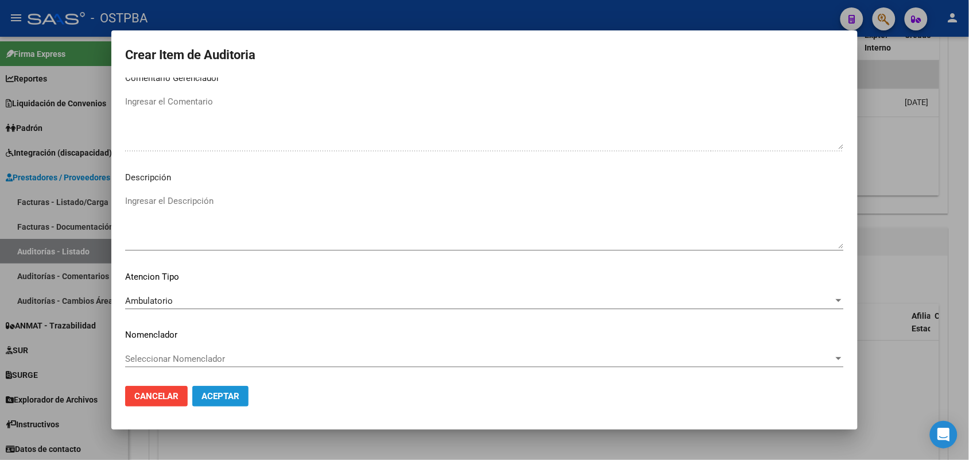
click at [219, 392] on span "Aceptar" at bounding box center [220, 396] width 38 height 10
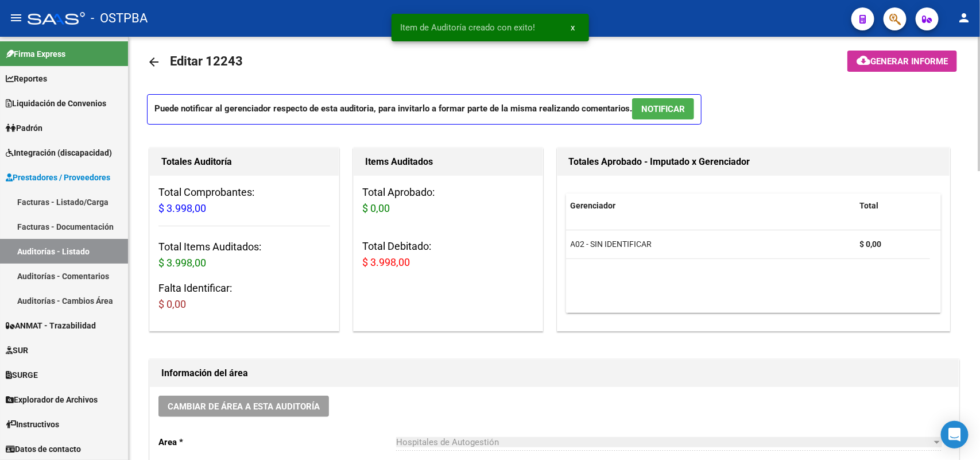
scroll to position [0, 0]
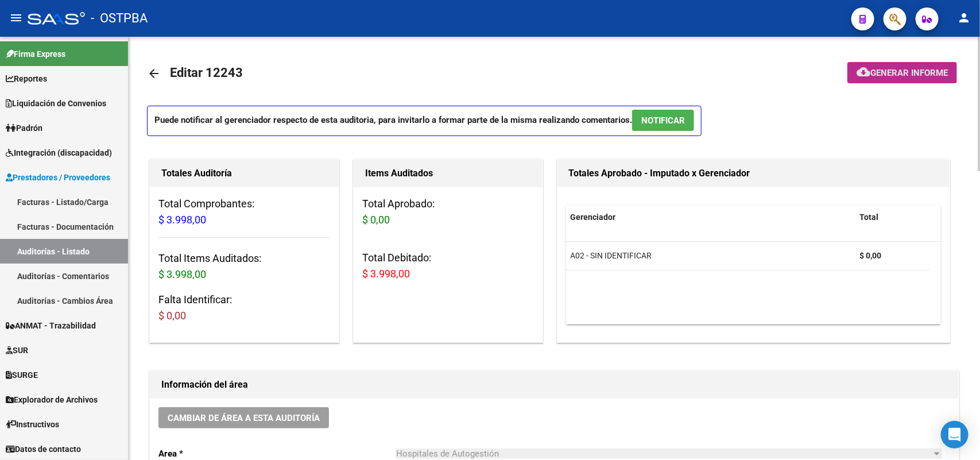
click at [880, 69] on span "Generar informe" at bounding box center [908, 73] width 77 height 10
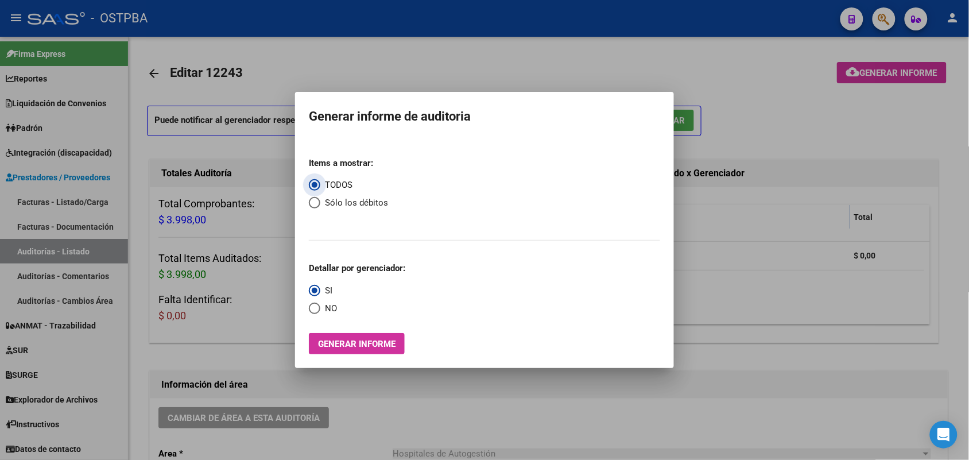
click at [383, 346] on span "Generar informe" at bounding box center [356, 344] width 77 height 10
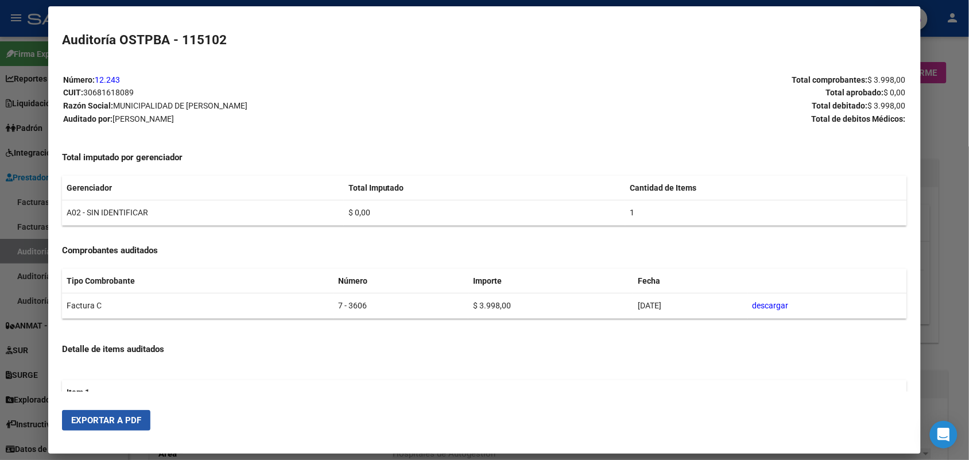
click at [104, 428] on button "Exportar a PDF" at bounding box center [106, 420] width 88 height 21
click at [951, 154] on div at bounding box center [484, 230] width 969 height 460
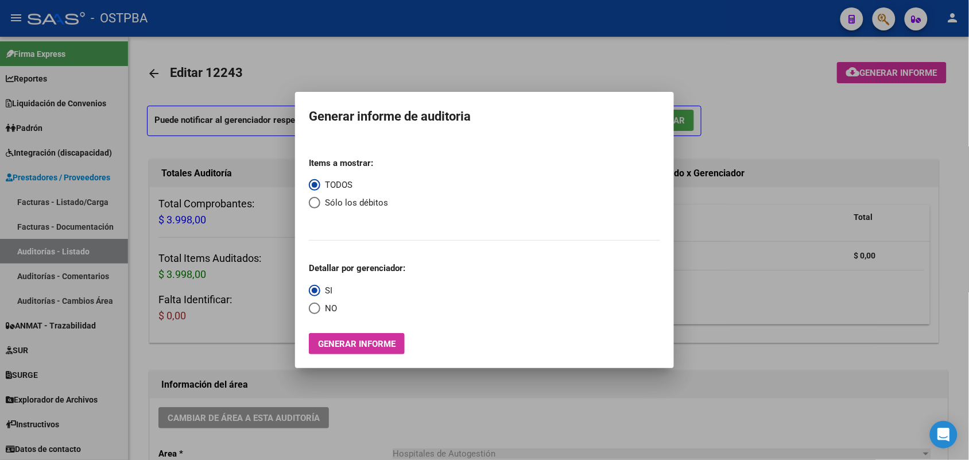
click at [735, 165] on div at bounding box center [484, 230] width 969 height 460
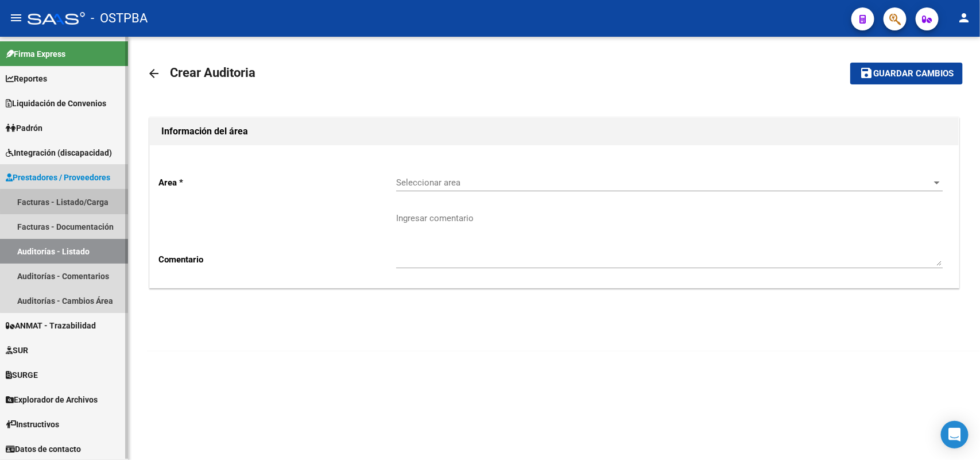
click at [84, 201] on link "Facturas - Listado/Carga" at bounding box center [64, 201] width 128 height 25
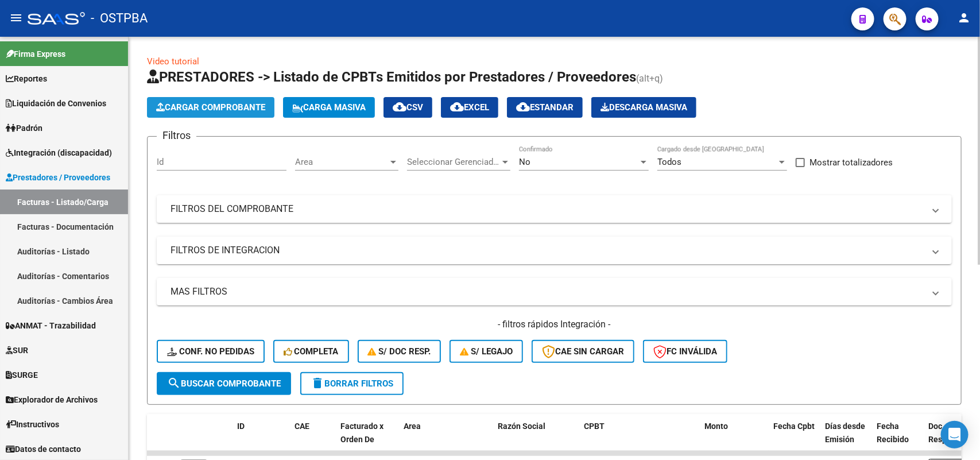
click at [233, 107] on span "Cargar Comprobante" at bounding box center [210, 107] width 109 height 10
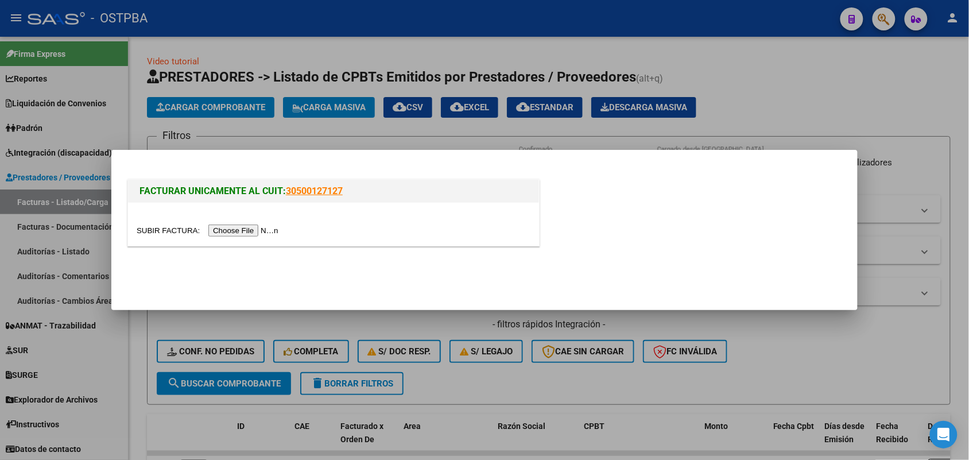
click at [247, 228] on input "file" at bounding box center [209, 230] width 145 height 12
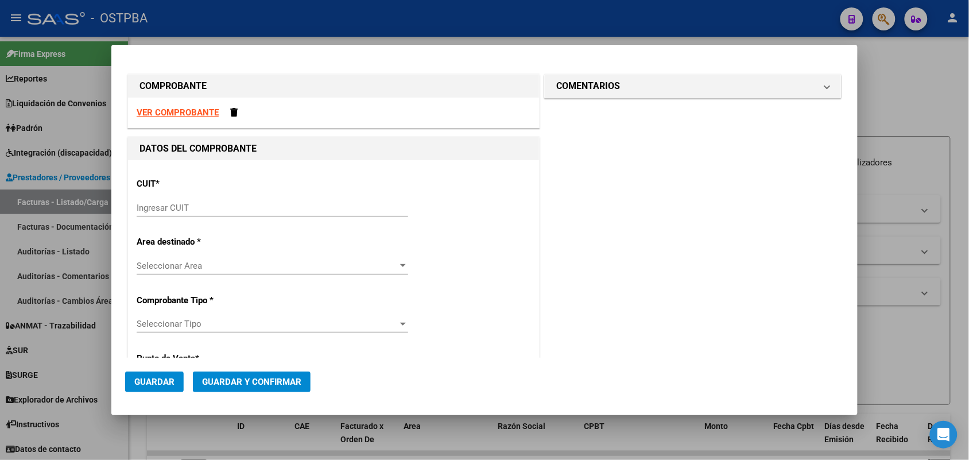
click at [148, 201] on div "Ingresar CUIT" at bounding box center [272, 207] width 271 height 17
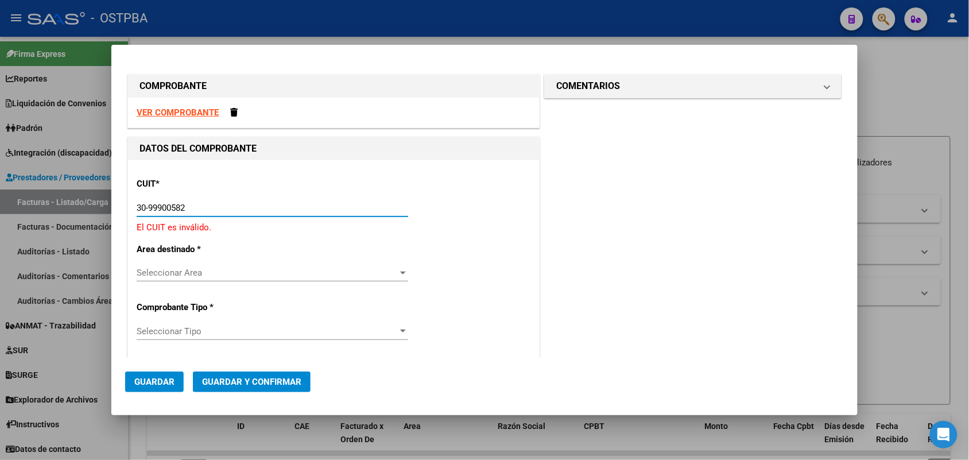
type input "30-99900582-5"
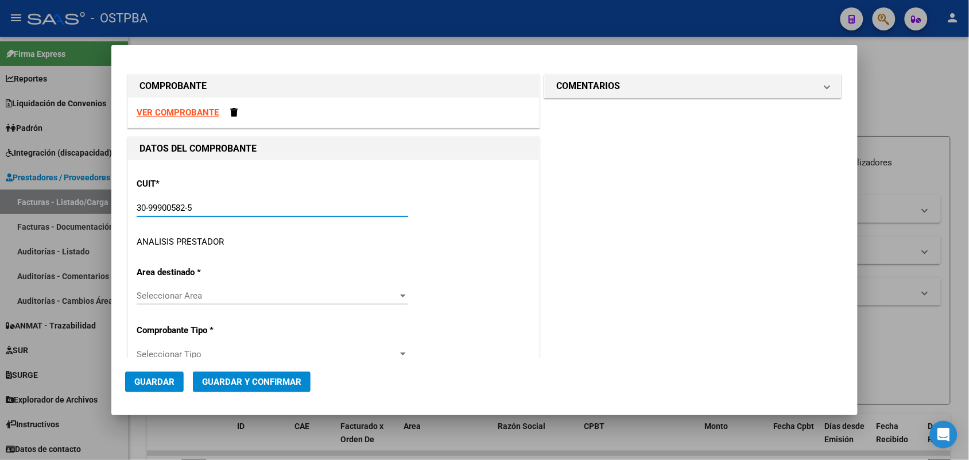
type input "10"
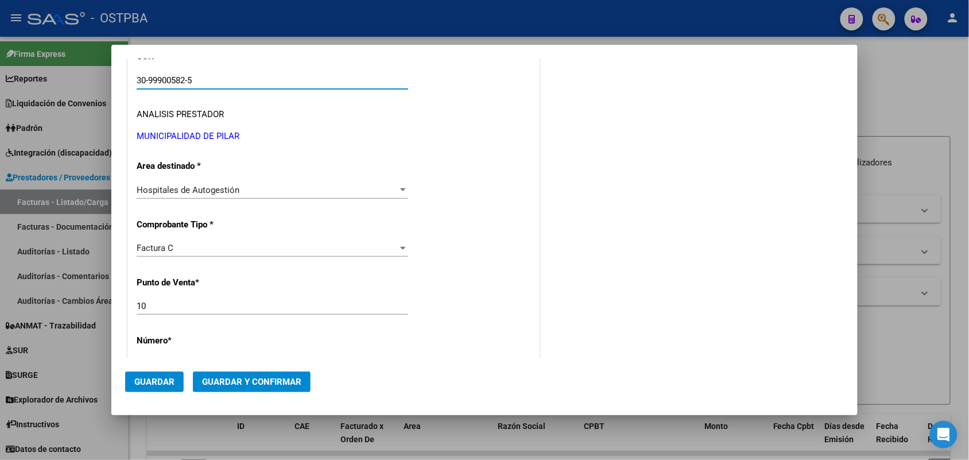
scroll to position [143, 0]
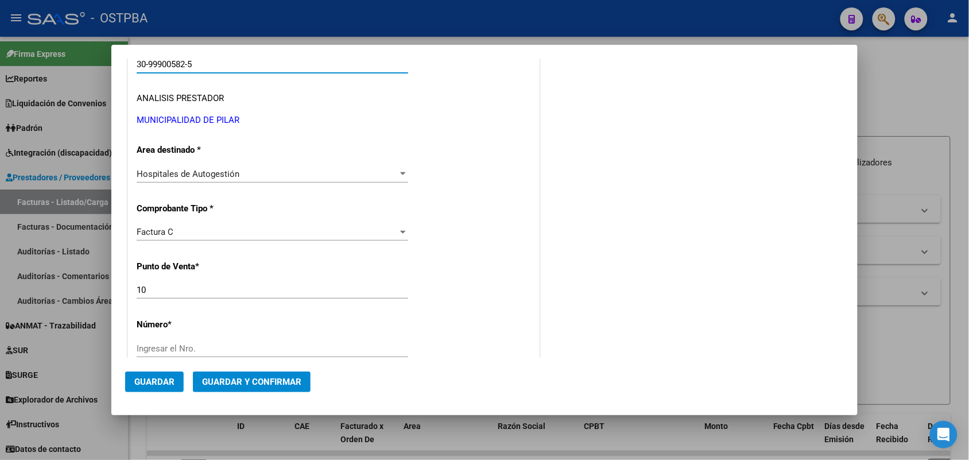
type input "30-99900582-5"
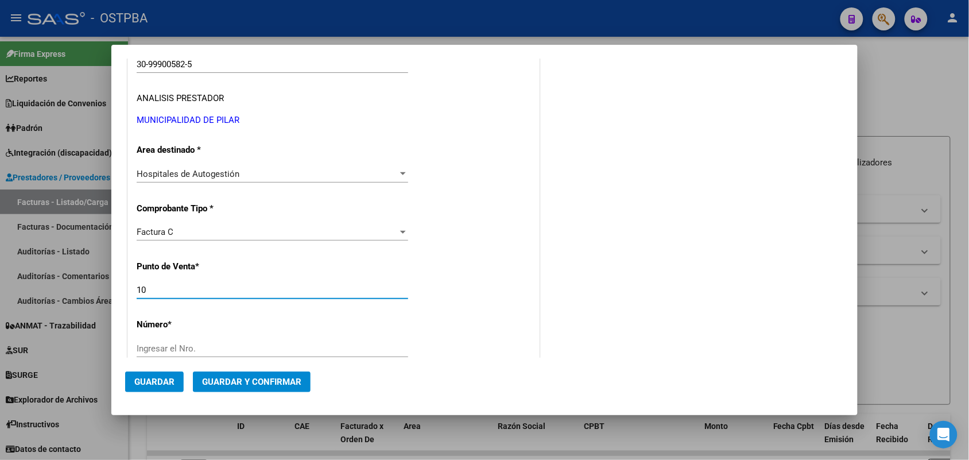
drag, startPoint x: 150, startPoint y: 288, endPoint x: 113, endPoint y: 287, distance: 37.3
click at [113, 287] on mat-dialog-content "COMPROBANTE VER COMPROBANTE DATOS DEL COMPROBANTE CUIT * 30-99900582-5 Ingresar…" at bounding box center [484, 208] width 746 height 299
click at [266, 264] on div "CUIT * 30-99900582-5 Ingresar CUIT ANALISIS PRESTADOR MUNICIPALIDAD DE PILAR AR…" at bounding box center [333, 424] width 411 height 814
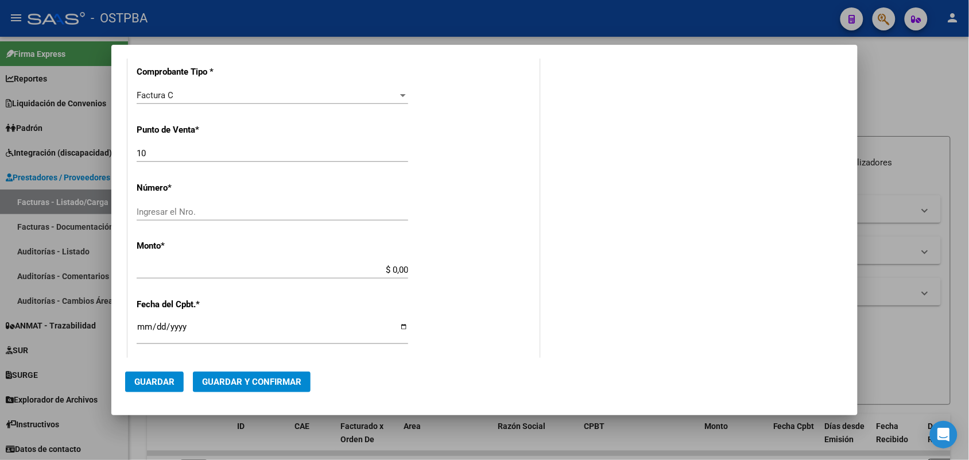
scroll to position [287, 0]
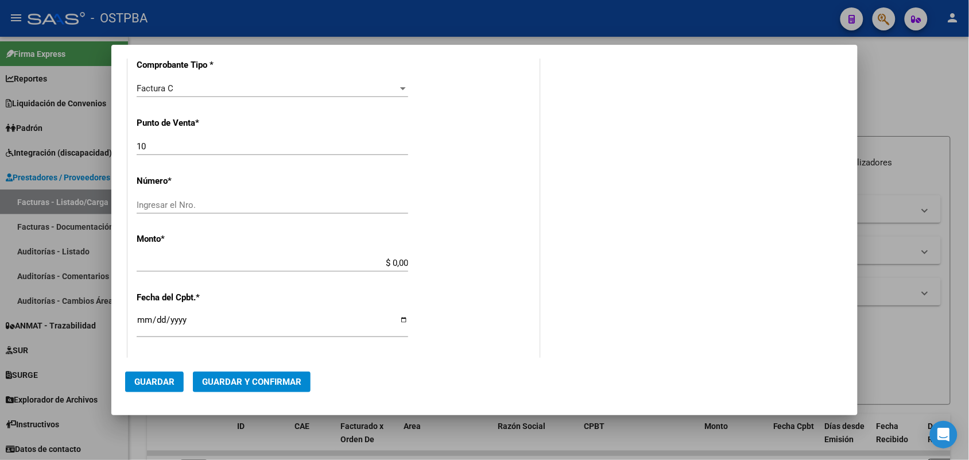
click at [171, 201] on input "Ingresar el Nro." at bounding box center [272, 205] width 271 height 10
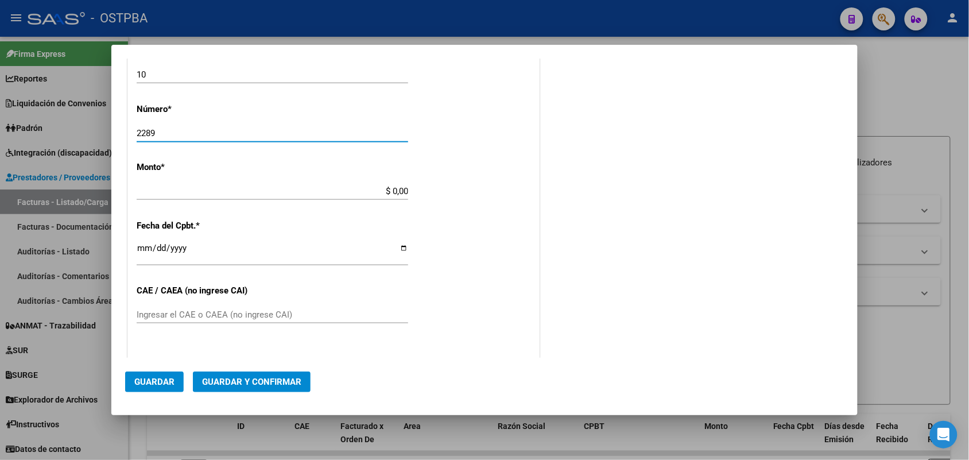
type input "2289"
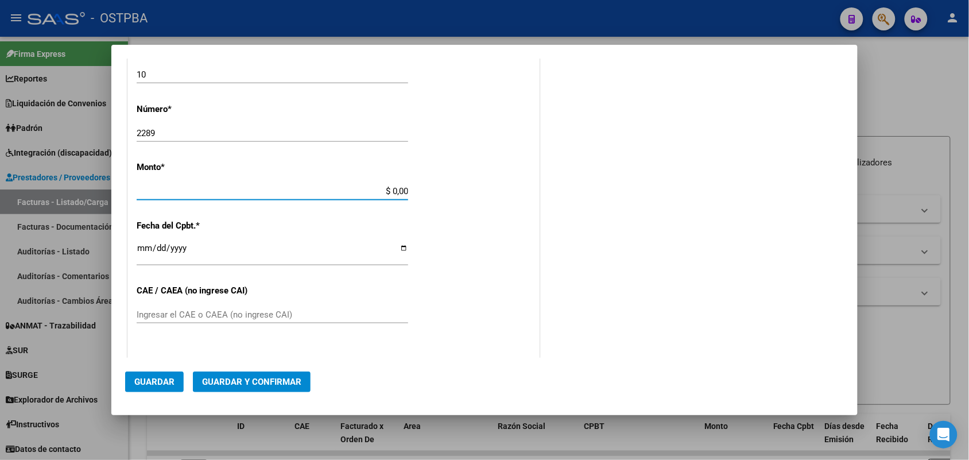
drag, startPoint x: 373, startPoint y: 189, endPoint x: 449, endPoint y: 189, distance: 75.8
click at [449, 189] on div "CUIT * 30-99900582-5 Ingresar CUIT ANALISIS PRESTADOR MUNICIPALIDAD DE PILAR AR…" at bounding box center [333, 208] width 411 height 814
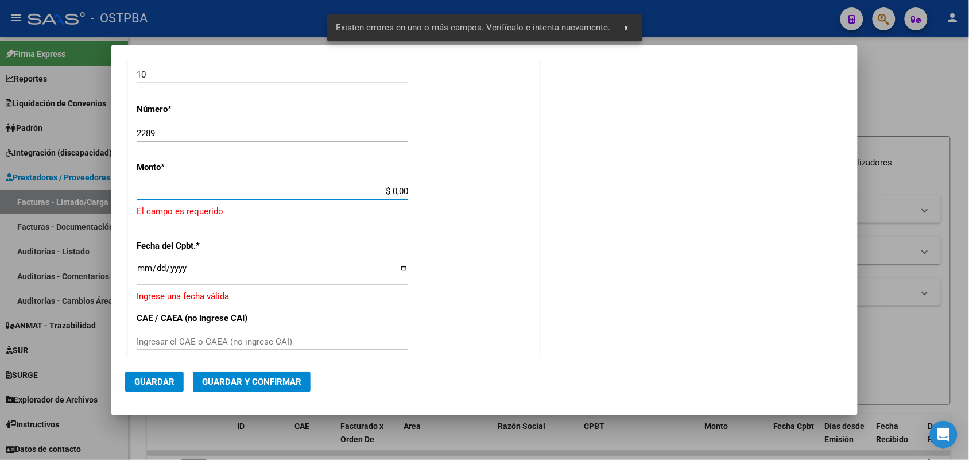
scroll to position [336, 0]
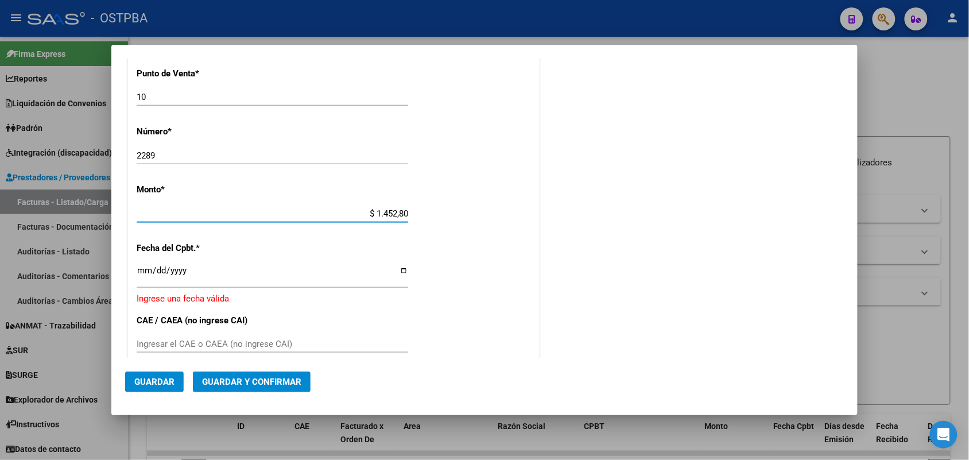
type input "$ 14.528,00"
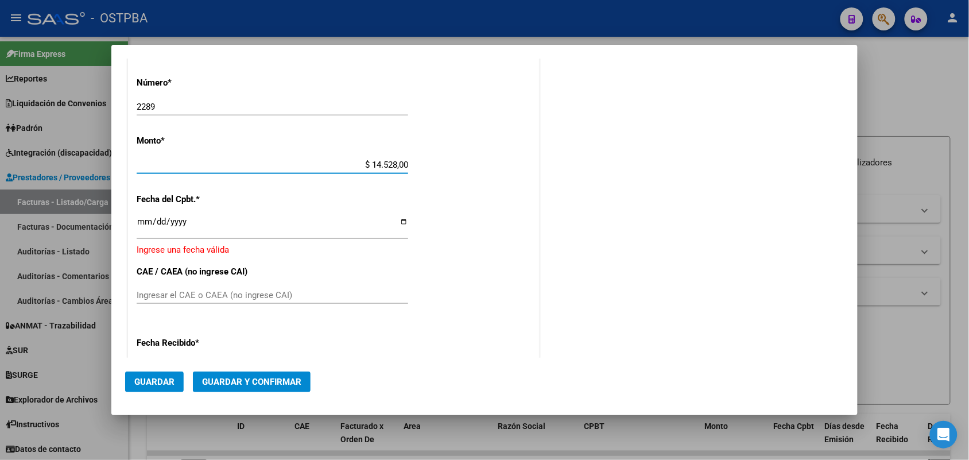
scroll to position [408, 0]
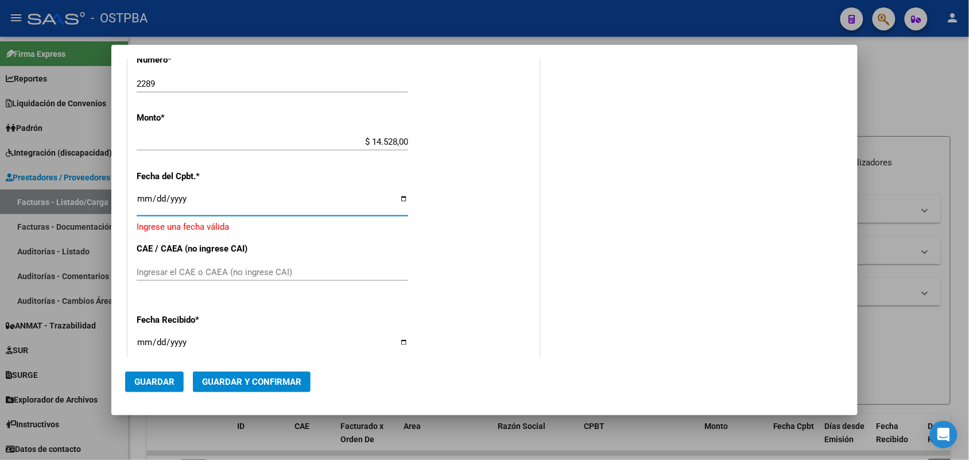
click at [142, 201] on input "Ingresar la fecha" at bounding box center [272, 203] width 271 height 18
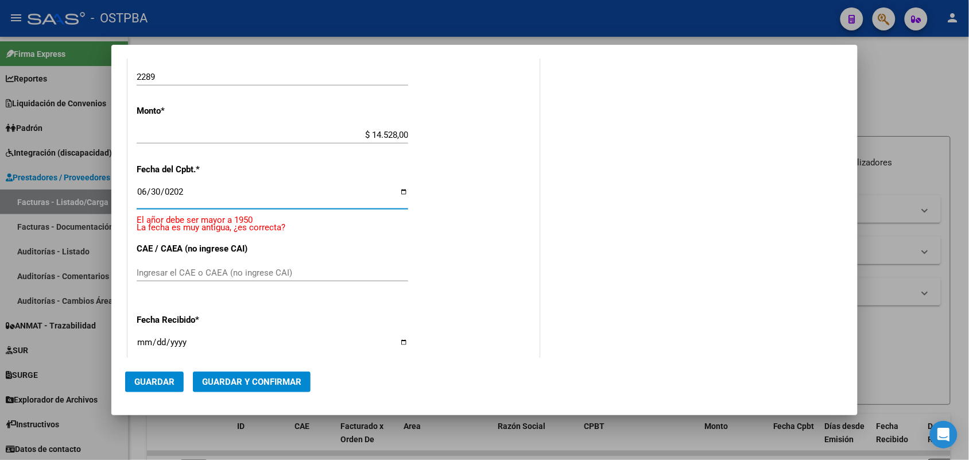
type input "2025-06-30"
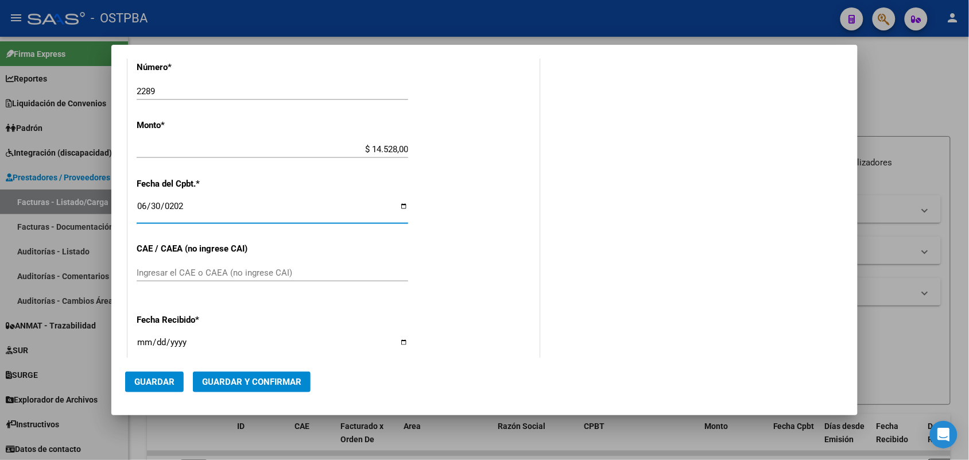
click at [151, 270] on input "Ingresar el CAE o CAEA (no ingrese CAI)" at bounding box center [272, 272] width 271 height 10
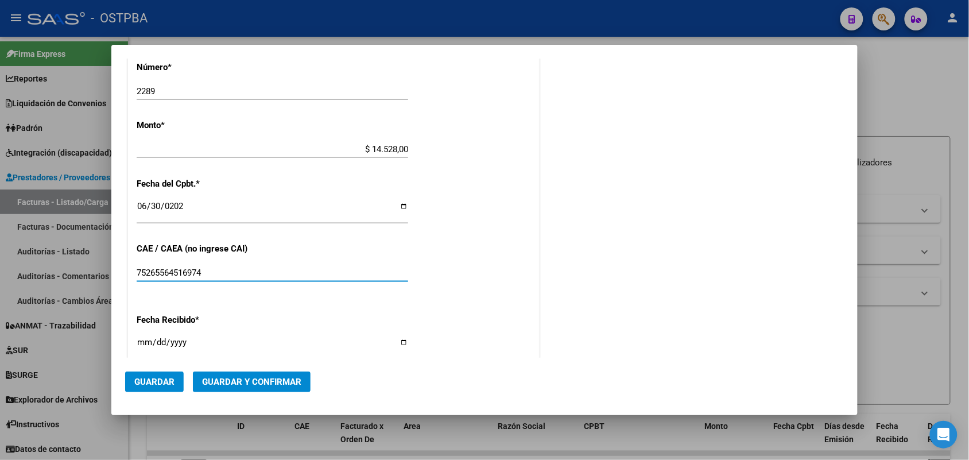
type input "75265564516974"
click at [142, 344] on input "[DATE]" at bounding box center [272, 346] width 271 height 18
type input "2025-08-08"
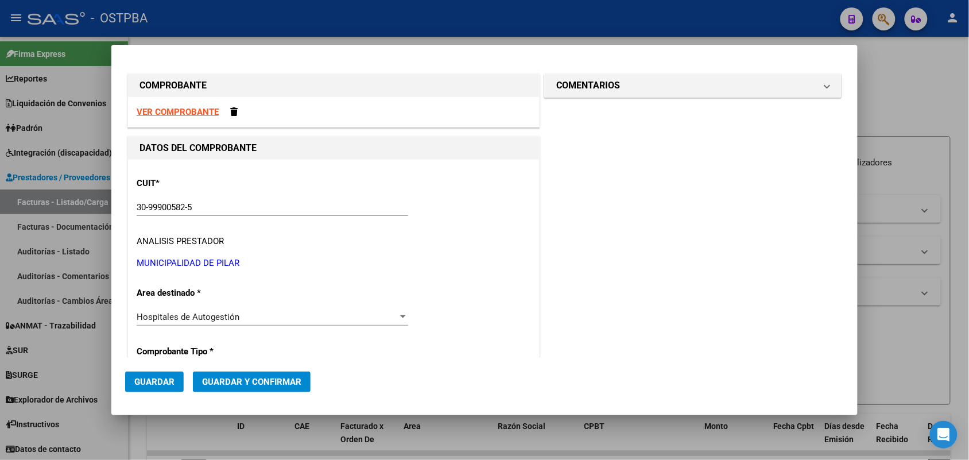
scroll to position [0, 0]
click at [825, 86] on span at bounding box center [827, 86] width 5 height 14
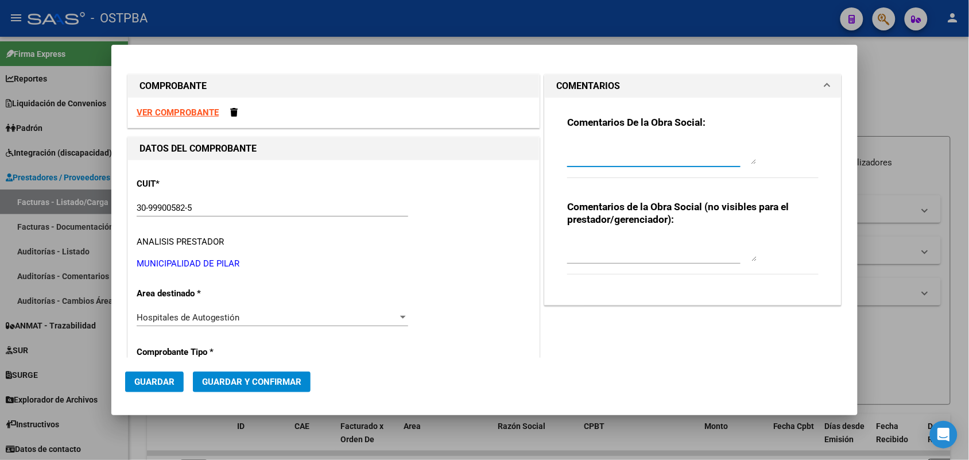
click at [567, 160] on textarea at bounding box center [661, 152] width 189 height 23
type textarea "HR 126248"
click at [155, 380] on span "Guardar" at bounding box center [154, 382] width 40 height 10
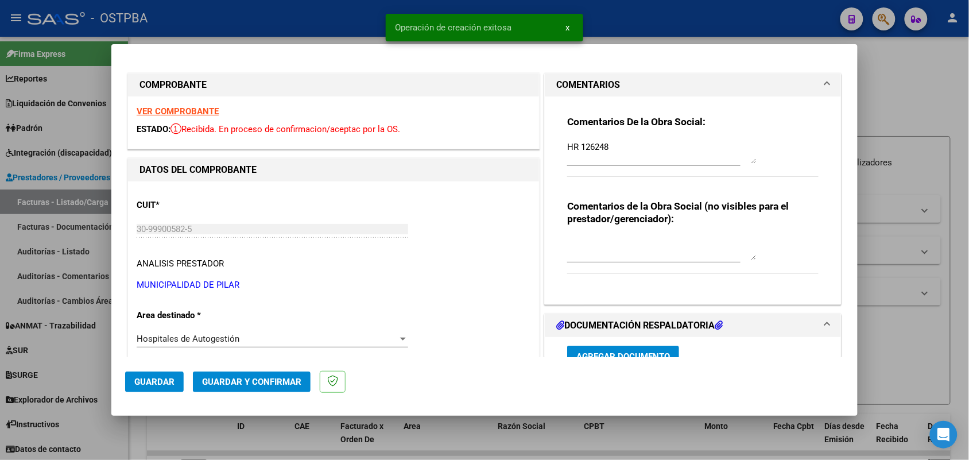
type input "2025-08-29"
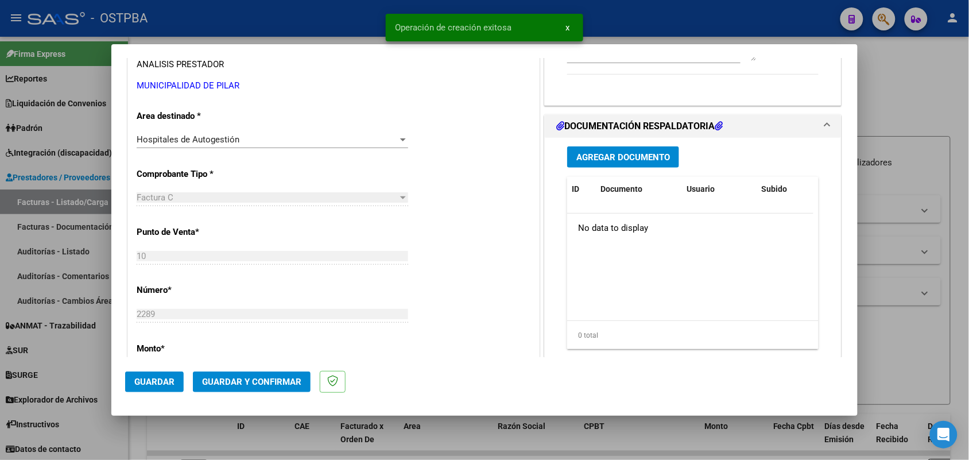
scroll to position [215, 0]
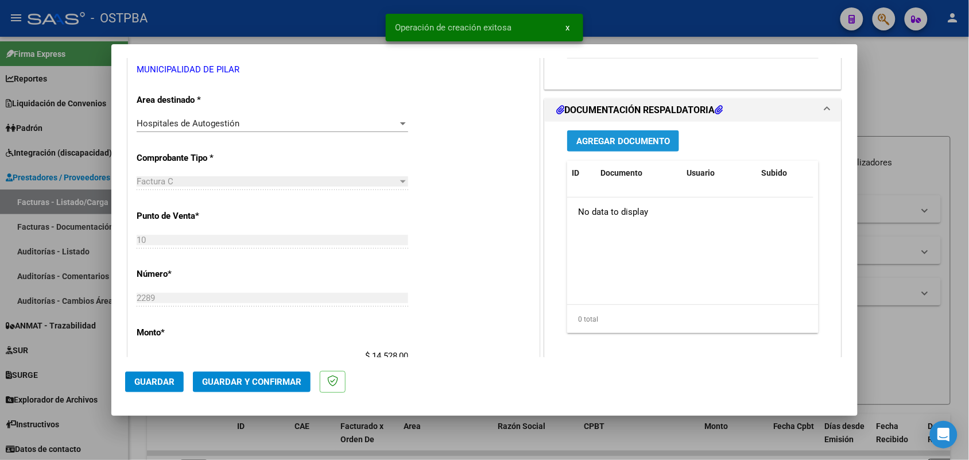
click at [628, 141] on span "Agregar Documento" at bounding box center [623, 141] width 94 height 10
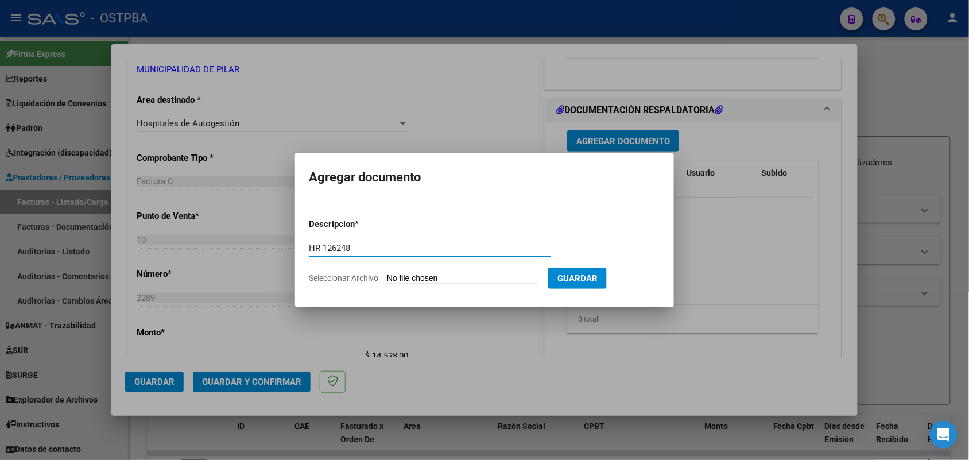
type input "HR 126248"
click at [391, 278] on input "Seleccionar Archivo" at bounding box center [463, 278] width 152 height 11
type input "C:\fakepath\HR 126248.pdf"
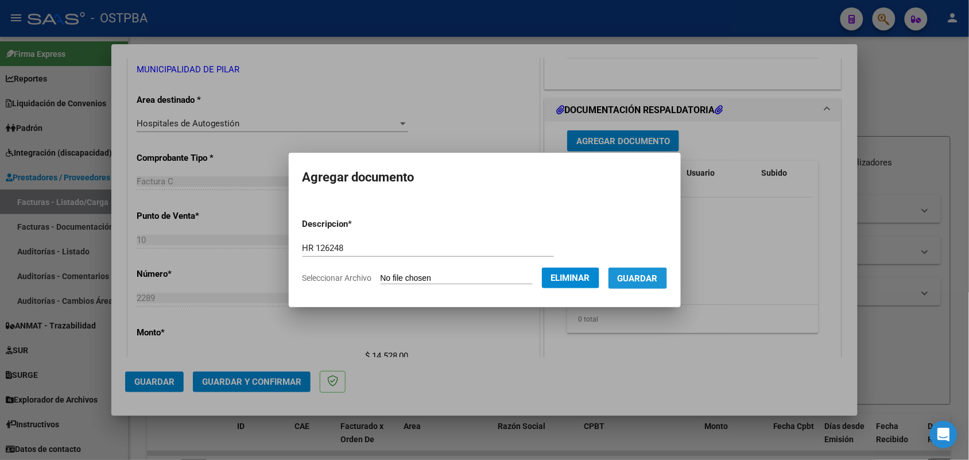
click at [644, 278] on span "Guardar" at bounding box center [638, 278] width 40 height 10
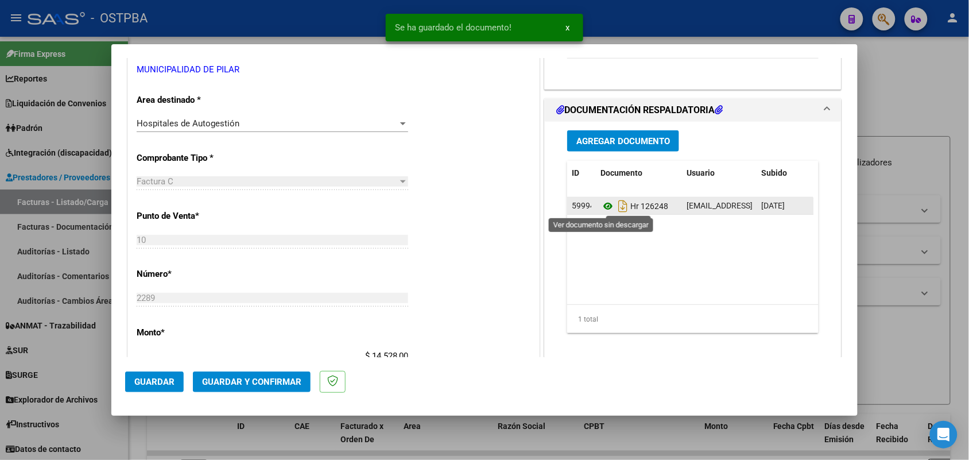
click at [602, 207] on icon at bounding box center [607, 206] width 15 height 14
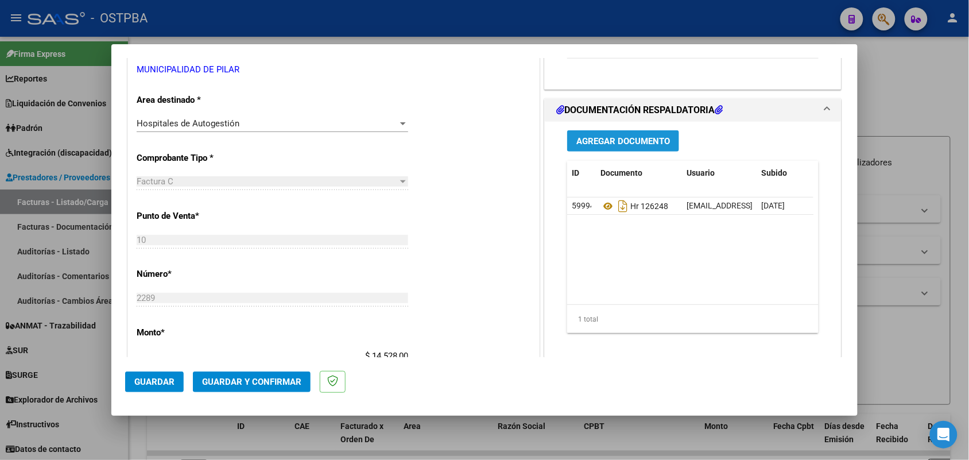
click at [641, 141] on span "Agregar Documento" at bounding box center [623, 141] width 94 height 10
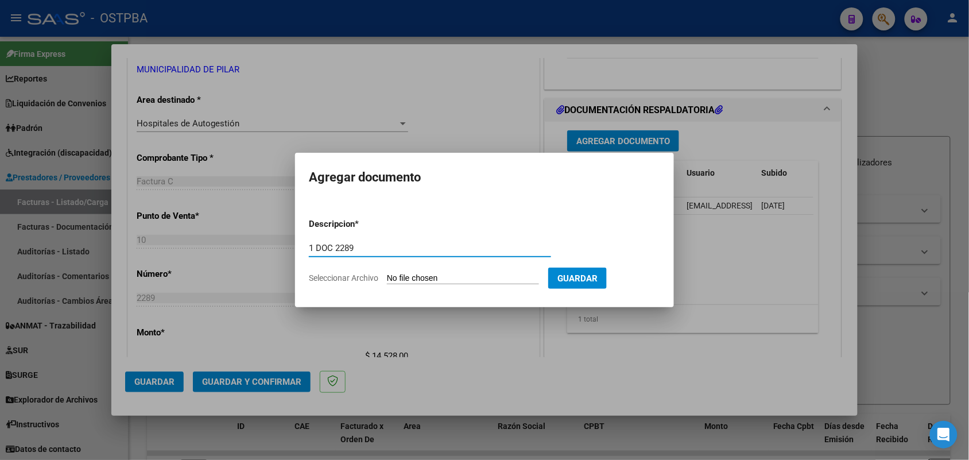
type input "1 DOC 2289"
click at [391, 276] on input "Seleccionar Archivo" at bounding box center [463, 278] width 152 height 11
type input "C:\fakepath\1 DOC 2289.pdf"
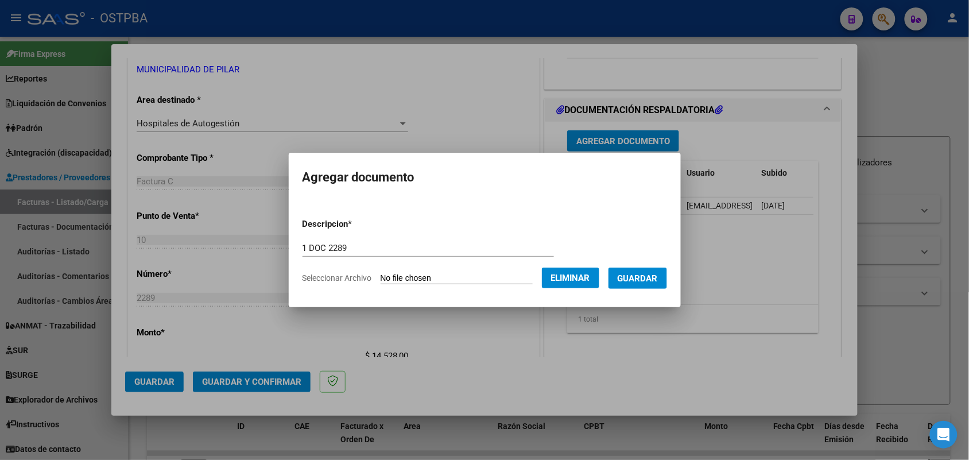
click at [642, 277] on span "Guardar" at bounding box center [638, 278] width 40 height 10
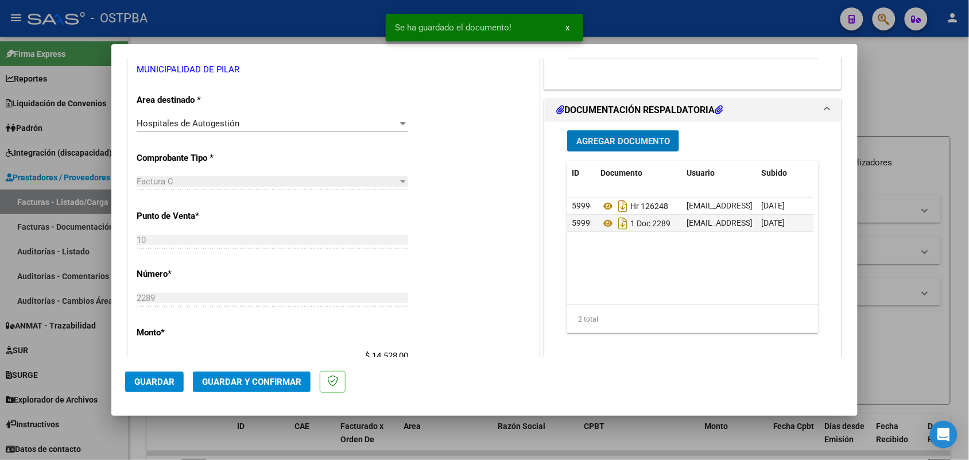
click at [603, 141] on span "Agregar Documento" at bounding box center [623, 141] width 94 height 10
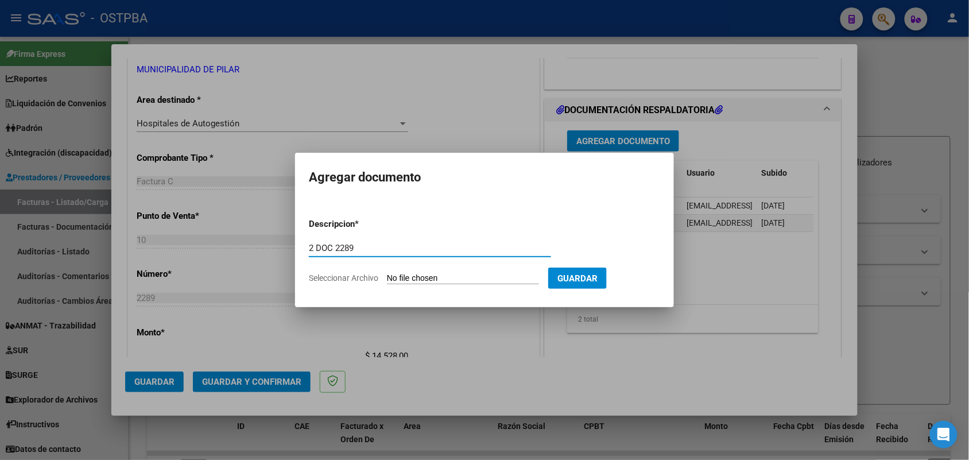
type input "2 DOC 2289"
click at [394, 277] on input "Seleccionar Archivo" at bounding box center [463, 278] width 152 height 11
type input "C:\fakepath\2 DOC 2289.pdf"
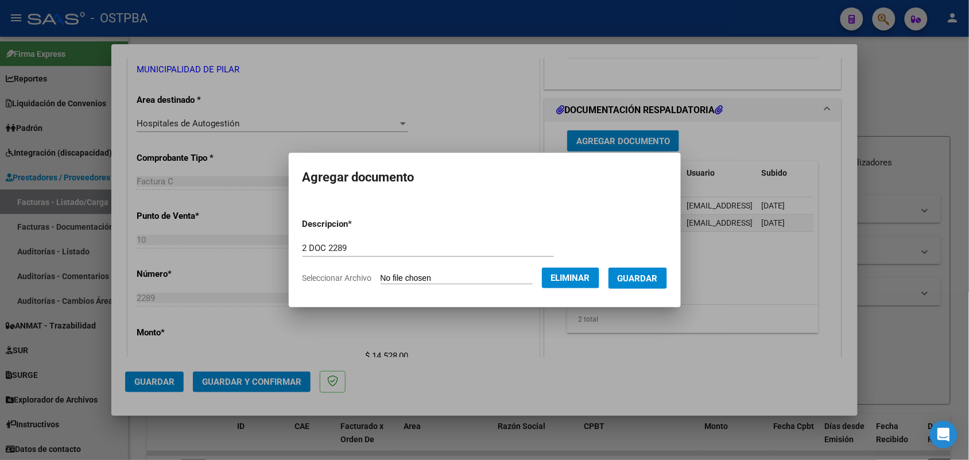
click at [647, 276] on span "Guardar" at bounding box center [638, 278] width 40 height 10
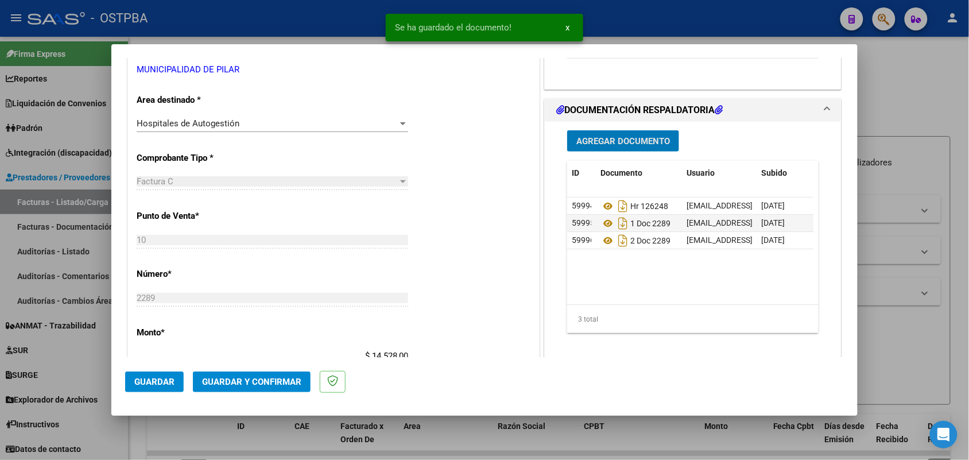
click at [637, 136] on span "Agregar Documento" at bounding box center [623, 141] width 94 height 10
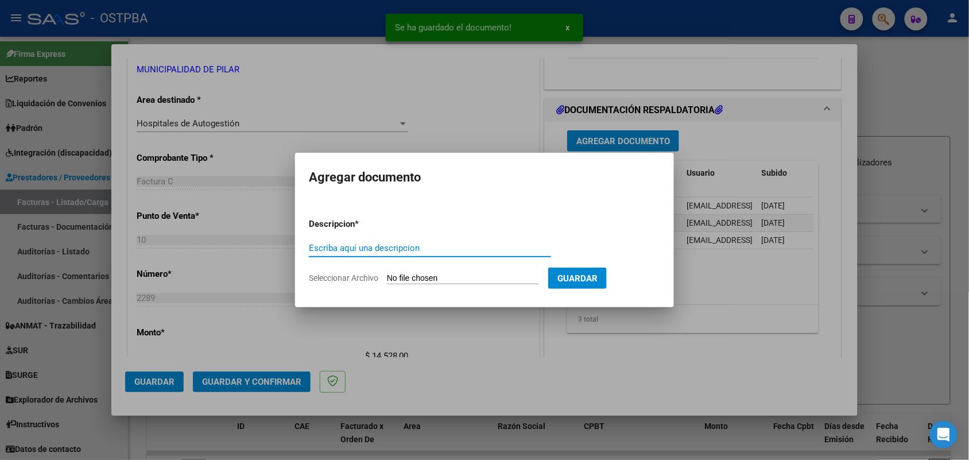
click at [445, 347] on div at bounding box center [484, 230] width 969 height 460
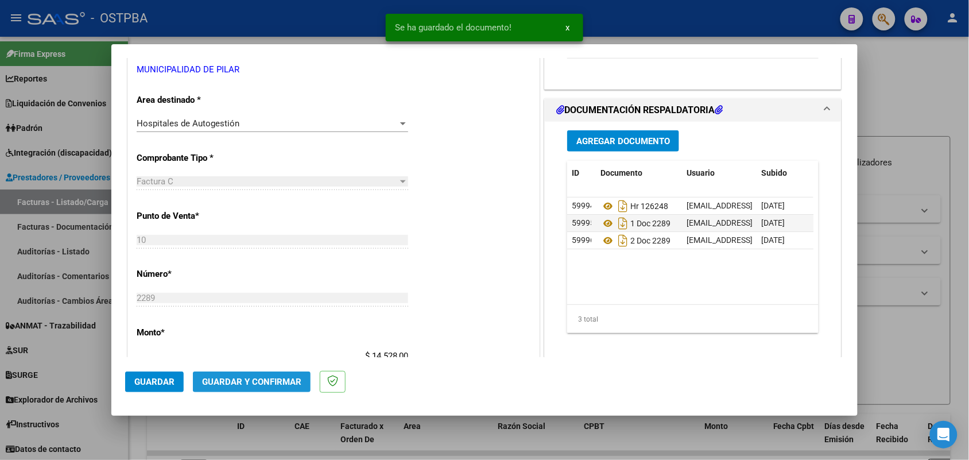
click at [260, 380] on span "Guardar y Confirmar" at bounding box center [251, 382] width 99 height 10
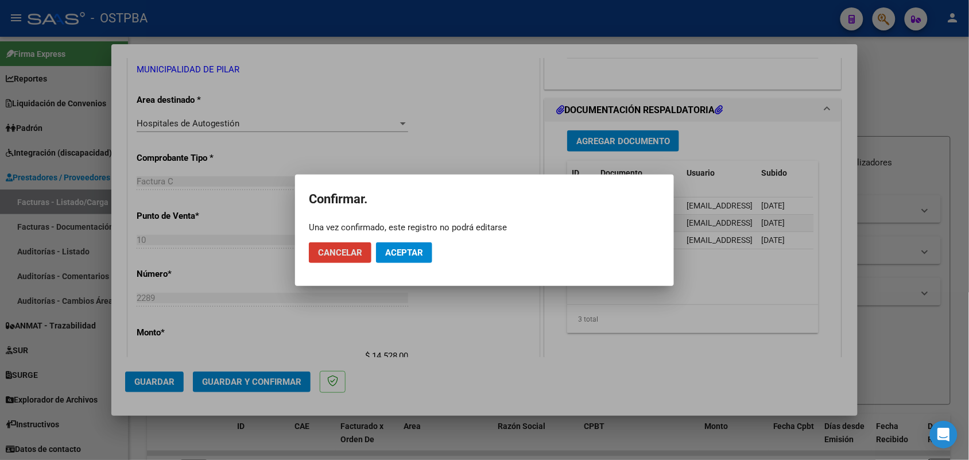
click at [409, 247] on span "Aceptar" at bounding box center [404, 252] width 38 height 10
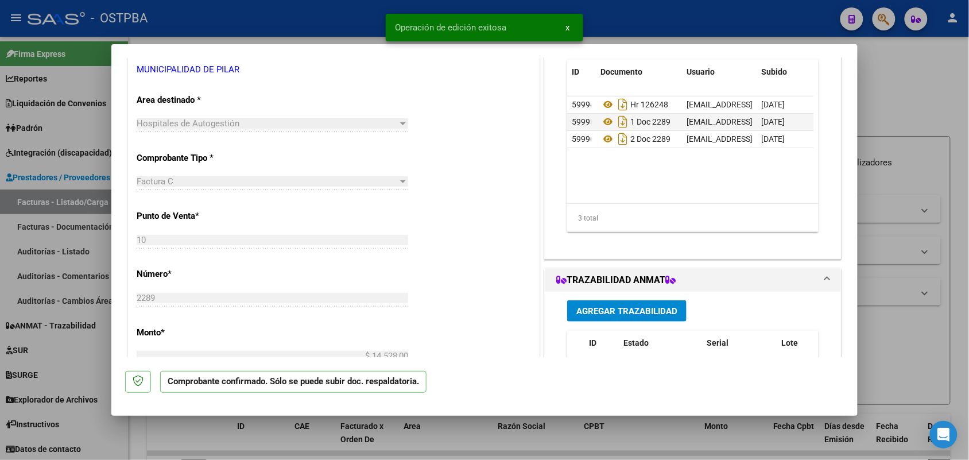
click at [77, 259] on div at bounding box center [484, 230] width 969 height 460
type input "$ 0,00"
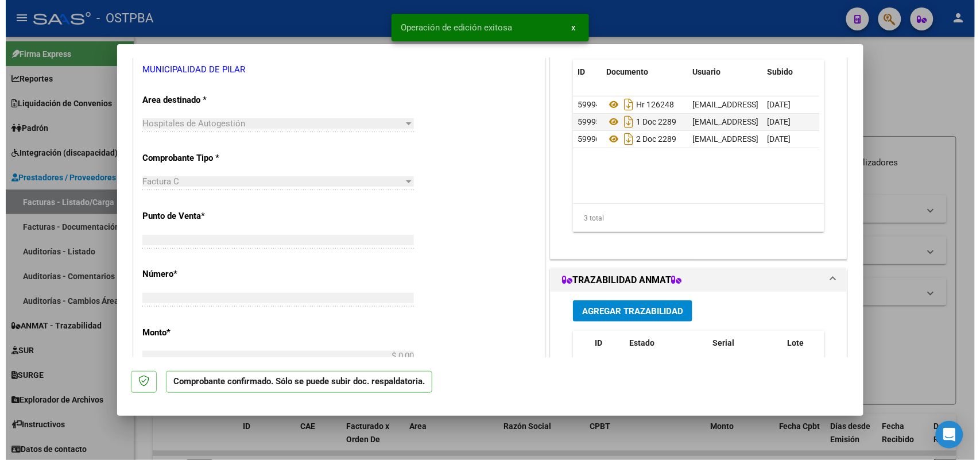
scroll to position [208, 0]
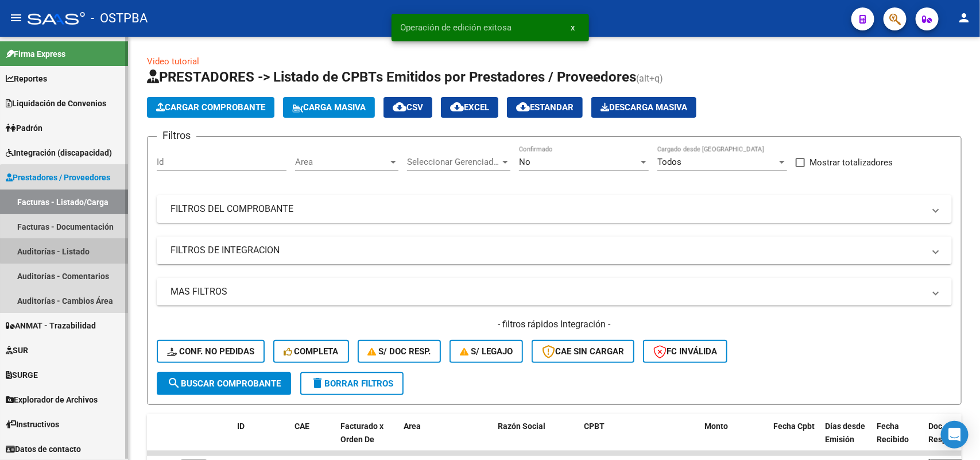
click at [75, 247] on link "Auditorías - Listado" at bounding box center [64, 251] width 128 height 25
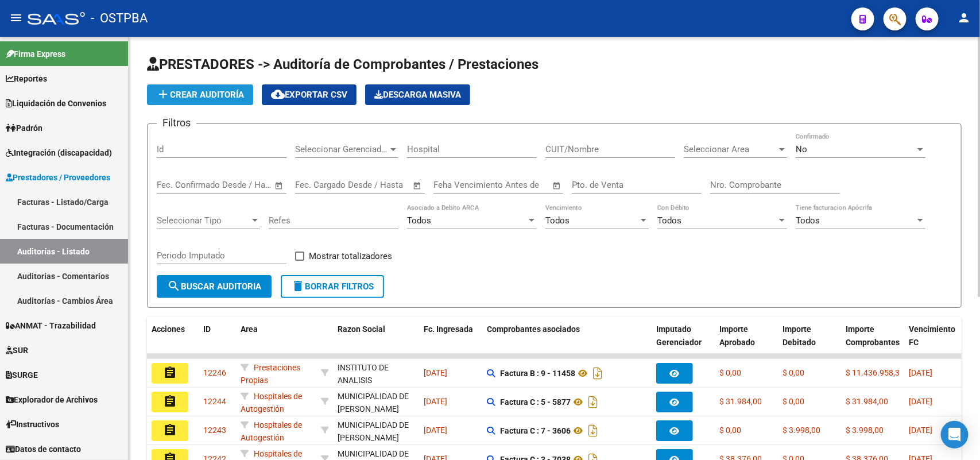
click at [228, 93] on span "add Crear Auditoría" at bounding box center [200, 95] width 88 height 10
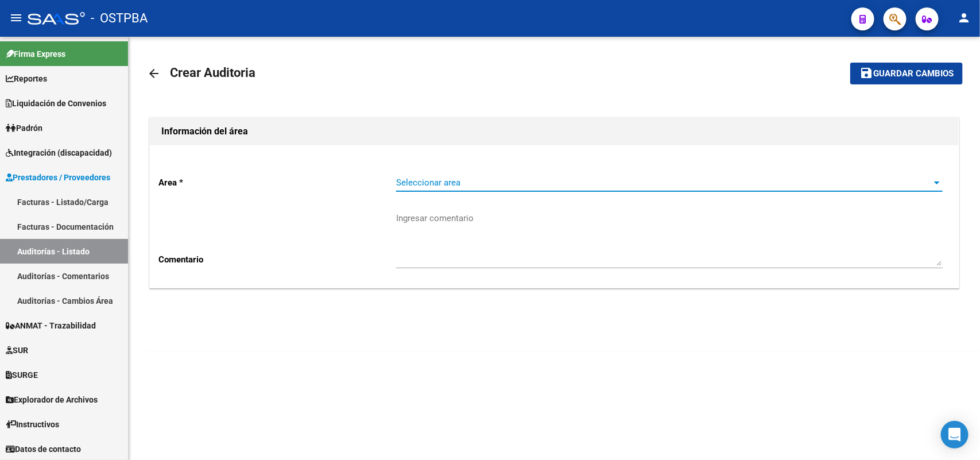
click at [410, 184] on span "Seleccionar area" at bounding box center [664, 182] width 536 height 10
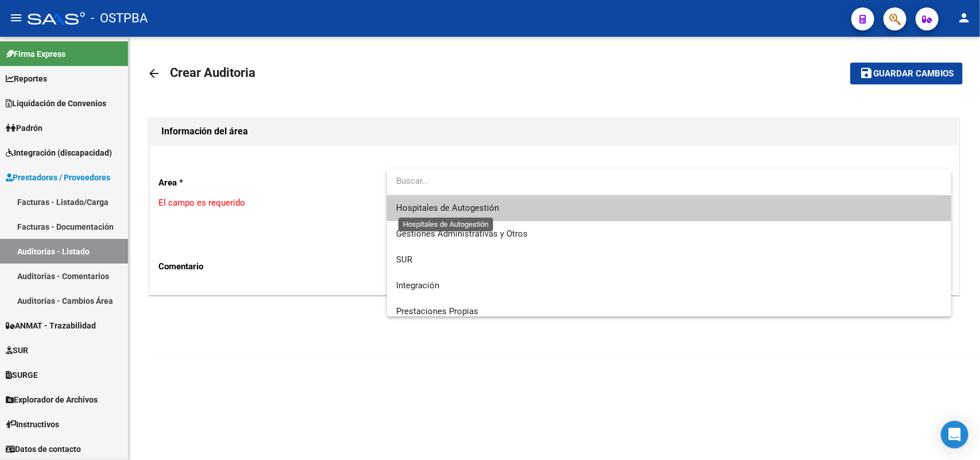
click at [406, 211] on span "Hospitales de Autogestión" at bounding box center [447, 208] width 103 height 10
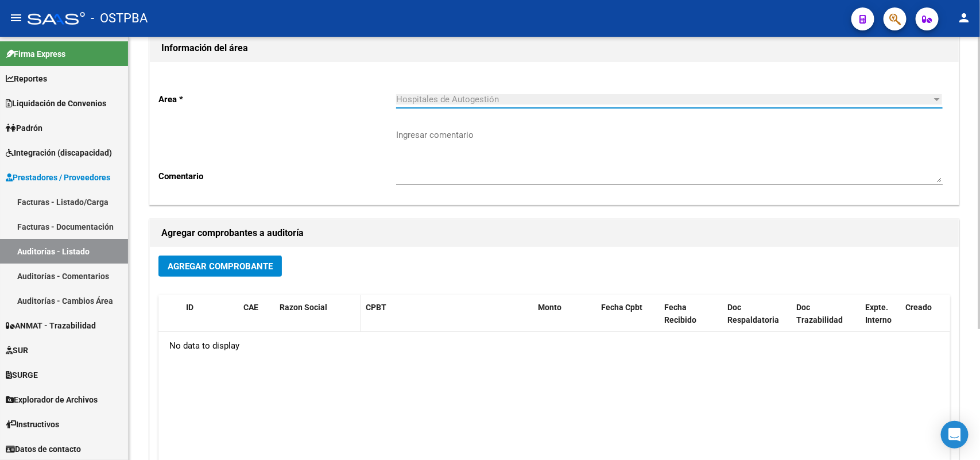
scroll to position [189, 0]
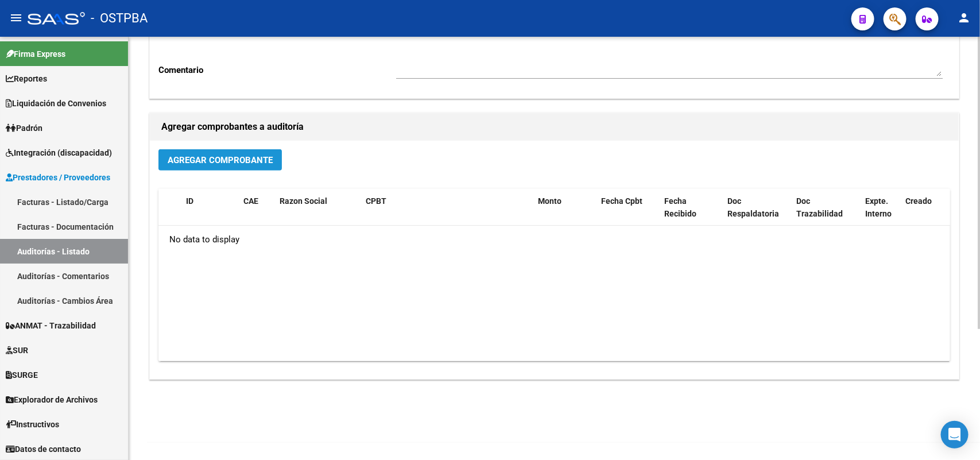
click at [230, 155] on span "Agregar Comprobante" at bounding box center [220, 160] width 105 height 10
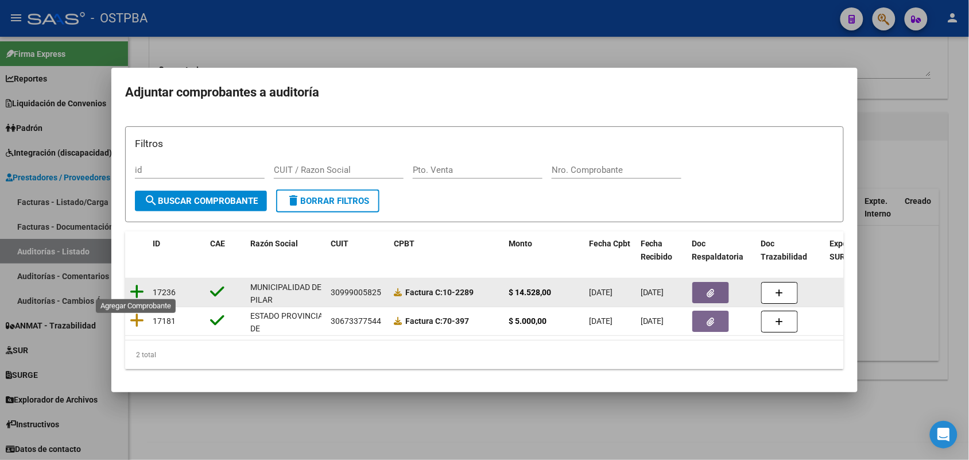
click at [138, 284] on icon at bounding box center [137, 292] width 14 height 16
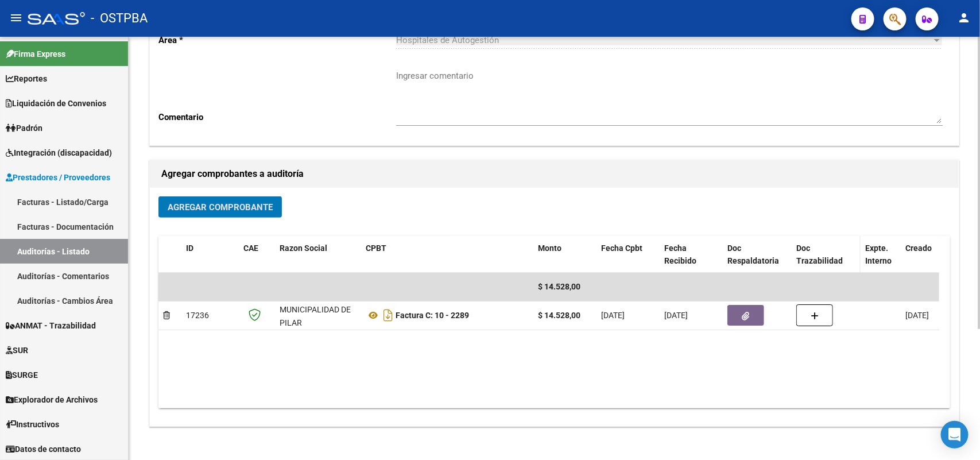
scroll to position [0, 0]
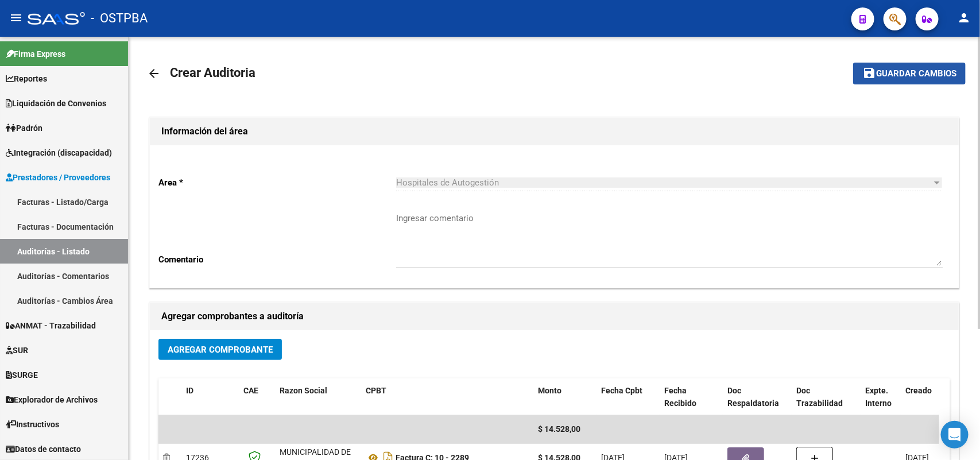
click at [903, 72] on span "Guardar cambios" at bounding box center [916, 74] width 80 height 10
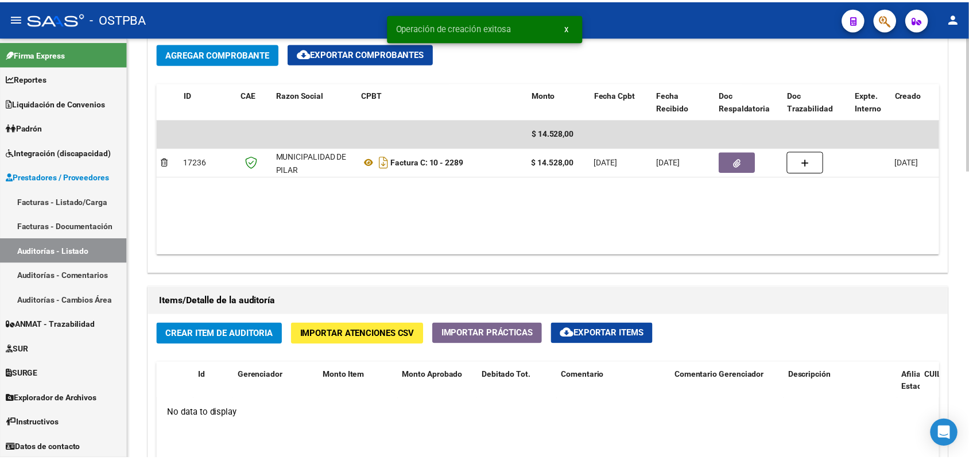
scroll to position [646, 0]
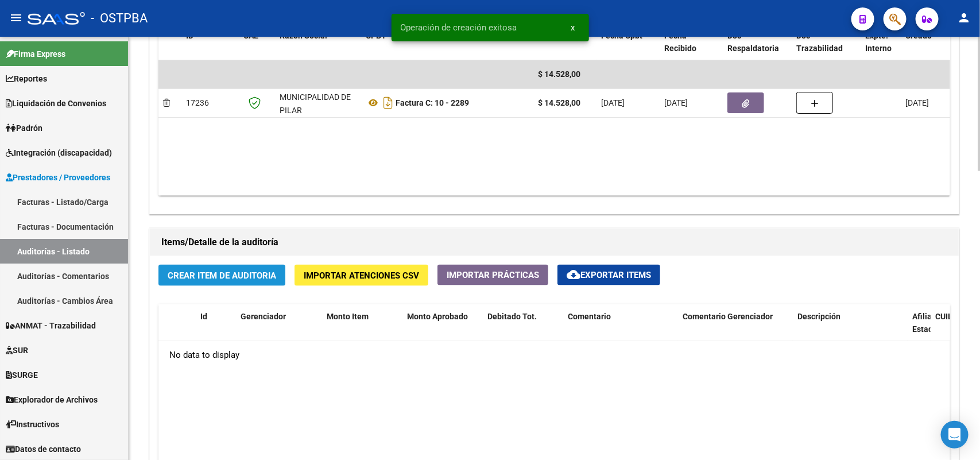
click at [236, 276] on span "Crear Item de Auditoria" at bounding box center [222, 275] width 108 height 10
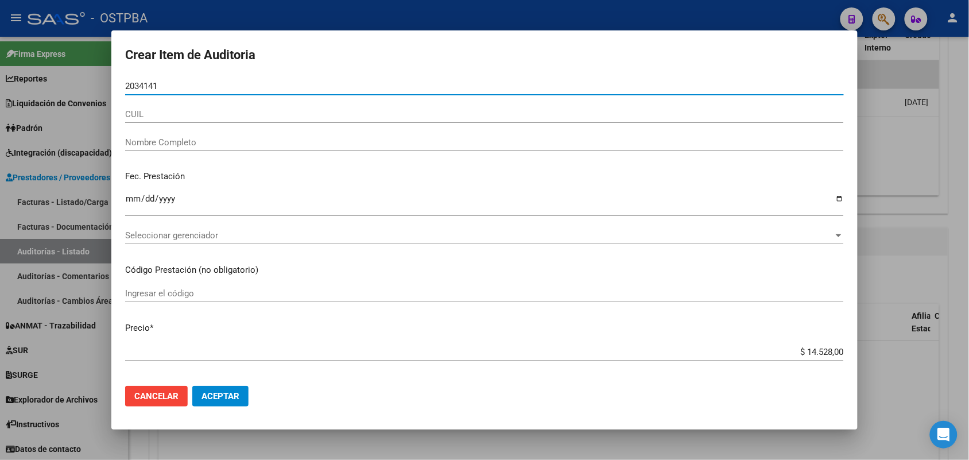
type input "20341412"
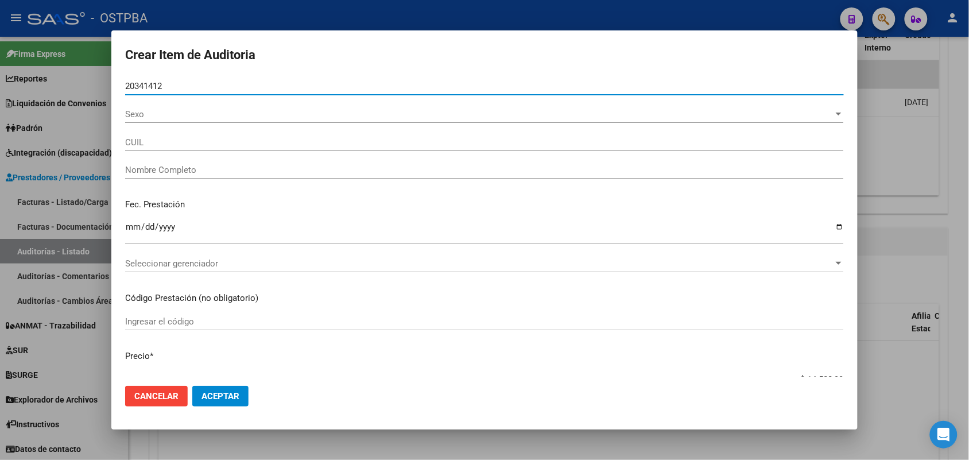
type input "27203414124"
type input "BARRIOS NORMA BEATRIZ -"
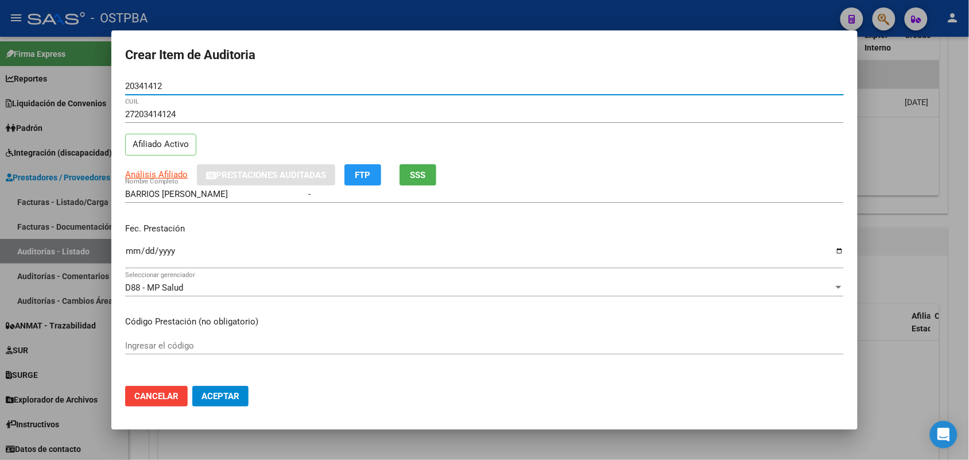
type input "20341412"
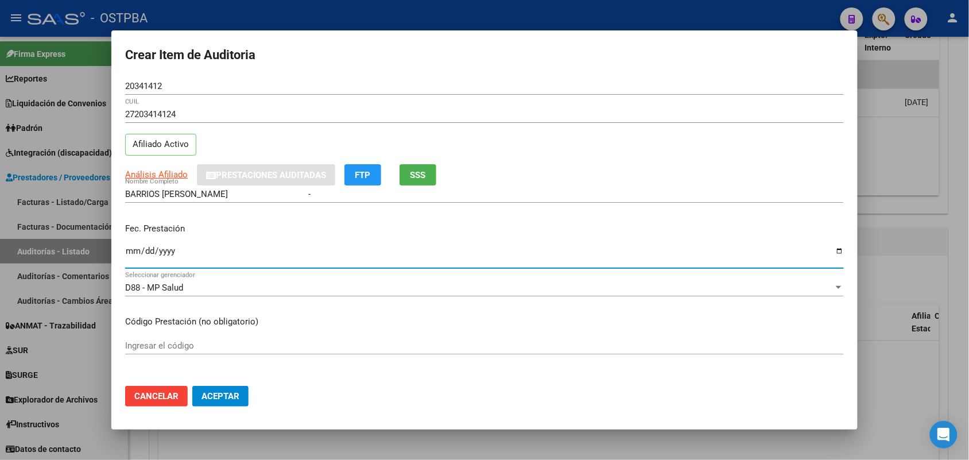
click at [128, 255] on input "Ingresar la fecha" at bounding box center [484, 255] width 719 height 18
type input "2024-11-12"
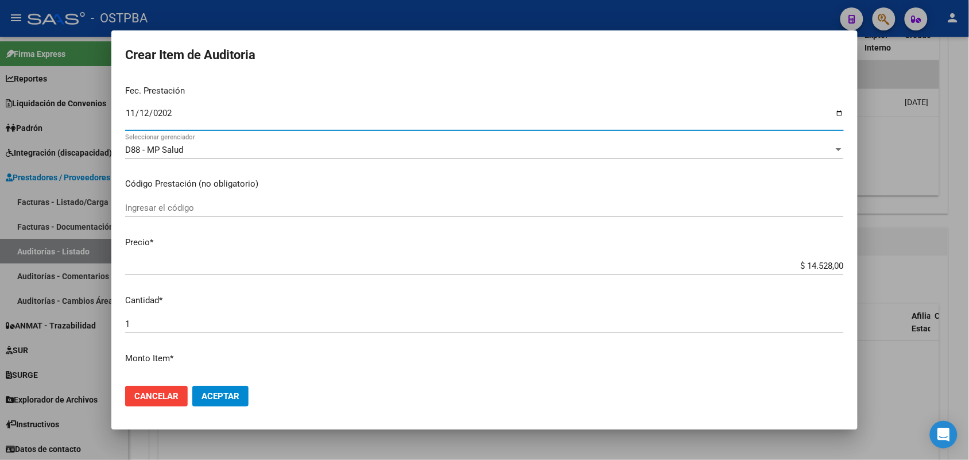
scroll to position [143, 0]
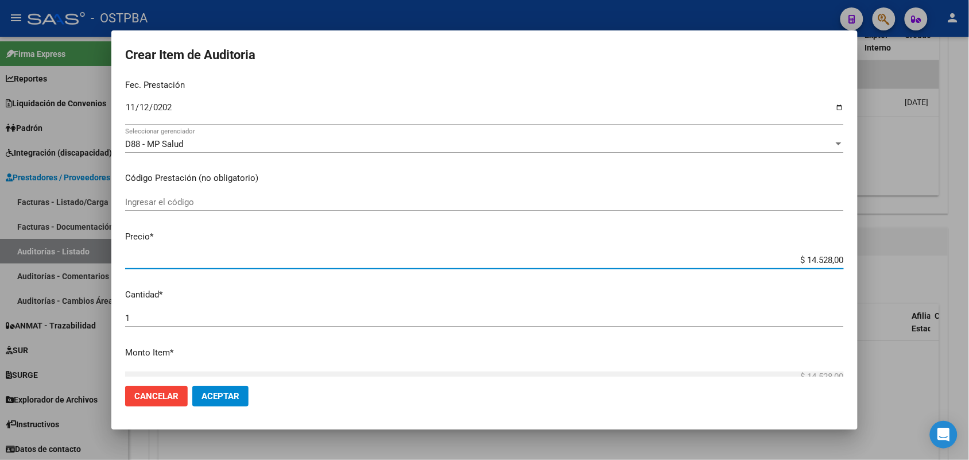
drag, startPoint x: 781, startPoint y: 262, endPoint x: 865, endPoint y: 258, distance: 84.5
click at [865, 258] on div "Crear Item de Auditoria 20341412 Nro Documento 27203414124 CUIL Afiliado Activo…" at bounding box center [484, 230] width 969 height 460
type input "$ 0,03"
type input "$ 0,39"
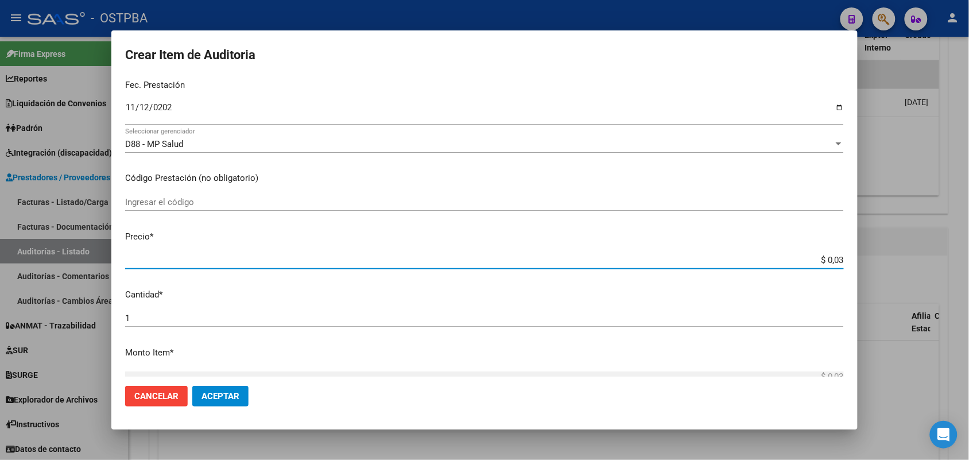
type input "$ 0,39"
type input "$ 3,99"
type input "$ 39,98"
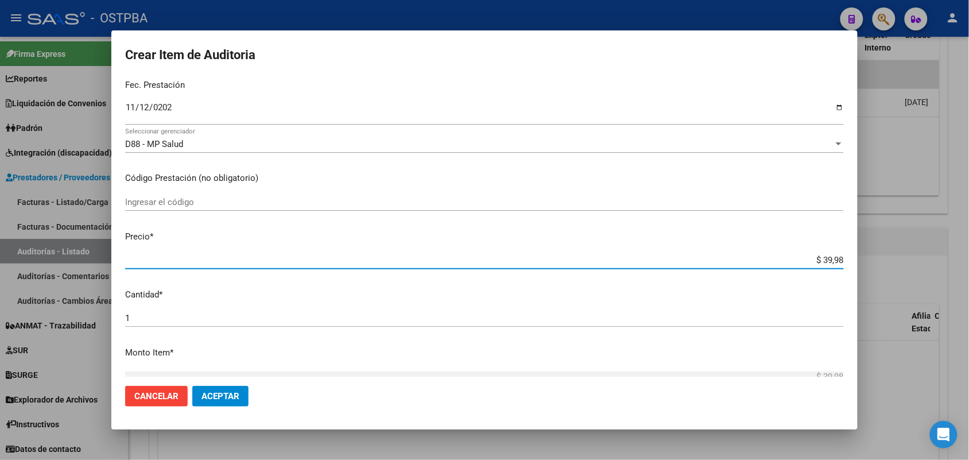
type input "$ 399,80"
type input "$ 3.998,00"
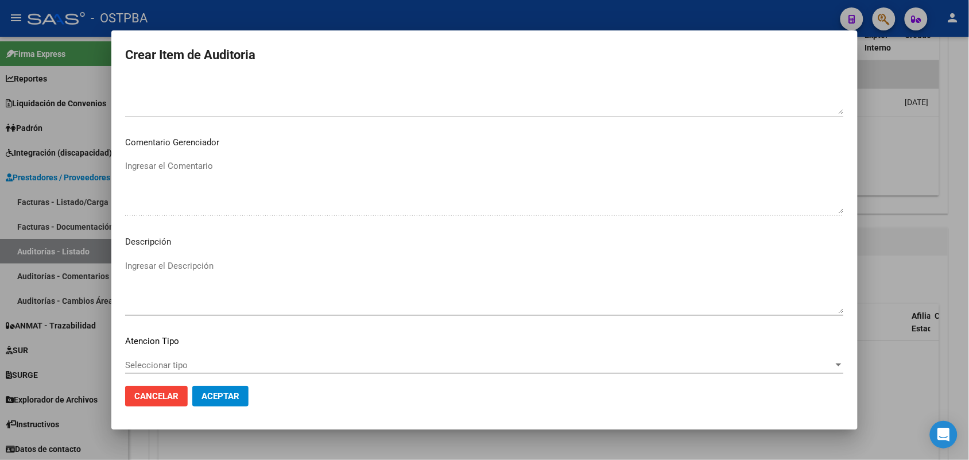
scroll to position [635, 0]
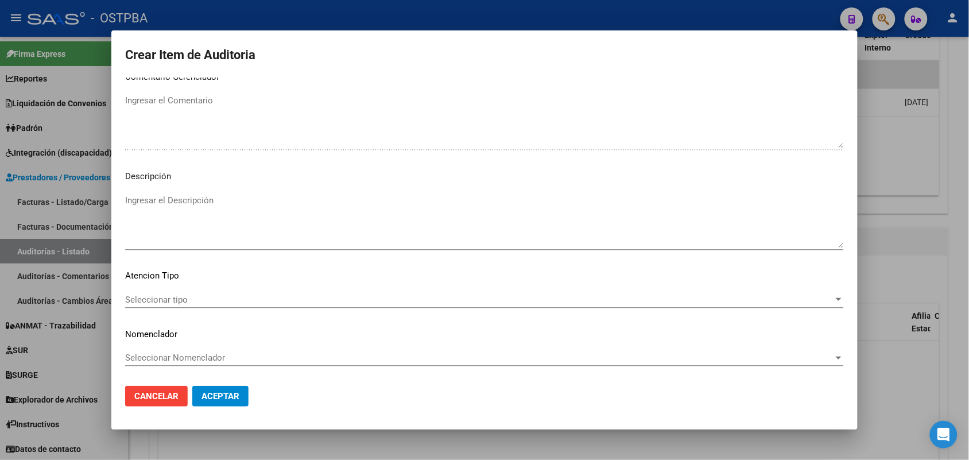
click at [180, 294] on span "Seleccionar tipo" at bounding box center [479, 299] width 708 height 10
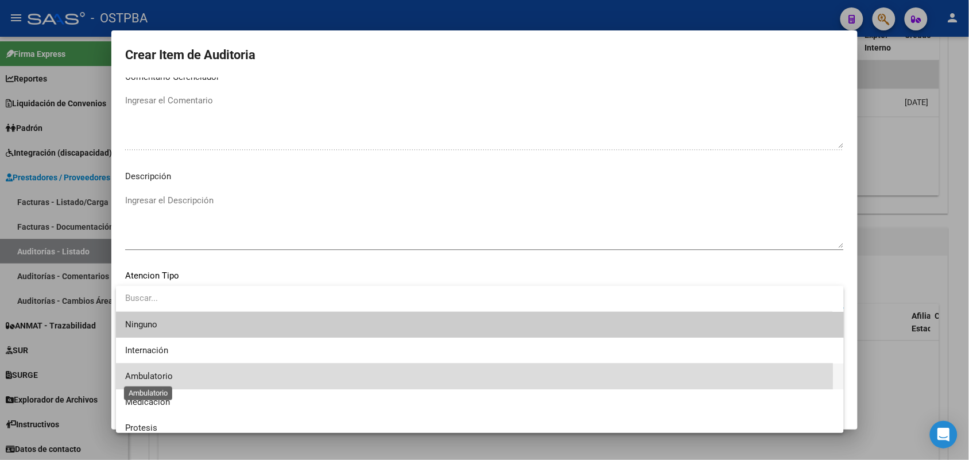
click at [172, 374] on span "Ambulatorio" at bounding box center [149, 376] width 48 height 10
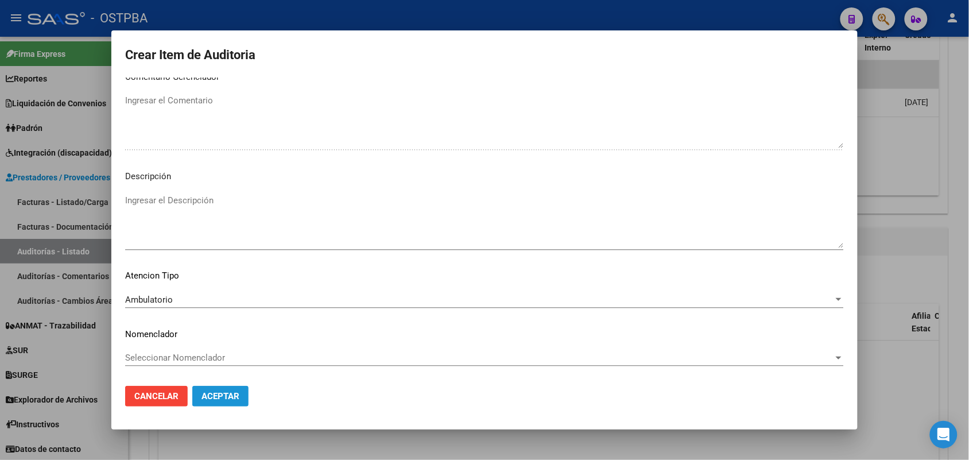
click at [217, 394] on span "Aceptar" at bounding box center [220, 396] width 38 height 10
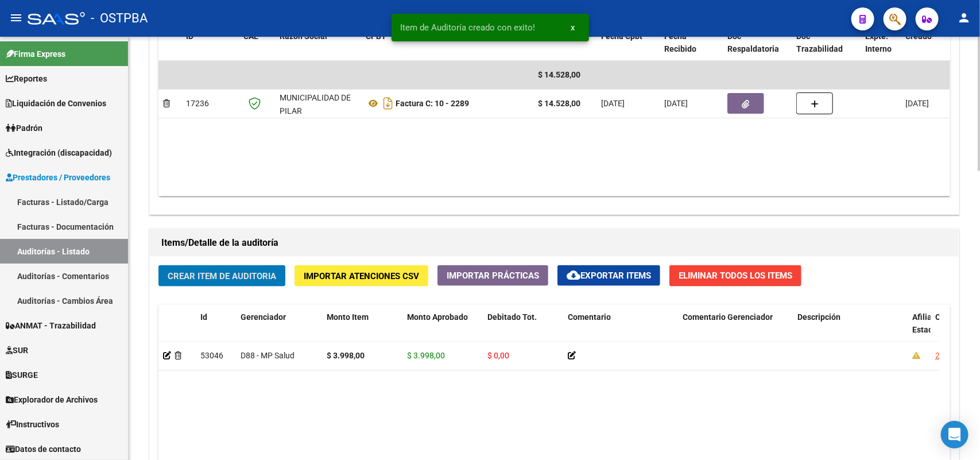
click at [242, 271] on span "Crear Item de Auditoria" at bounding box center [222, 276] width 108 height 10
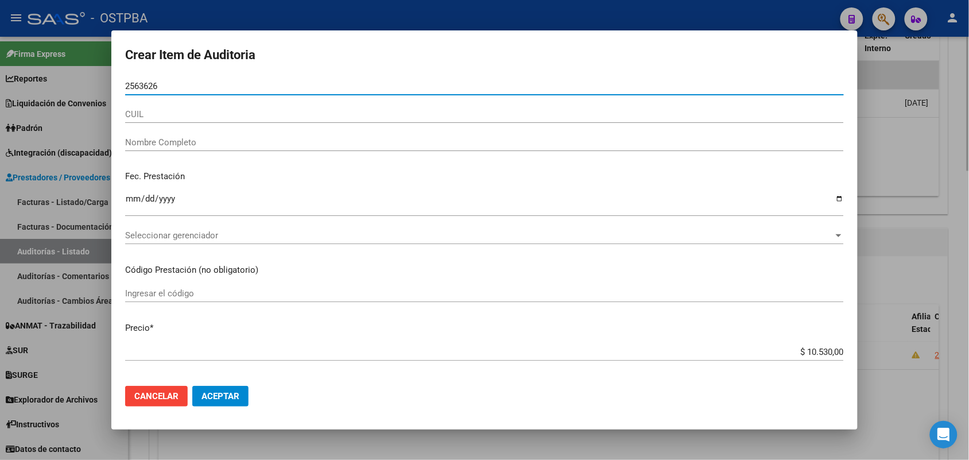
type input "25636269"
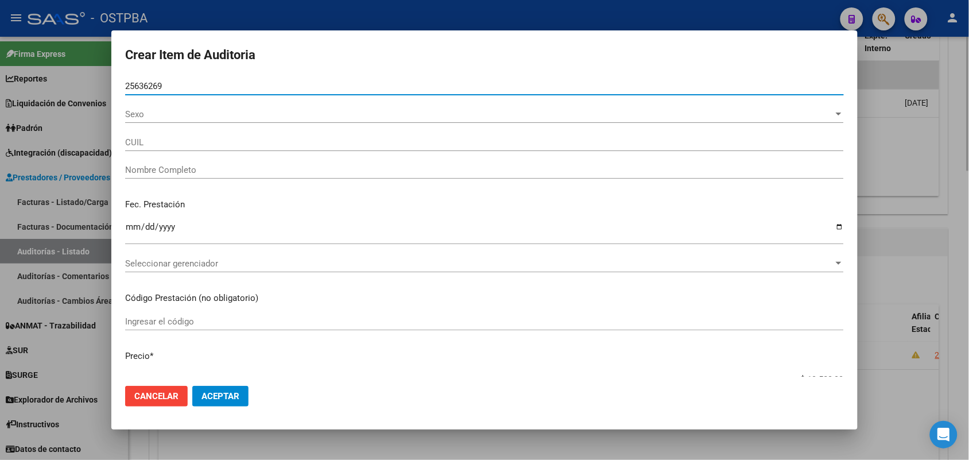
type input "23256362694"
type input "GONZALEZ MARIANA ANDREA -"
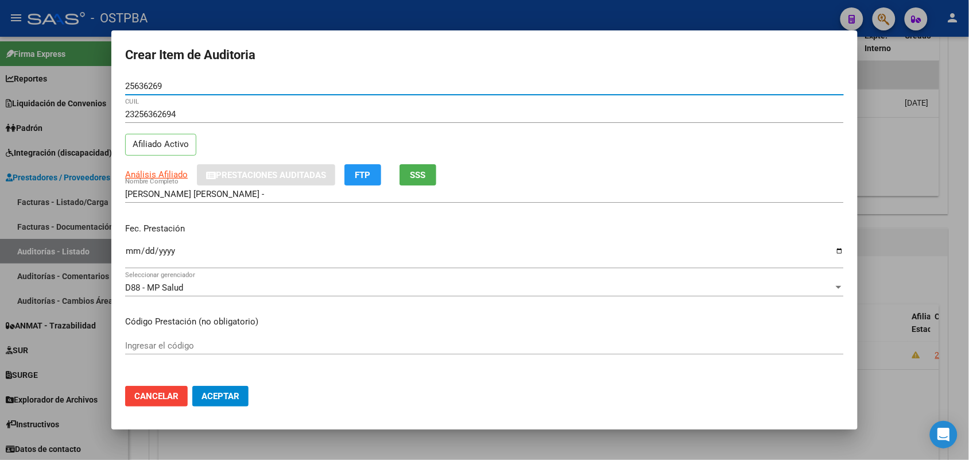
type input "25636269"
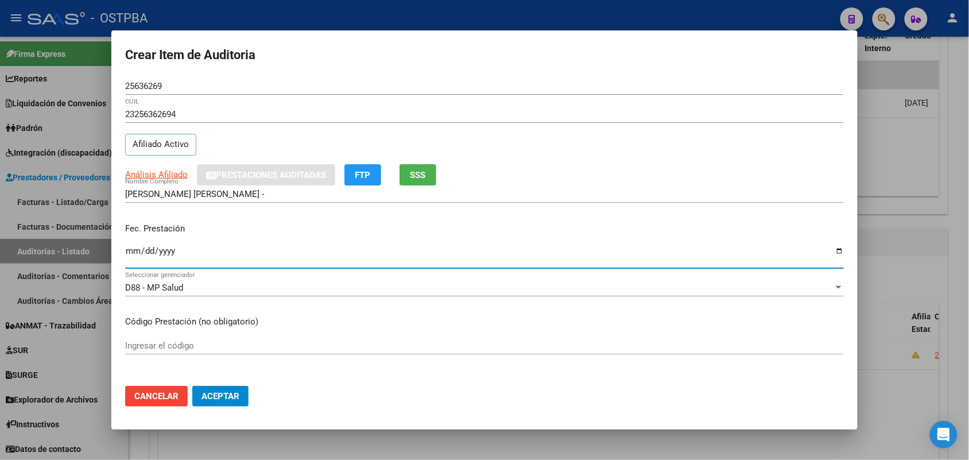
click at [135, 255] on input "Ingresar la fecha" at bounding box center [484, 255] width 719 height 18
type input "2025-03-06"
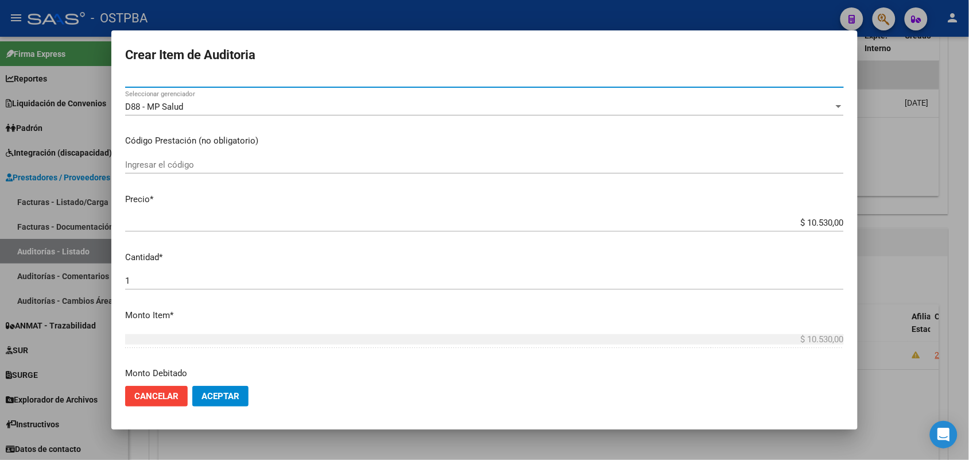
scroll to position [215, 0]
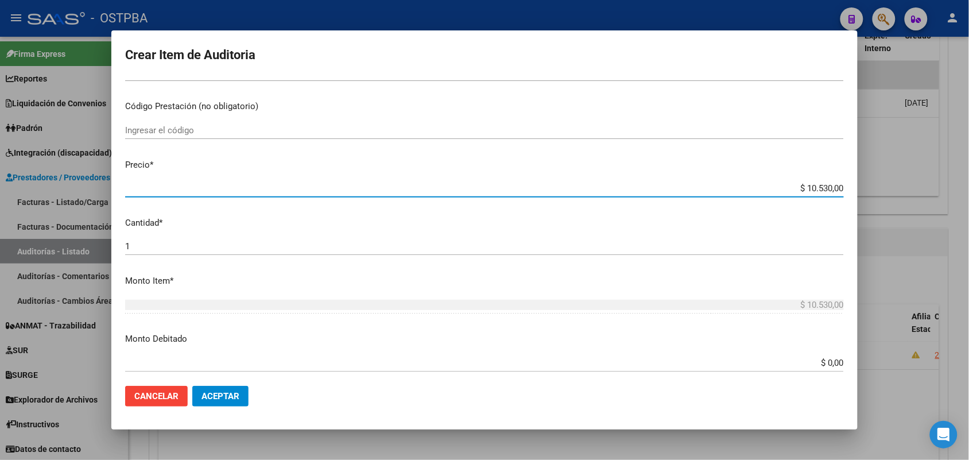
drag, startPoint x: 783, startPoint y: 190, endPoint x: 872, endPoint y: 188, distance: 89.0
click at [872, 188] on div "Crear Item de Auditoria 25636269 Nro Documento 23256362694 CUIL Afiliado Activo…" at bounding box center [484, 230] width 969 height 460
type input "$ 0,03"
type input "$ 0,39"
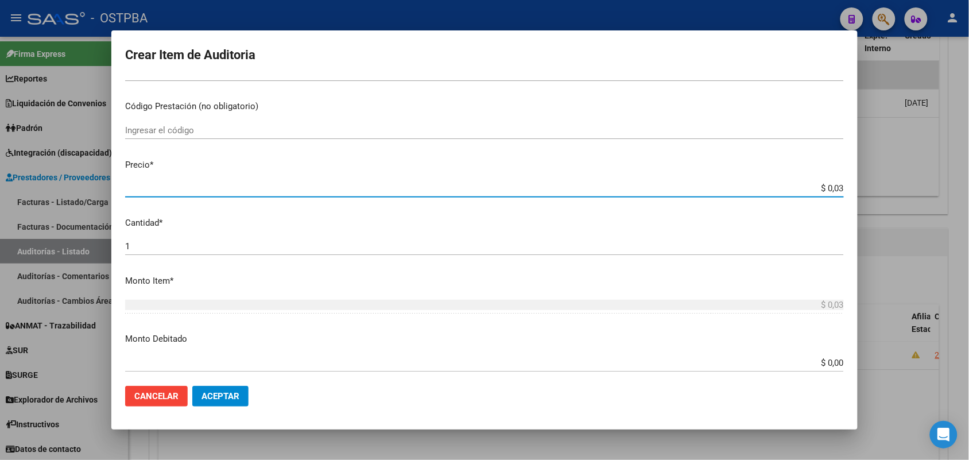
type input "$ 0,39"
type input "$ 3,99"
type input "$ 39,98"
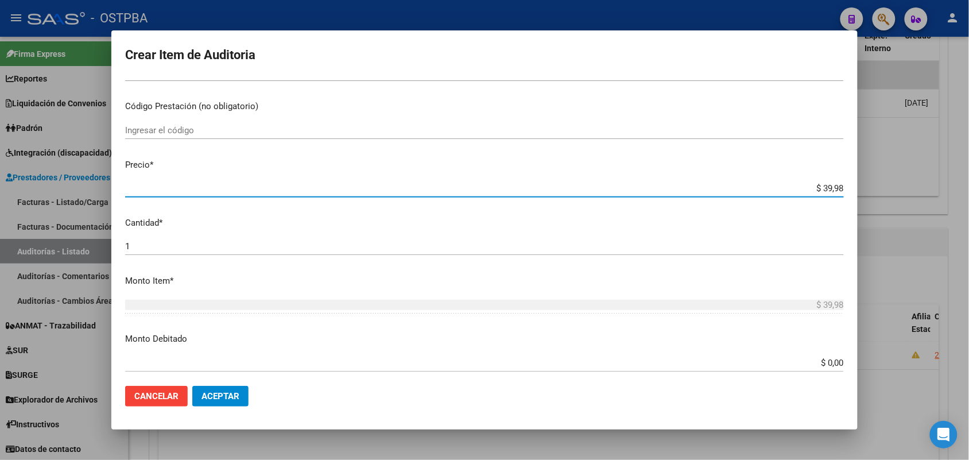
type input "$ 399,80"
type input "$ 3.998,00"
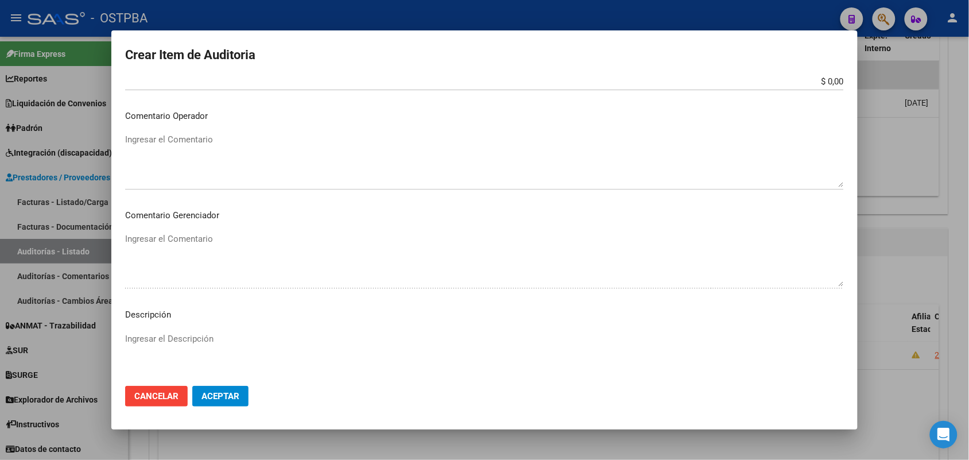
scroll to position [635, 0]
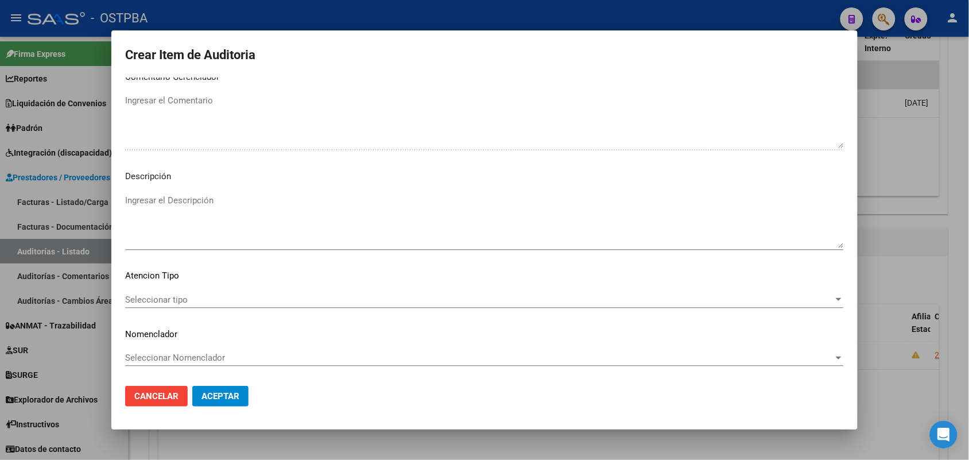
click at [173, 302] on span "Seleccionar tipo" at bounding box center [479, 299] width 708 height 10
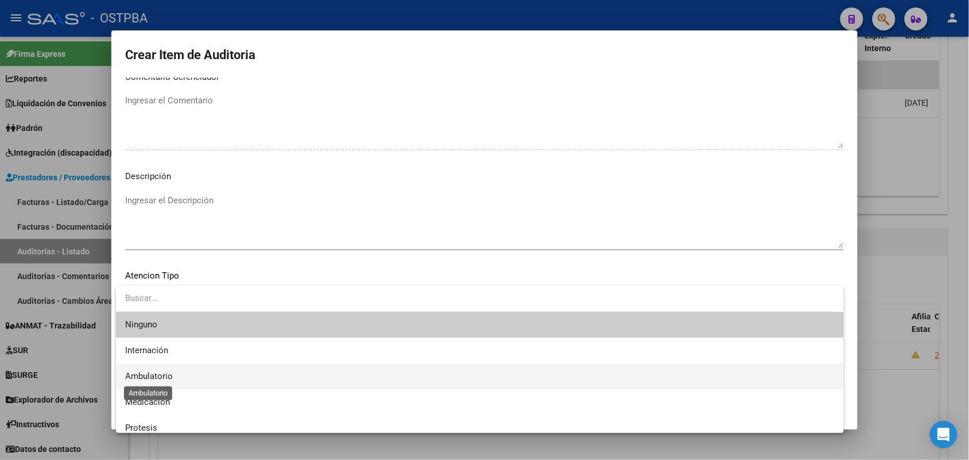
click at [164, 377] on span "Ambulatorio" at bounding box center [149, 376] width 48 height 10
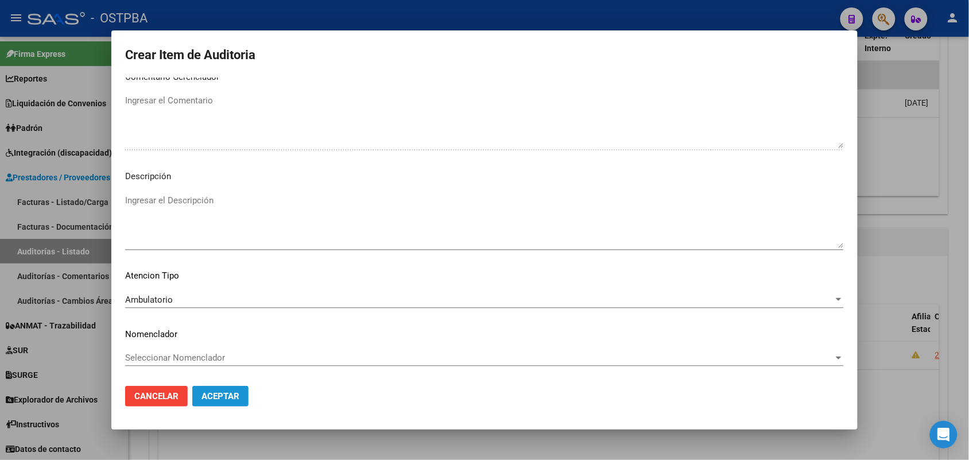
click at [218, 391] on span "Aceptar" at bounding box center [220, 396] width 38 height 10
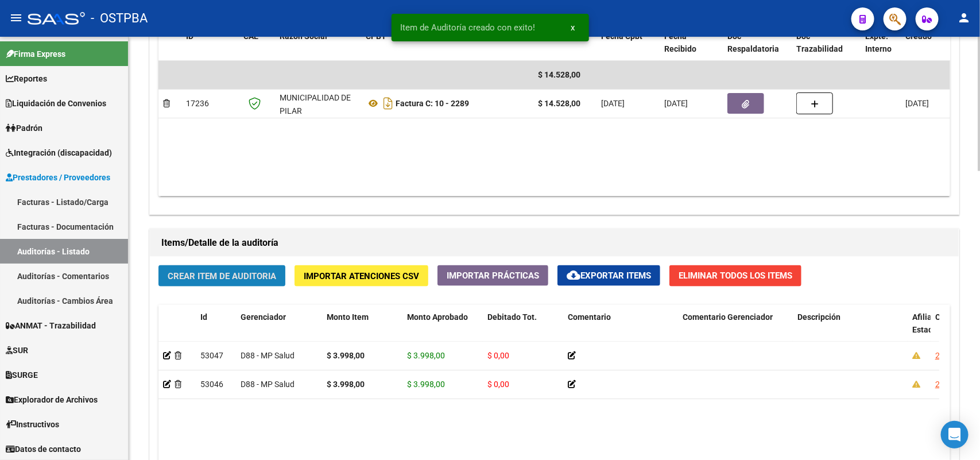
click at [228, 273] on span "Crear Item de Auditoria" at bounding box center [222, 276] width 108 height 10
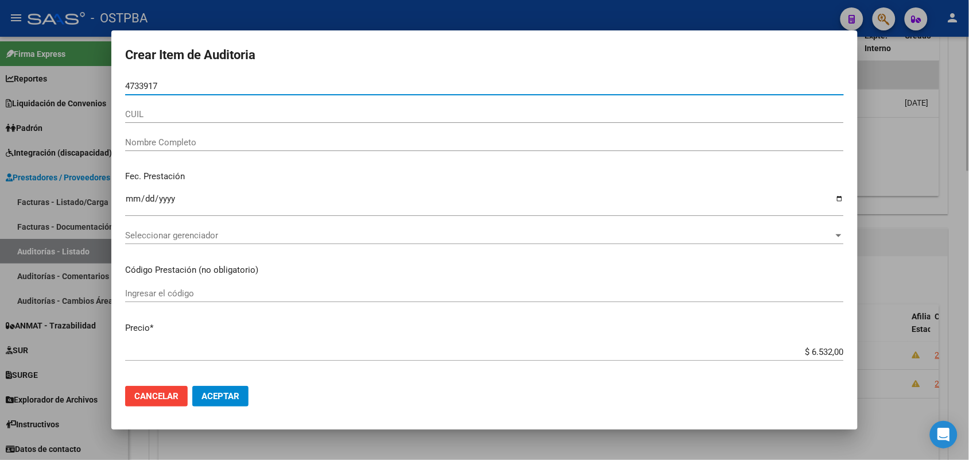
type input "47339172"
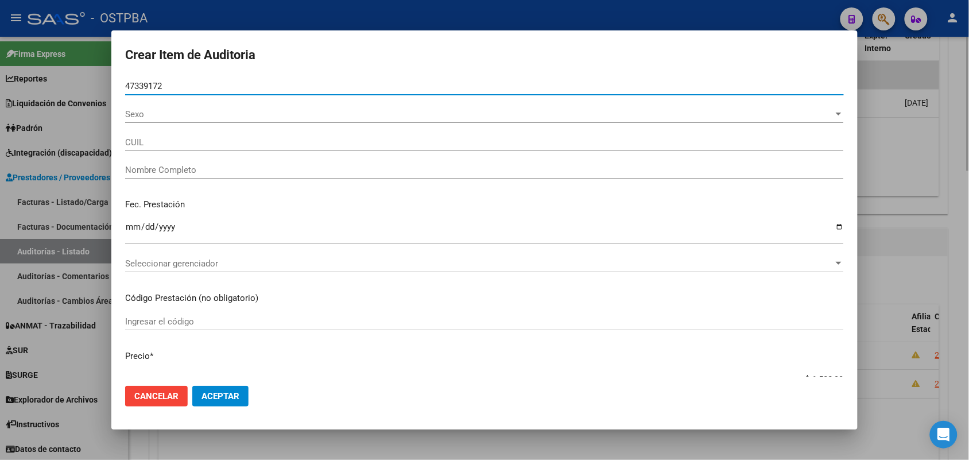
type input "23473391724"
type input "ZAPATA ABRIL"
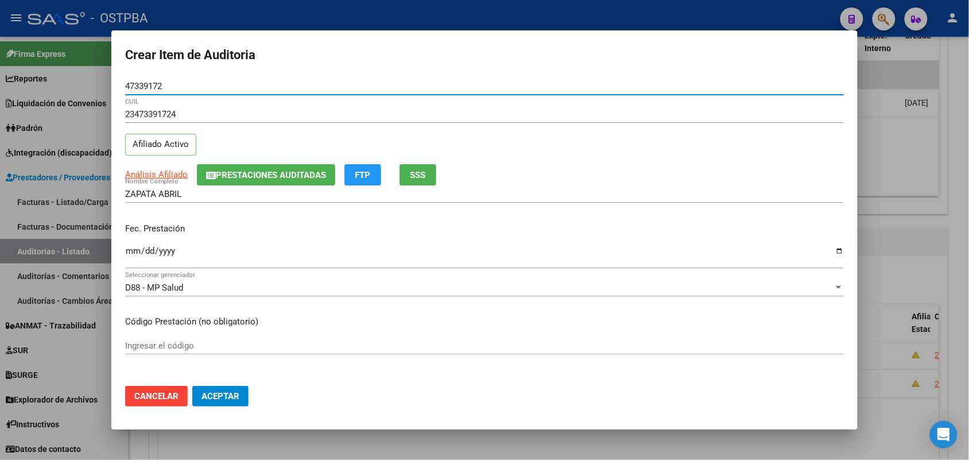
type input "47339172"
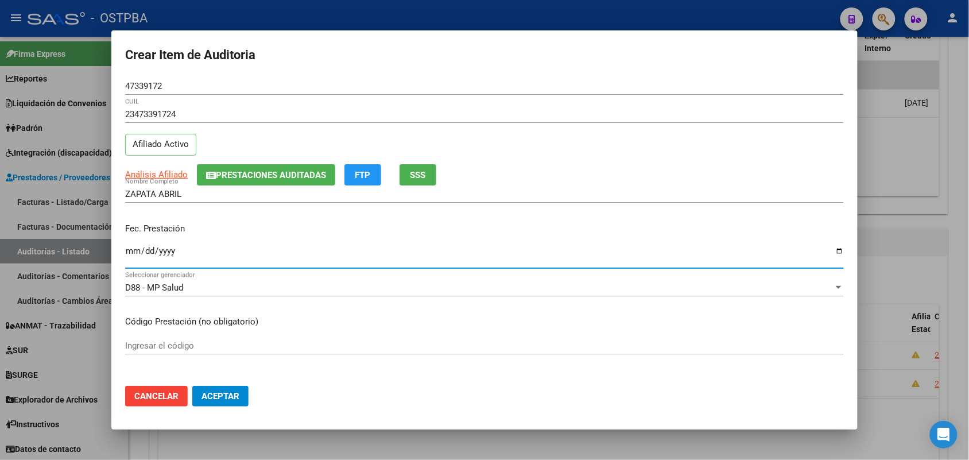
click at [130, 256] on input "Ingresar la fecha" at bounding box center [484, 255] width 719 height 18
type input "2025-04-01"
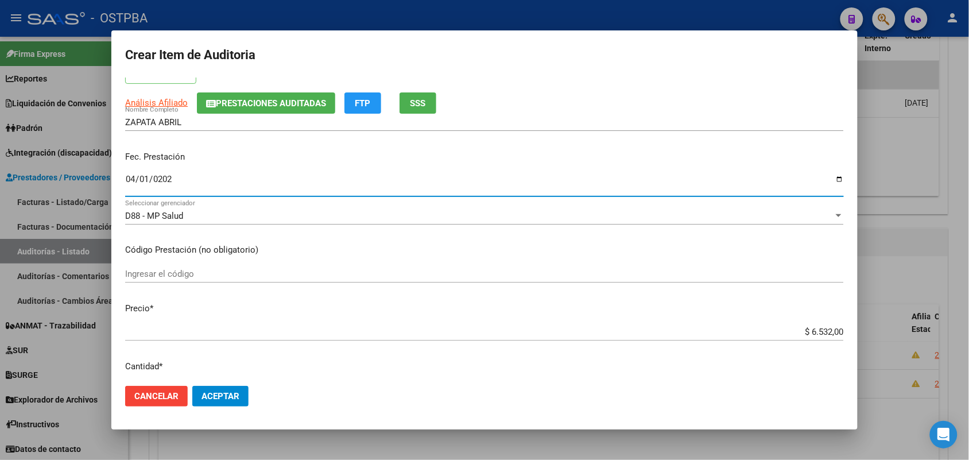
scroll to position [143, 0]
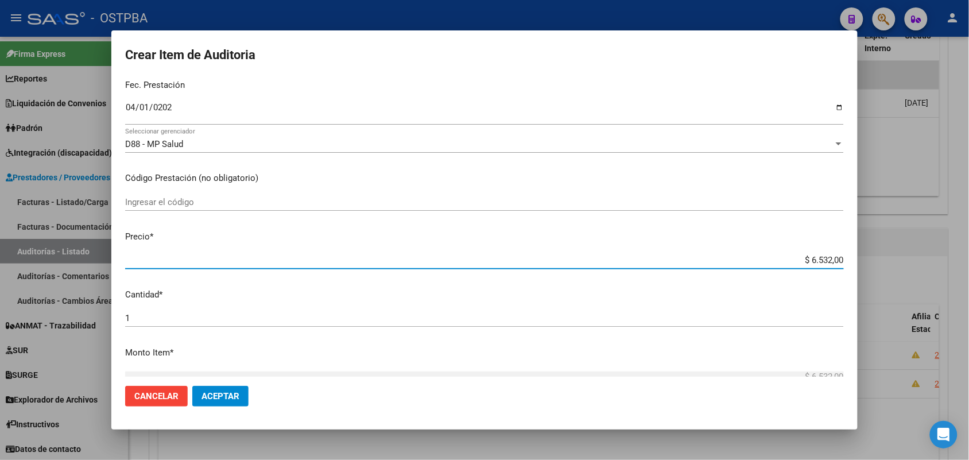
drag, startPoint x: 787, startPoint y: 262, endPoint x: 942, endPoint y: 274, distance: 154.8
click at [942, 274] on div "Crear Item de Auditoria 47339172 Nro Documento 23473391724 CUIL Afiliado Activo…" at bounding box center [484, 230] width 969 height 460
type input "$ 0,01"
type input "$ 0,12"
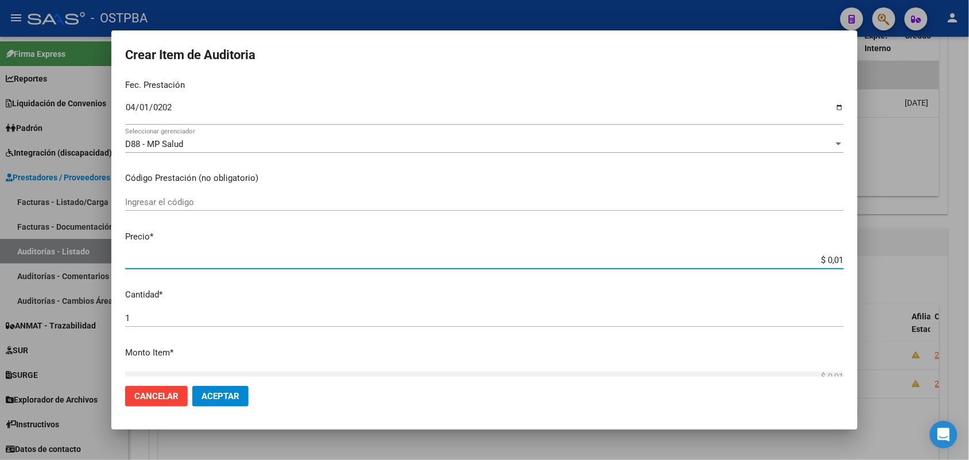
type input "$ 0,12"
type input "$ 1,26"
type input "$ 12,67"
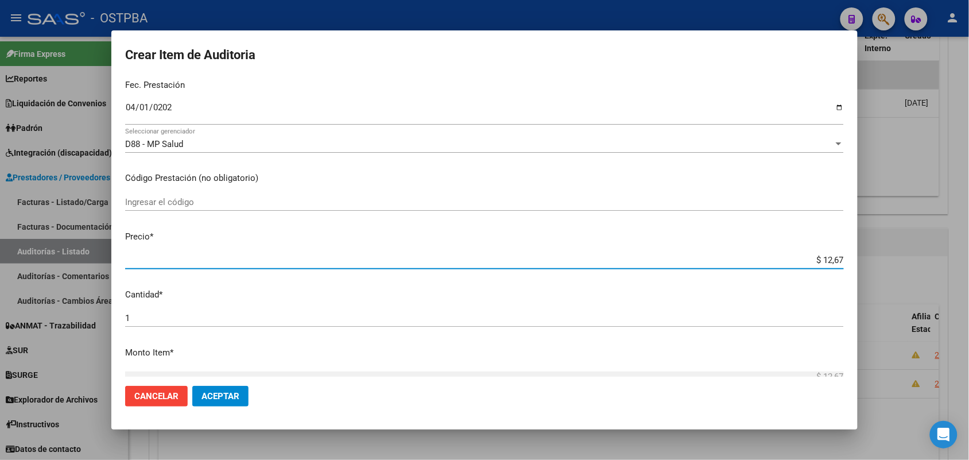
type input "$ 126,70"
type input "$ 1.267,00"
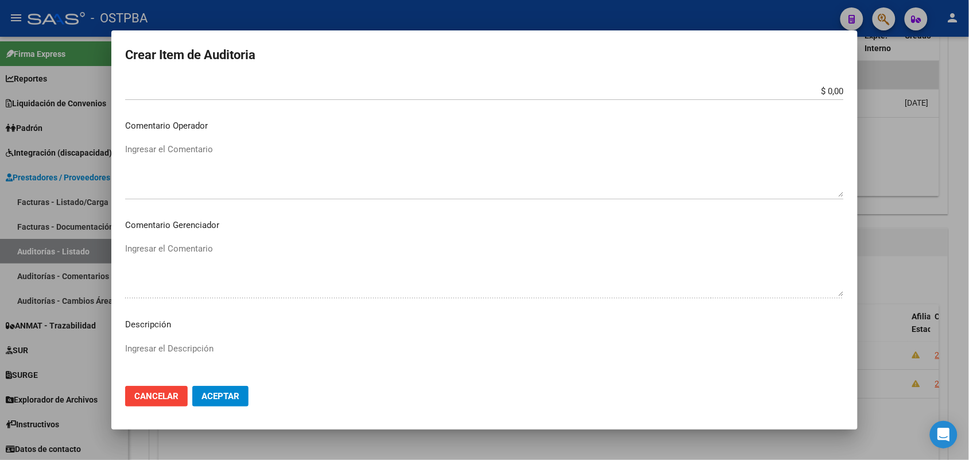
scroll to position [635, 0]
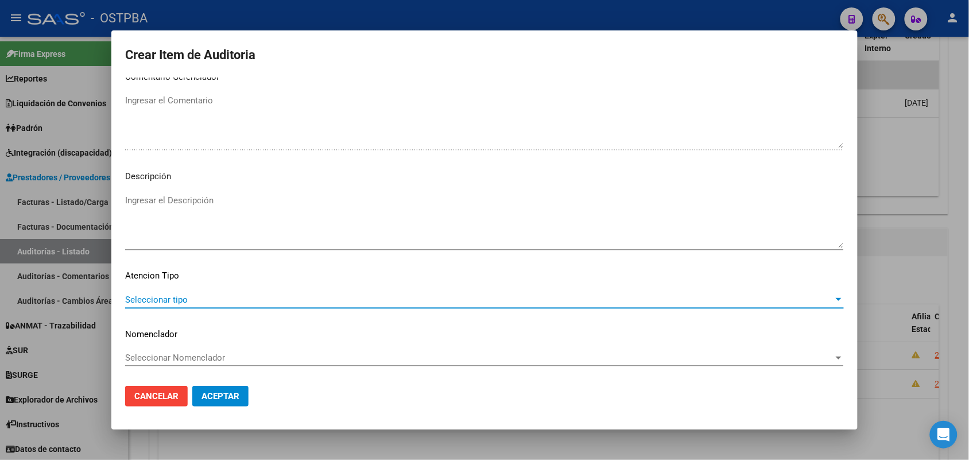
click at [179, 294] on span "Seleccionar tipo" at bounding box center [479, 299] width 708 height 10
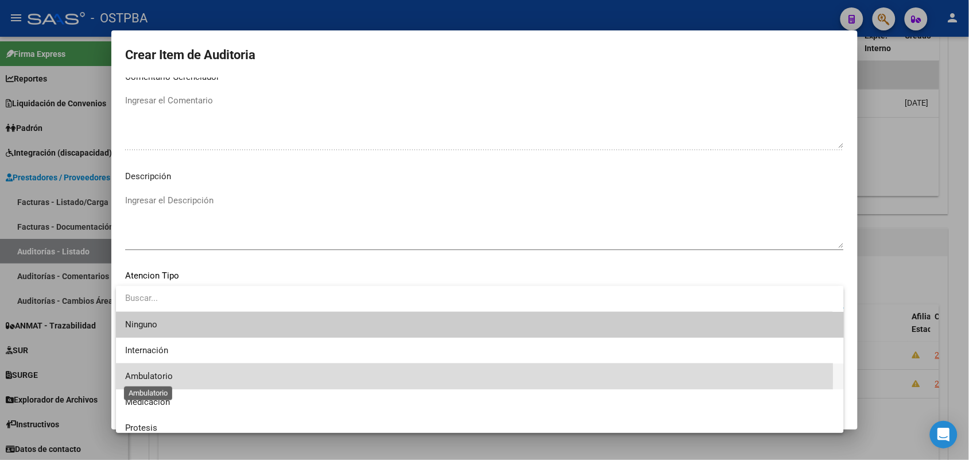
click at [162, 375] on span "Ambulatorio" at bounding box center [149, 376] width 48 height 10
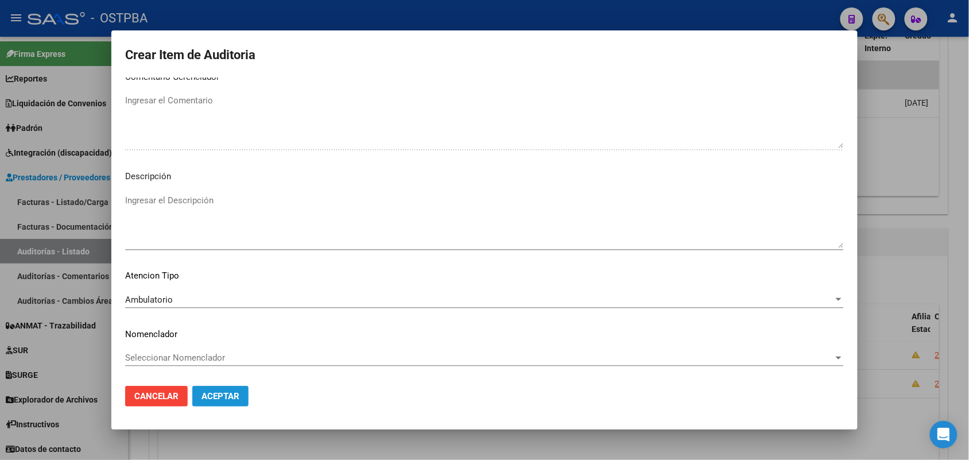
click at [217, 399] on span "Aceptar" at bounding box center [220, 396] width 38 height 10
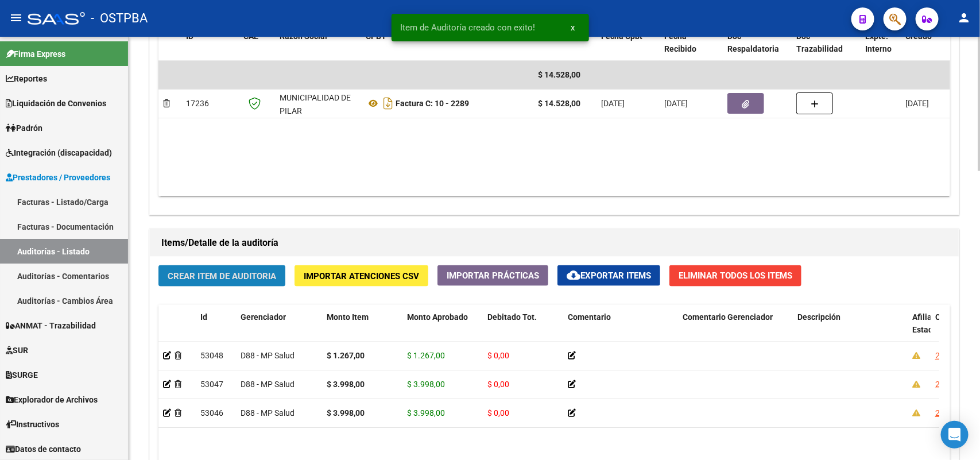
click at [262, 271] on span "Crear Item de Auditoria" at bounding box center [222, 276] width 108 height 10
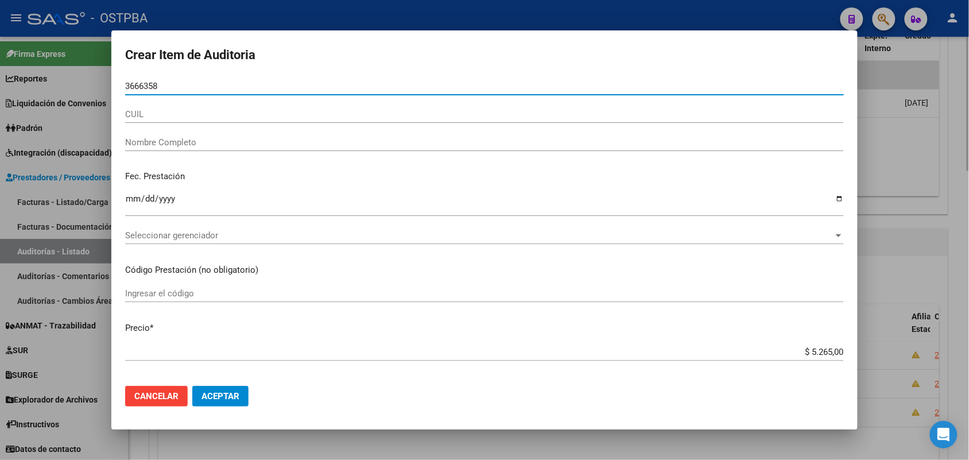
type input "36663587"
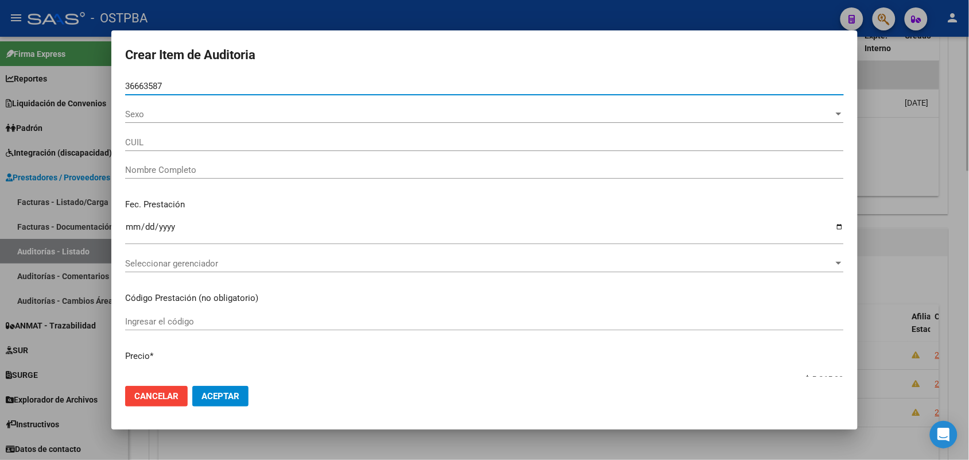
type input "23366635874"
type input "SOSA RUTH TAMARA"
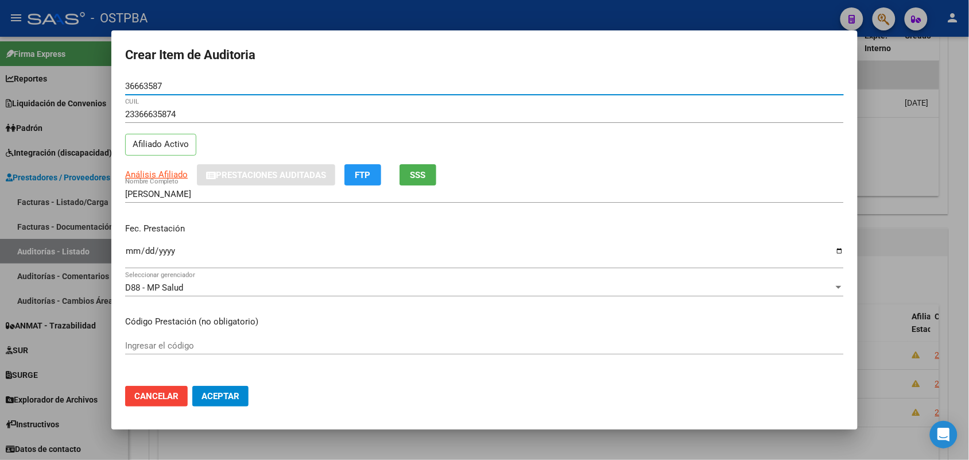
type input "36663587"
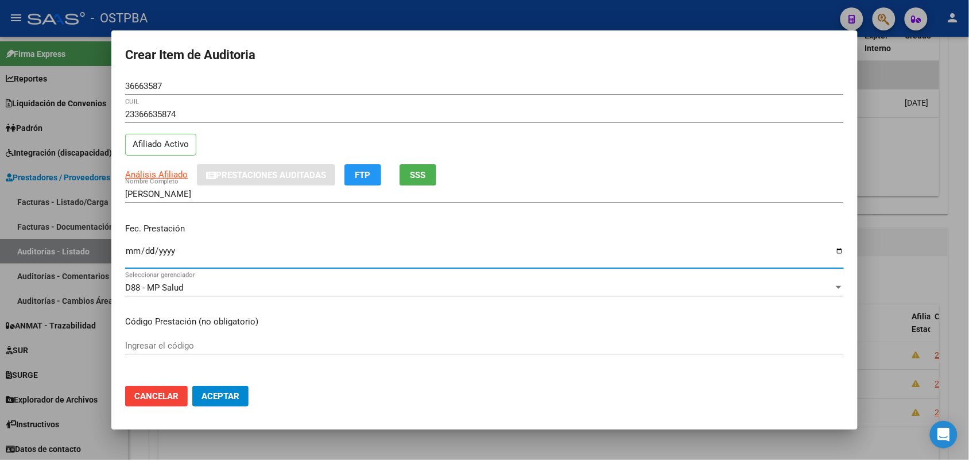
drag, startPoint x: 130, startPoint y: 247, endPoint x: 135, endPoint y: 259, distance: 13.3
click at [130, 250] on input "Ingresar la fecha" at bounding box center [484, 255] width 719 height 18
type input "2025-05-04"
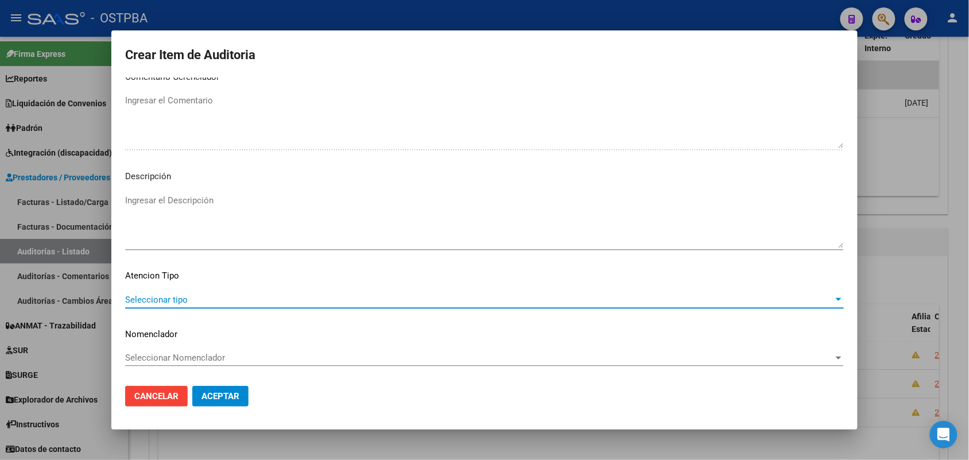
click at [183, 296] on span "Seleccionar tipo" at bounding box center [479, 299] width 708 height 10
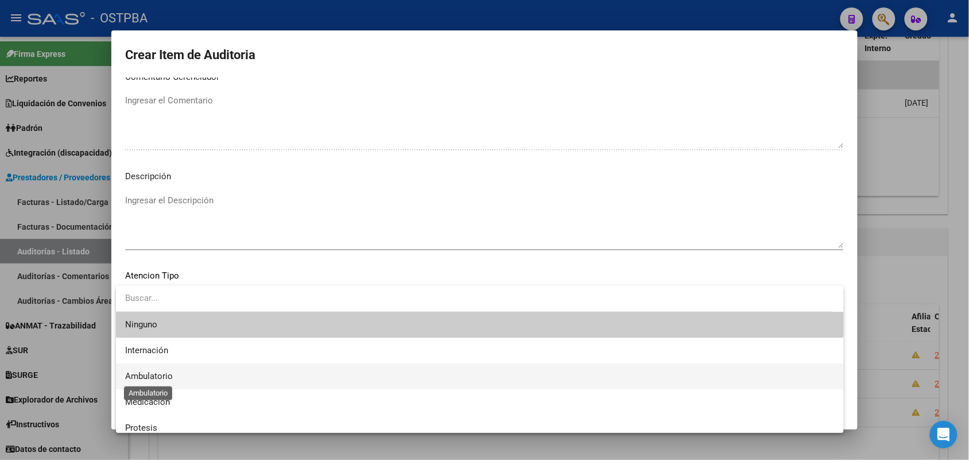
click at [161, 378] on span "Ambulatorio" at bounding box center [149, 376] width 48 height 10
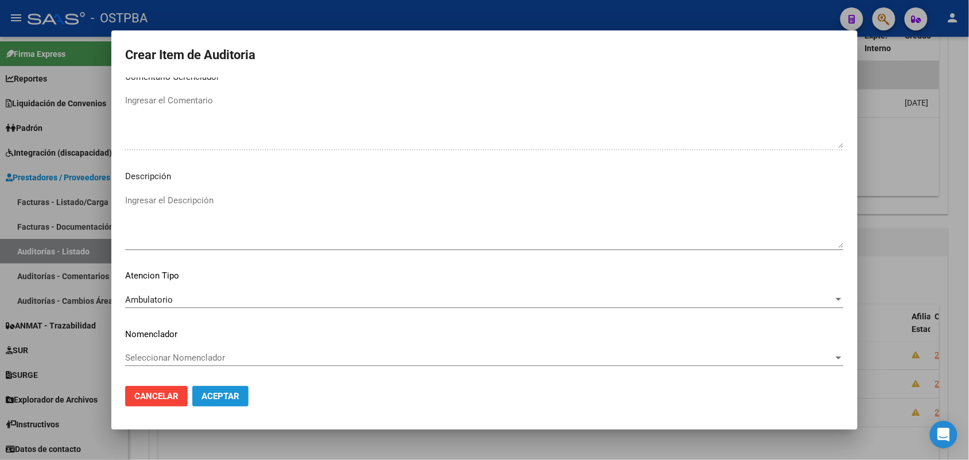
click at [218, 393] on span "Aceptar" at bounding box center [220, 396] width 38 height 10
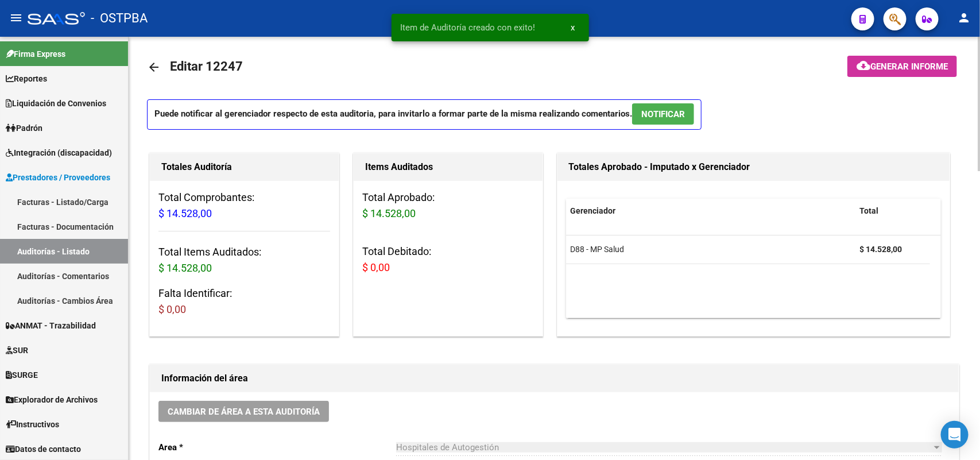
scroll to position [0, 0]
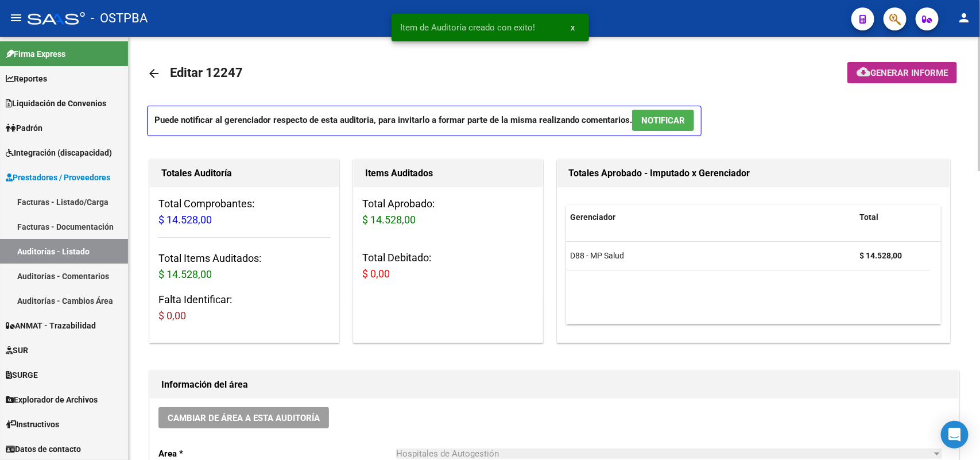
click at [905, 69] on span "Generar informe" at bounding box center [908, 73] width 77 height 10
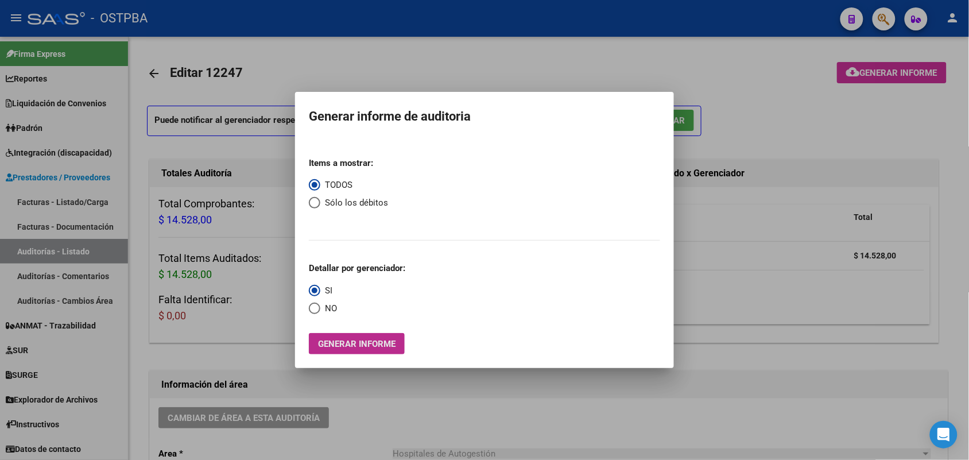
click at [347, 337] on button "Generar informe" at bounding box center [357, 343] width 96 height 21
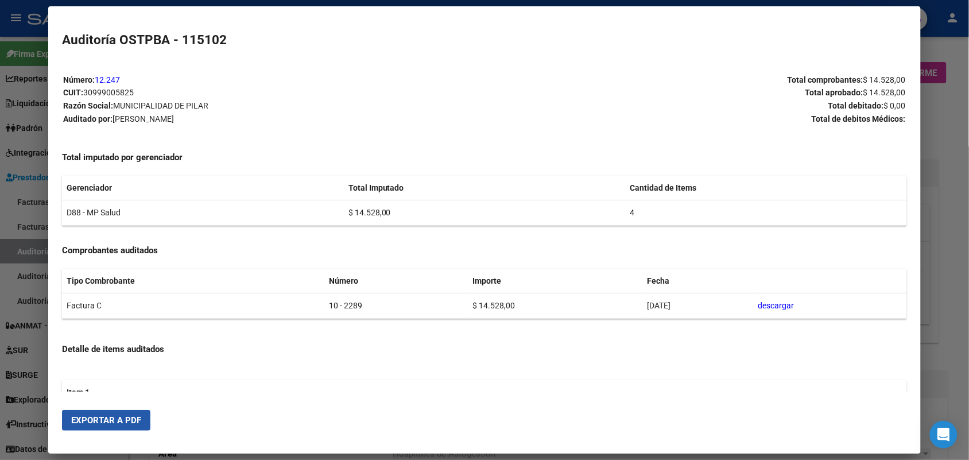
click at [121, 413] on button "Exportar a PDF" at bounding box center [106, 420] width 88 height 21
click at [927, 145] on div at bounding box center [484, 230] width 969 height 460
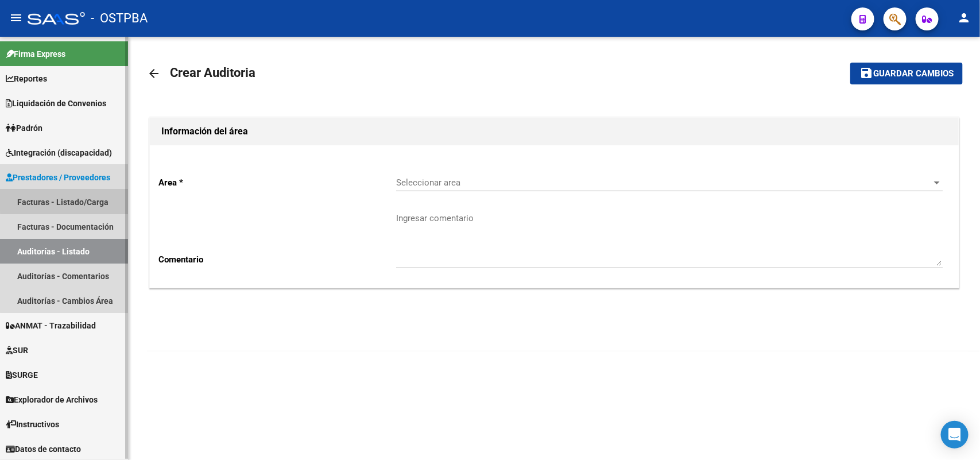
click at [73, 197] on link "Facturas - Listado/Carga" at bounding box center [64, 201] width 128 height 25
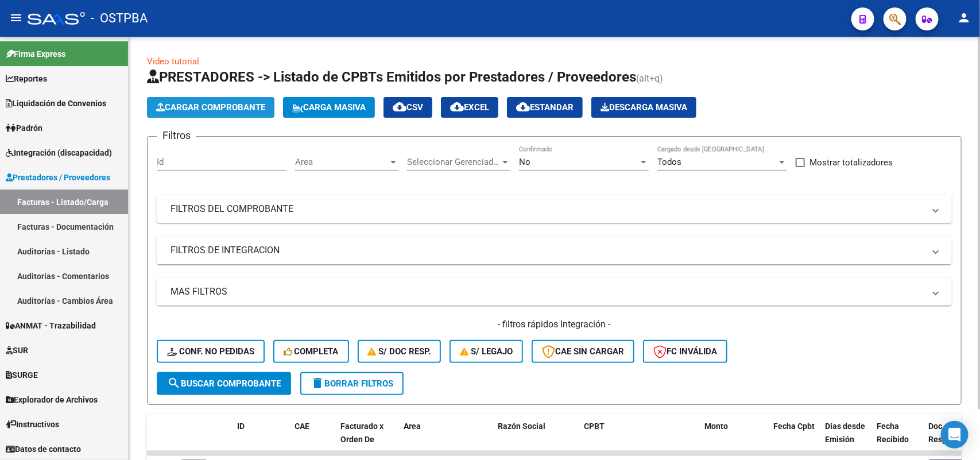
click at [247, 106] on span "Cargar Comprobante" at bounding box center [210, 107] width 109 height 10
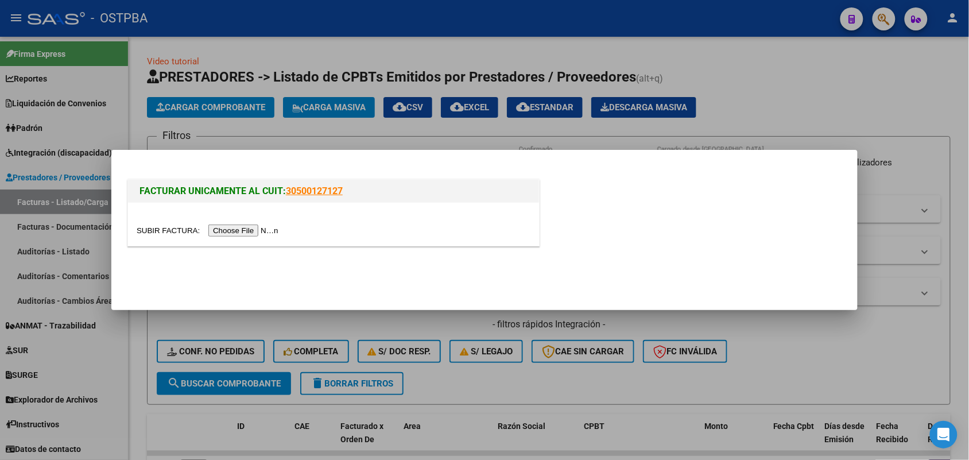
click at [258, 231] on input "file" at bounding box center [209, 230] width 145 height 12
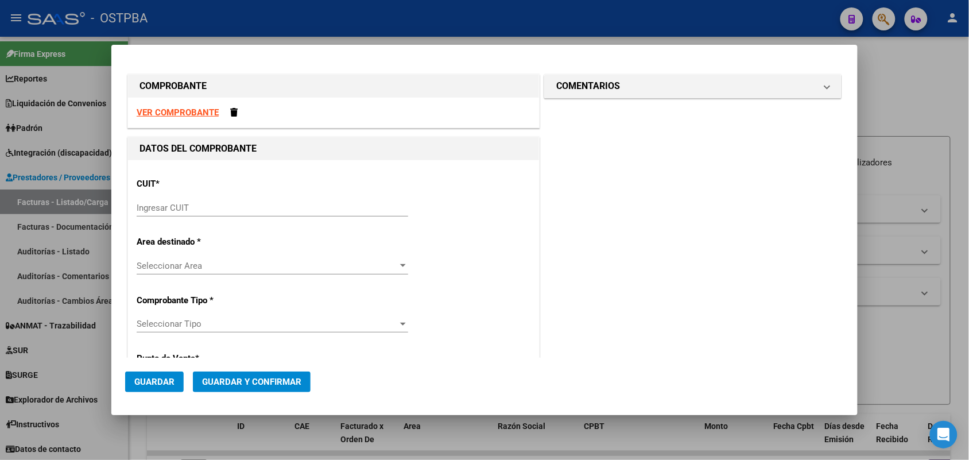
click at [137, 201] on div "Ingresar CUIT" at bounding box center [272, 207] width 271 height 17
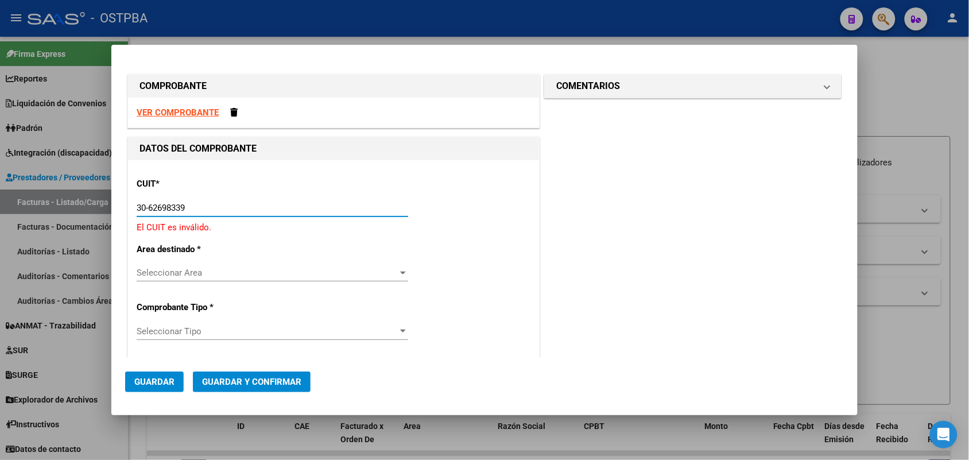
type input "30-62698339-8"
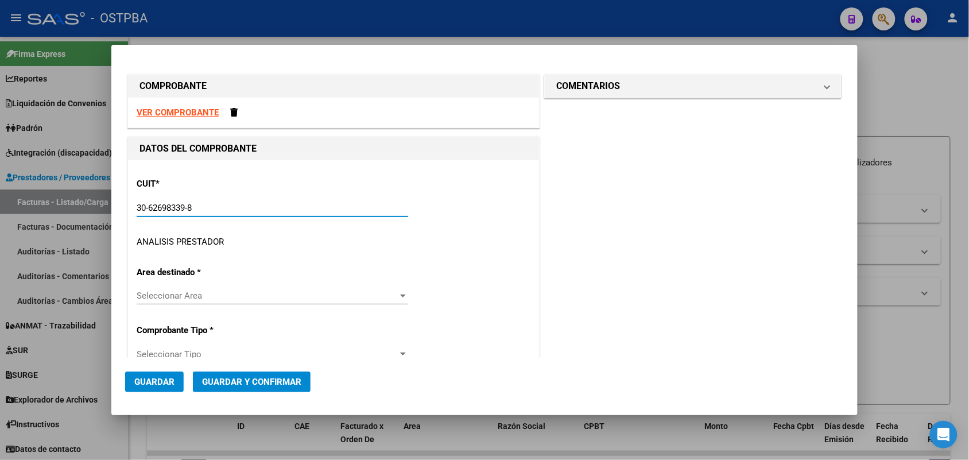
type input "156"
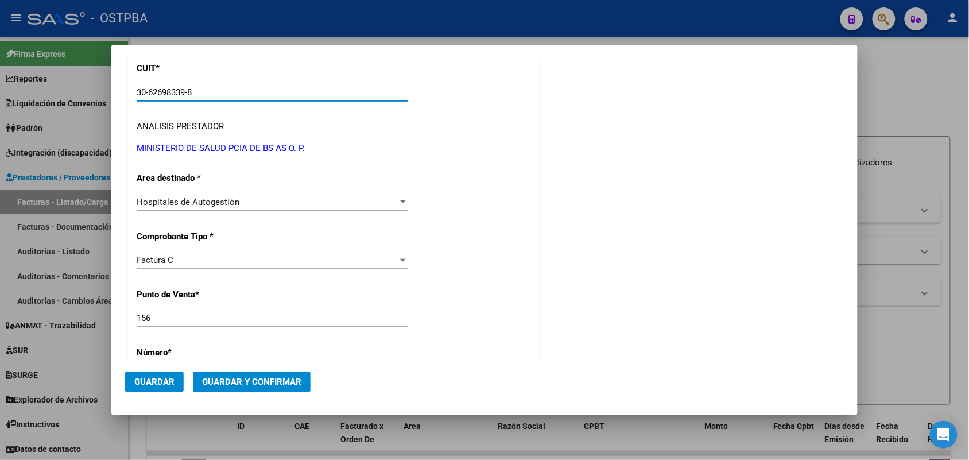
scroll to position [215, 0]
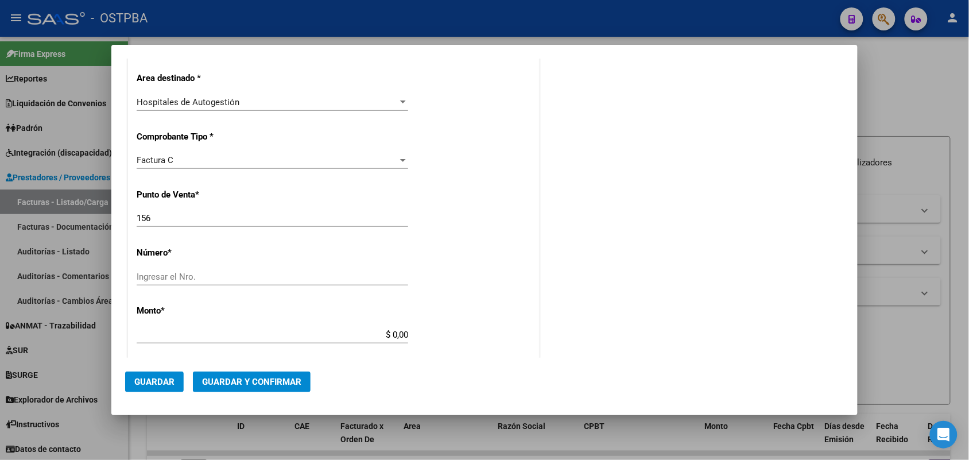
type input "30-62698339-8"
drag, startPoint x: 155, startPoint y: 218, endPoint x: 119, endPoint y: 215, distance: 35.7
click at [119, 215] on mat-dialog-content "COMPROBANTE VER COMPROBANTE DATOS DEL COMPROBANTE CUIT * 30-62698339-8 Ingresar…" at bounding box center [484, 208] width 746 height 299
type input "117"
click at [153, 270] on div "Ingresar el Nro." at bounding box center [272, 276] width 271 height 17
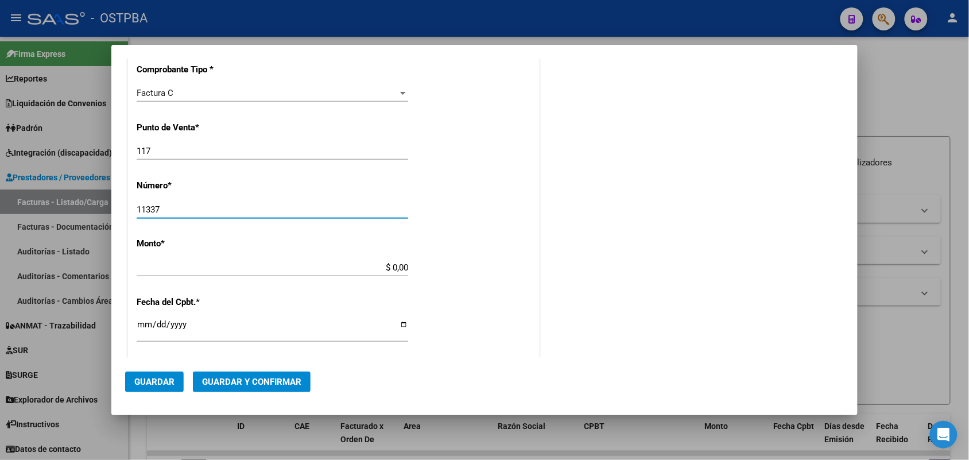
scroll to position [359, 0]
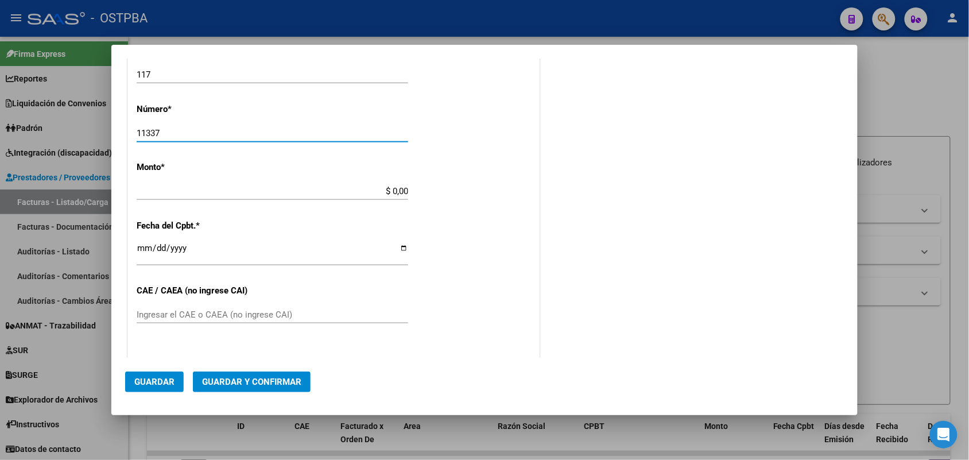
type input "11337"
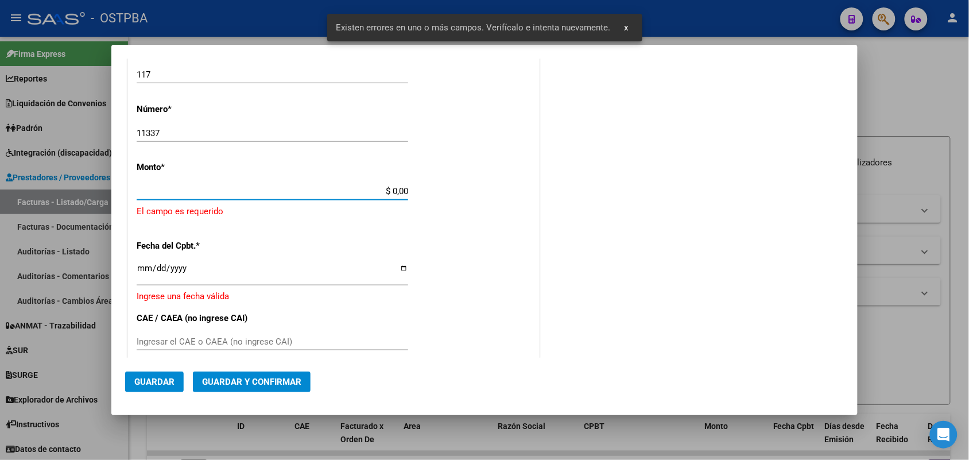
drag, startPoint x: 377, startPoint y: 191, endPoint x: 435, endPoint y: 188, distance: 58.0
click at [435, 188] on div "CUIT * 30-62698339-8 Ingresar CUIT ANALISIS PRESTADOR MINISTERIO DE SALUD PCIA …" at bounding box center [333, 221] width 411 height 841
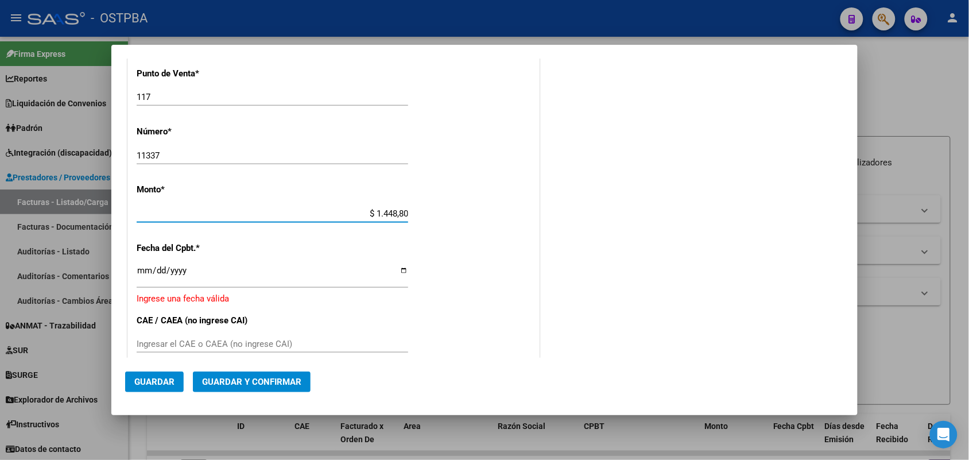
type input "$ 14.488,00"
click at [155, 274] on input "Ingresar la fecha" at bounding box center [272, 275] width 271 height 18
click at [139, 274] on input "Ingresar la fecha" at bounding box center [272, 275] width 271 height 18
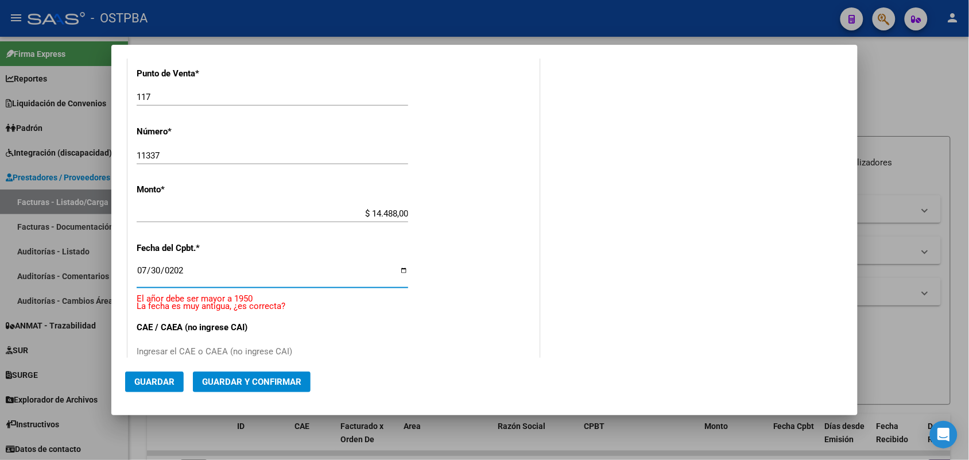
type input "2025-07-30"
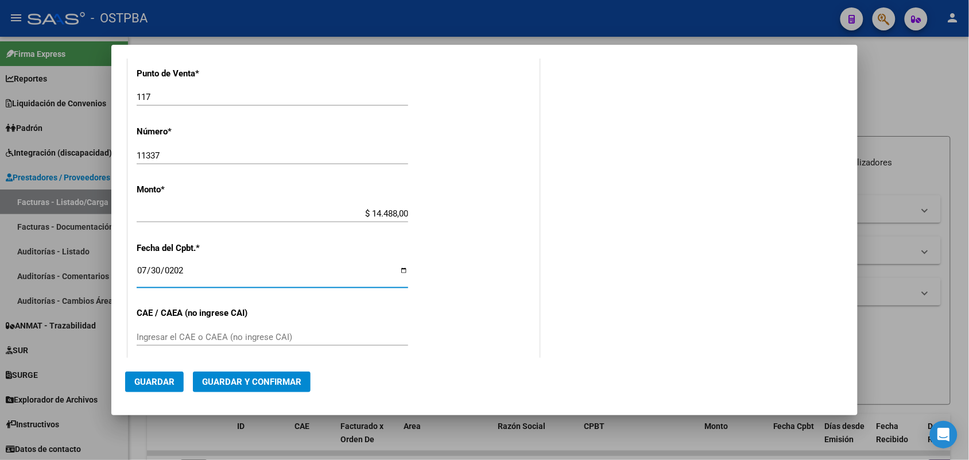
scroll to position [480, 0]
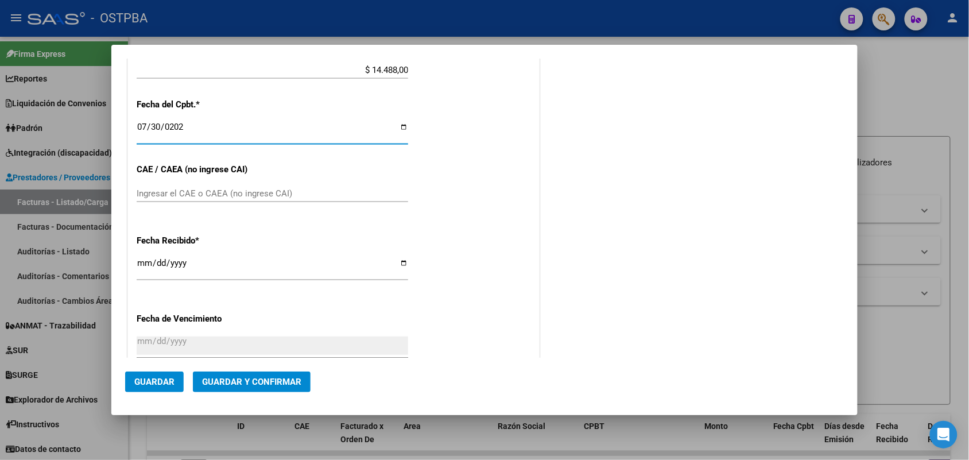
click at [143, 191] on input "Ingresar el CAE o CAEA (no ingrese CAI)" at bounding box center [272, 193] width 271 height 10
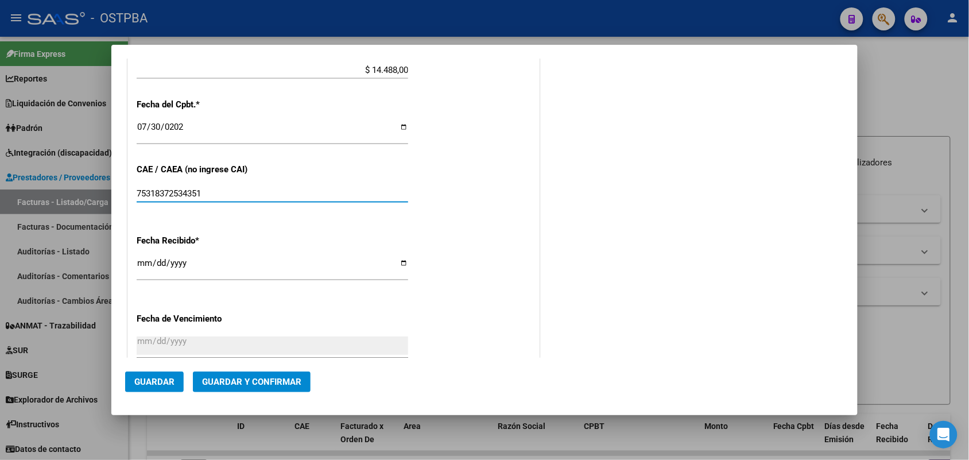
type input "75318372534351"
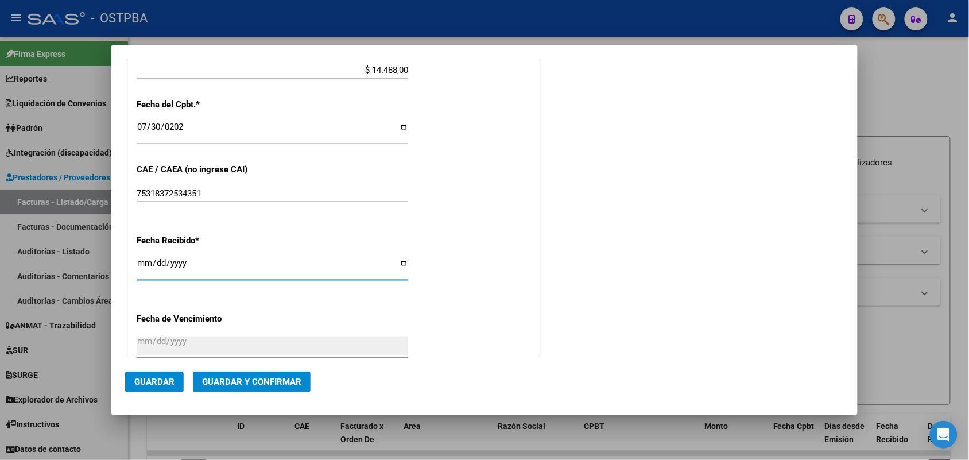
click at [139, 267] on input "[DATE]" at bounding box center [272, 267] width 271 height 18
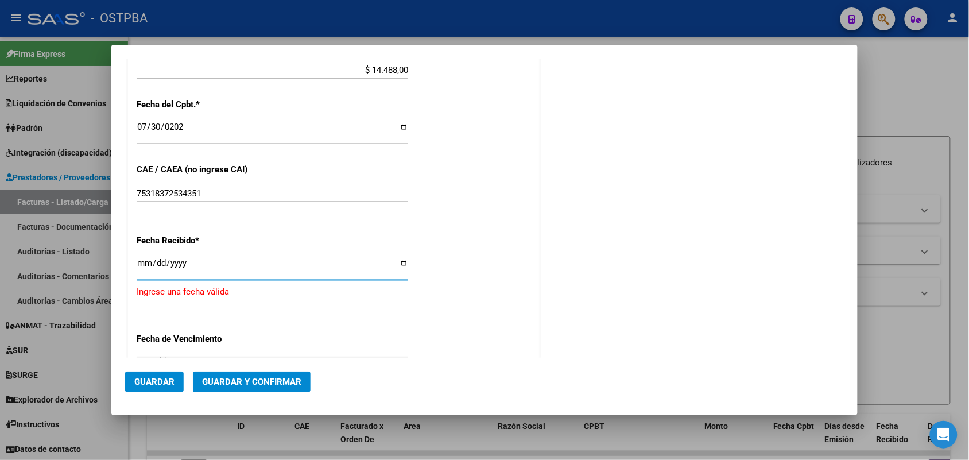
type input "[DATE]"
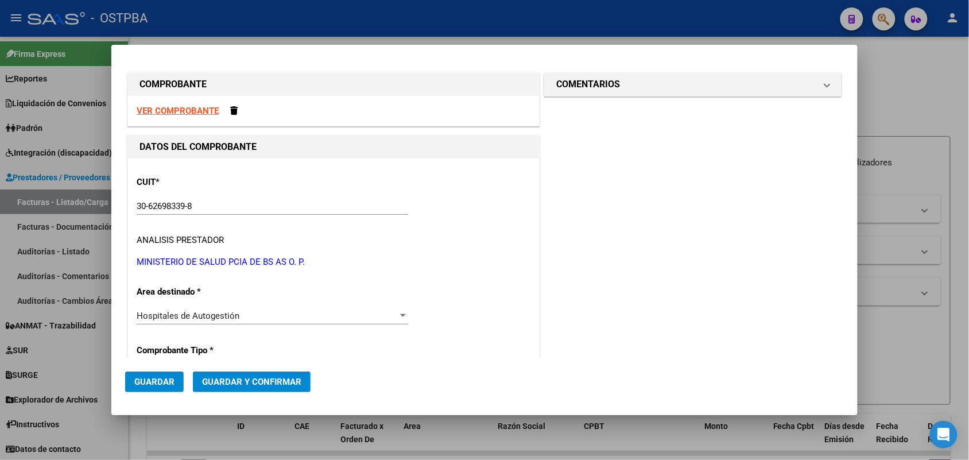
scroll to position [0, 0]
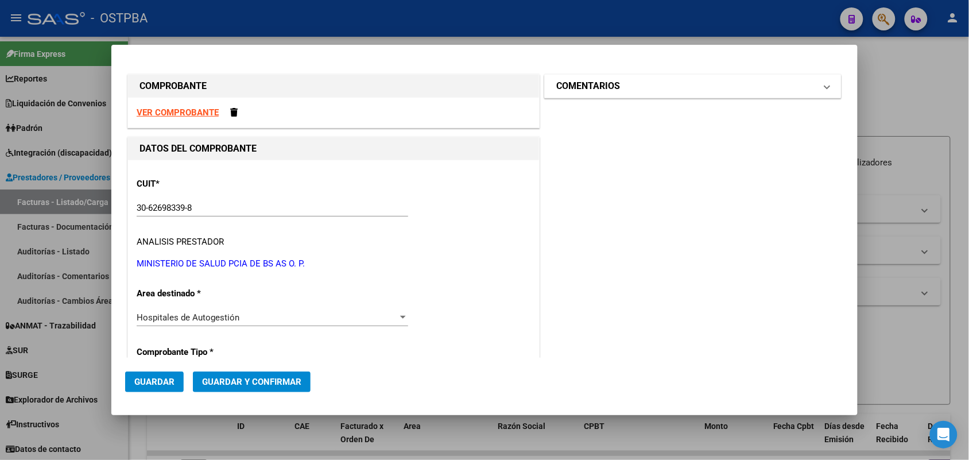
click at [825, 84] on span at bounding box center [827, 86] width 5 height 14
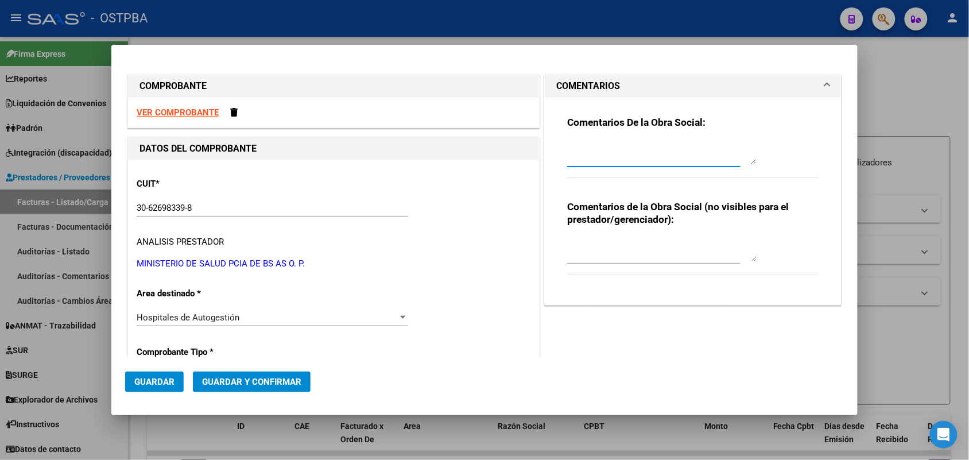
click at [569, 156] on textarea at bounding box center [661, 152] width 189 height 23
type textarea "HR 126245"
click at [157, 382] on span "Guardar" at bounding box center [154, 382] width 40 height 10
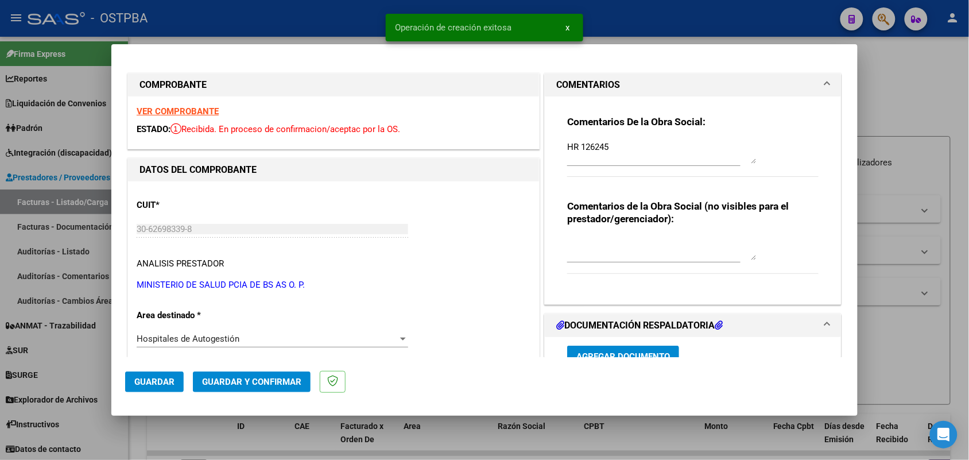
type input "2025-09-28"
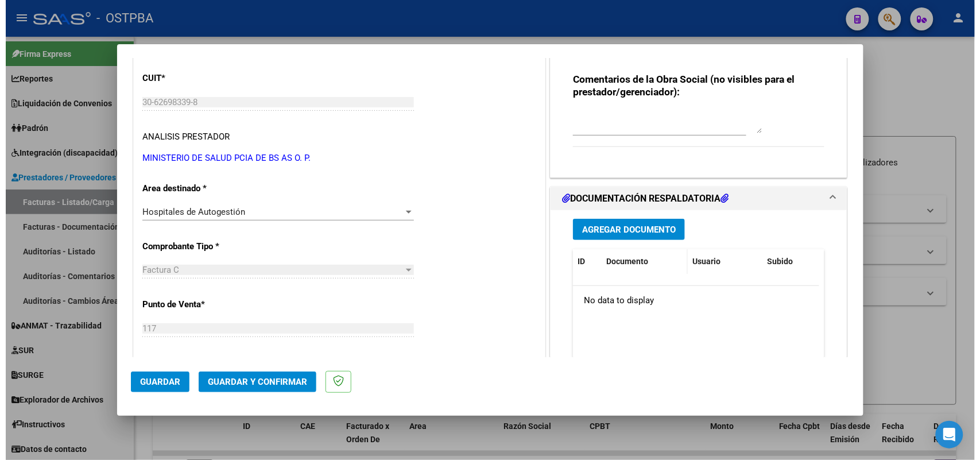
scroll to position [143, 0]
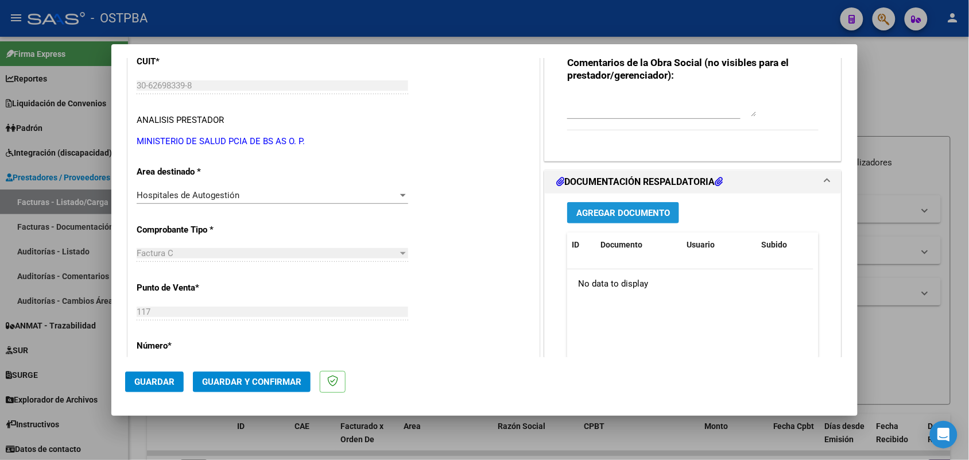
click at [623, 216] on span "Agregar Documento" at bounding box center [623, 213] width 94 height 10
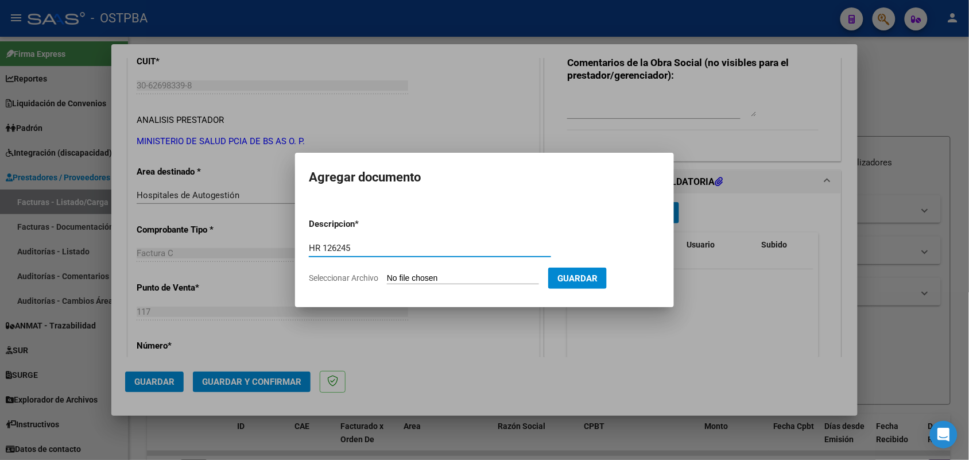
type input "HR 126245"
click at [397, 275] on input "Seleccionar Archivo" at bounding box center [463, 278] width 152 height 11
type input "C:\fakepath\HR 126245.pdf"
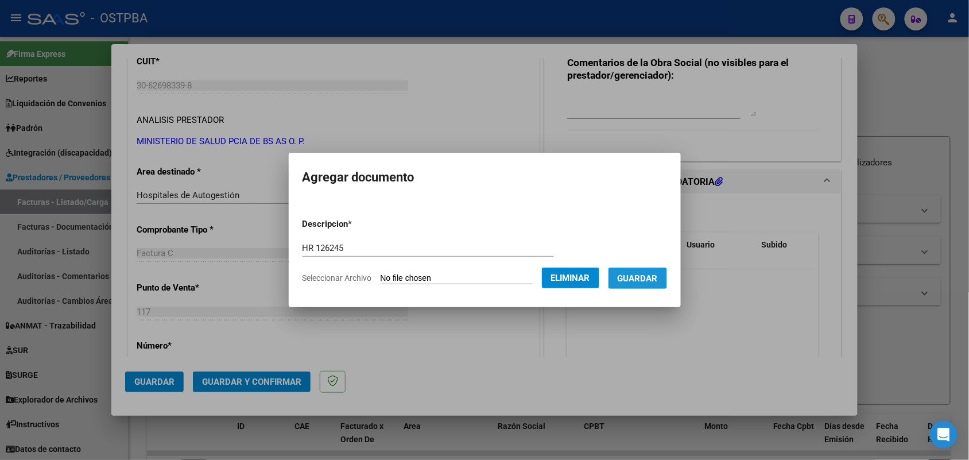
click at [655, 271] on button "Guardar" at bounding box center [637, 277] width 59 height 21
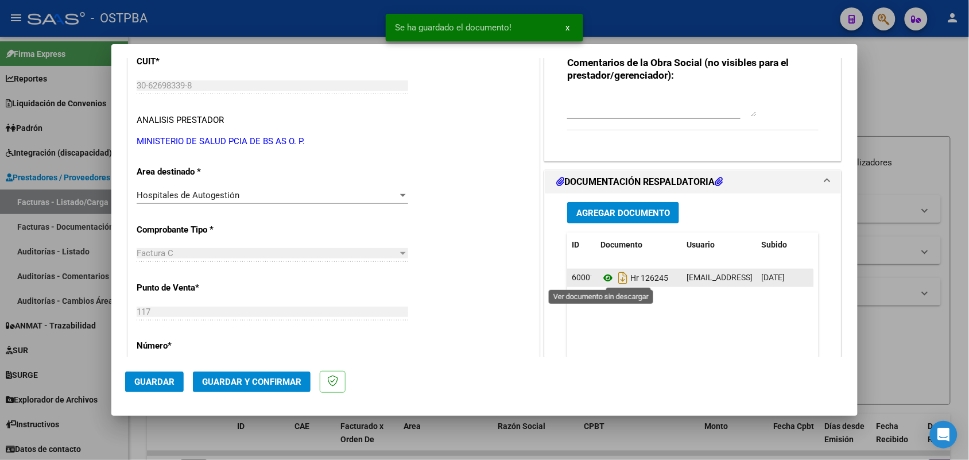
click at [600, 277] on icon at bounding box center [607, 278] width 15 height 14
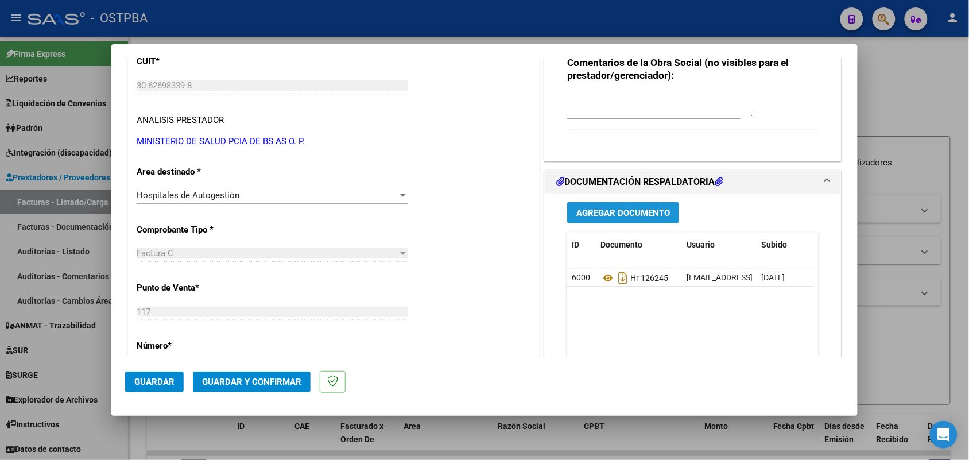
click at [623, 215] on span "Agregar Documento" at bounding box center [623, 213] width 94 height 10
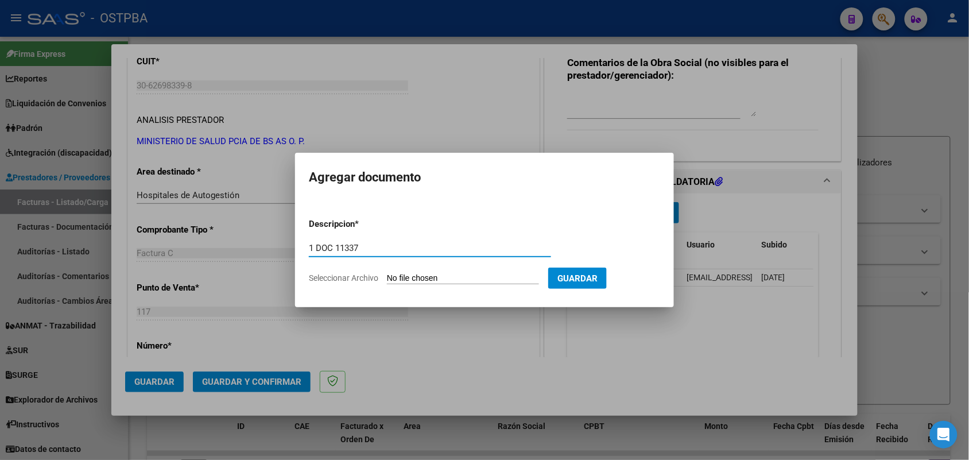
type input "1 DOC 11337"
click at [396, 269] on form "Descripcion * 1 DOC 11337 Escriba aquí una descripcion Seleccionar Archivo Guar…" at bounding box center [484, 251] width 351 height 84
click at [401, 280] on input "Seleccionar Archivo" at bounding box center [463, 278] width 152 height 11
type input "C:\fakepath\1 DOC 11337.pdf"
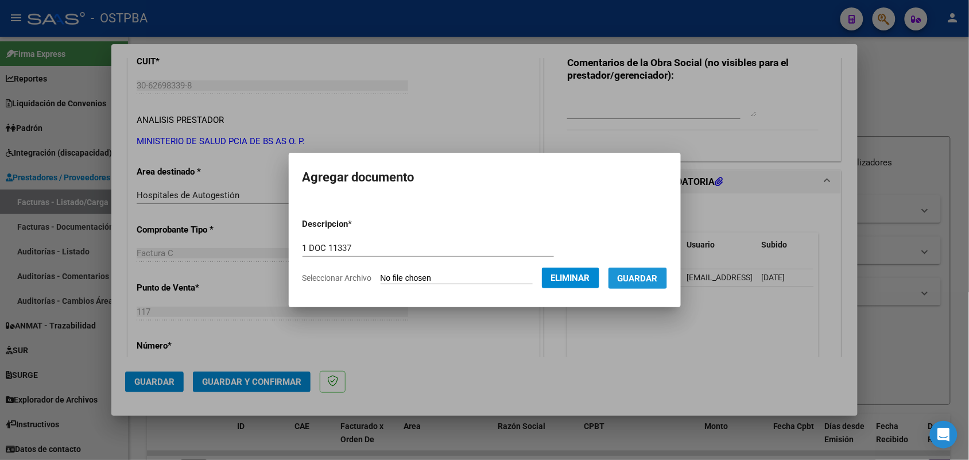
click at [646, 270] on button "Guardar" at bounding box center [637, 277] width 59 height 21
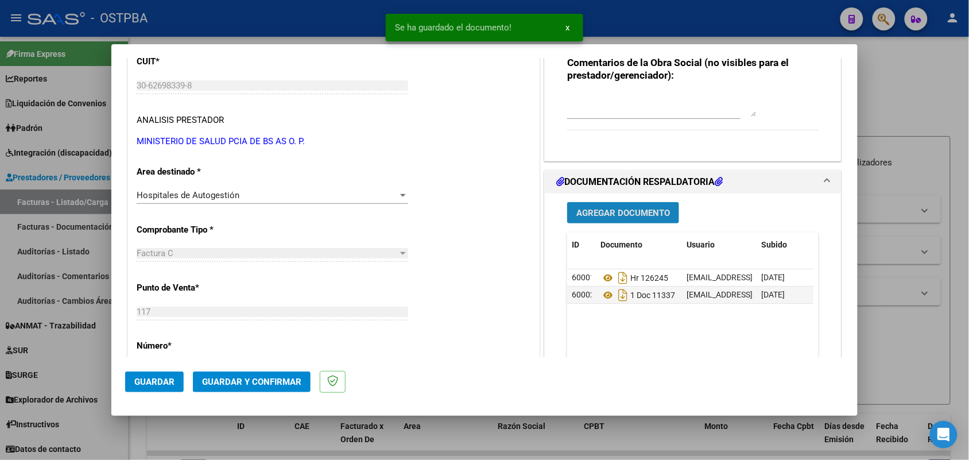
click at [616, 204] on button "Agregar Documento" at bounding box center [623, 212] width 112 height 21
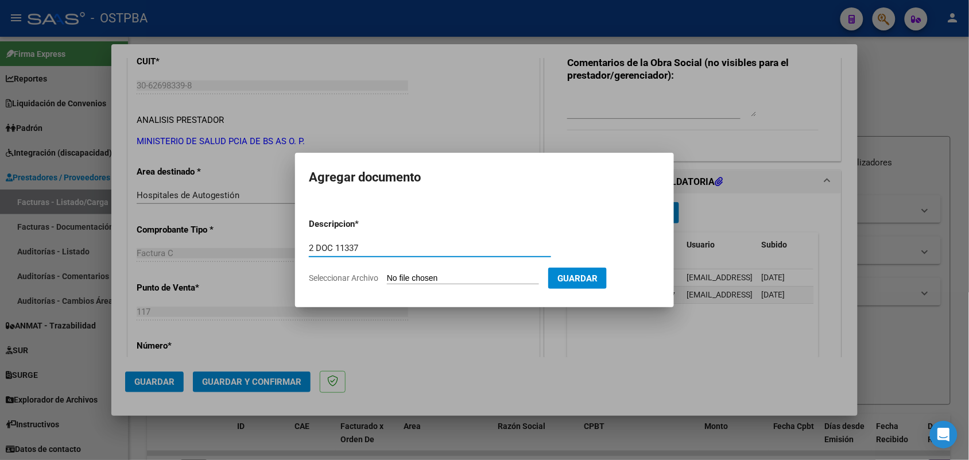
type input "2 DOC 11337"
click at [389, 280] on input "Seleccionar Archivo" at bounding box center [463, 278] width 152 height 11
type input "C:\fakepath\2 DOC 11337.pdf"
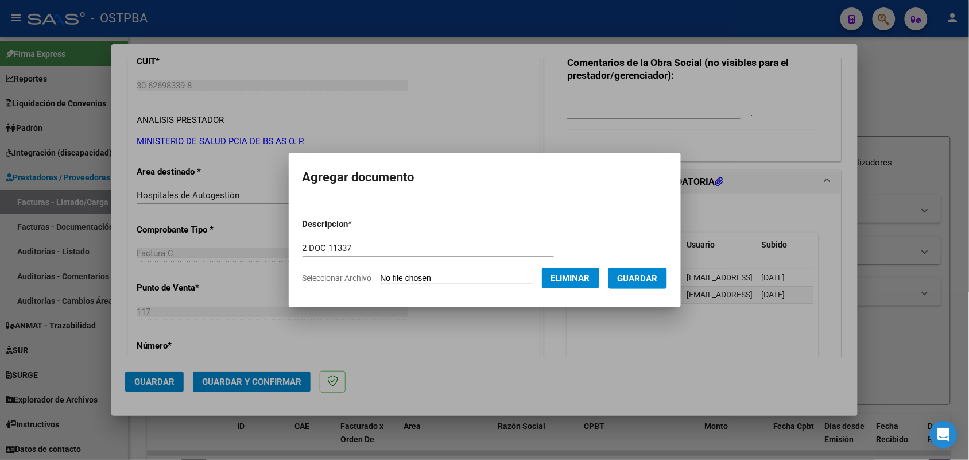
click at [651, 276] on span "Guardar" at bounding box center [638, 278] width 40 height 10
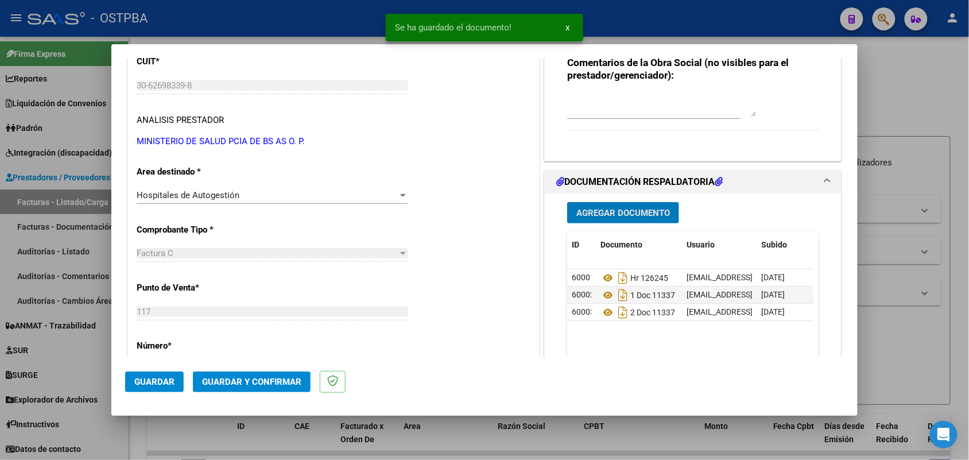
click at [241, 377] on span "Guardar y Confirmar" at bounding box center [251, 382] width 99 height 10
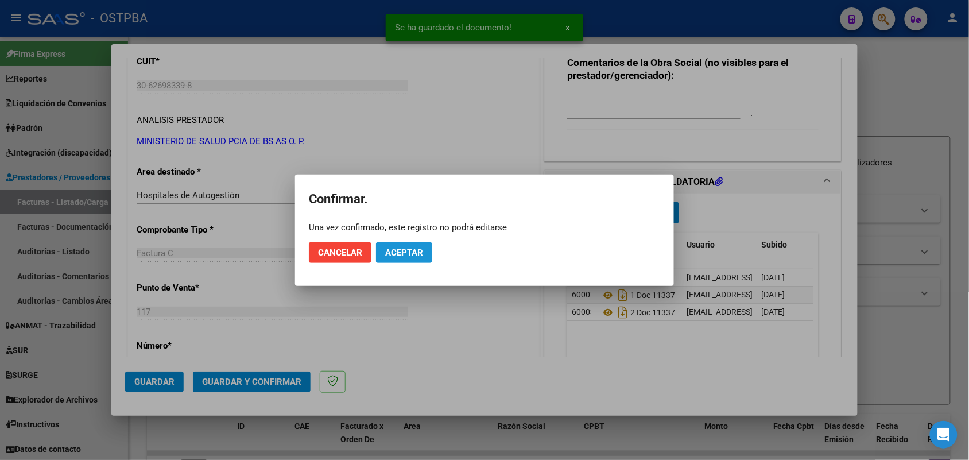
click at [418, 256] on span "Aceptar" at bounding box center [404, 252] width 38 height 10
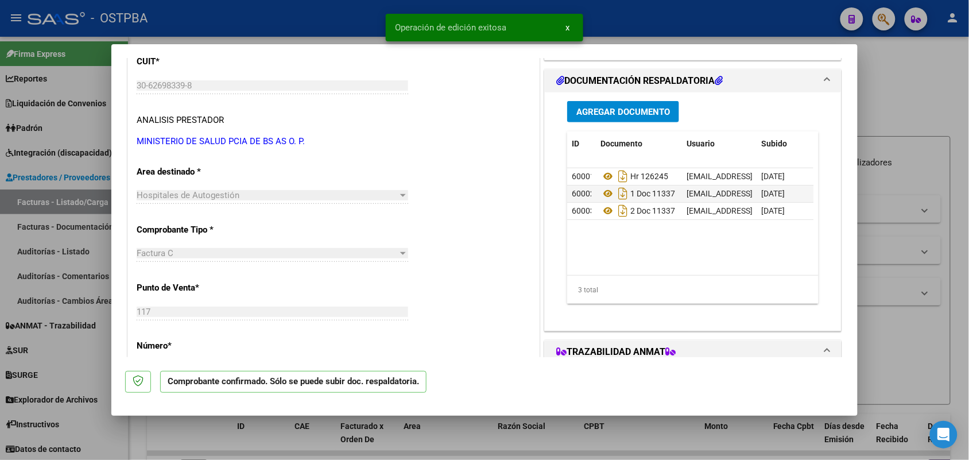
click at [71, 260] on div at bounding box center [484, 230] width 969 height 460
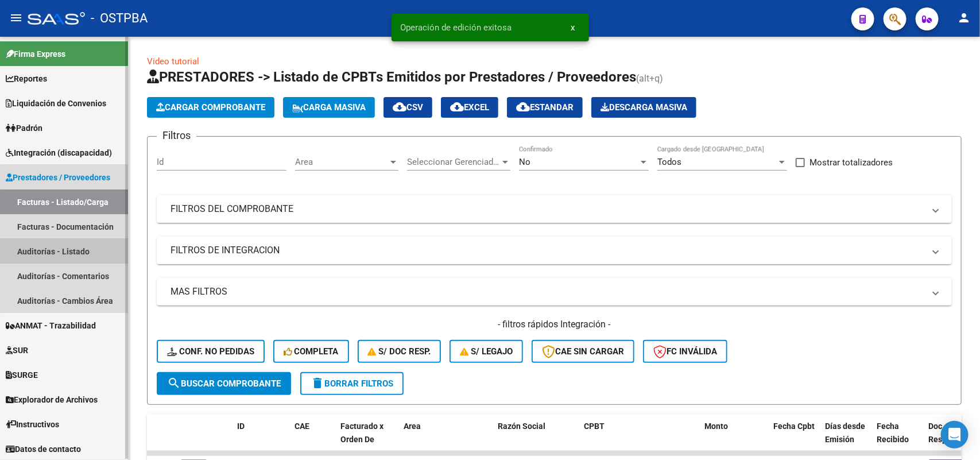
click at [82, 244] on link "Auditorías - Listado" at bounding box center [64, 251] width 128 height 25
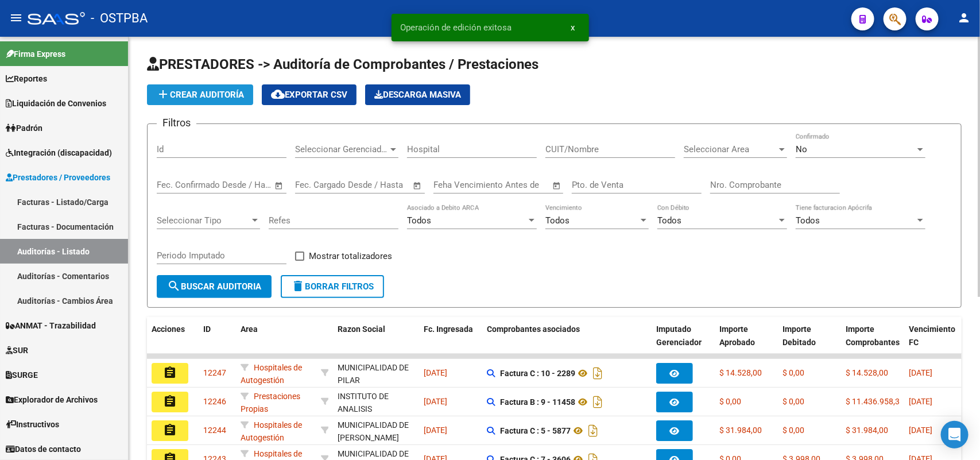
click at [222, 95] on span "add Crear Auditoría" at bounding box center [200, 95] width 88 height 10
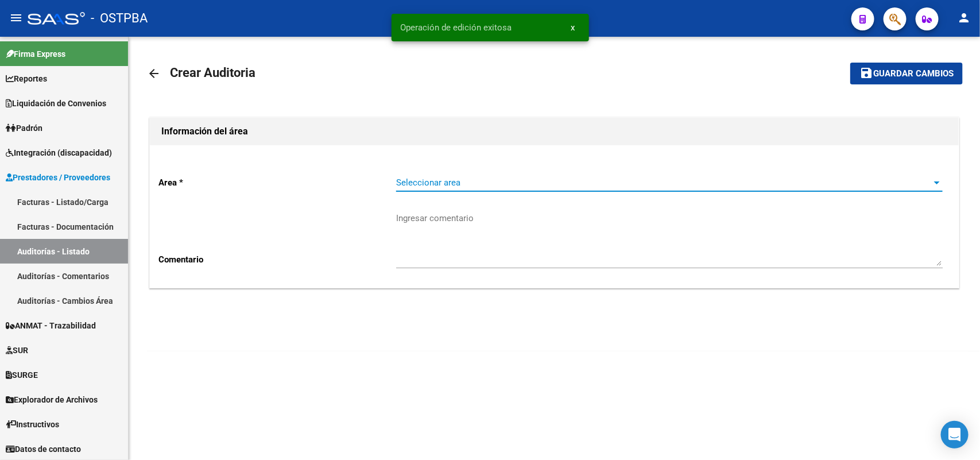
click at [451, 178] on span "Seleccionar area" at bounding box center [664, 182] width 536 height 10
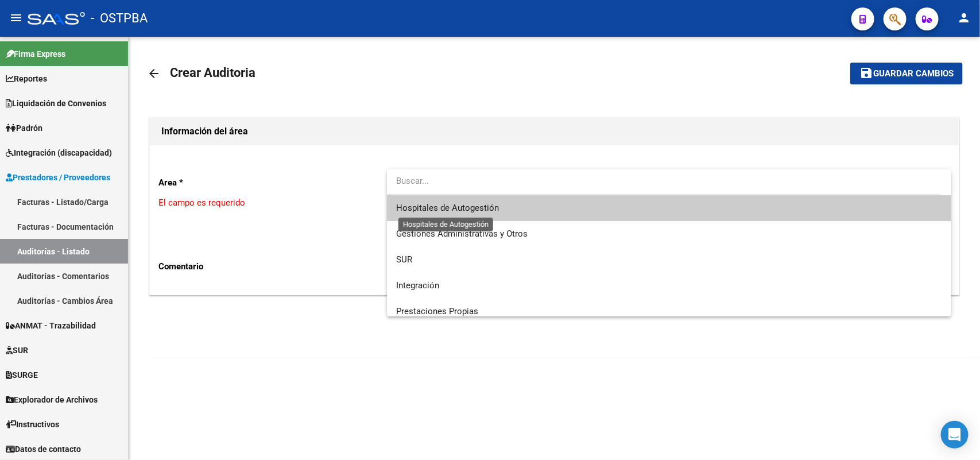
click at [452, 207] on span "Hospitales de Autogestión" at bounding box center [447, 208] width 103 height 10
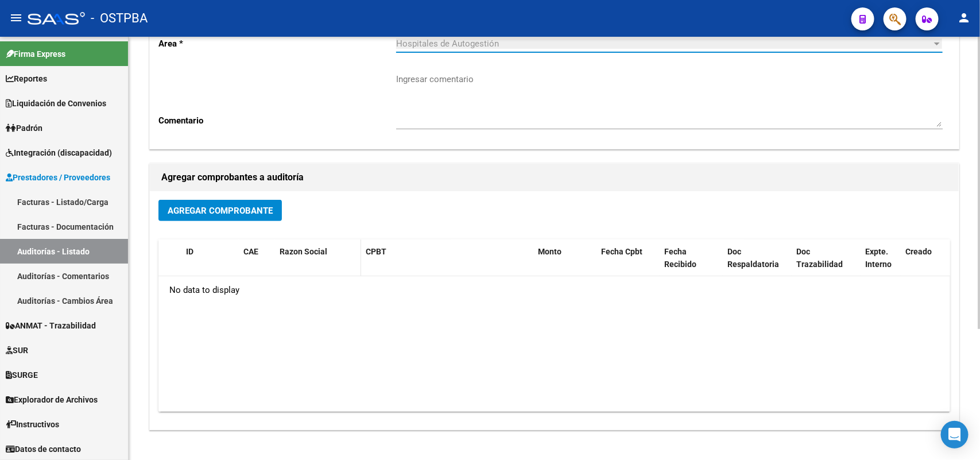
scroll to position [189, 0]
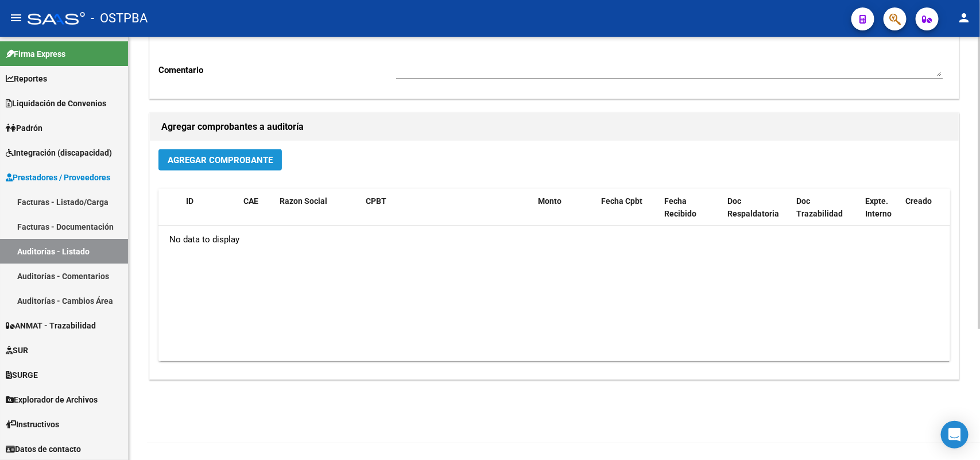
click at [257, 160] on span "Agregar Comprobante" at bounding box center [220, 160] width 105 height 10
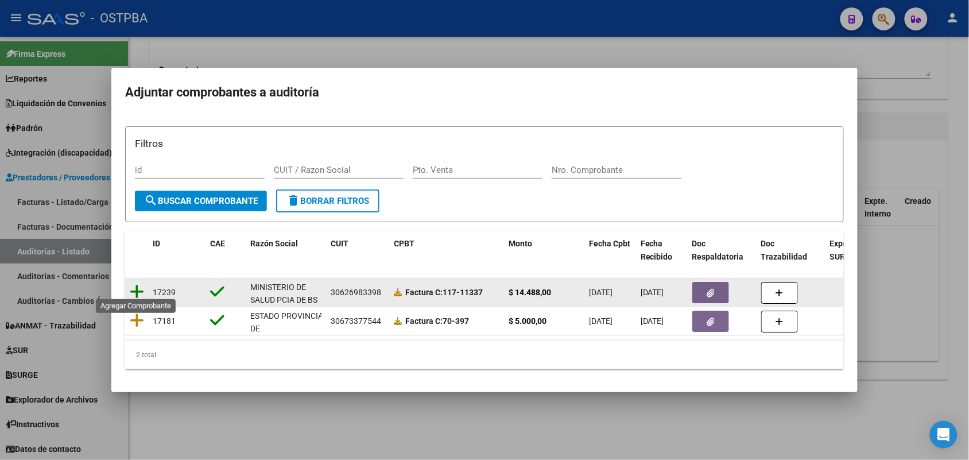
click at [135, 284] on icon at bounding box center [137, 292] width 14 height 16
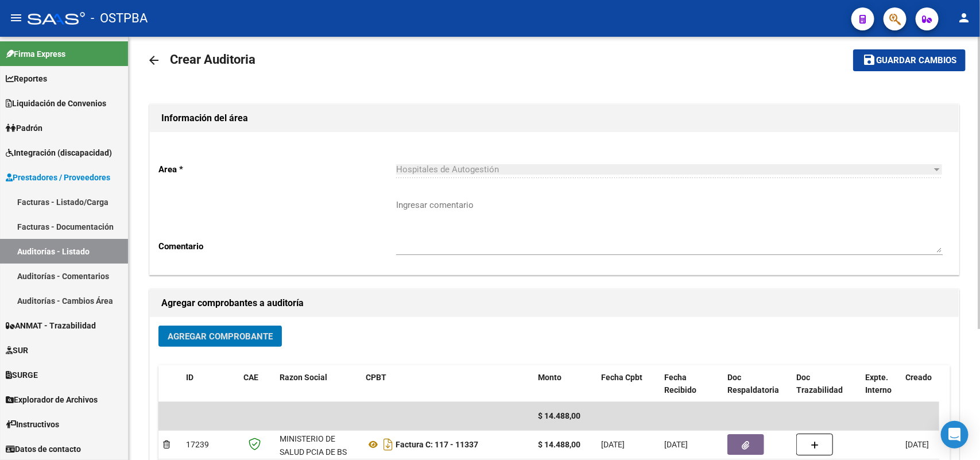
scroll to position [0, 0]
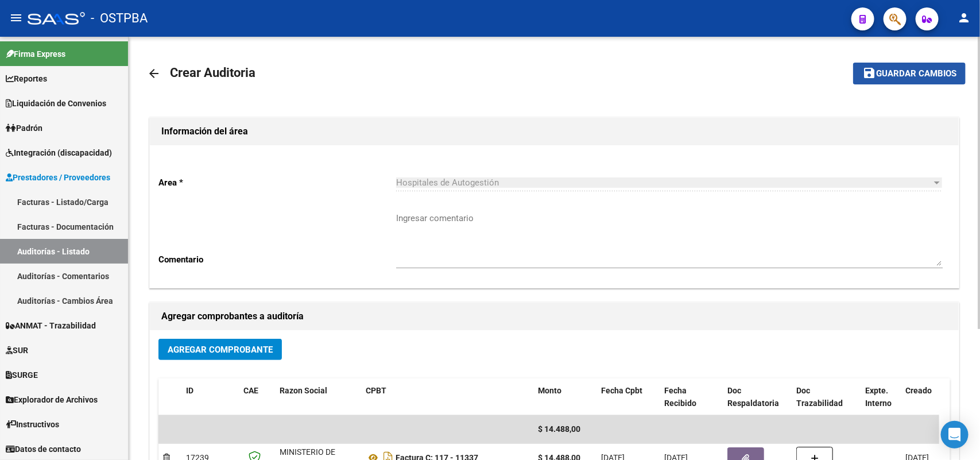
click at [913, 69] on span "Guardar cambios" at bounding box center [916, 74] width 80 height 10
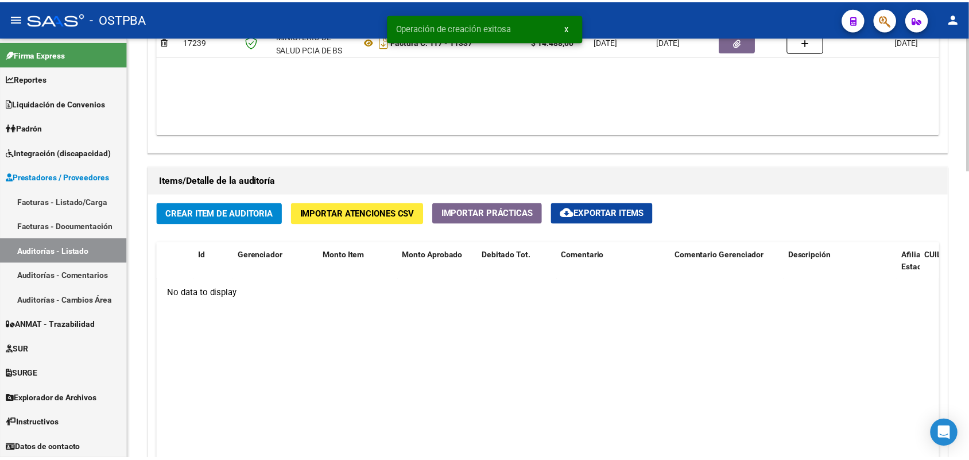
scroll to position [717, 0]
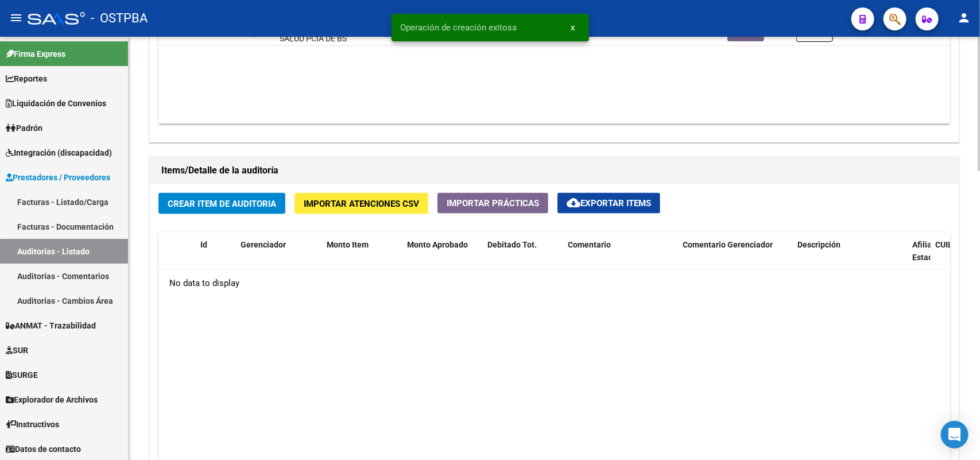
click at [236, 204] on span "Crear Item de Auditoria" at bounding box center [222, 204] width 108 height 10
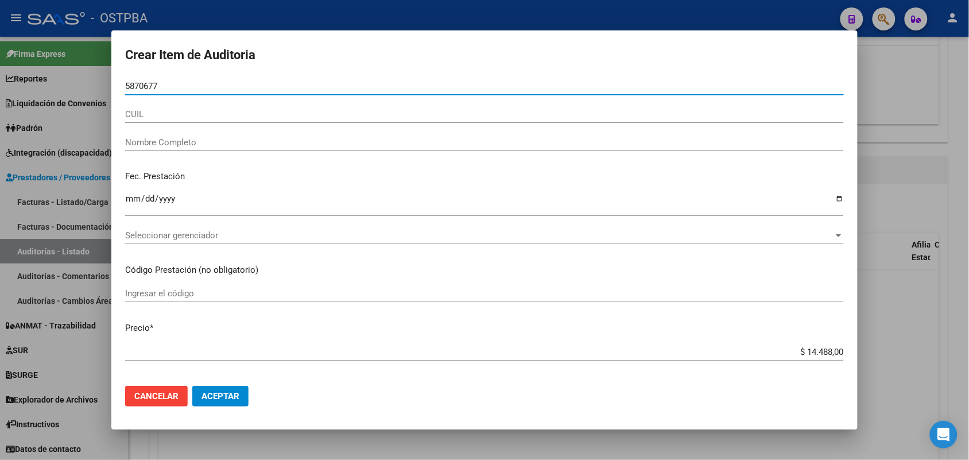
type input "58706778"
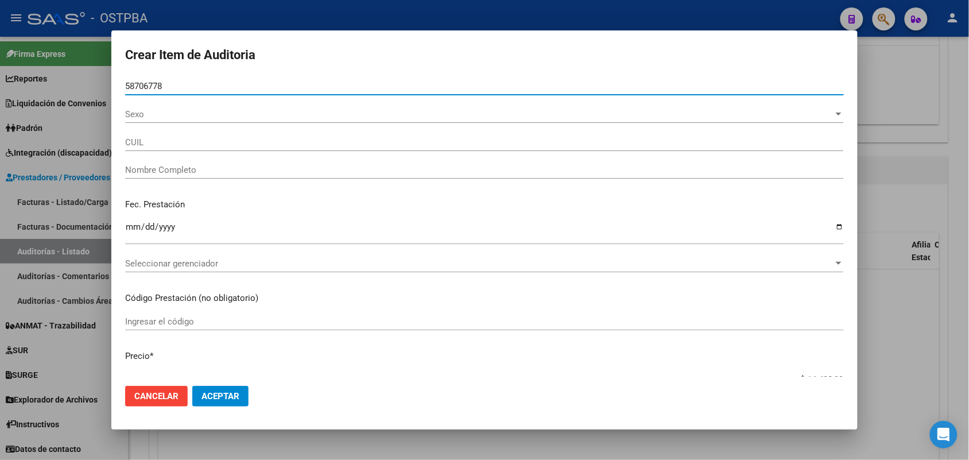
type input "20587067782"
type input "CANTEROS [PERSON_NAME]"
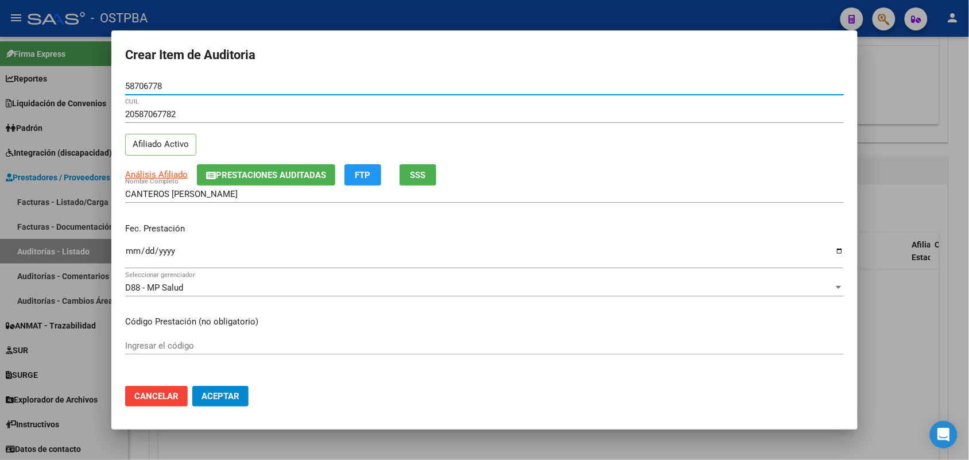
type input "58706778"
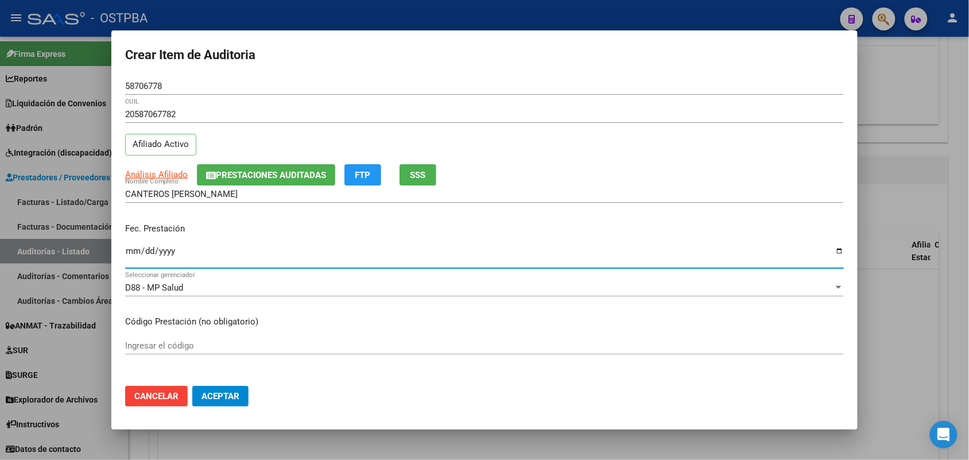
click at [130, 254] on input "Ingresar la fecha" at bounding box center [484, 255] width 719 height 18
type input "[DATE]"
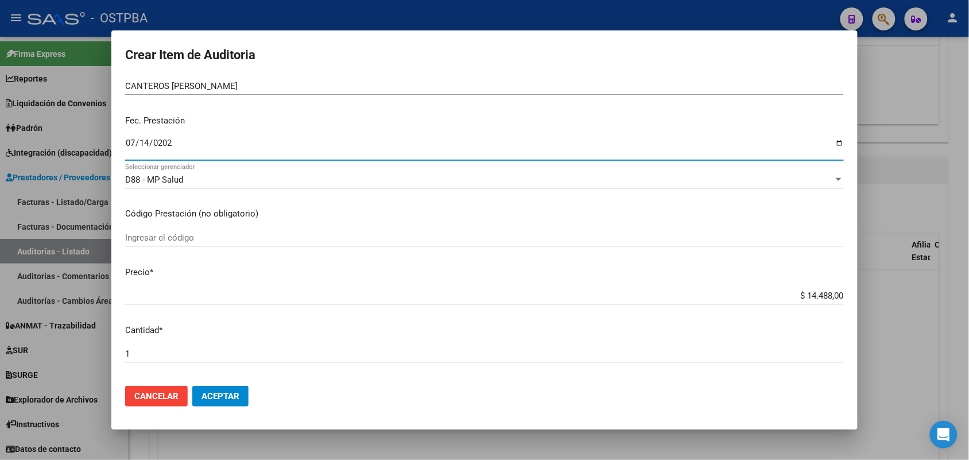
scroll to position [143, 0]
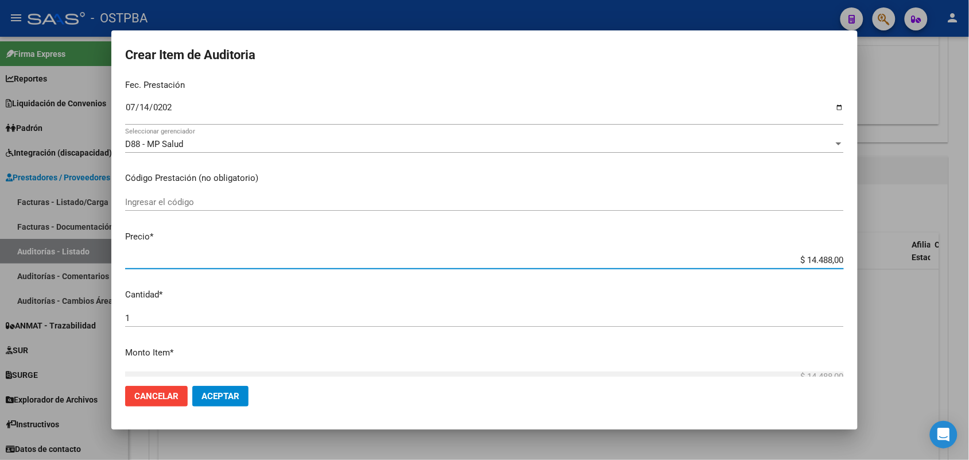
drag, startPoint x: 790, startPoint y: 258, endPoint x: 925, endPoint y: 264, distance: 135.6
click at [925, 264] on div "Crear Item de Auditoria 58706778 Nro Documento 20587067782 CUIL Afiliado Activo…" at bounding box center [484, 230] width 969 height 460
type input "$ 0,07"
type input "$ 0,72"
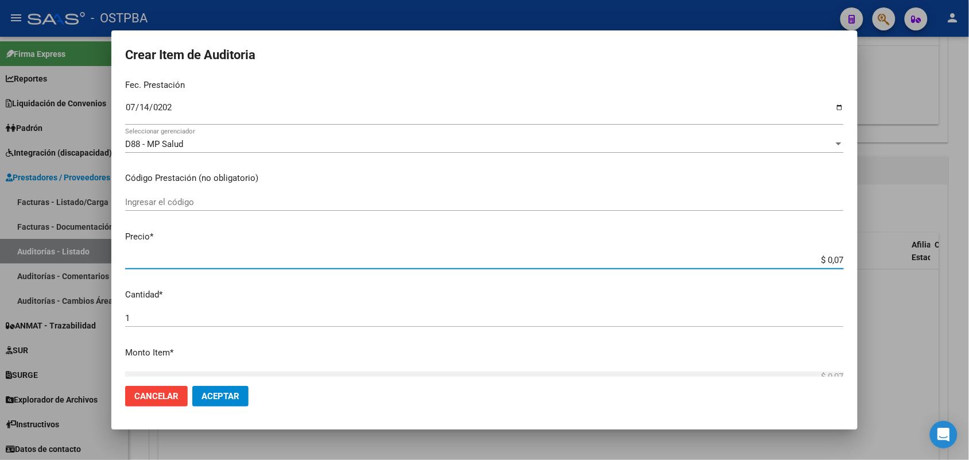
type input "$ 0,72"
type input "$ 7,24"
type input "$ 72,44"
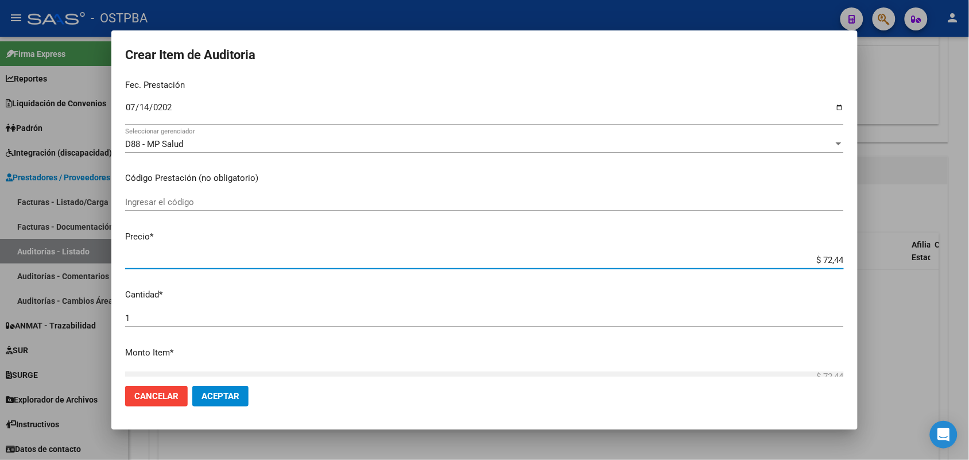
type input "$ 724,40"
type input "$ 7.244,00"
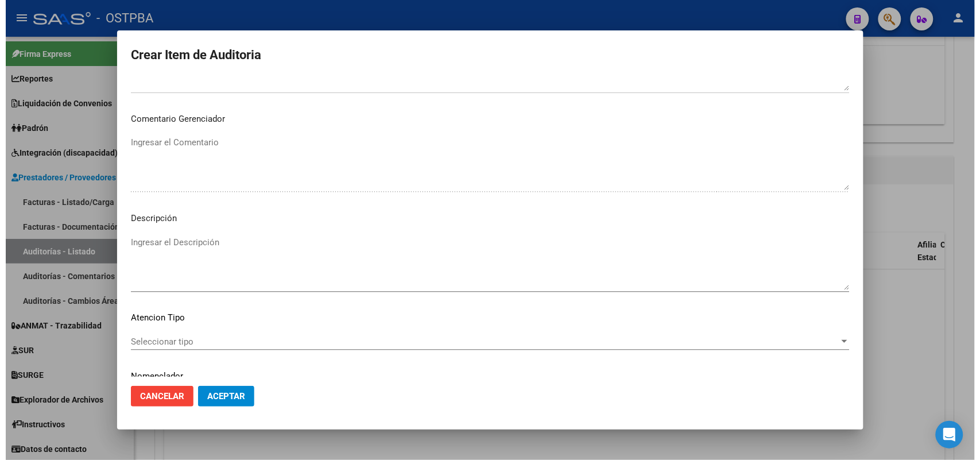
scroll to position [635, 0]
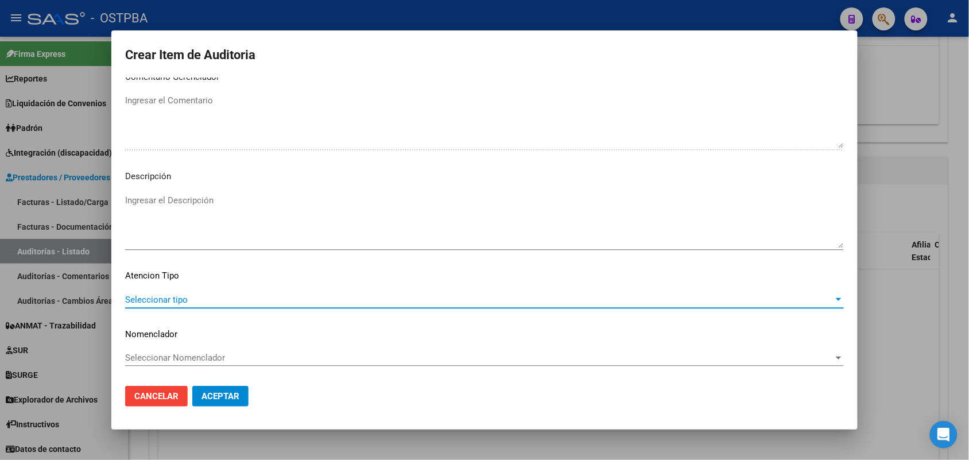
click at [165, 296] on span "Seleccionar tipo" at bounding box center [479, 299] width 708 height 10
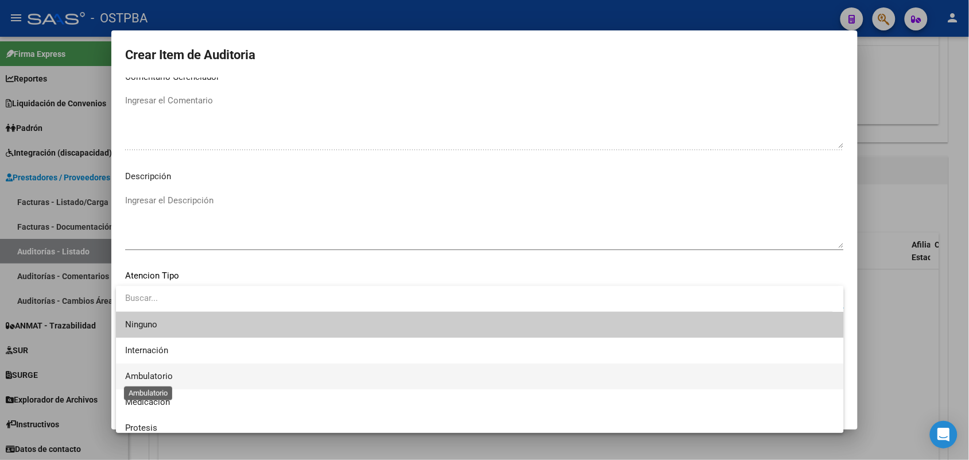
click at [169, 376] on span "Ambulatorio" at bounding box center [149, 376] width 48 height 10
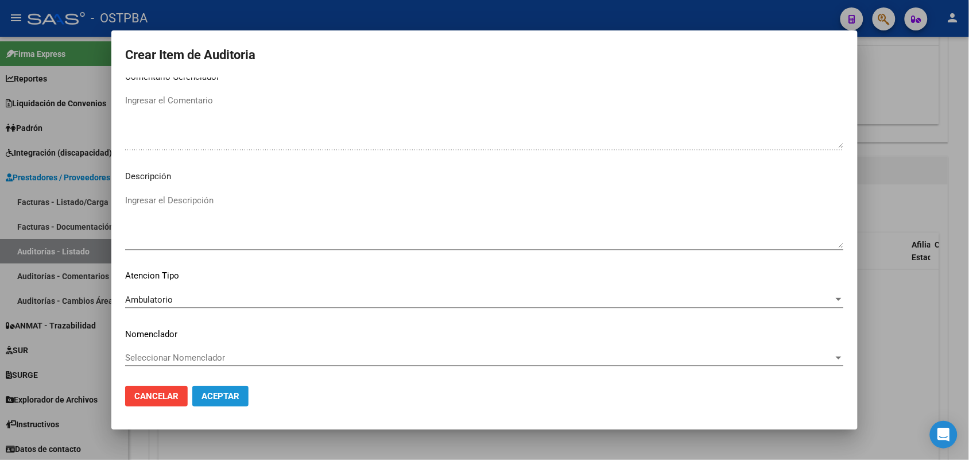
click at [224, 401] on button "Aceptar" at bounding box center [220, 396] width 56 height 21
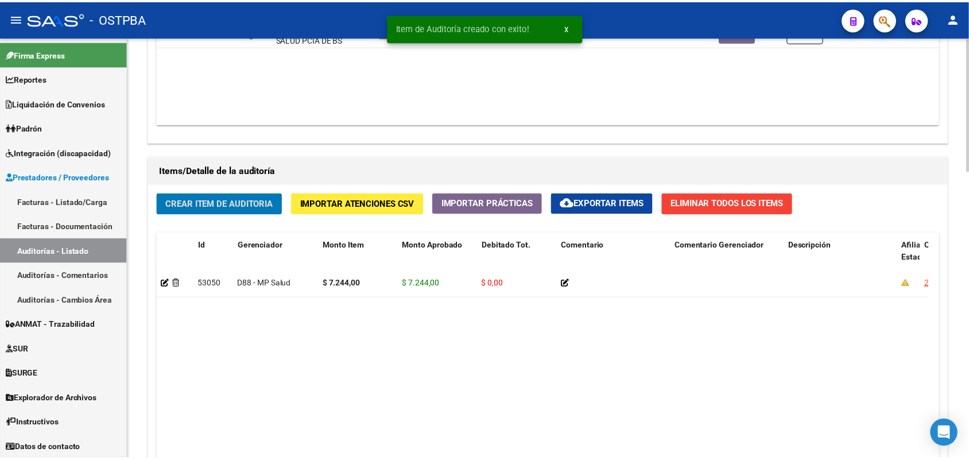
scroll to position [718, 0]
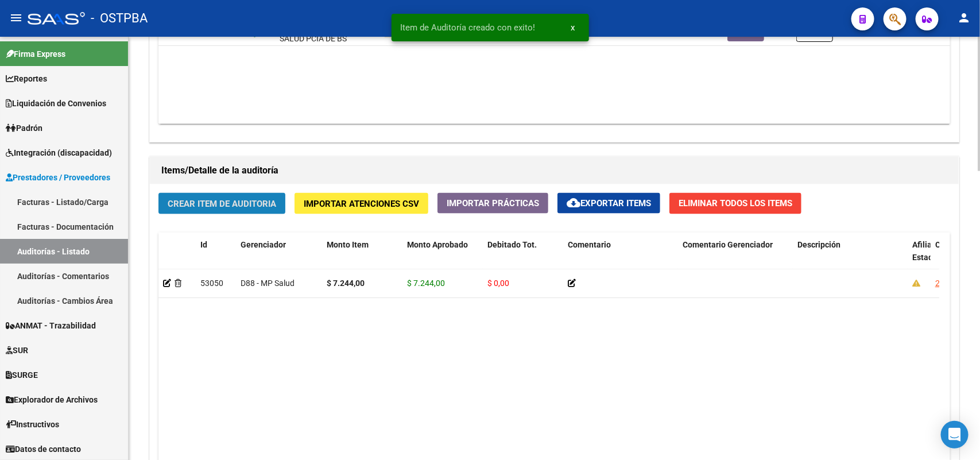
click at [255, 205] on span "Crear Item de Auditoria" at bounding box center [222, 204] width 108 height 10
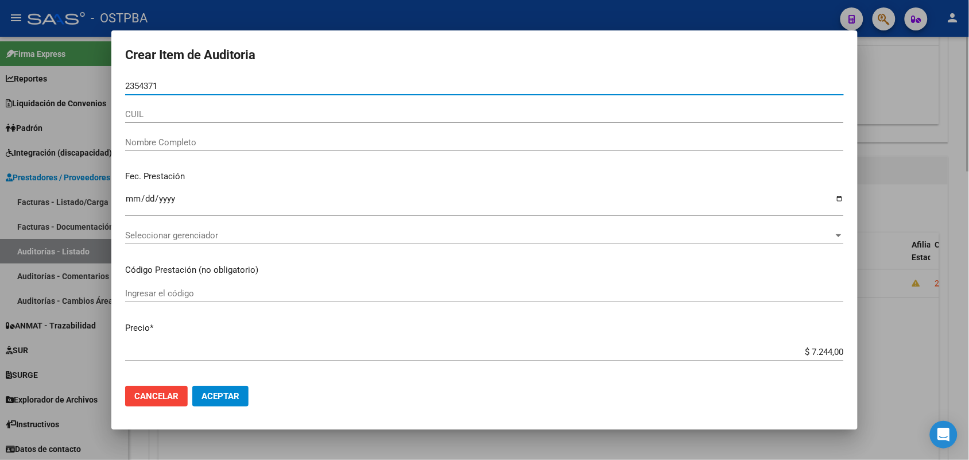
type input "23543718"
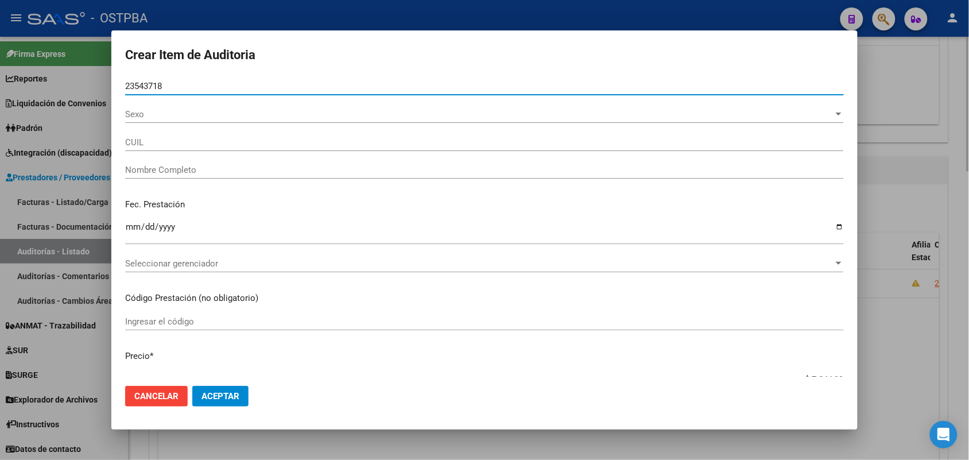
type input "20235437180"
type input "PEREZ CARLOS DANIEL"
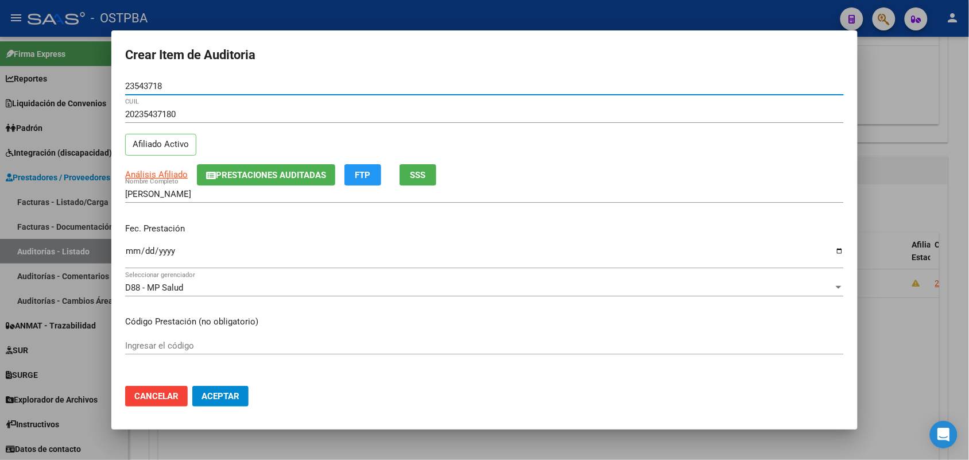
type input "23543718"
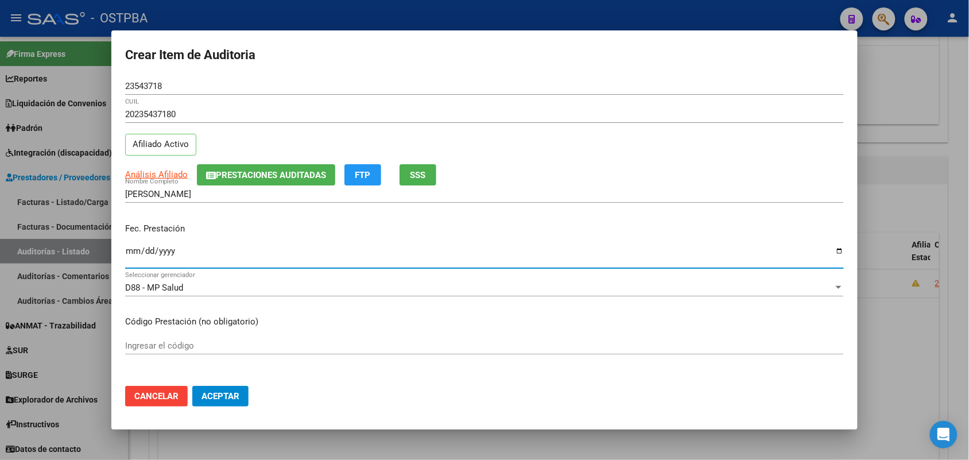
click at [133, 256] on input "Ingresar la fecha" at bounding box center [484, 255] width 719 height 18
type input "2025-07-11"
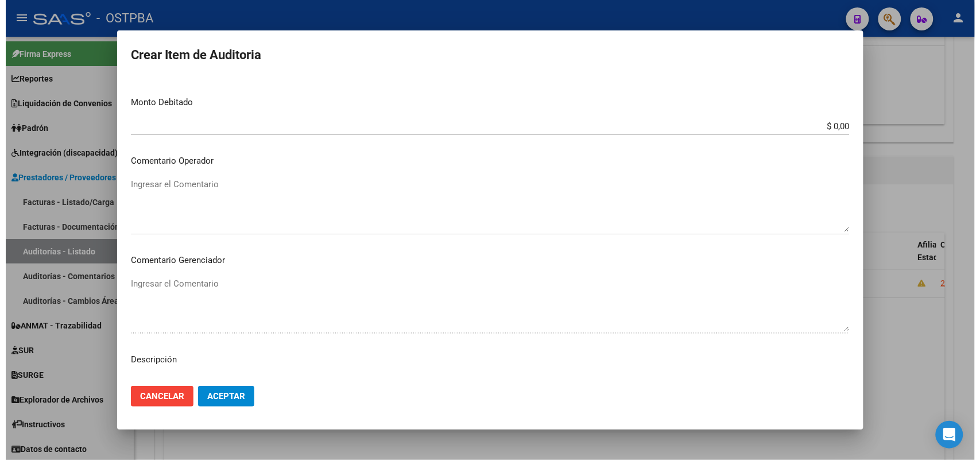
scroll to position [635, 0]
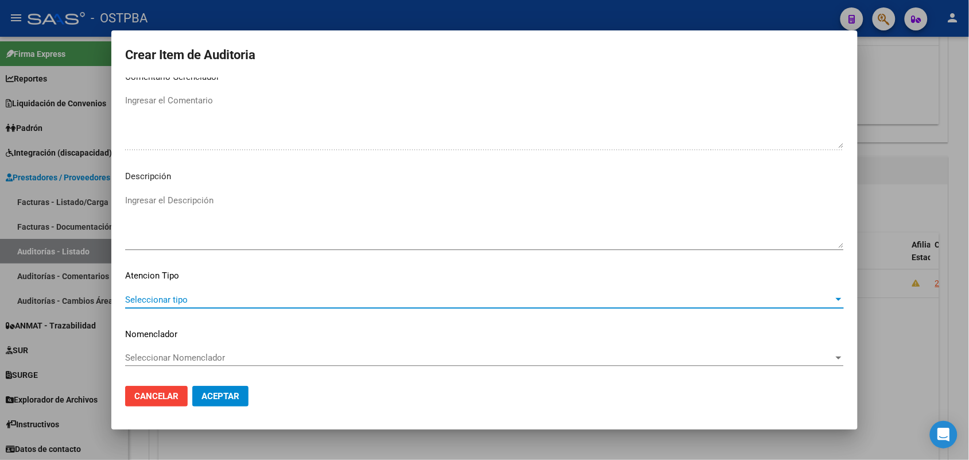
click at [159, 299] on span "Seleccionar tipo" at bounding box center [479, 299] width 708 height 10
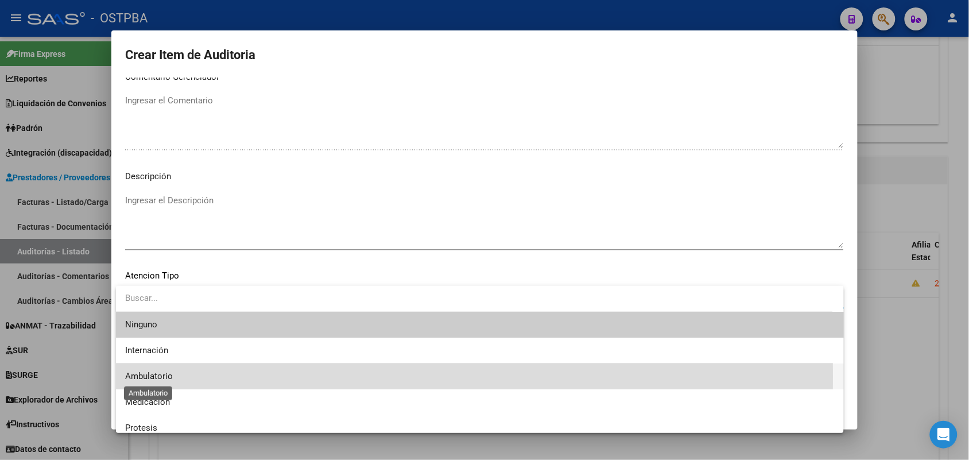
click at [161, 377] on span "Ambulatorio" at bounding box center [149, 376] width 48 height 10
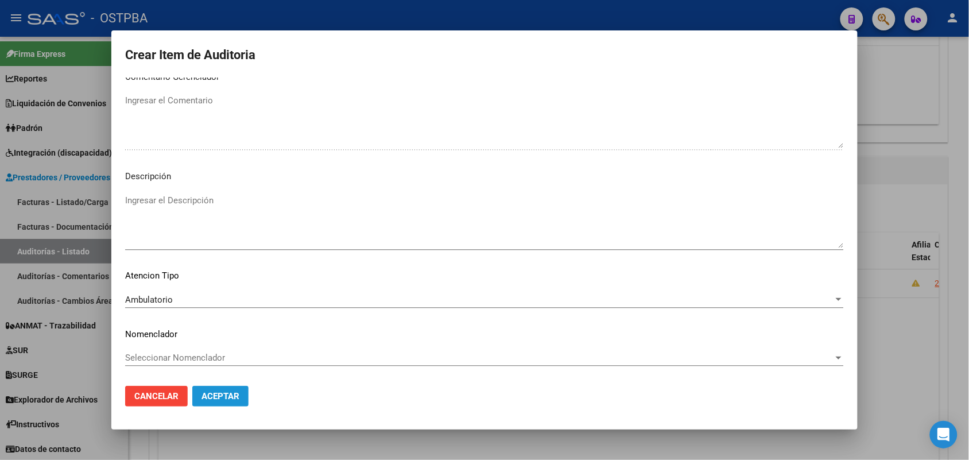
click at [216, 397] on span "Aceptar" at bounding box center [220, 396] width 38 height 10
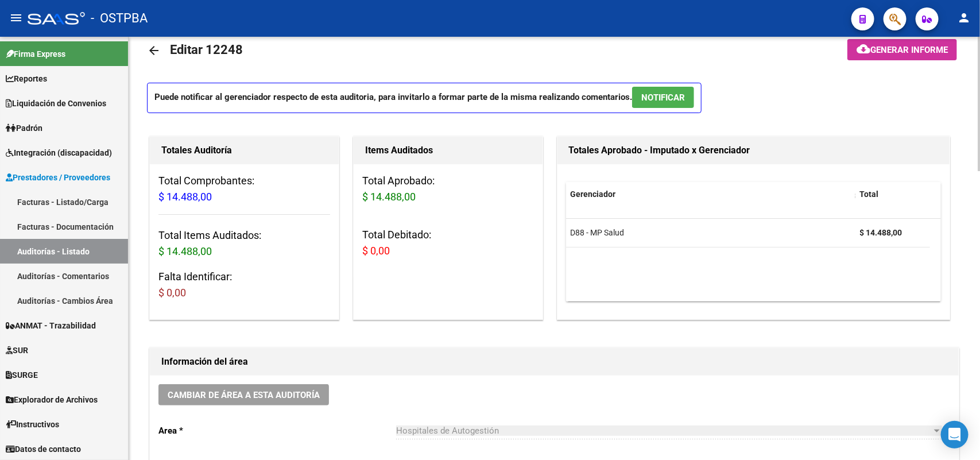
scroll to position [0, 0]
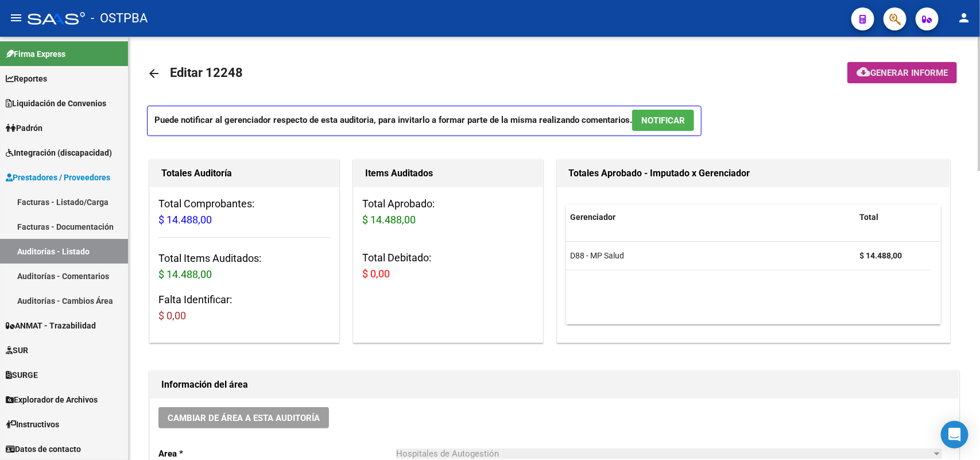
click at [897, 71] on span "Generar informe" at bounding box center [908, 73] width 77 height 10
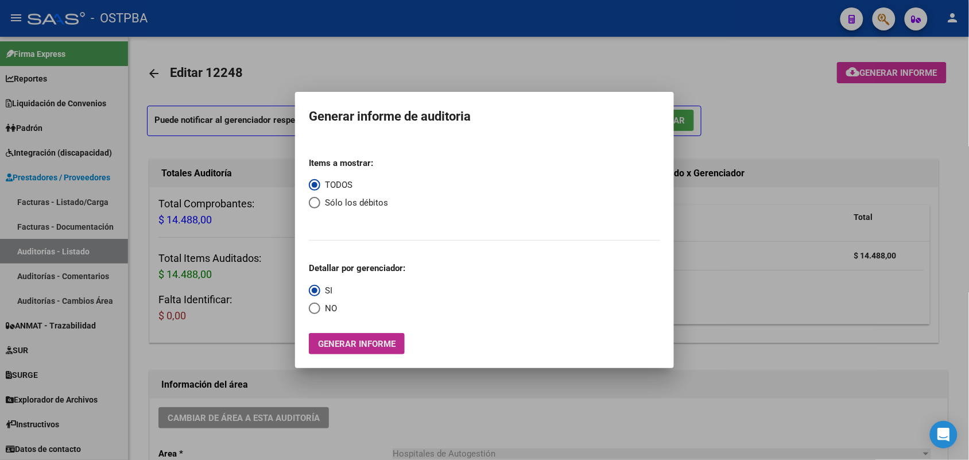
click at [350, 342] on span "Generar informe" at bounding box center [356, 344] width 77 height 10
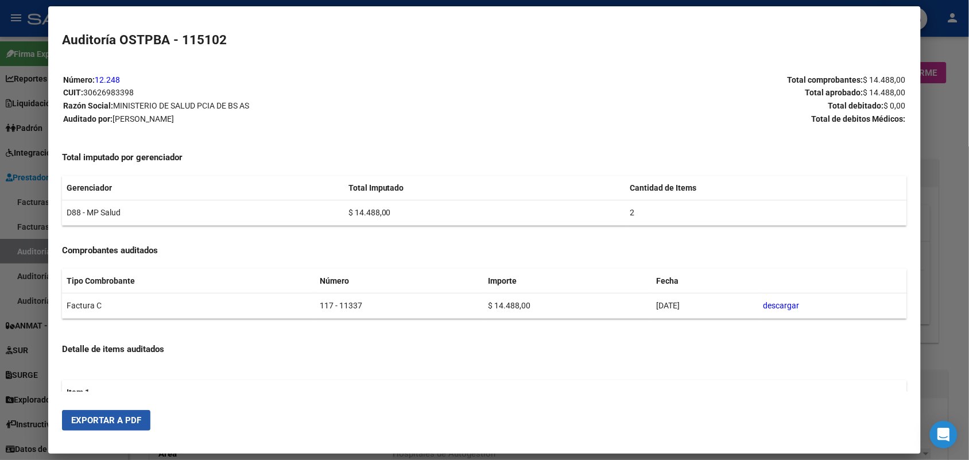
click at [102, 422] on span "Exportar a PDF" at bounding box center [106, 420] width 70 height 10
click at [944, 148] on div at bounding box center [484, 230] width 969 height 460
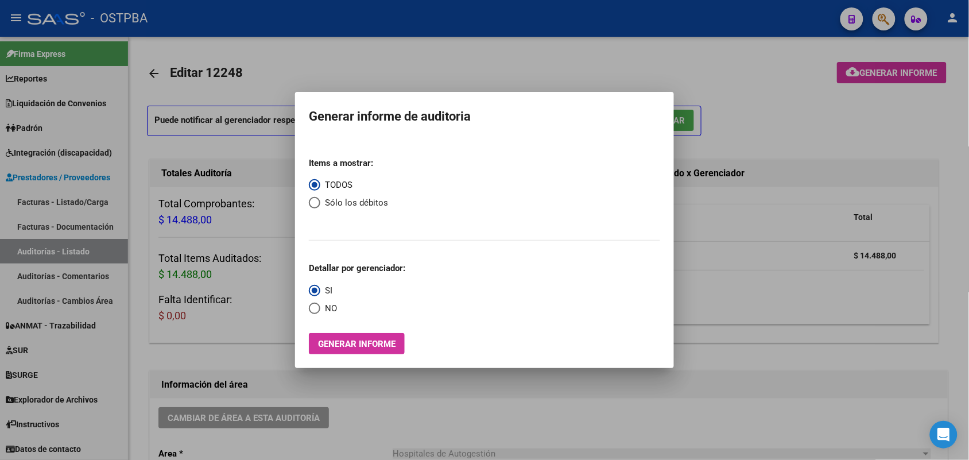
click at [930, 133] on div at bounding box center [484, 230] width 969 height 460
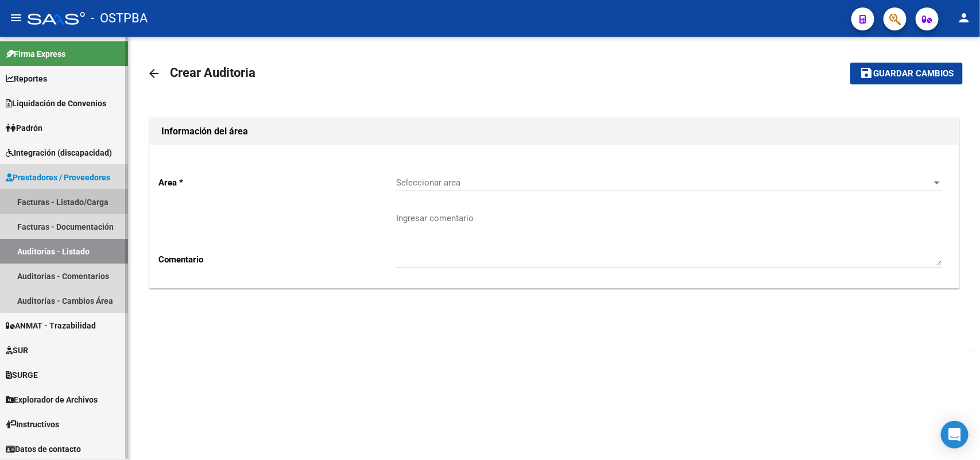
click at [87, 196] on link "Facturas - Listado/Carga" at bounding box center [64, 201] width 128 height 25
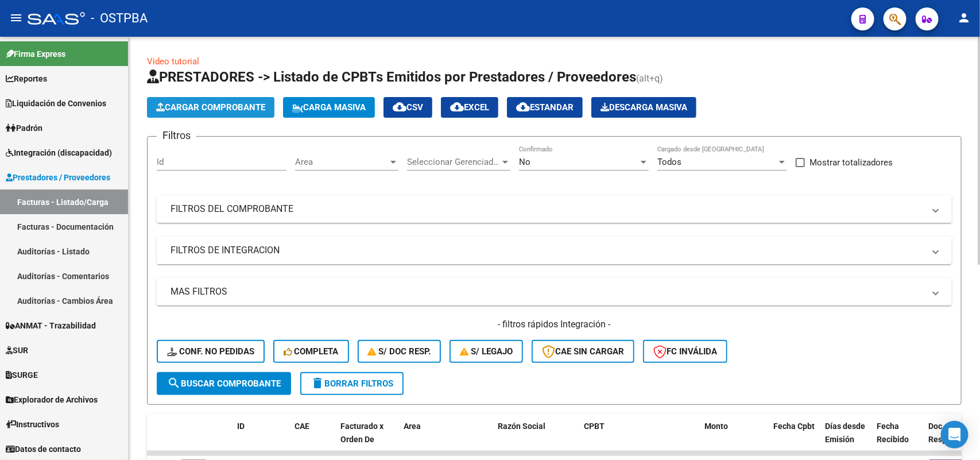
click at [235, 103] on span "Cargar Comprobante" at bounding box center [210, 107] width 109 height 10
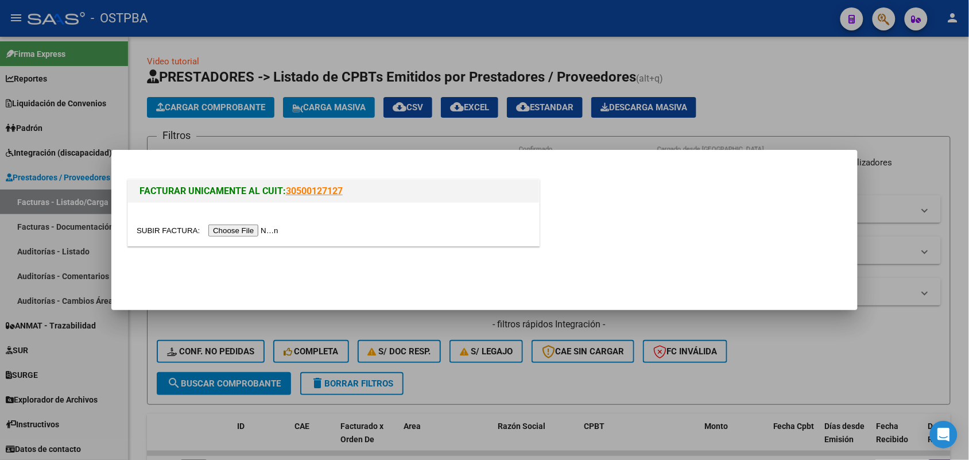
click at [262, 227] on input "file" at bounding box center [209, 230] width 145 height 12
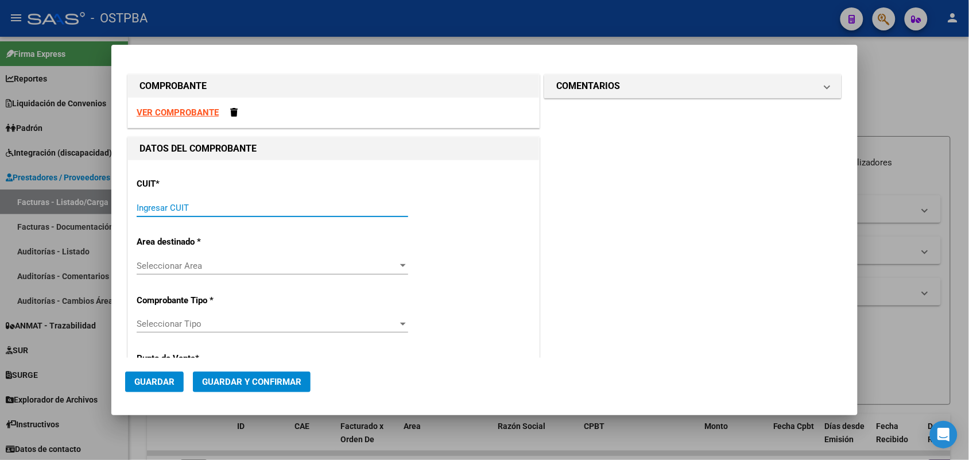
click at [153, 205] on input "Ingresar CUIT" at bounding box center [272, 208] width 271 height 10
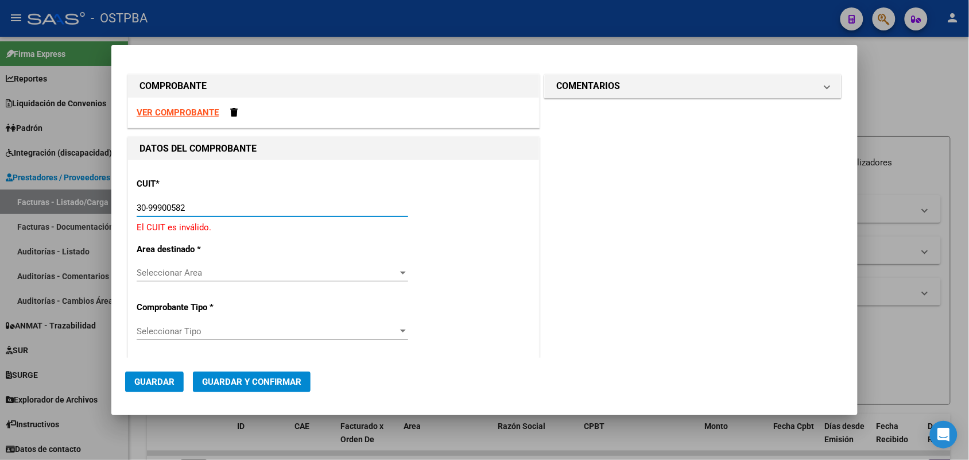
type input "30-99900582-5"
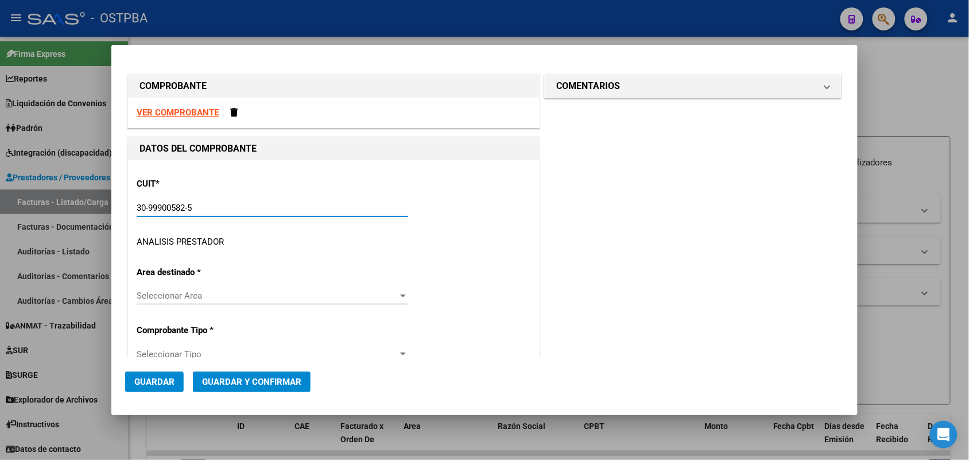
type input "10"
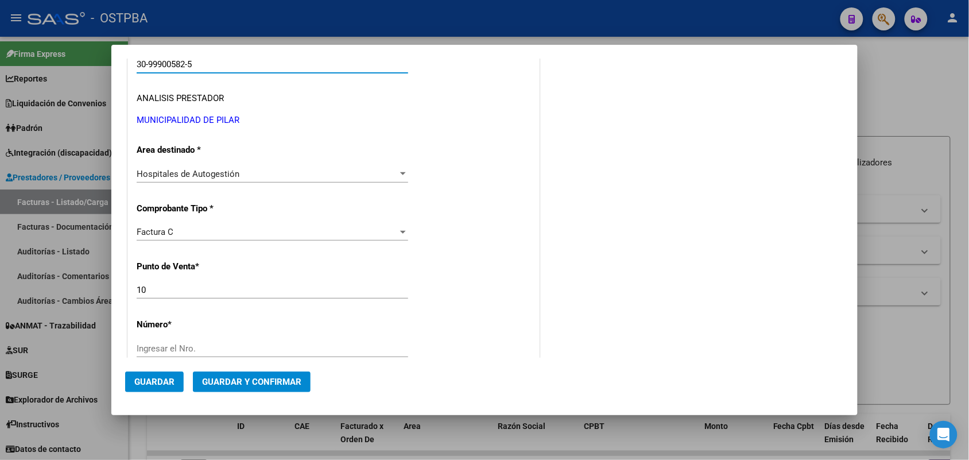
scroll to position [287, 0]
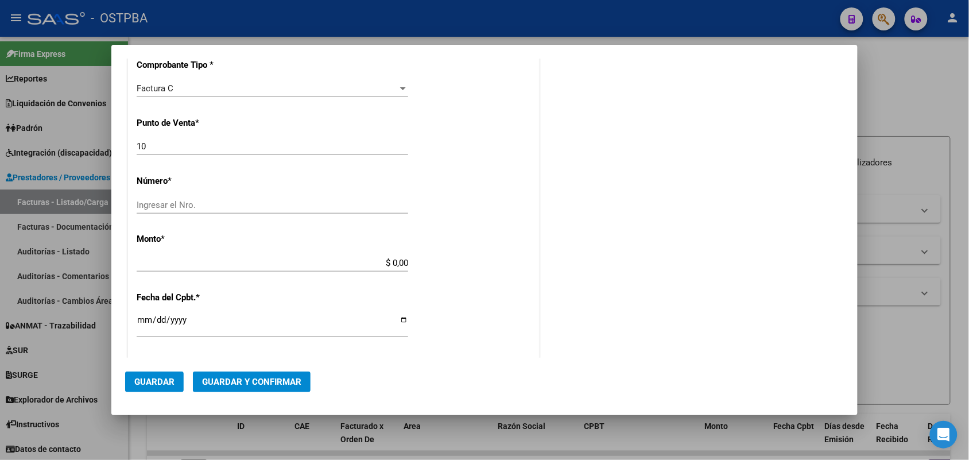
type input "30-99900582-5"
click at [149, 201] on input "Ingresar el Nro." at bounding box center [272, 205] width 271 height 10
type input "2196"
drag, startPoint x: 377, startPoint y: 263, endPoint x: 434, endPoint y: 263, distance: 57.4
click at [434, 263] on div "CUIT * 30-99900582-5 Ingresar CUIT ANALISIS PRESTADOR MUNICIPALIDAD DE [PERSON_…" at bounding box center [333, 280] width 411 height 814
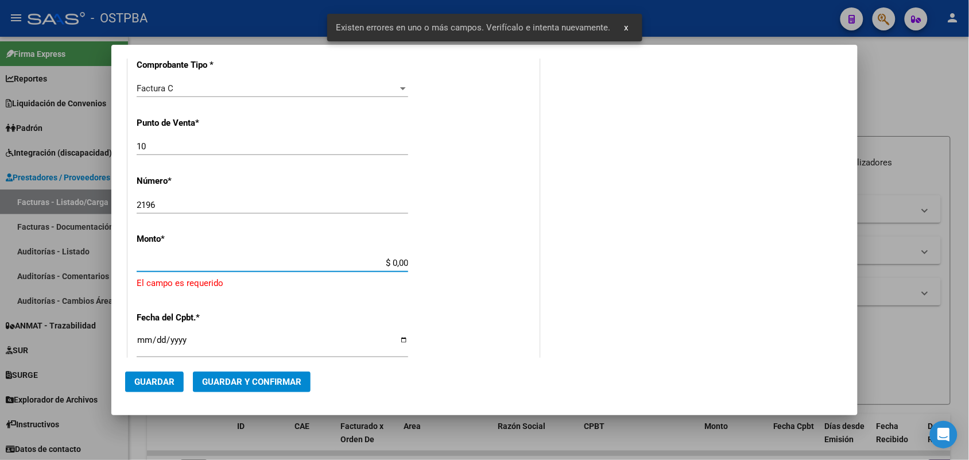
scroll to position [336, 0]
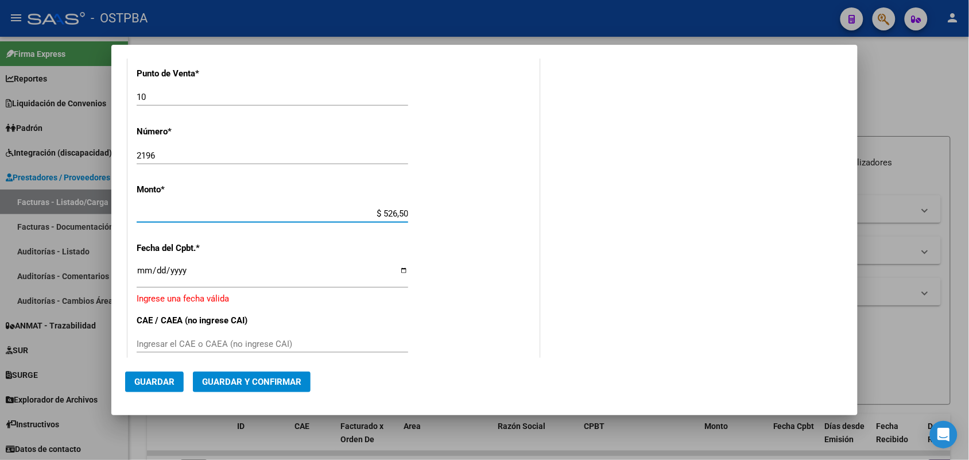
type input "$ 5.265,00"
click at [144, 274] on input "Ingresar la fecha" at bounding box center [272, 275] width 271 height 18
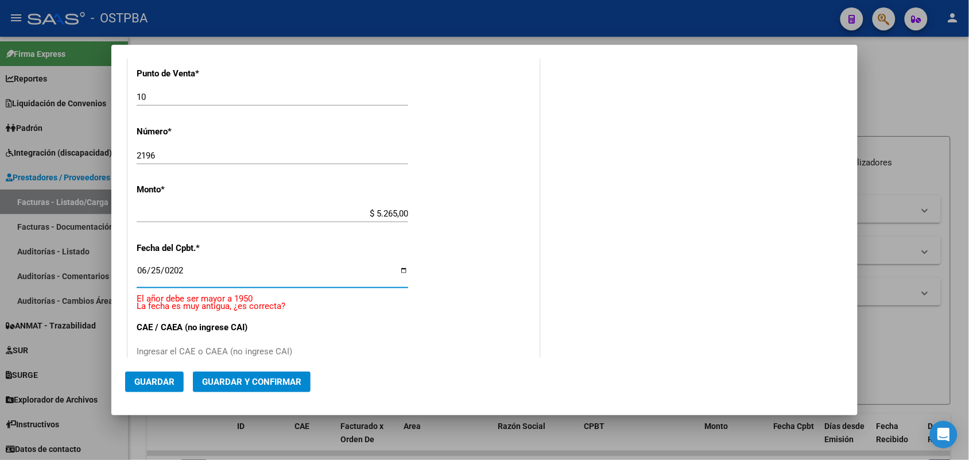
type input "[DATE]"
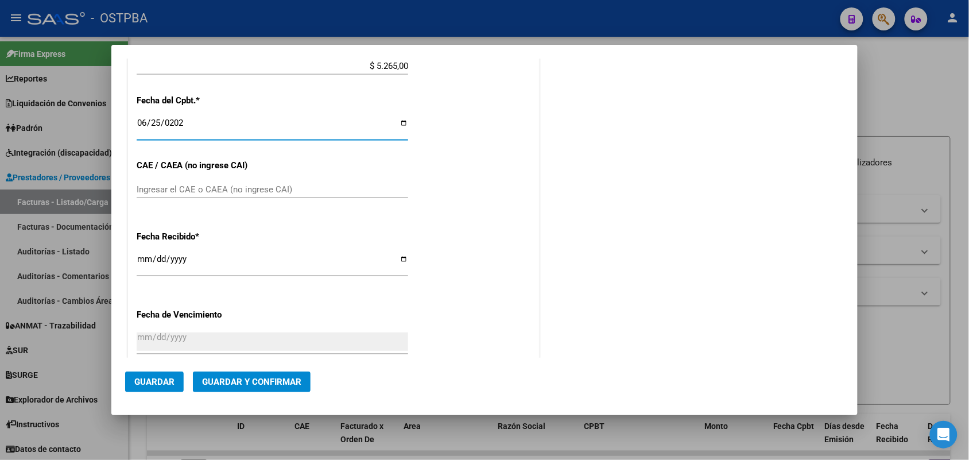
scroll to position [552, 0]
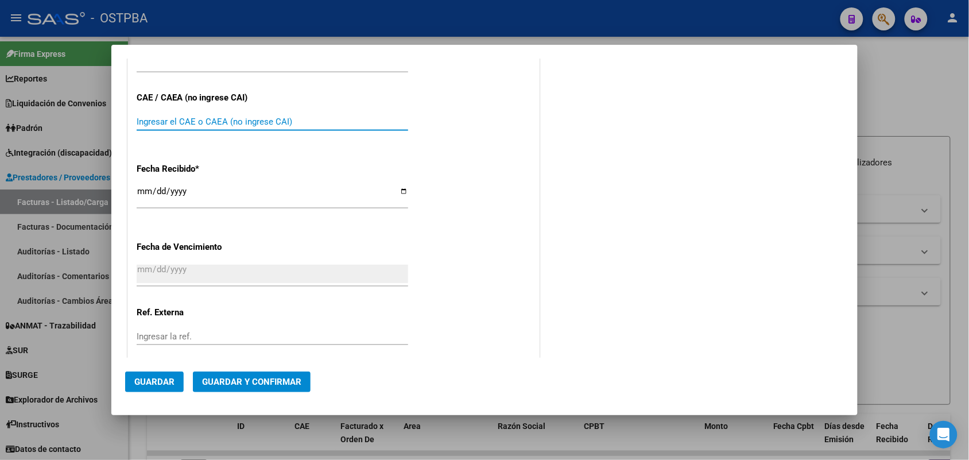
click at [141, 118] on input "Ingresar el CAE o CAEA (no ingrese CAI)" at bounding box center [272, 122] width 271 height 10
type input "75265995275862"
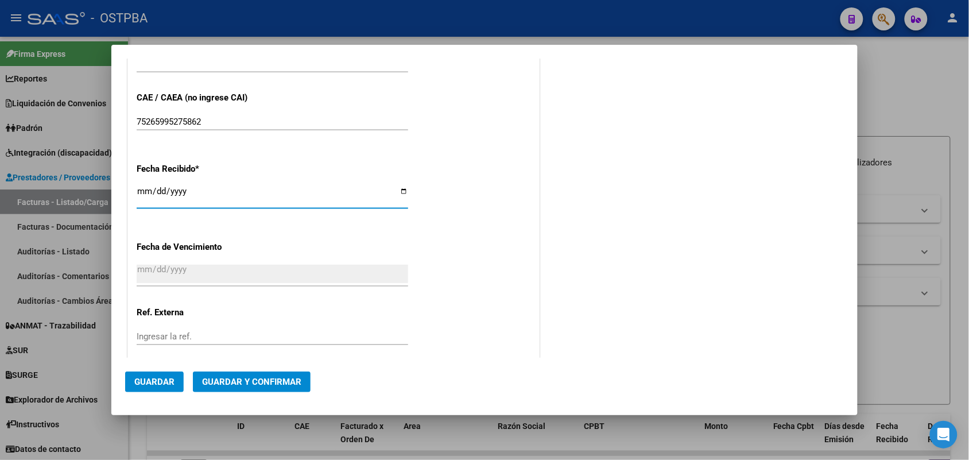
click at [141, 191] on input "[DATE]" at bounding box center [272, 196] width 271 height 18
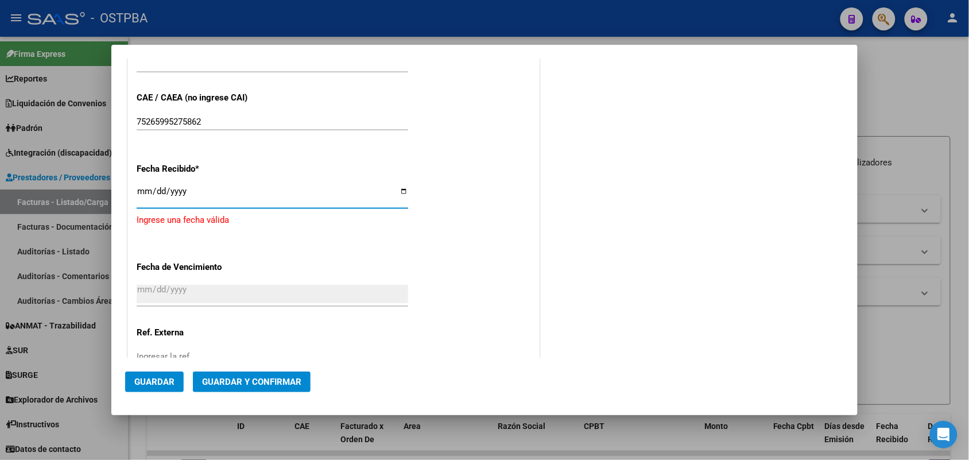
type input "[DATE]"
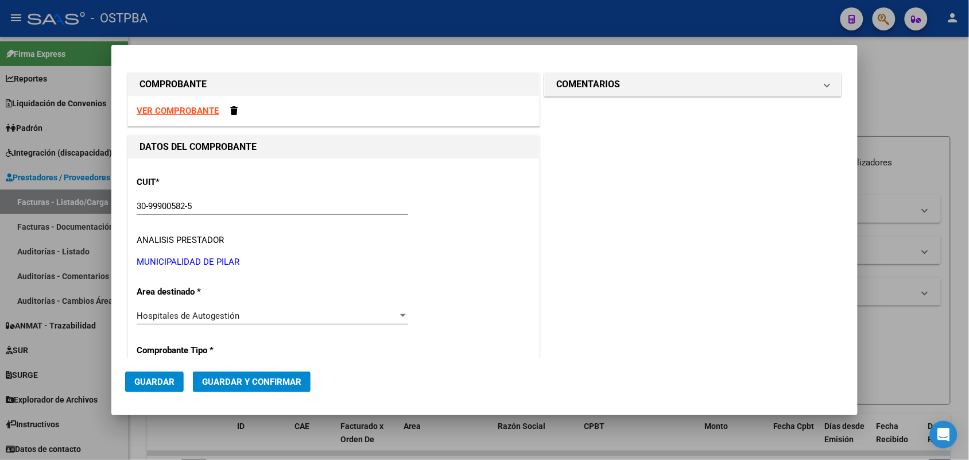
scroll to position [0, 0]
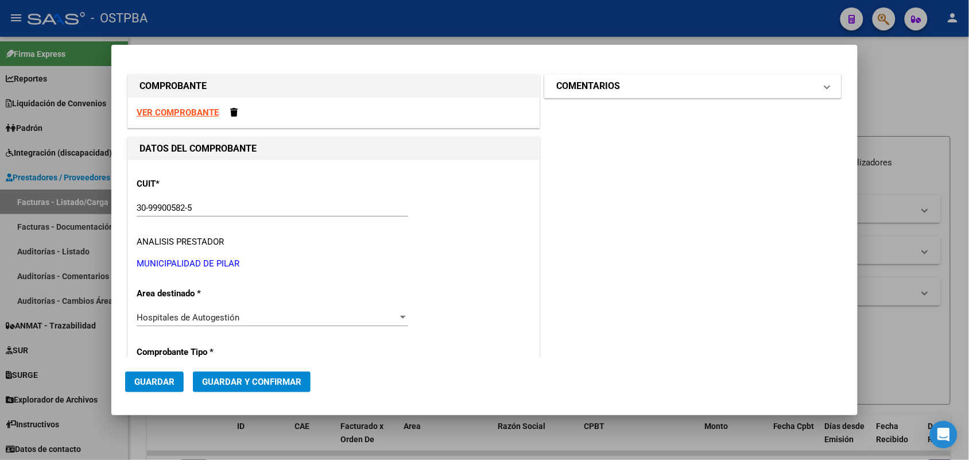
click at [825, 88] on span at bounding box center [827, 86] width 5 height 14
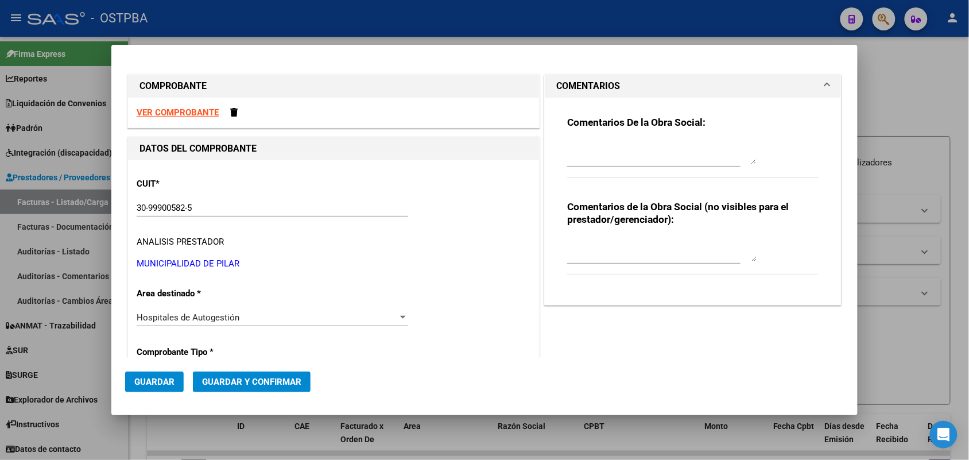
click at [567, 158] on textarea at bounding box center [661, 152] width 189 height 23
type textarea "HR 126247"
click at [166, 385] on span "Guardar" at bounding box center [154, 382] width 40 height 10
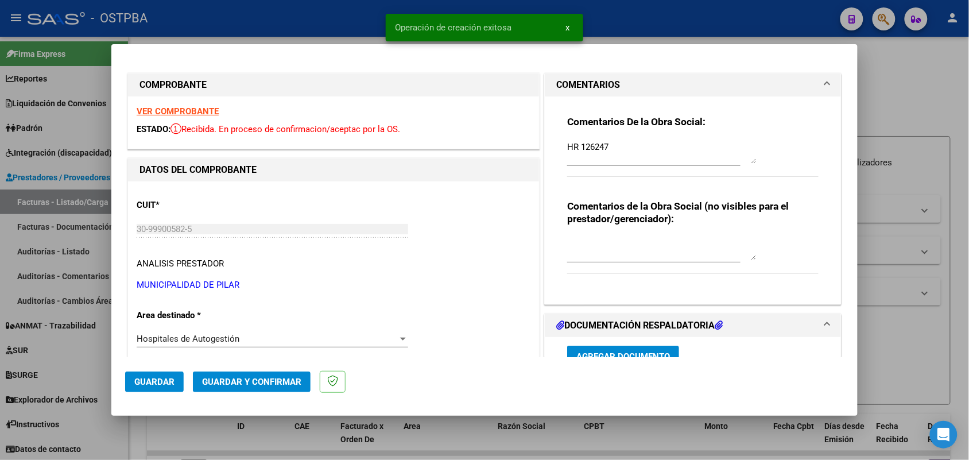
type input "[DATE]"
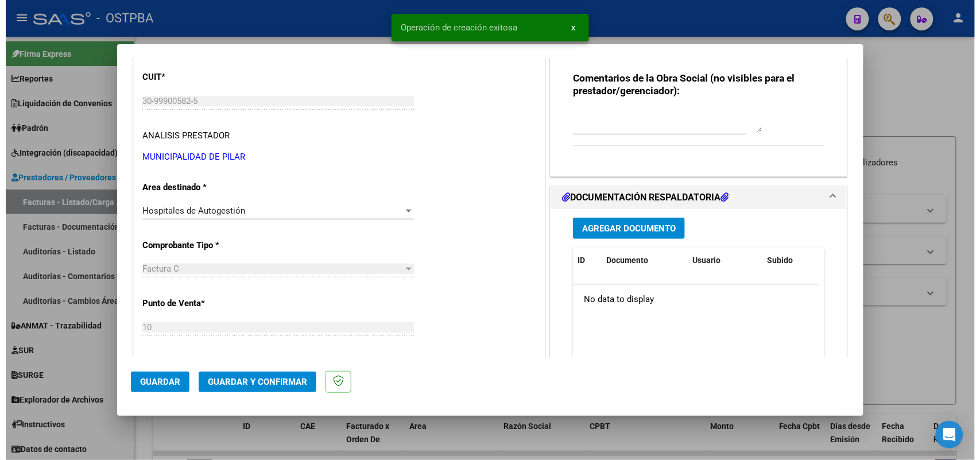
scroll to position [143, 0]
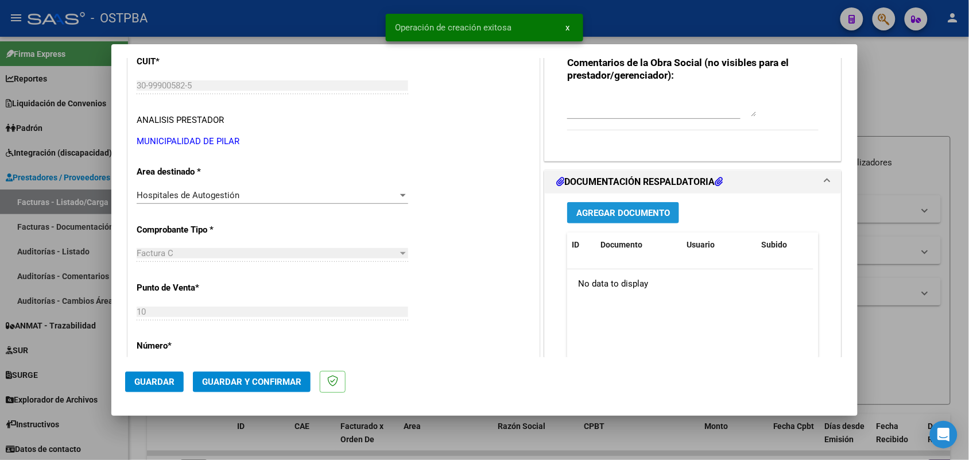
click at [612, 214] on span "Agregar Documento" at bounding box center [623, 213] width 94 height 10
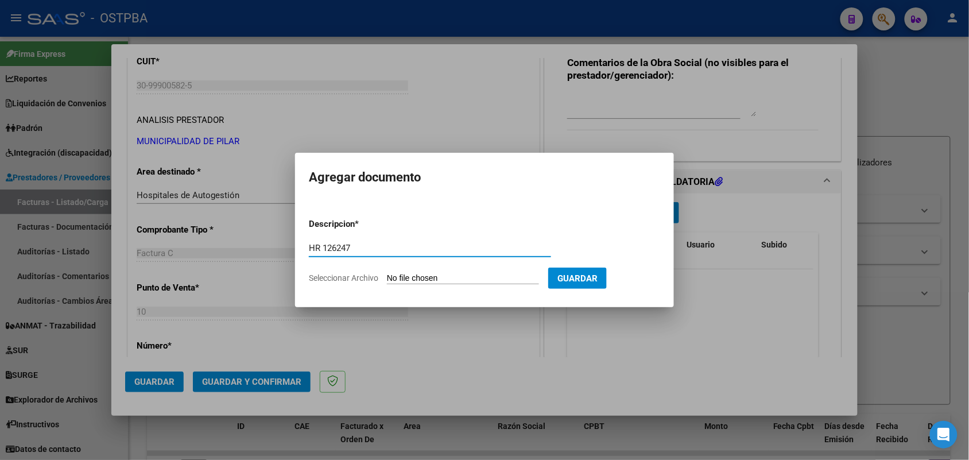
type input "HR 126247"
click at [389, 281] on input "Seleccionar Archivo" at bounding box center [463, 278] width 152 height 11
type input "C:\fakepath\HR 126247.pdf"
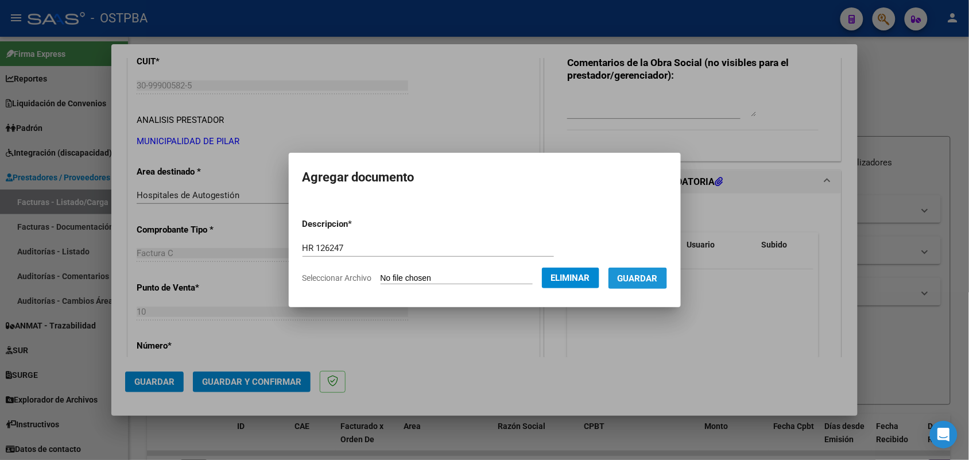
click at [644, 278] on span "Guardar" at bounding box center [638, 278] width 40 height 10
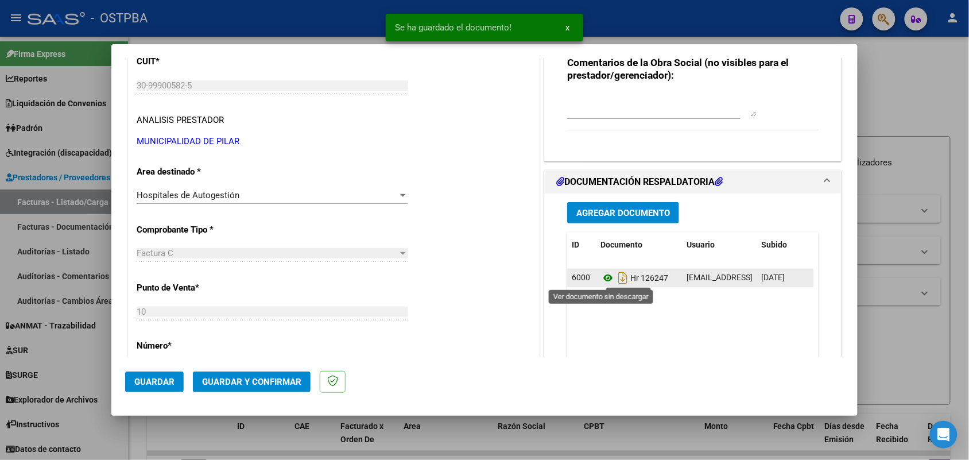
click at [603, 279] on icon at bounding box center [607, 278] width 15 height 14
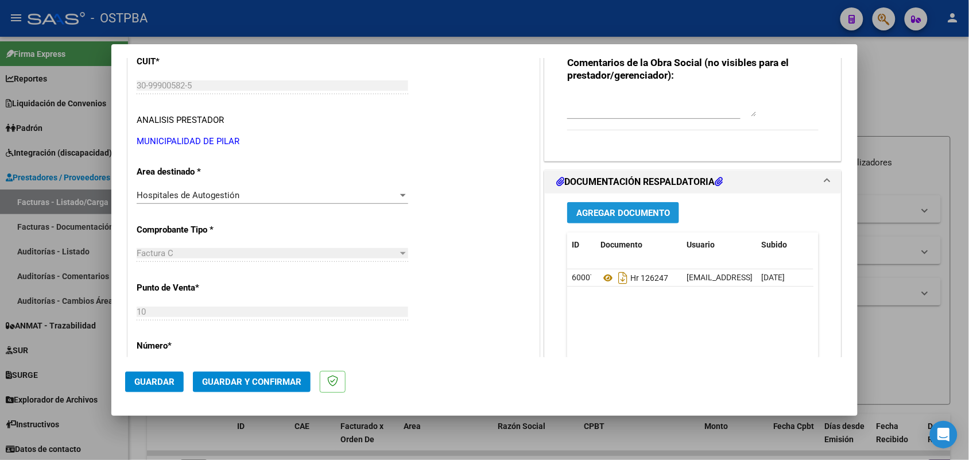
click at [597, 211] on span "Agregar Documento" at bounding box center [623, 213] width 94 height 10
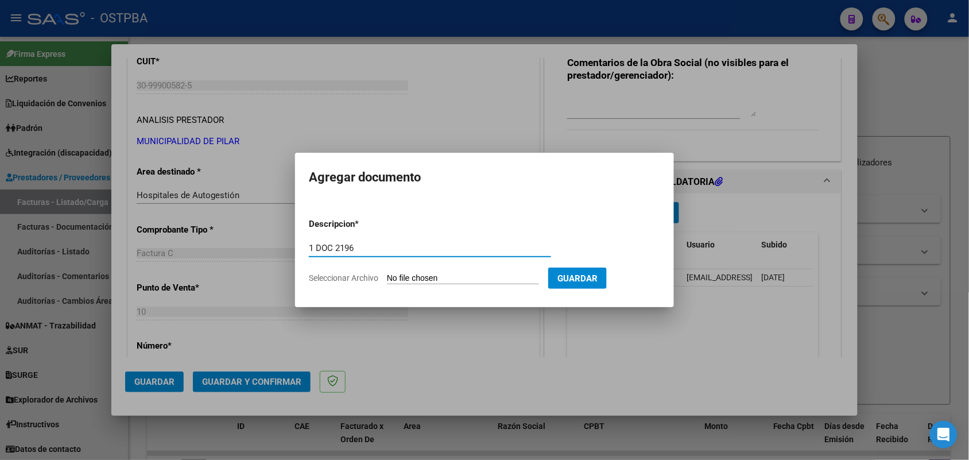
type input "1 DOC 2196"
click at [393, 271] on form "Descripcion * 1 DOC 2196 Escriba aquí una descripcion Seleccionar Archivo Guard…" at bounding box center [484, 251] width 351 height 84
click at [398, 280] on input "Seleccionar Archivo" at bounding box center [463, 278] width 152 height 11
type input "C:\fakepath\1 DOC 2196.pdf"
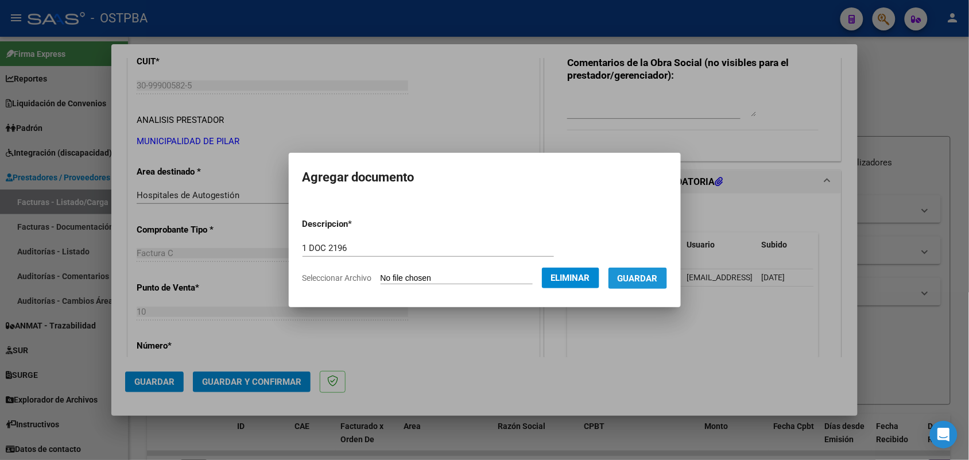
click at [643, 274] on span "Guardar" at bounding box center [638, 278] width 40 height 10
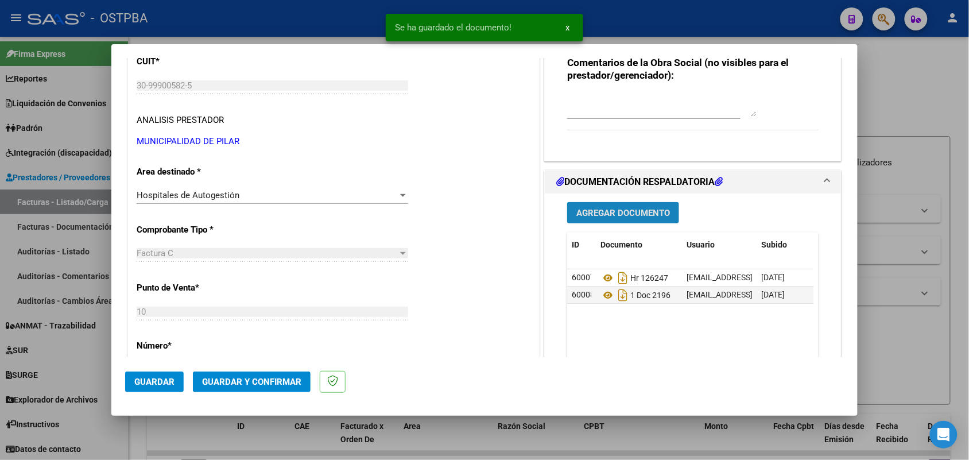
click at [586, 207] on button "Agregar Documento" at bounding box center [623, 212] width 112 height 21
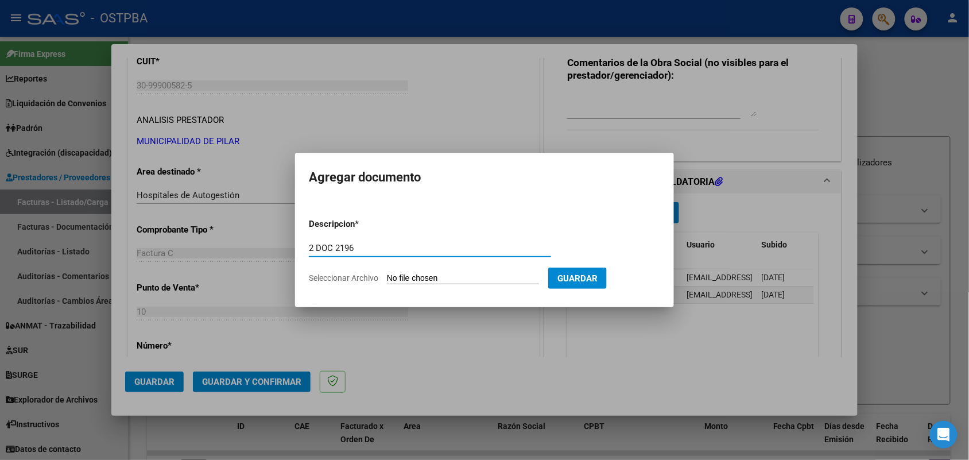
type input "2 DOC 2196"
click at [391, 276] on input "Seleccionar Archivo" at bounding box center [463, 278] width 152 height 11
type input "C:\fakepath\2 DOC 2196.pdf"
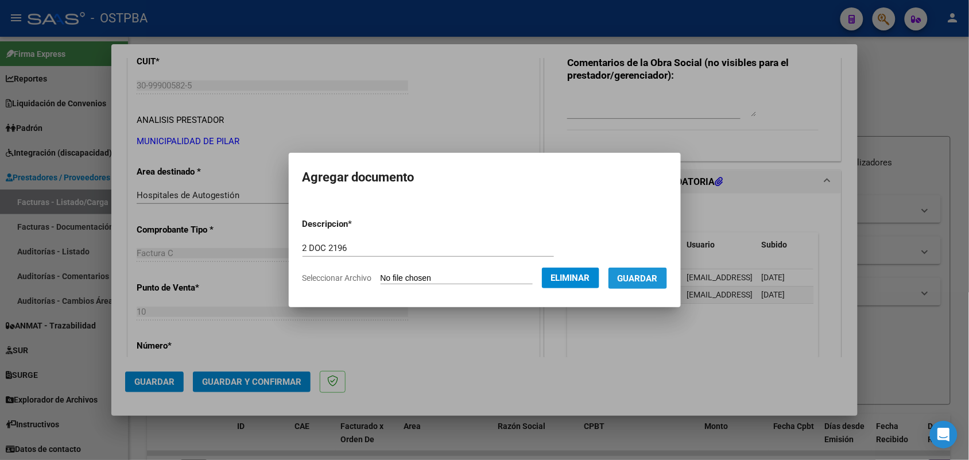
click at [656, 275] on span "Guardar" at bounding box center [638, 278] width 40 height 10
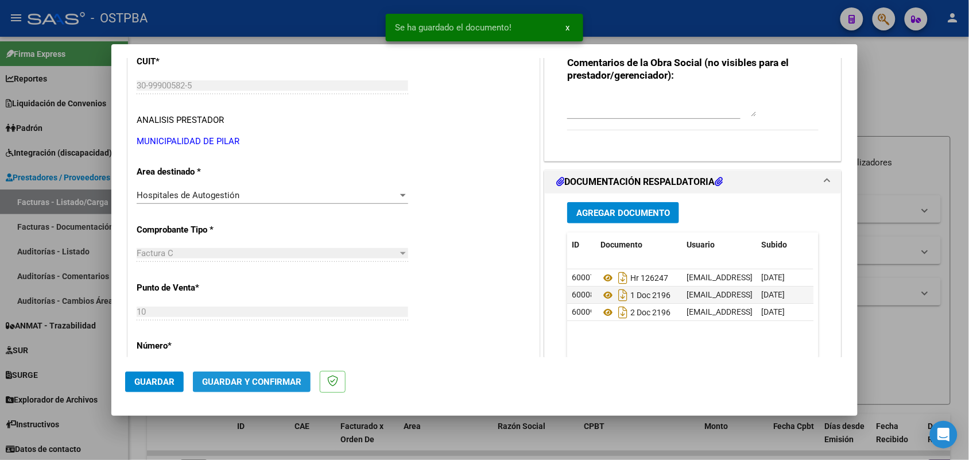
click at [241, 379] on span "Guardar y Confirmar" at bounding box center [251, 382] width 99 height 10
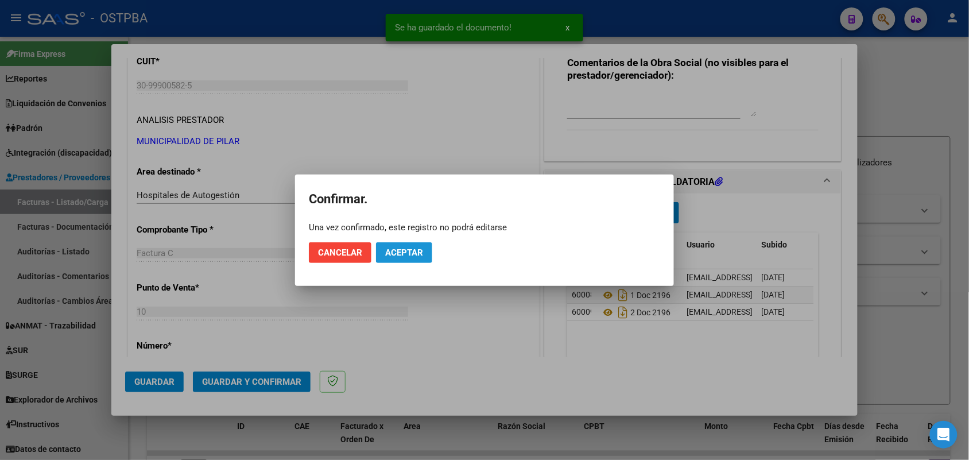
click at [419, 250] on span "Aceptar" at bounding box center [404, 252] width 38 height 10
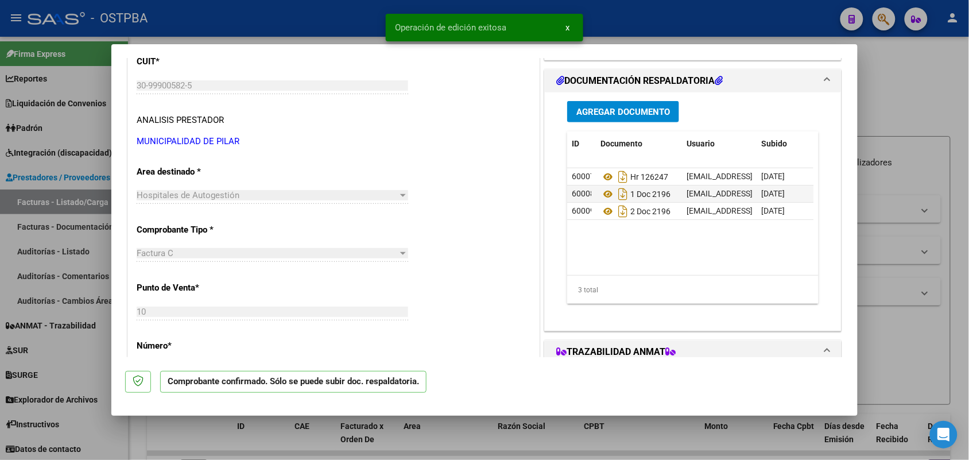
click at [87, 236] on div at bounding box center [484, 230] width 969 height 460
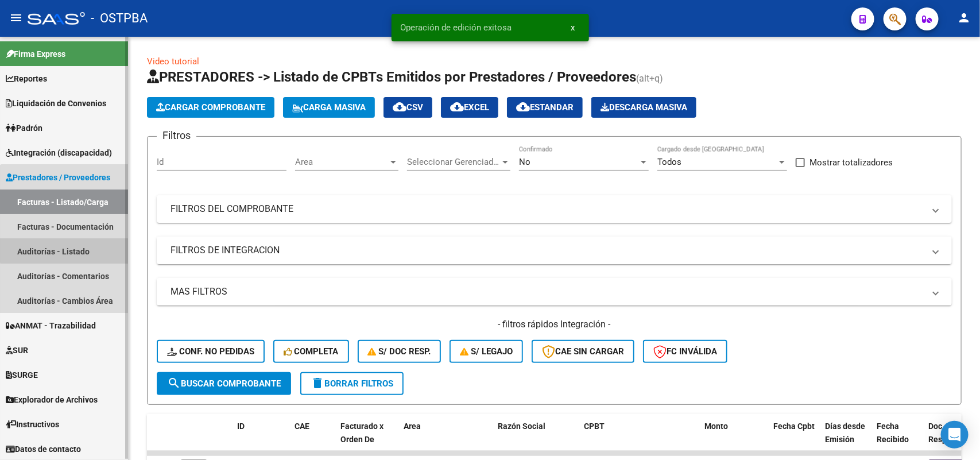
click at [73, 247] on link "Auditorías - Listado" at bounding box center [64, 251] width 128 height 25
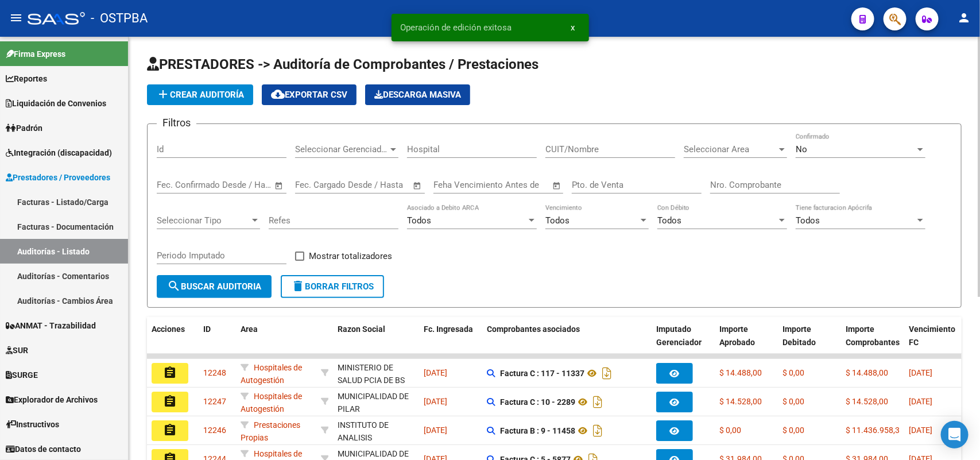
click at [227, 92] on span "add Crear Auditoría" at bounding box center [200, 95] width 88 height 10
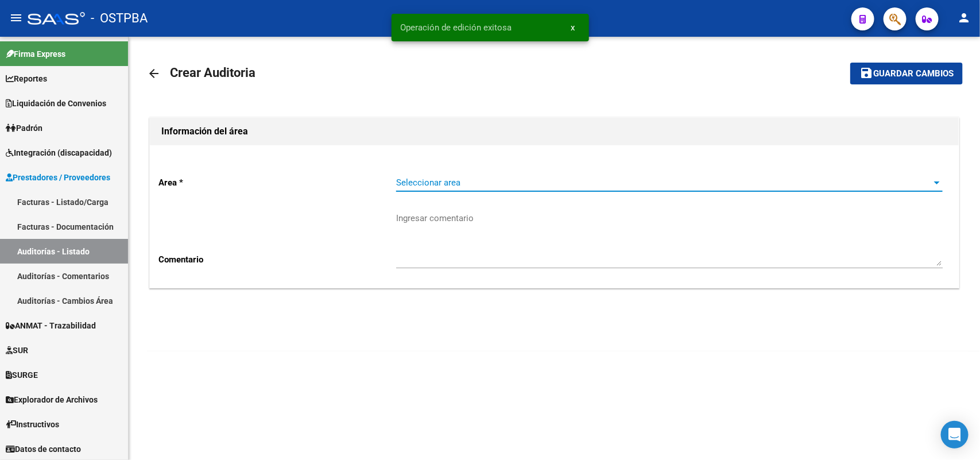
click at [458, 182] on span "Seleccionar area" at bounding box center [664, 182] width 536 height 10
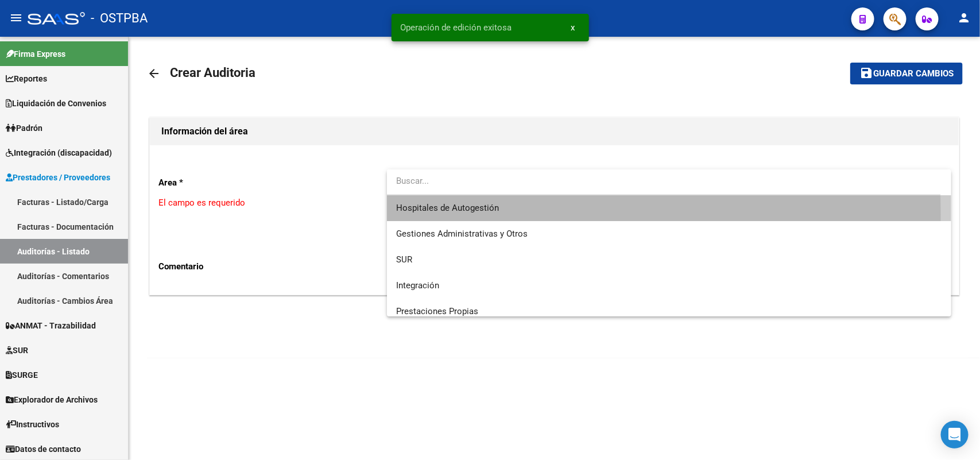
click at [462, 214] on span "Hospitales de Autogestión" at bounding box center [669, 208] width 546 height 26
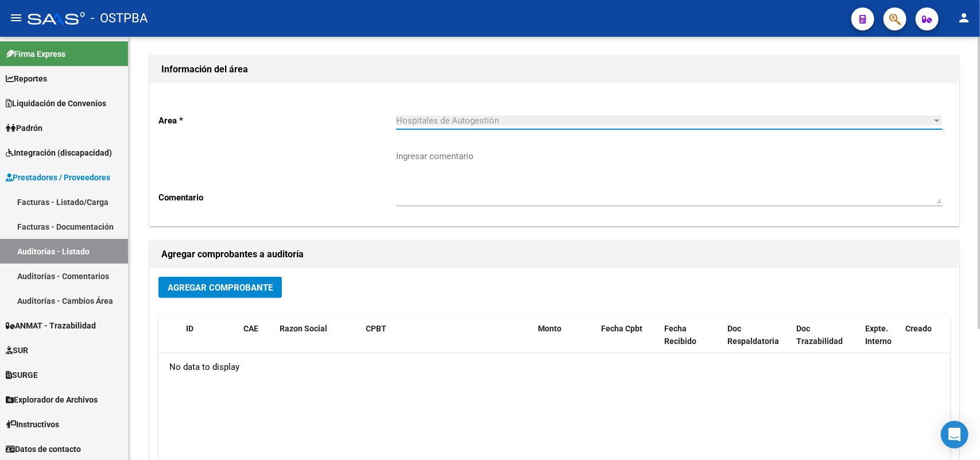
scroll to position [189, 0]
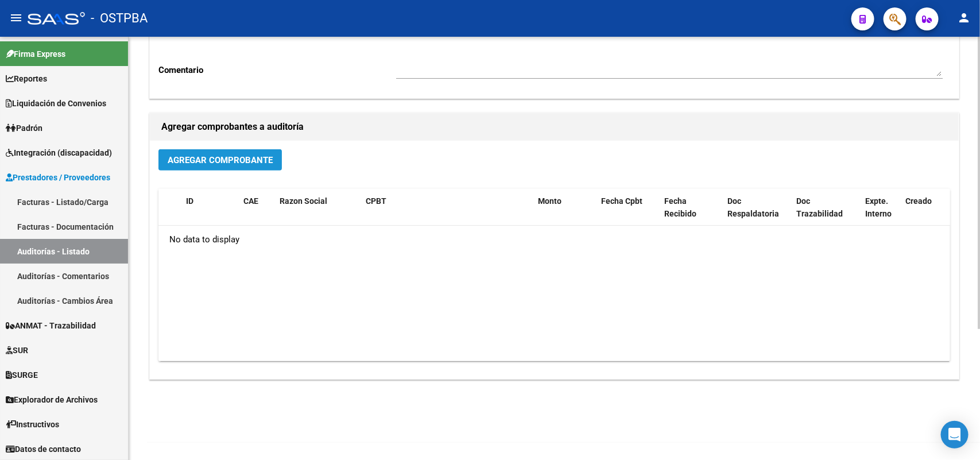
click at [245, 158] on span "Agregar Comprobante" at bounding box center [220, 160] width 105 height 10
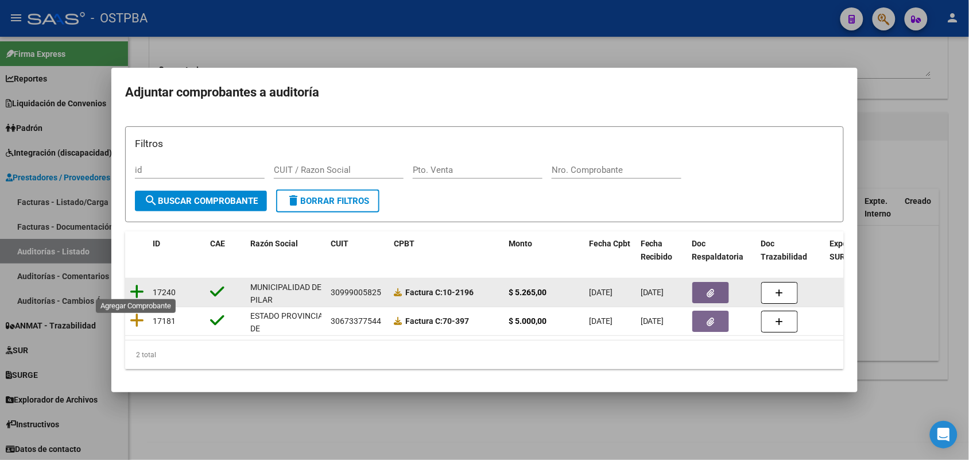
click at [138, 287] on icon at bounding box center [137, 292] width 14 height 16
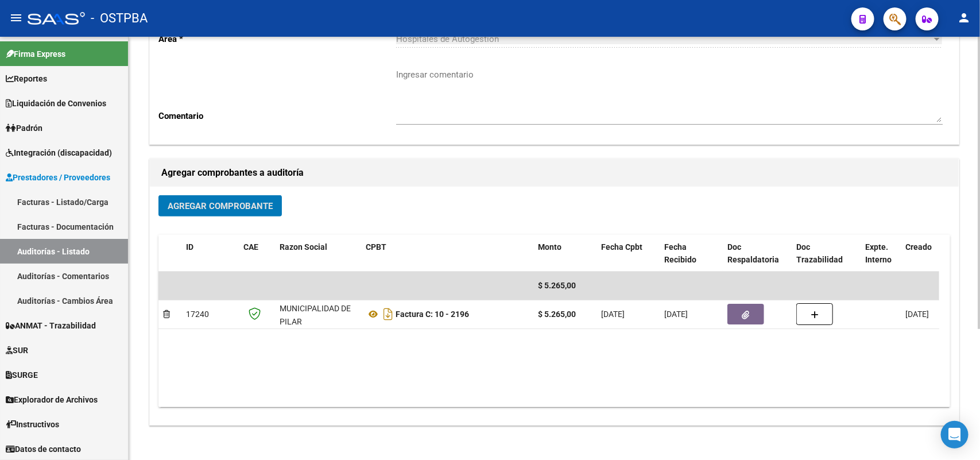
scroll to position [0, 0]
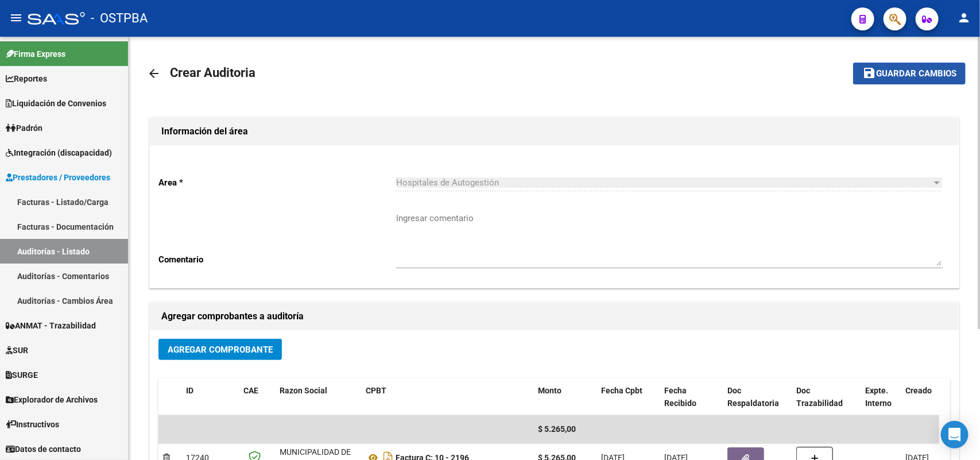
click at [919, 70] on span "Guardar cambios" at bounding box center [916, 74] width 80 height 10
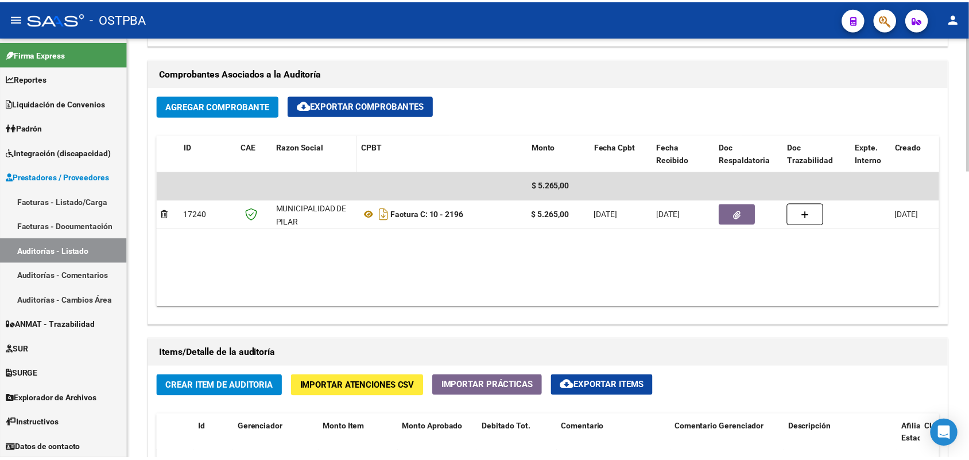
scroll to position [717, 0]
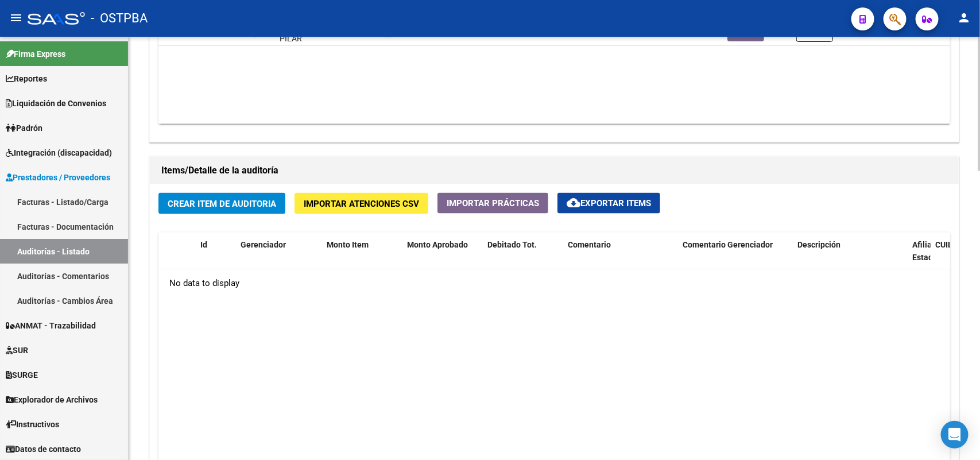
click at [233, 201] on span "Crear Item de Auditoria" at bounding box center [222, 204] width 108 height 10
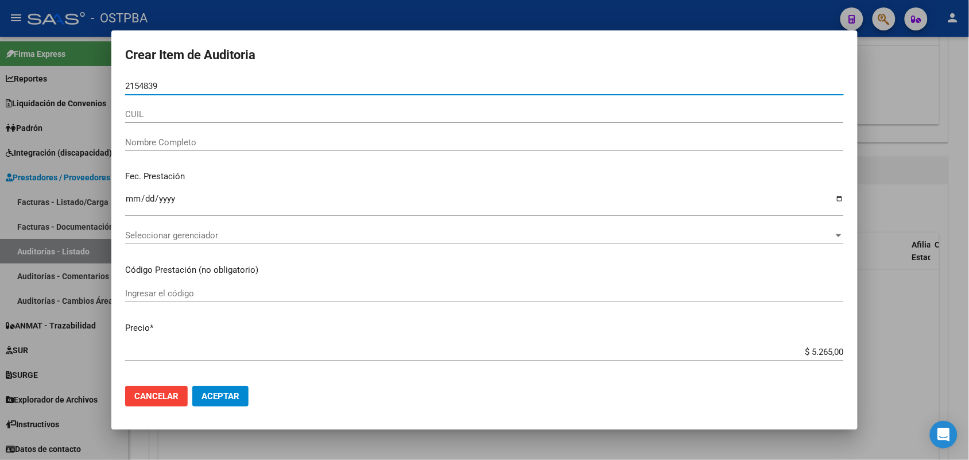
type input "21548393"
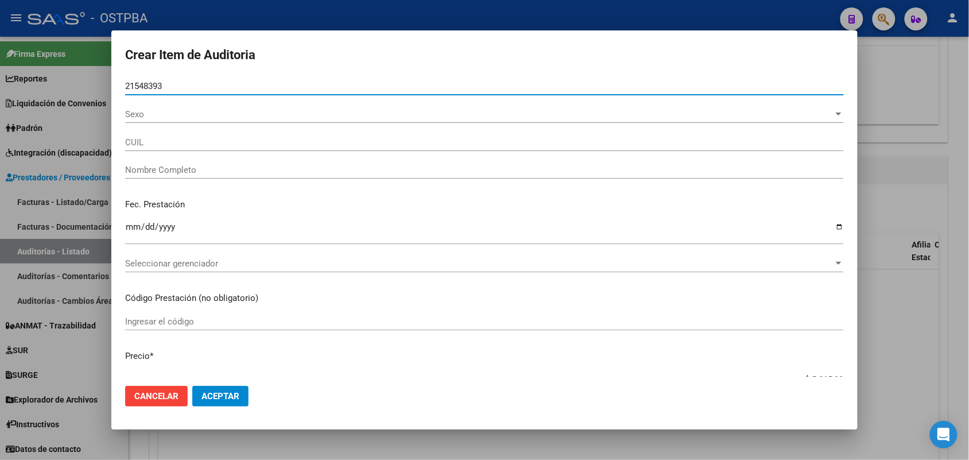
type input "27215483938"
type input "URBINO [PERSON_NAME] -"
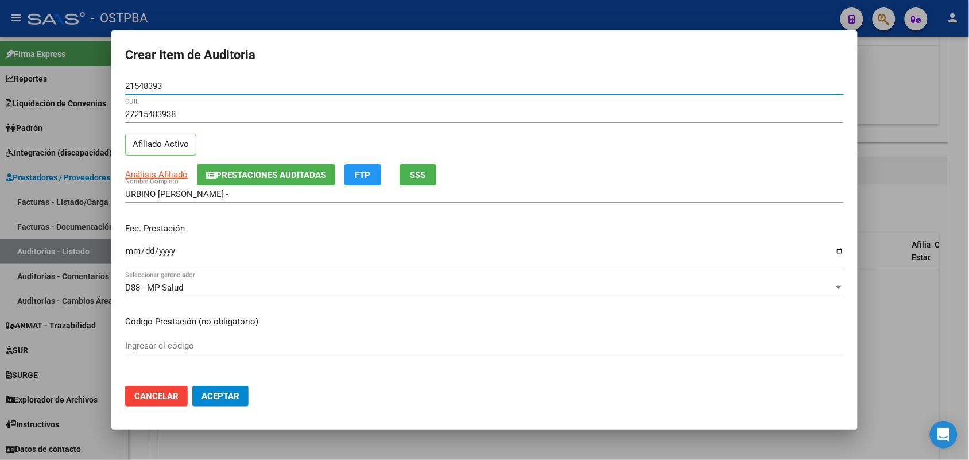
type input "21548393"
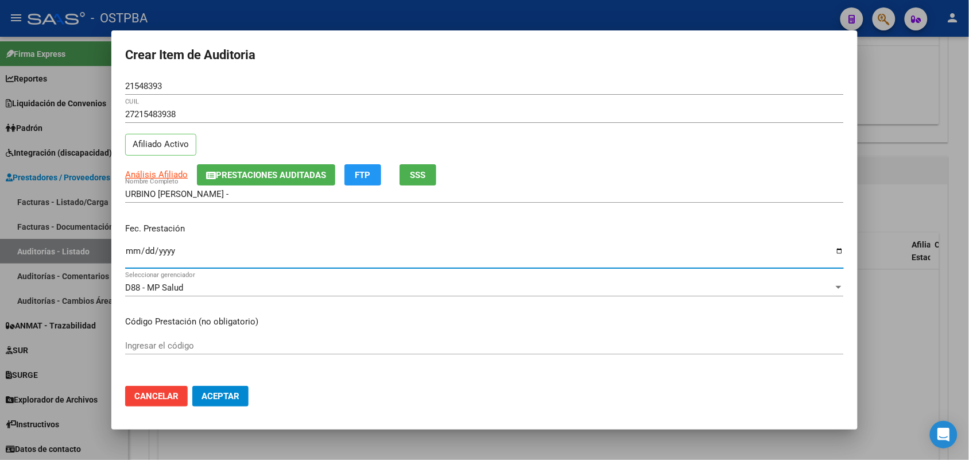
click at [129, 257] on input "Ingresar la fecha" at bounding box center [484, 255] width 719 height 18
type input "[DATE]"
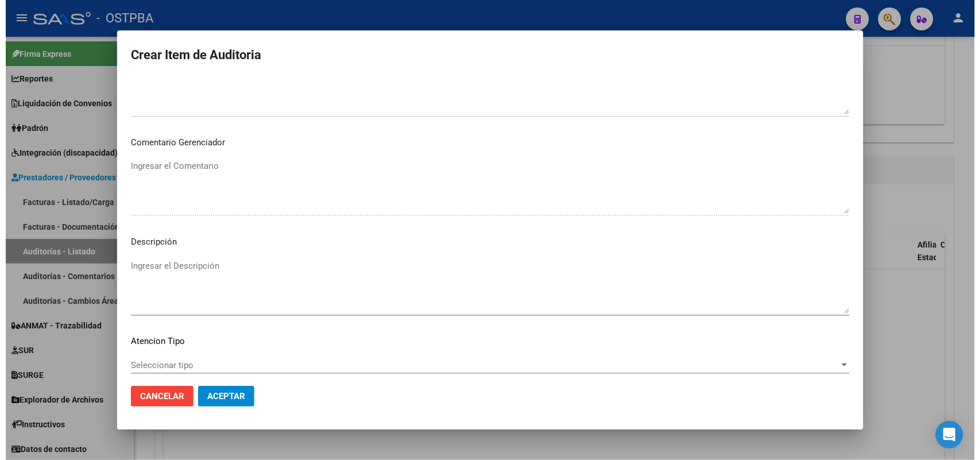
scroll to position [635, 0]
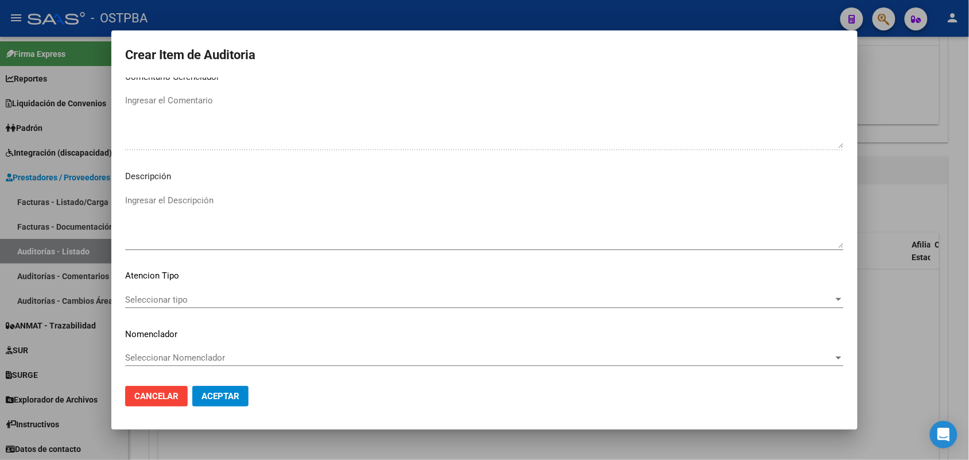
click at [175, 297] on span "Seleccionar tipo" at bounding box center [479, 299] width 708 height 10
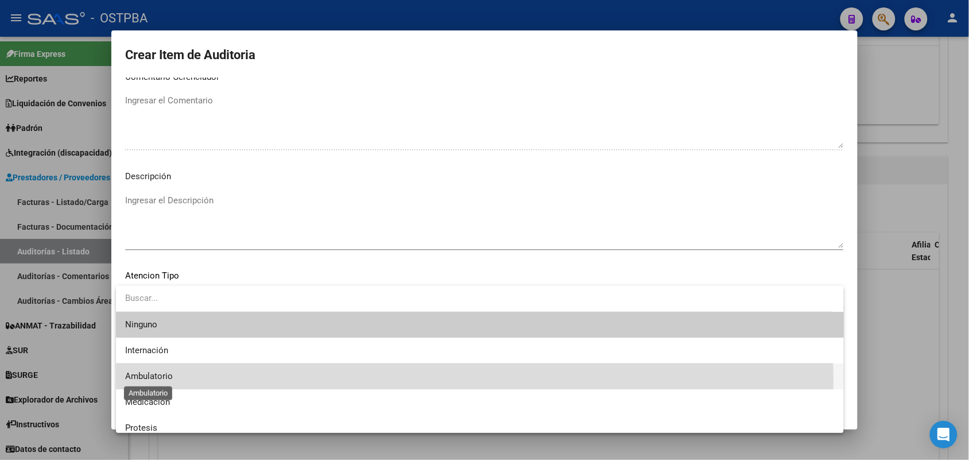
click at [141, 379] on span "Ambulatorio" at bounding box center [149, 376] width 48 height 10
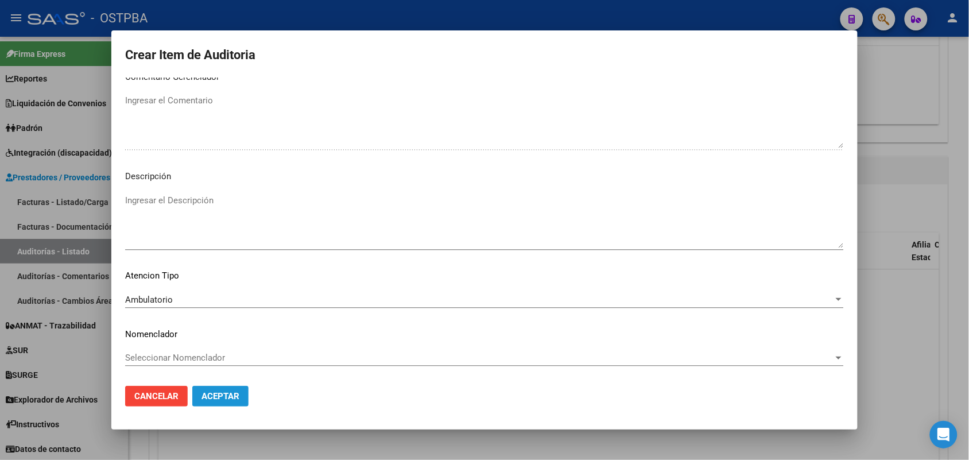
click at [207, 398] on span "Aceptar" at bounding box center [220, 396] width 38 height 10
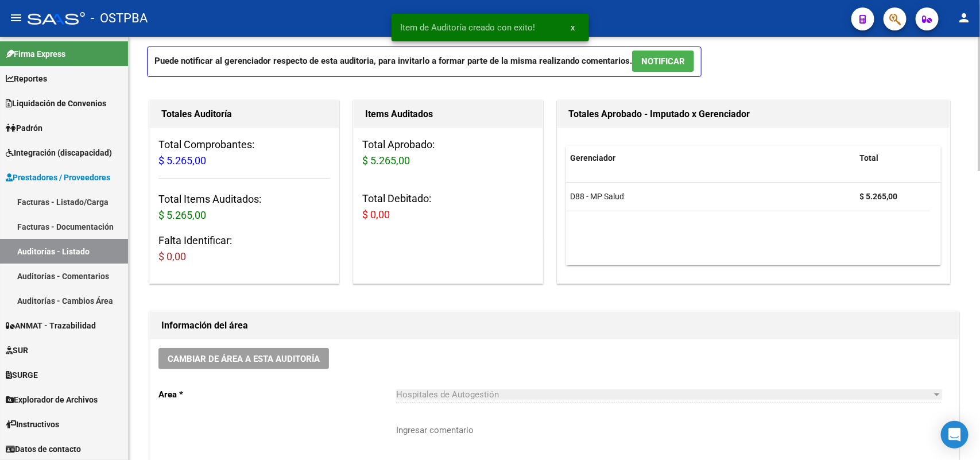
scroll to position [0, 0]
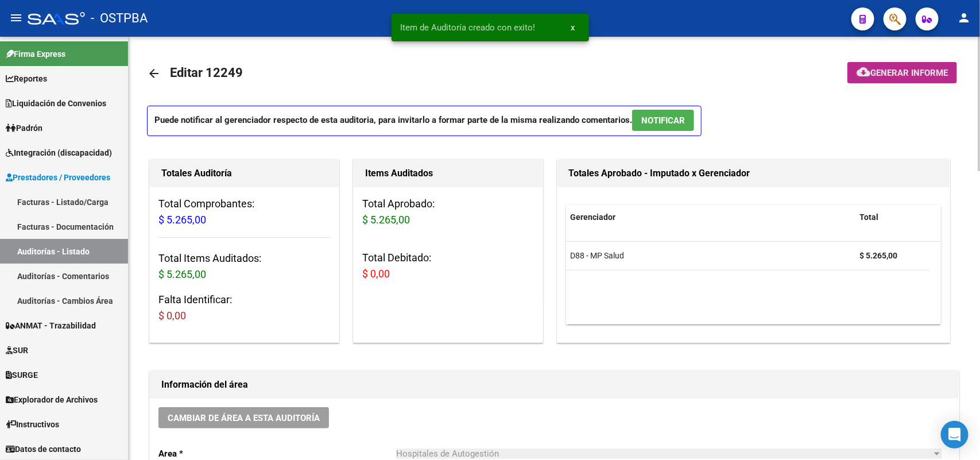
click at [904, 68] on span "Generar informe" at bounding box center [908, 73] width 77 height 10
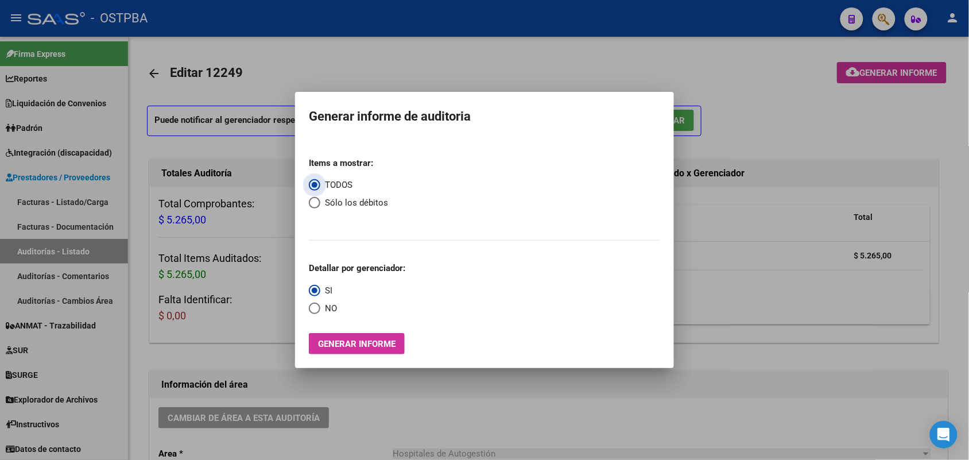
click at [363, 342] on span "Generar informe" at bounding box center [356, 344] width 77 height 10
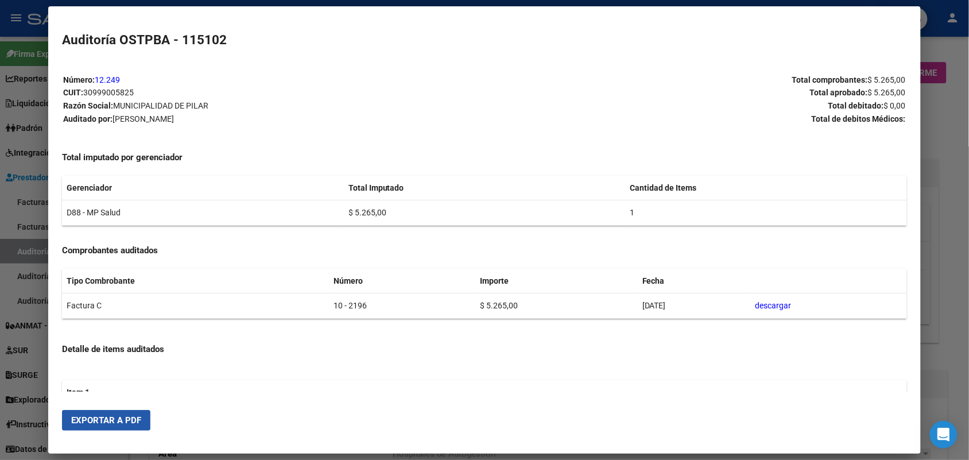
click at [92, 423] on span "Exportar a PDF" at bounding box center [106, 420] width 70 height 10
click at [940, 145] on div at bounding box center [484, 230] width 969 height 460
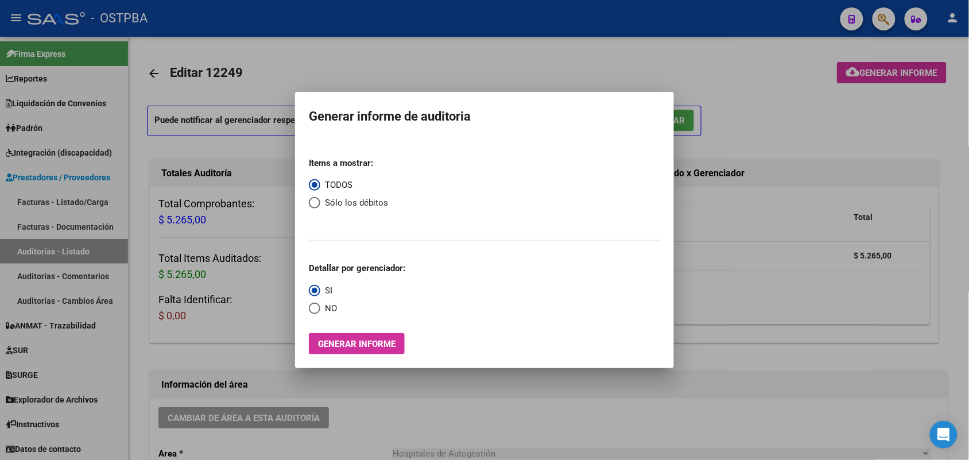
click at [819, 149] on div at bounding box center [484, 230] width 969 height 460
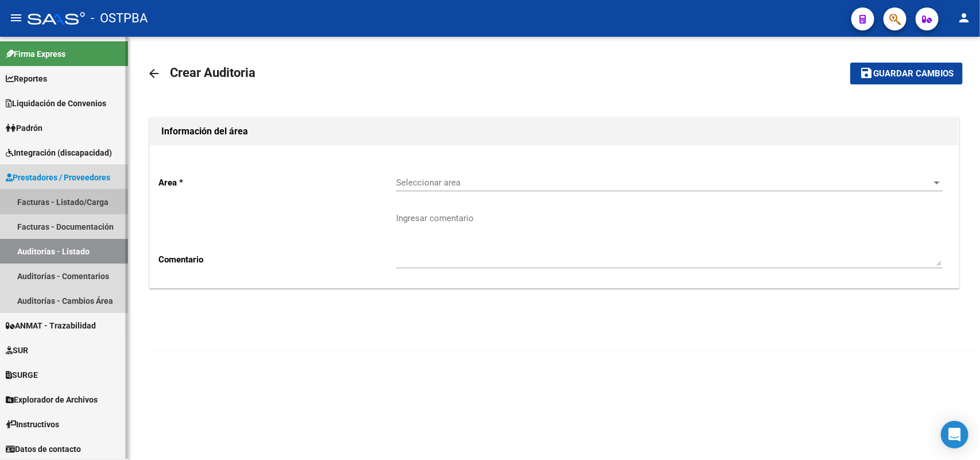
click at [100, 197] on link "Facturas - Listado/Carga" at bounding box center [64, 201] width 128 height 25
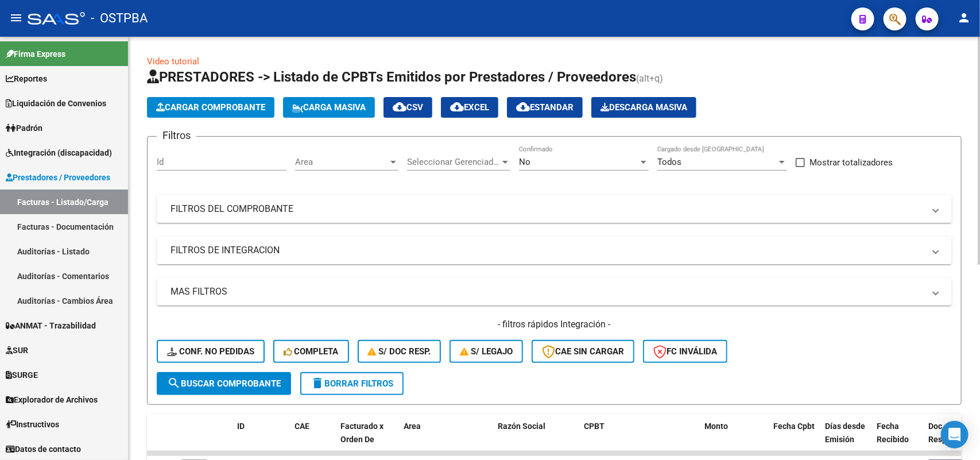
click at [250, 105] on span "Cargar Comprobante" at bounding box center [210, 107] width 109 height 10
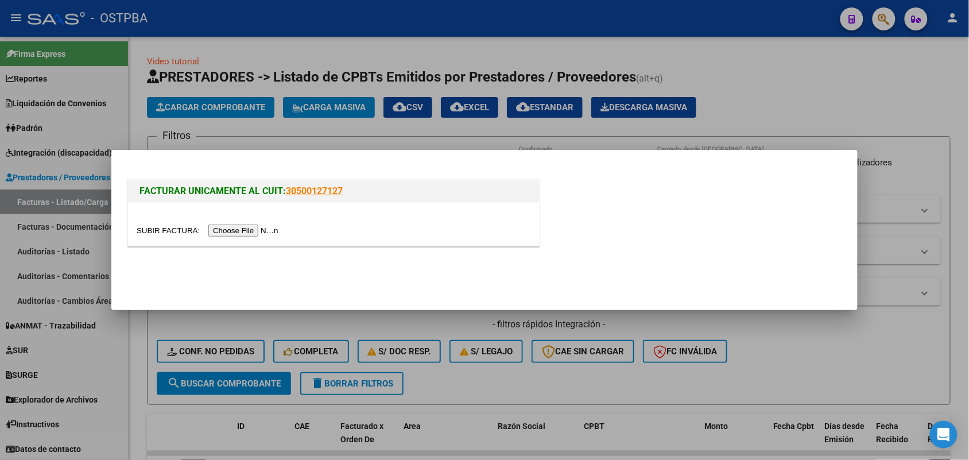
click at [254, 230] on input "file" at bounding box center [209, 230] width 145 height 12
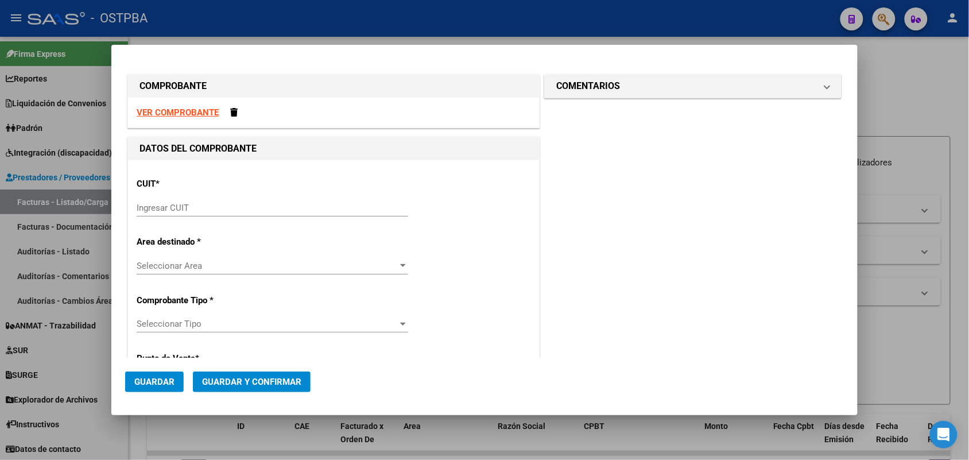
click at [158, 208] on input "Ingresar CUIT" at bounding box center [272, 208] width 271 height 10
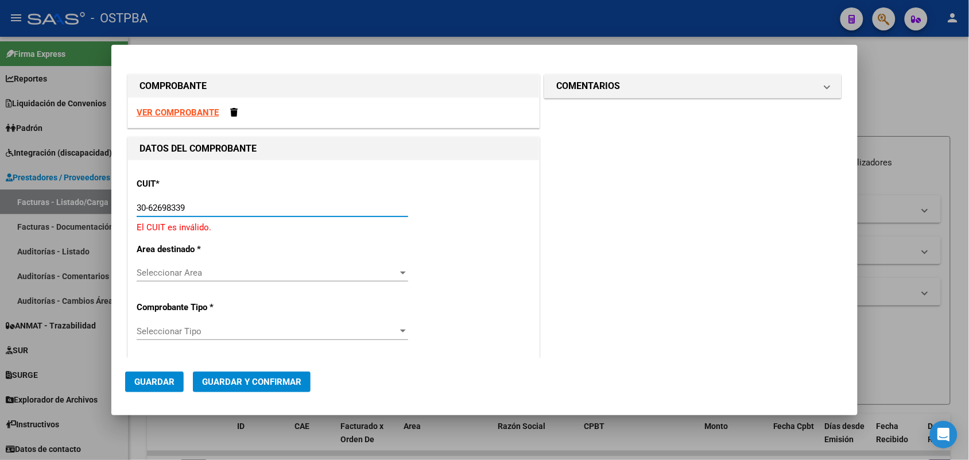
type input "30-62698339-8"
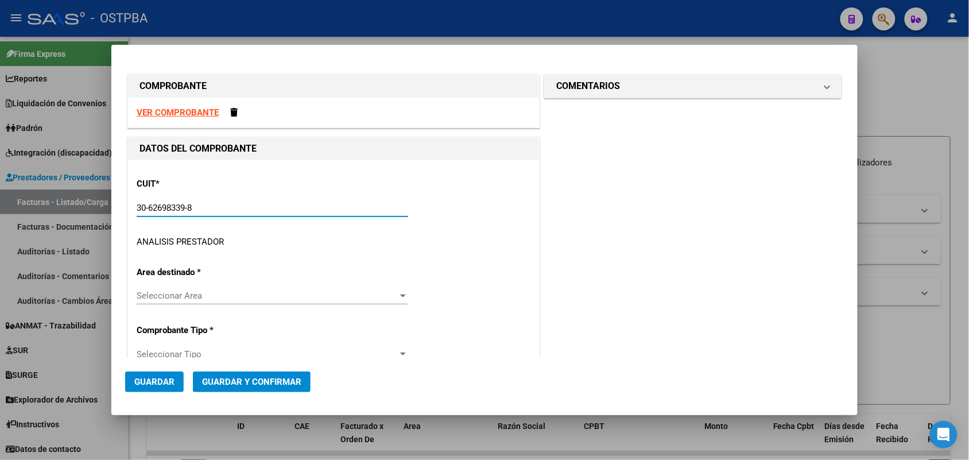
type input "117"
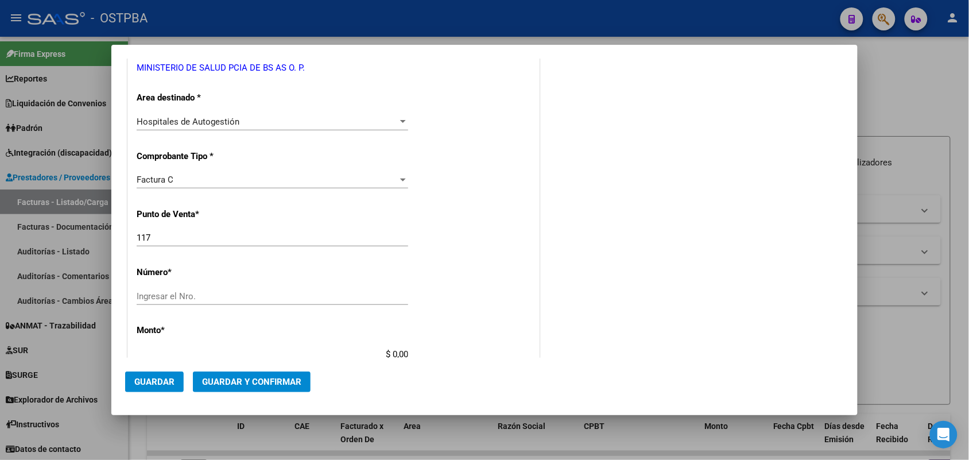
scroll to position [215, 0]
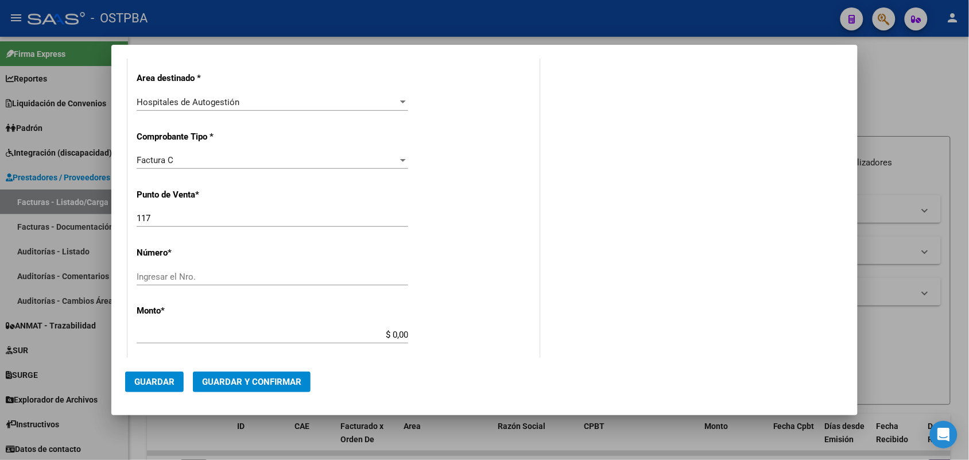
type input "30-62698339-8"
click at [152, 280] on input "Ingresar el Nro." at bounding box center [272, 276] width 271 height 10
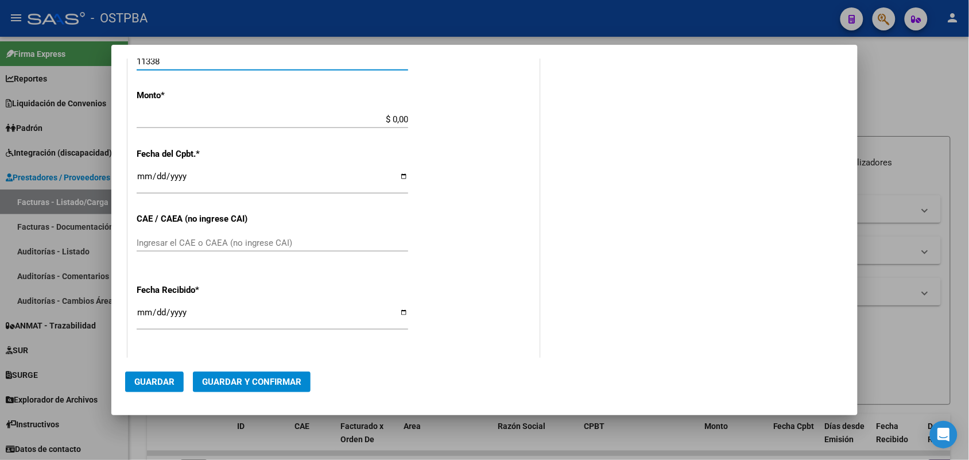
type input "11338"
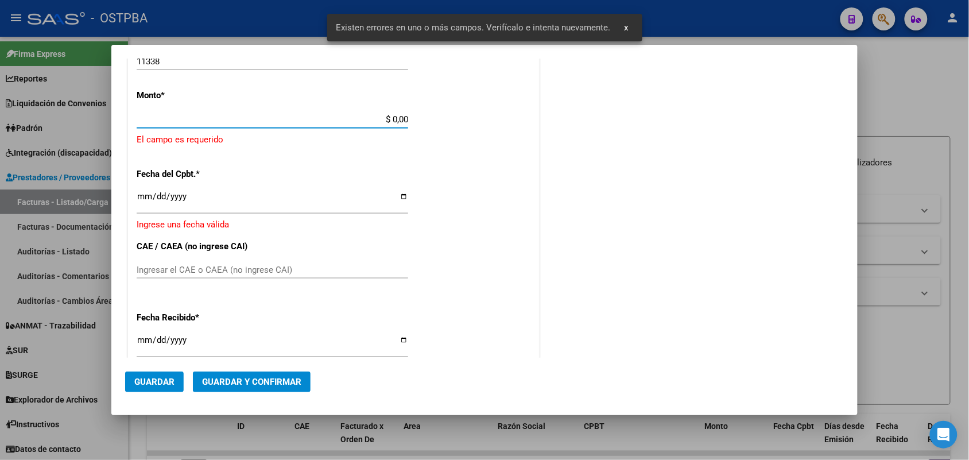
drag, startPoint x: 377, startPoint y: 119, endPoint x: 418, endPoint y: 123, distance: 41.0
click at [418, 123] on div "CUIT * 30-62698339-8 Ingresar CUIT ANALISIS PRESTADOR MINISTERIO DE SALUD PCIA …" at bounding box center [333, 150] width 411 height 841
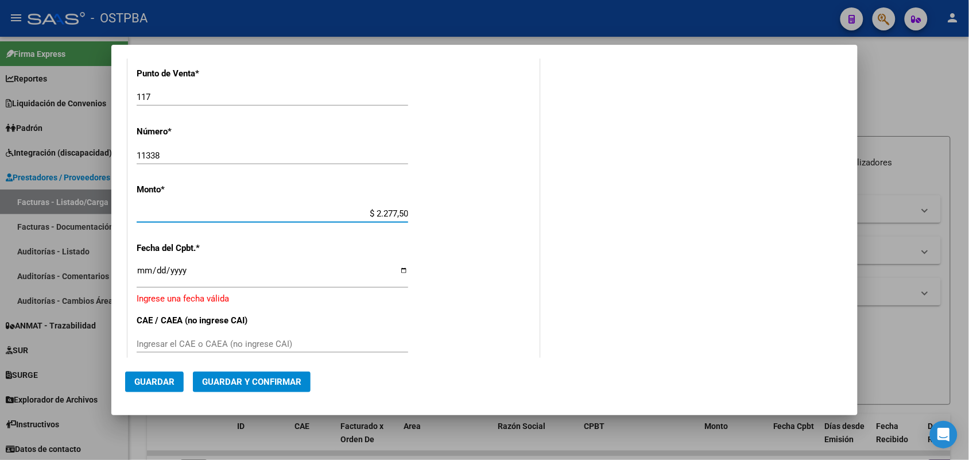
type input "$ 22.775,00"
click at [141, 269] on input "Ingresar la fecha" at bounding box center [272, 275] width 271 height 18
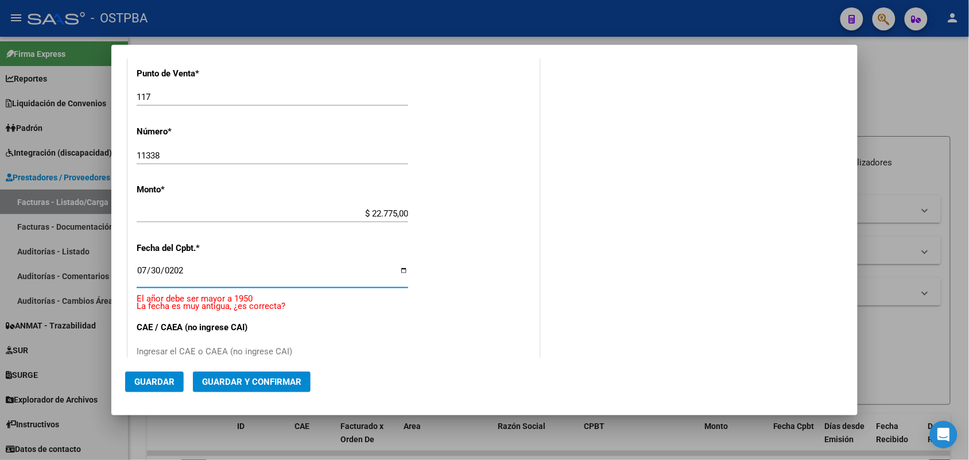
type input "[DATE]"
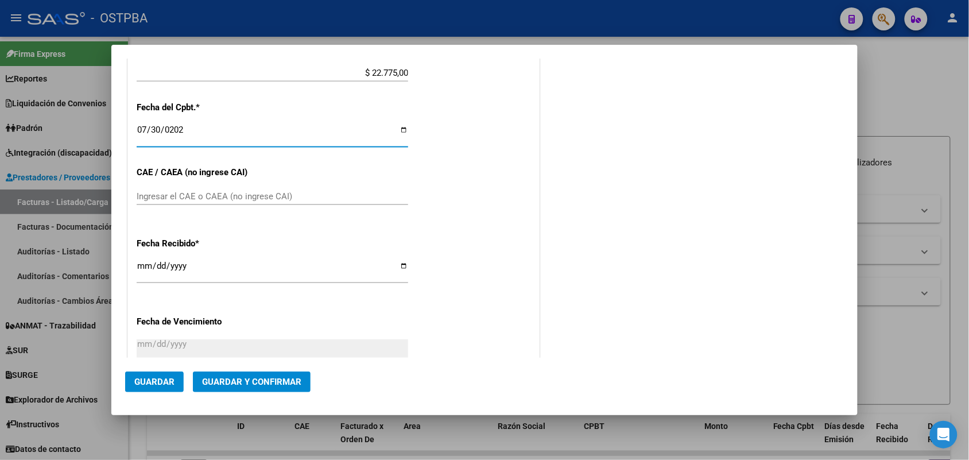
scroll to position [480, 0]
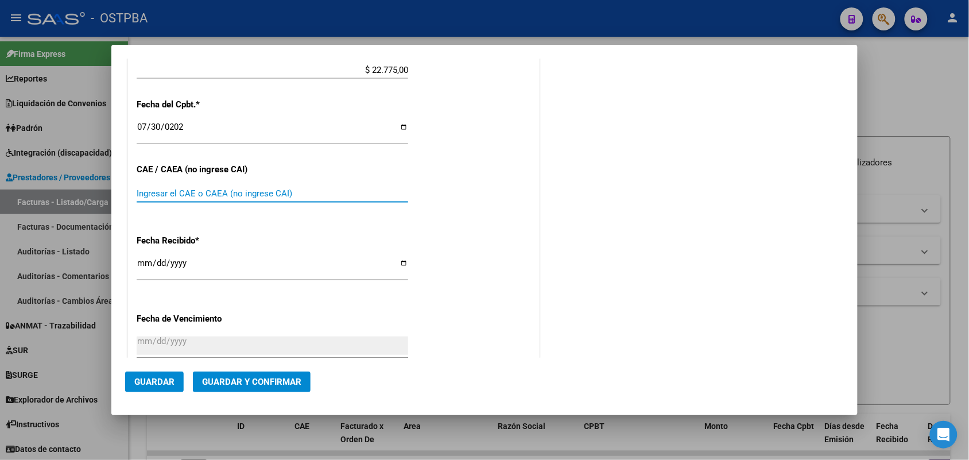
drag, startPoint x: 162, startPoint y: 193, endPoint x: 219, endPoint y: 180, distance: 58.5
click at [162, 193] on input "Ingresar el CAE o CAEA (no ingrese CAI)" at bounding box center [272, 193] width 271 height 10
type input "75318372685820"
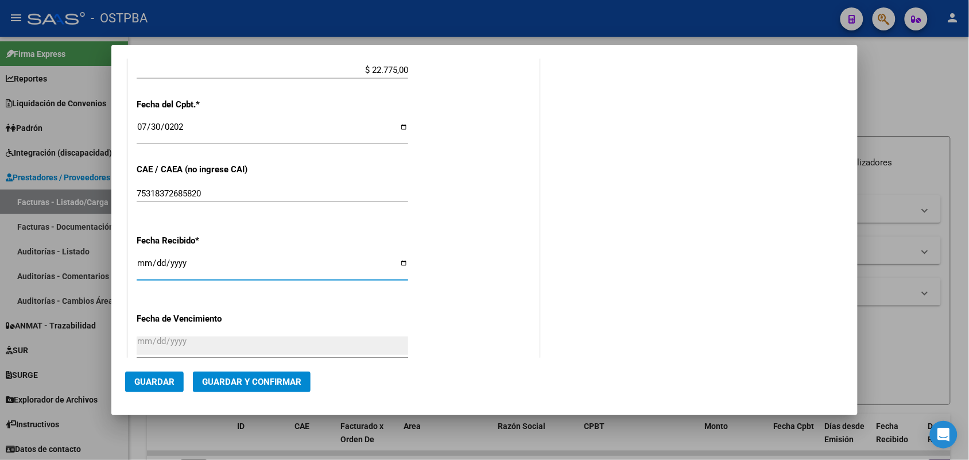
click at [142, 262] on input "[DATE]" at bounding box center [272, 267] width 271 height 18
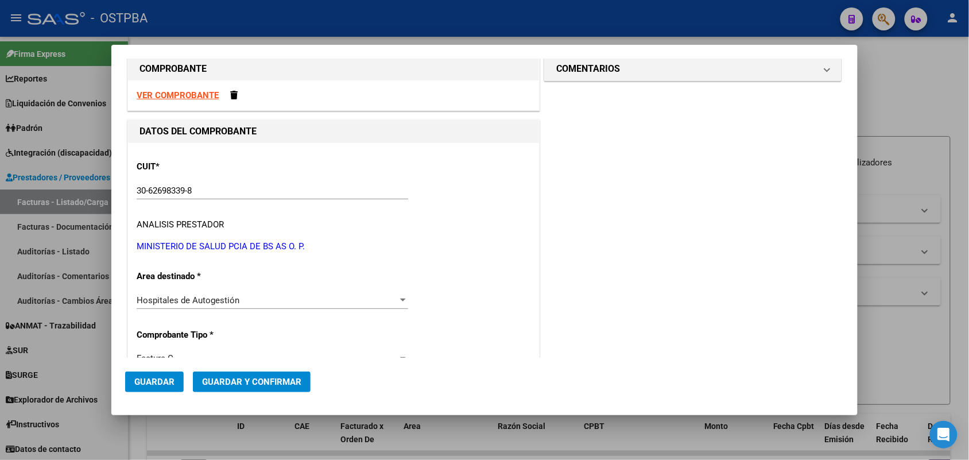
scroll to position [0, 0]
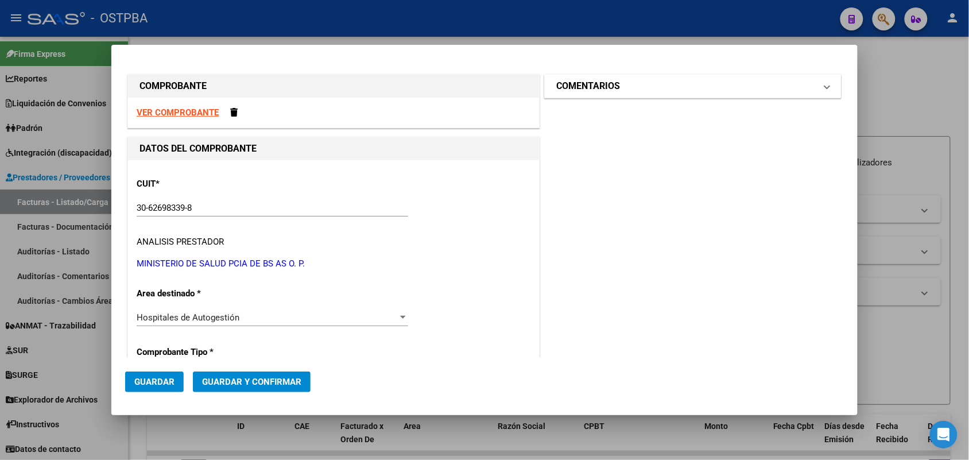
click at [825, 86] on span at bounding box center [827, 86] width 5 height 14
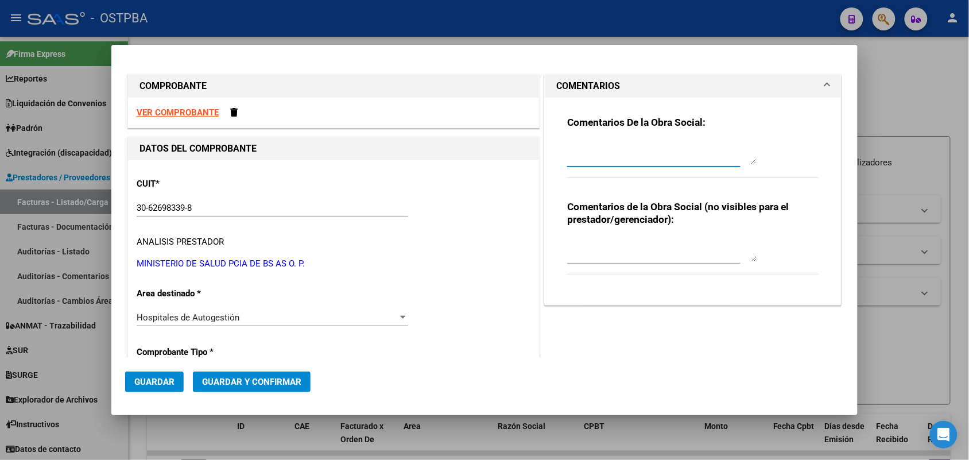
click at [578, 160] on textarea at bounding box center [661, 152] width 189 height 23
type textarea "HR 126401"
click at [164, 377] on span "Guardar" at bounding box center [154, 382] width 40 height 10
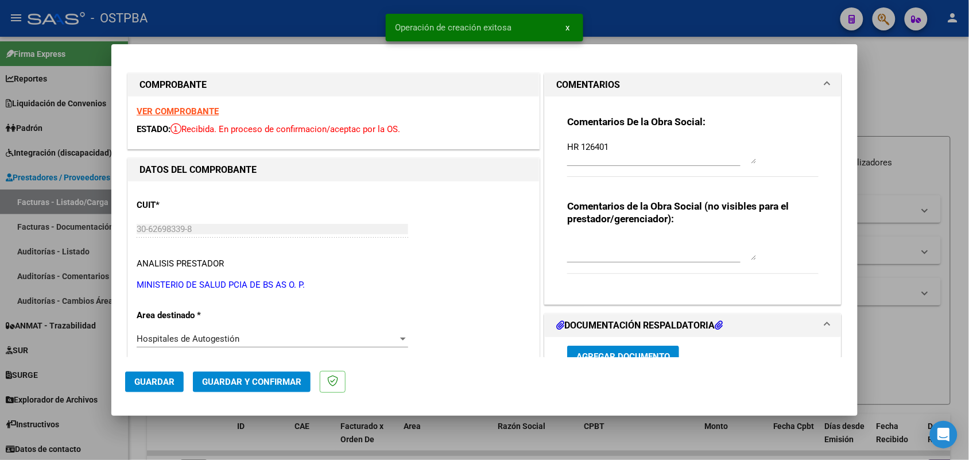
type input "[DATE]"
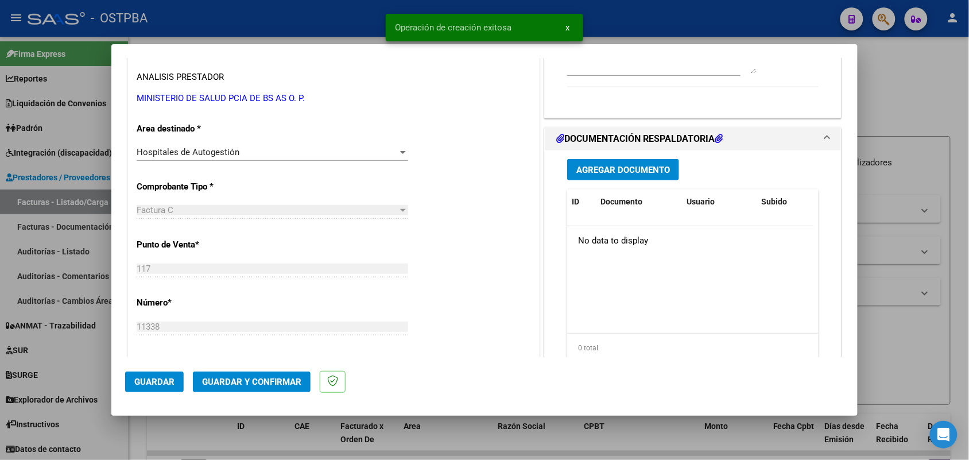
scroll to position [215, 0]
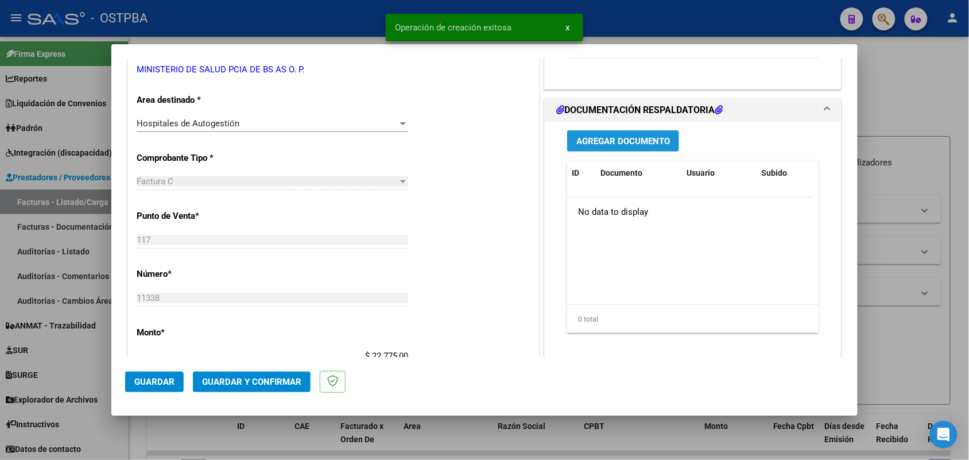
click at [632, 144] on span "Agregar Documento" at bounding box center [623, 141] width 94 height 10
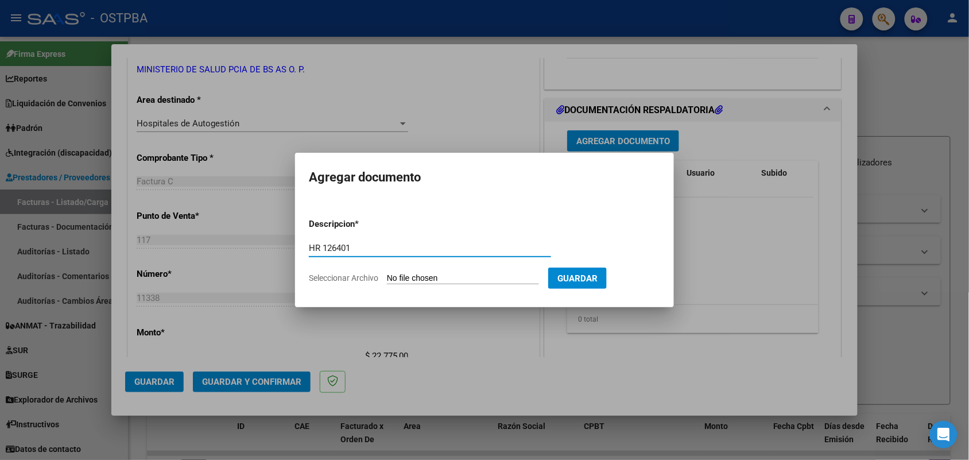
type input "HR 126401"
click at [396, 274] on input "Seleccionar Archivo" at bounding box center [463, 278] width 152 height 11
type input "C:\fakepath\HR 126401.pdf"
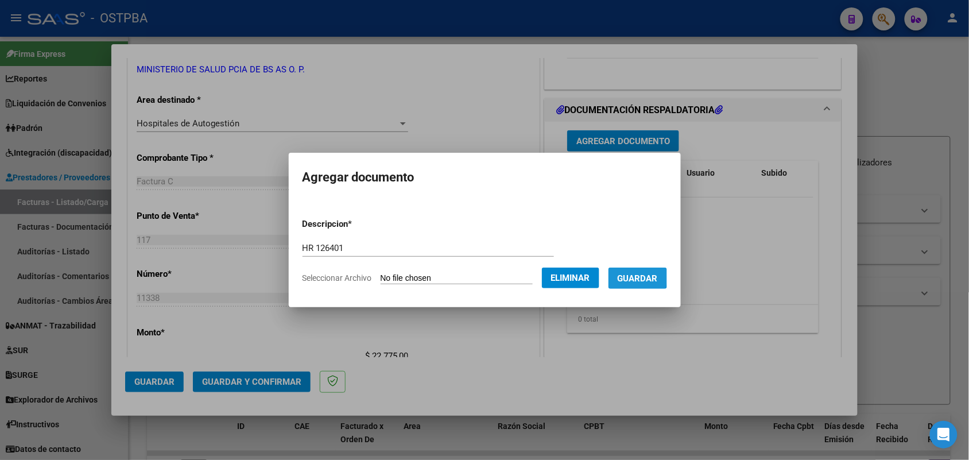
click at [640, 277] on span "Guardar" at bounding box center [638, 278] width 40 height 10
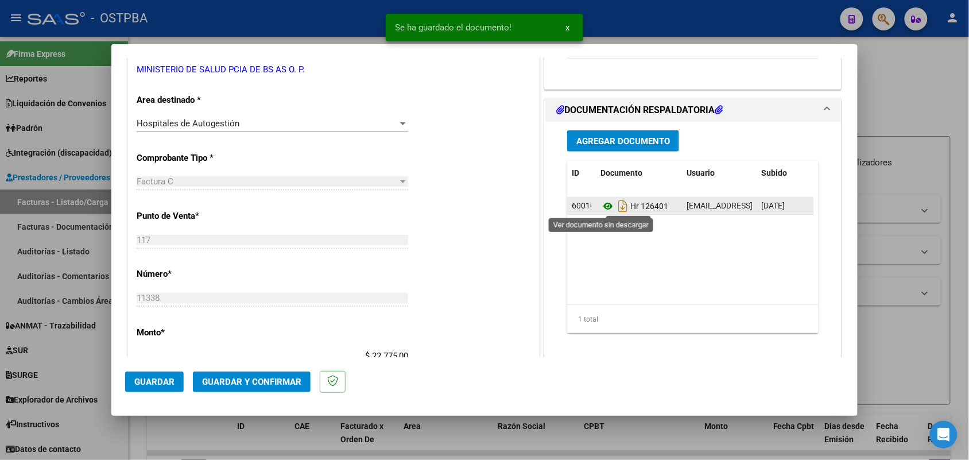
click at [600, 204] on icon at bounding box center [607, 206] width 15 height 14
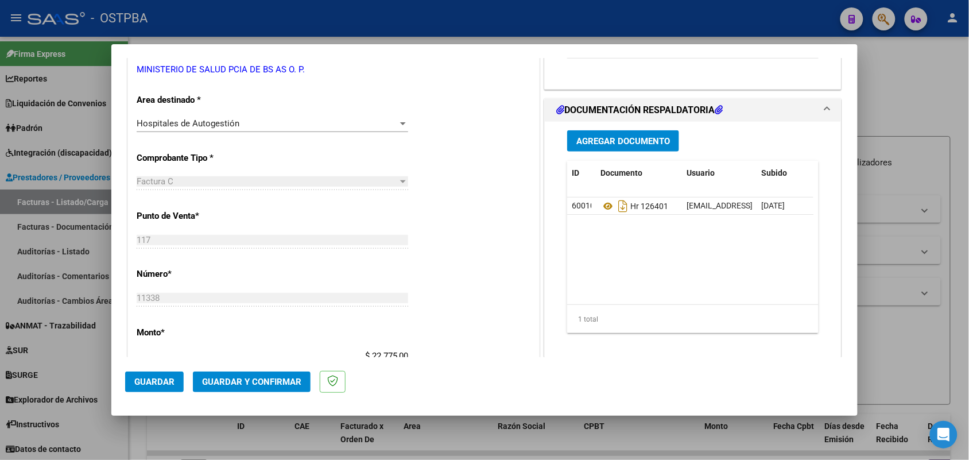
click at [616, 139] on span "Agregar Documento" at bounding box center [623, 141] width 94 height 10
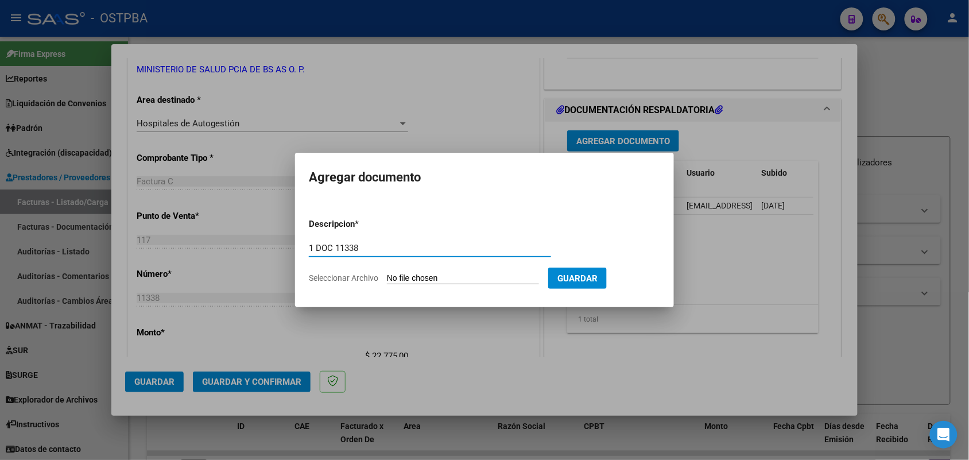
type input "1 DOC 11338"
click at [395, 277] on input "Seleccionar Archivo" at bounding box center [463, 278] width 152 height 11
type input "C:\fakepath\1 DOC 11338.pdf"
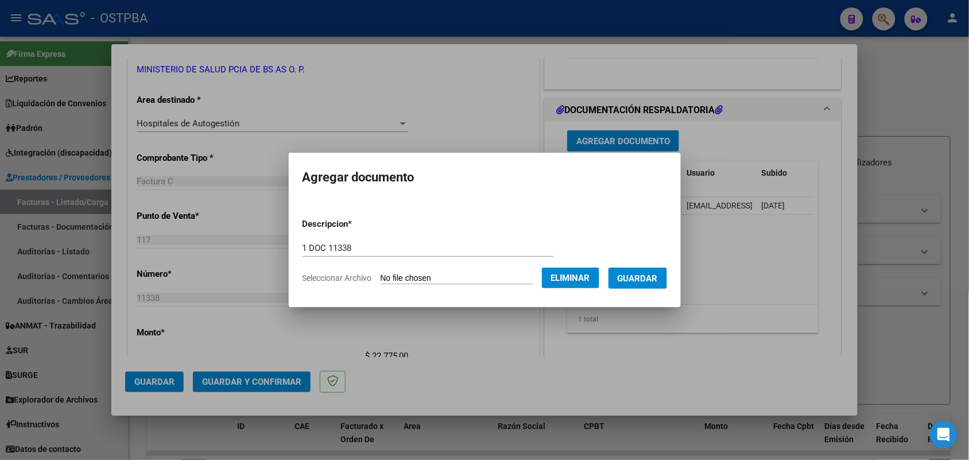
click at [646, 279] on span "Guardar" at bounding box center [638, 278] width 40 height 10
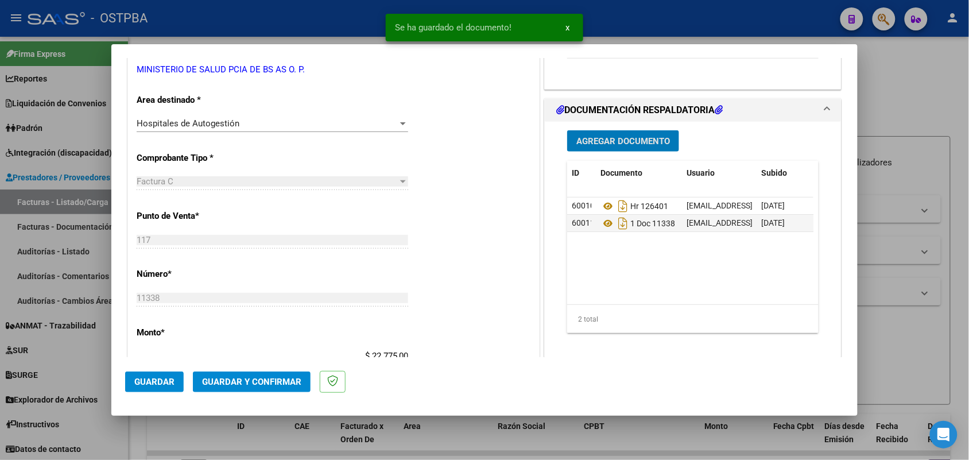
click at [621, 143] on span "Agregar Documento" at bounding box center [623, 141] width 94 height 10
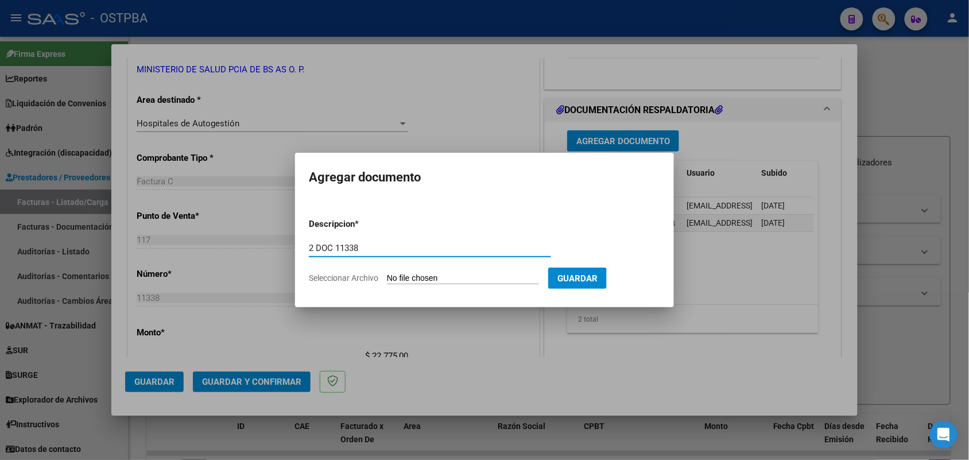
type input "2 DOC 11338"
click at [393, 283] on input "Seleccionar Archivo" at bounding box center [463, 278] width 152 height 11
type input "C:\fakepath\2 DOC 11338.pdf"
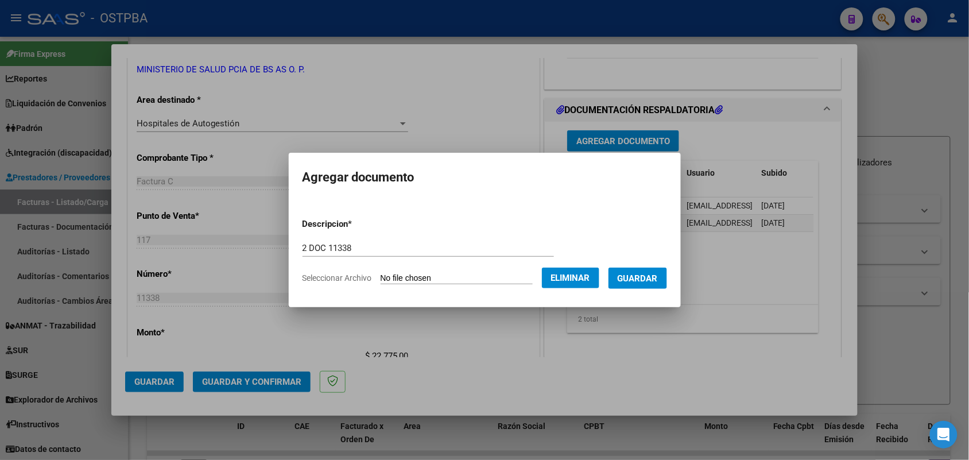
click at [650, 279] on span "Guardar" at bounding box center [638, 278] width 40 height 10
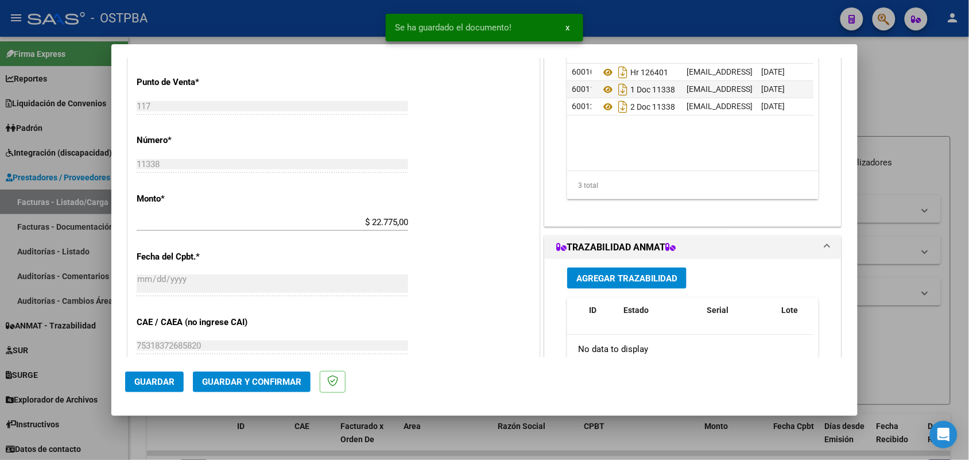
scroll to position [359, 0]
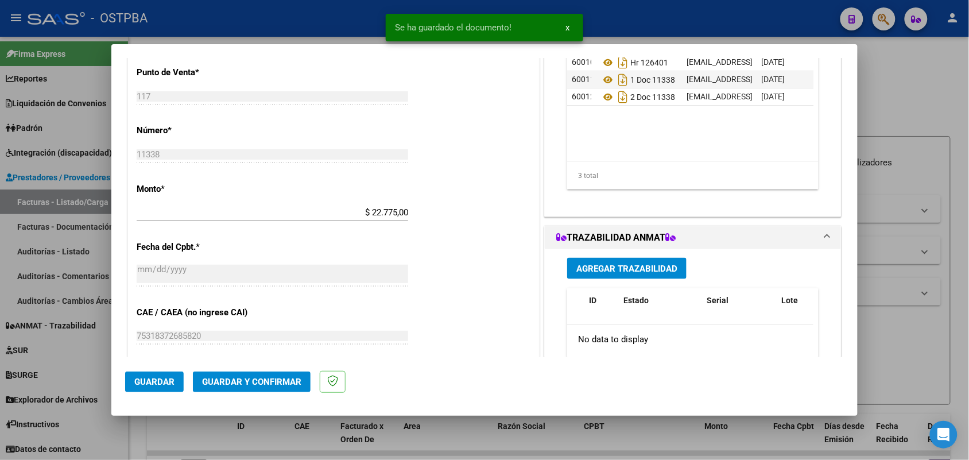
click at [242, 382] on span "Guardar y Confirmar" at bounding box center [251, 382] width 99 height 10
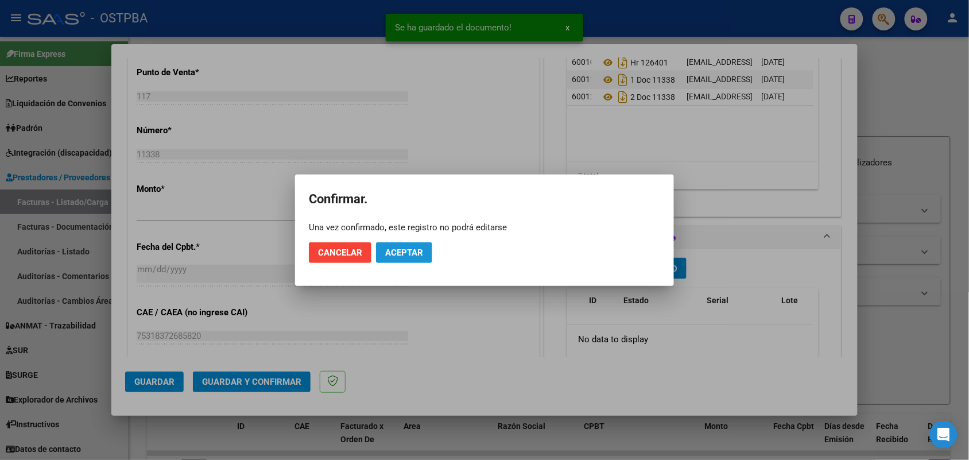
click at [409, 250] on span "Aceptar" at bounding box center [404, 252] width 38 height 10
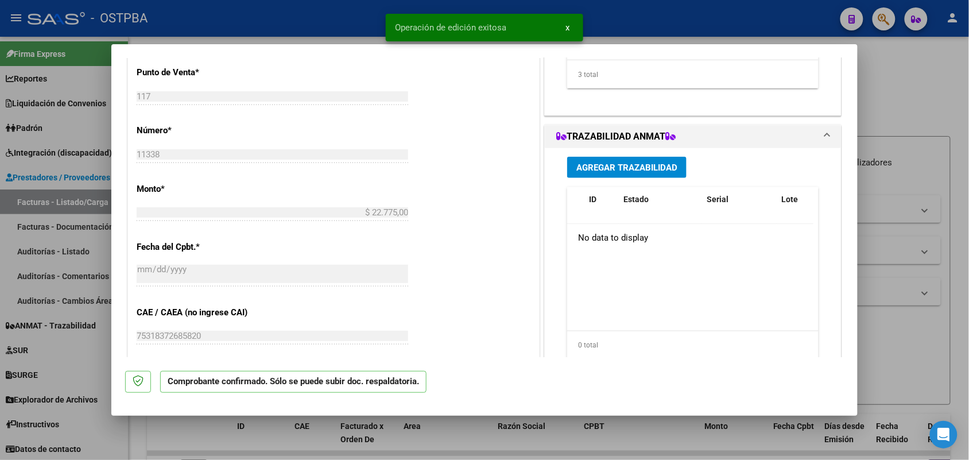
click at [93, 216] on div at bounding box center [484, 230] width 969 height 460
type input "$ 0,00"
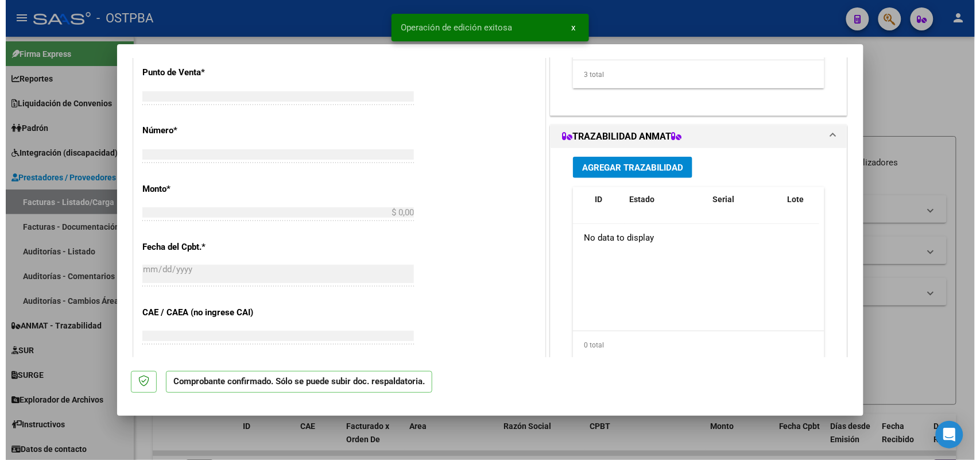
scroll to position [420, 0]
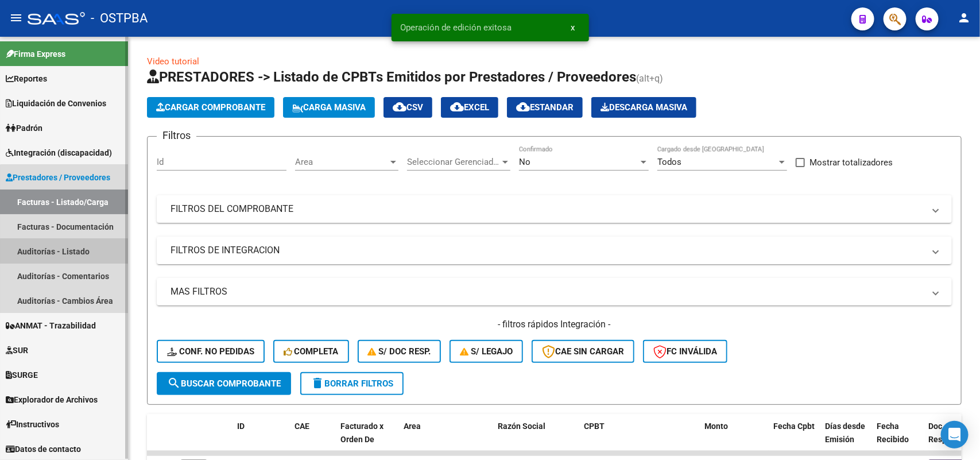
click at [76, 251] on link "Auditorías - Listado" at bounding box center [64, 251] width 128 height 25
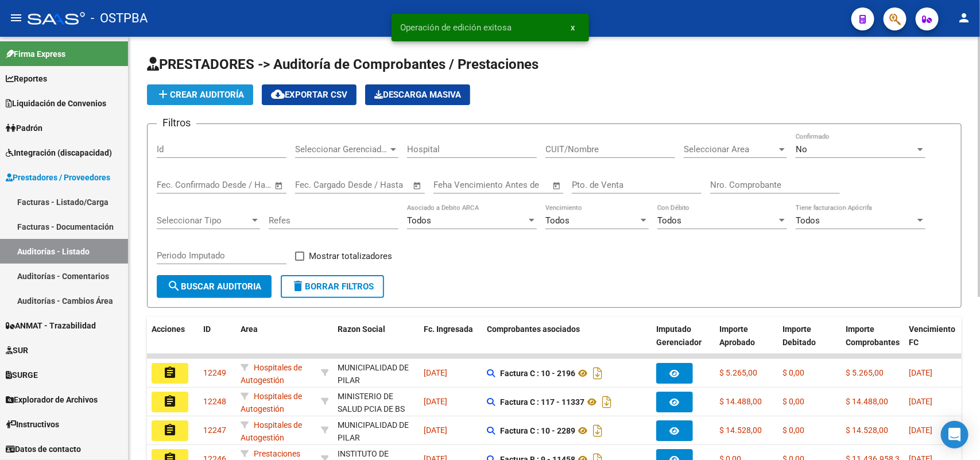
click at [232, 98] on span "add Crear Auditoría" at bounding box center [200, 95] width 88 height 10
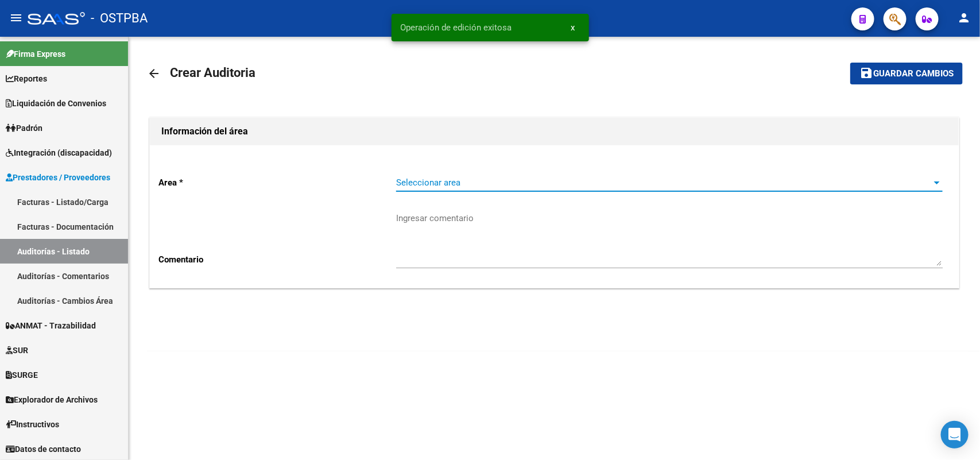
click at [462, 181] on span "Seleccionar area" at bounding box center [664, 182] width 536 height 10
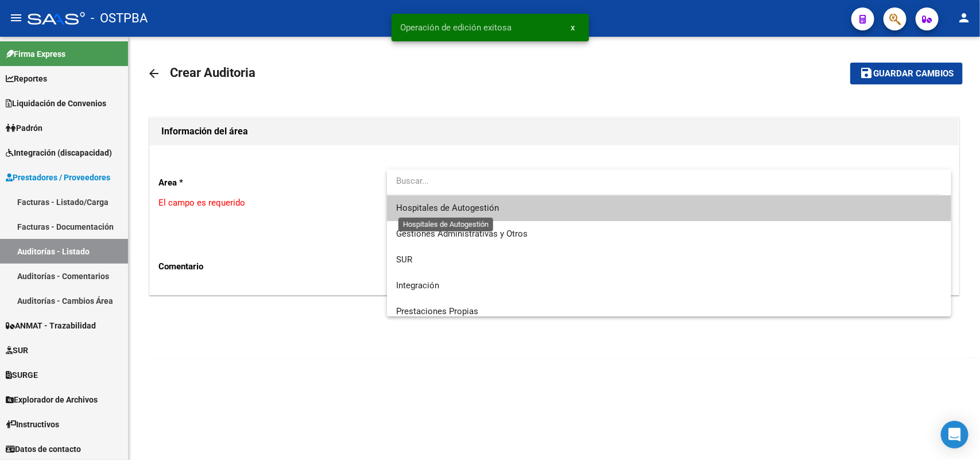
click at [462, 210] on span "Hospitales de Autogestión" at bounding box center [447, 208] width 103 height 10
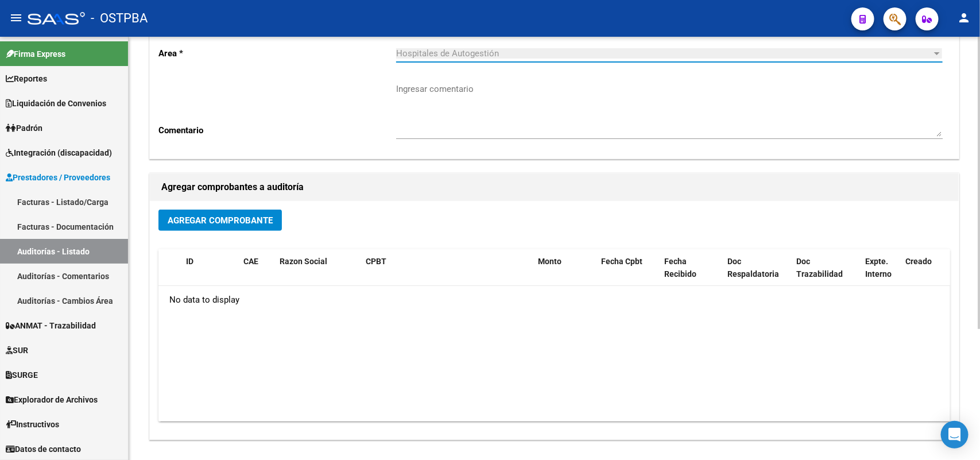
scroll to position [189, 0]
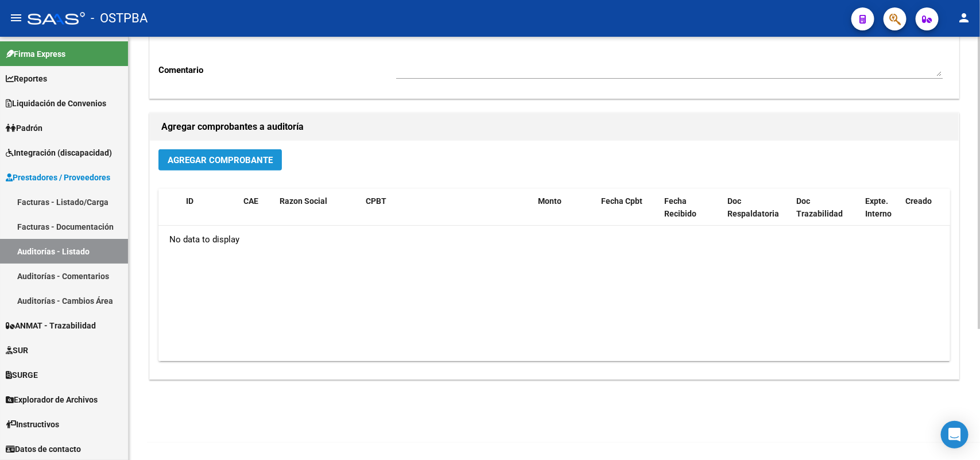
click at [230, 153] on button "Agregar Comprobante" at bounding box center [219, 159] width 123 height 21
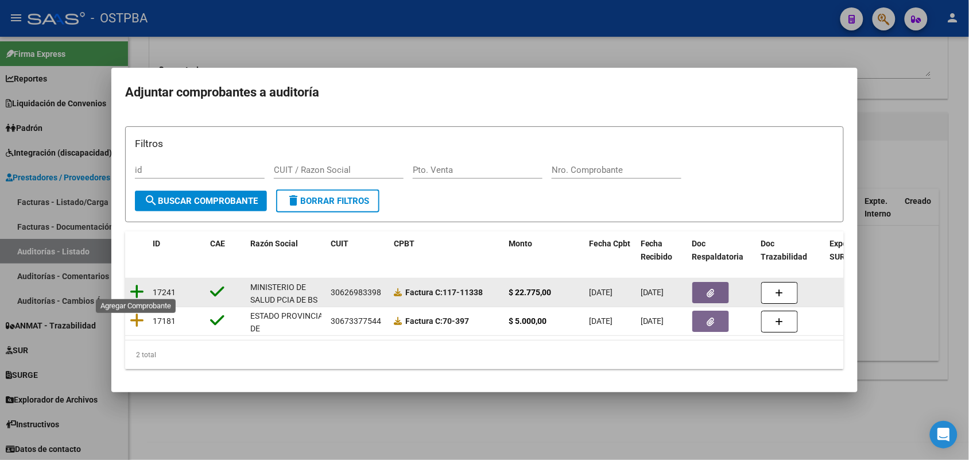
click at [138, 286] on icon at bounding box center [137, 292] width 14 height 16
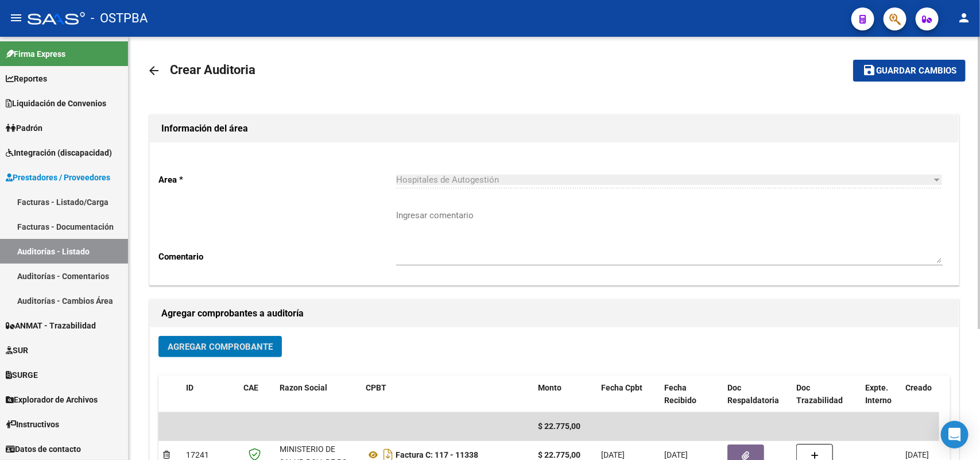
scroll to position [0, 0]
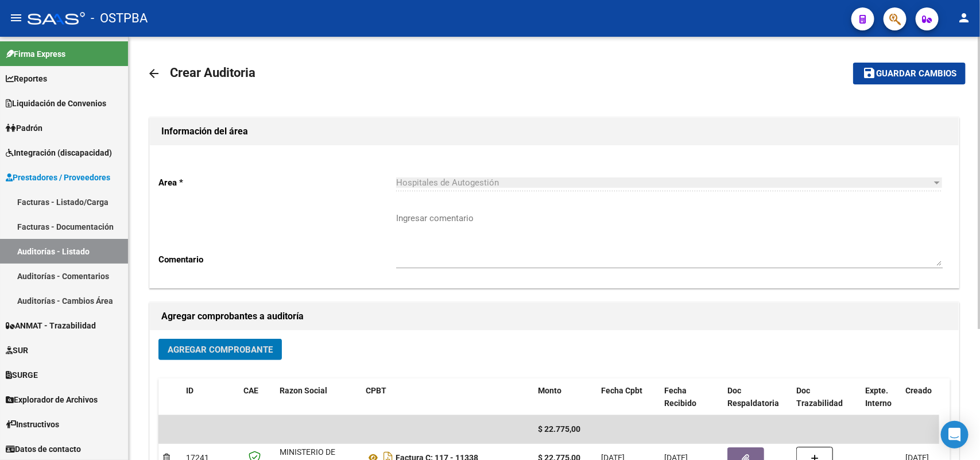
click at [913, 70] on span "Guardar cambios" at bounding box center [916, 74] width 80 height 10
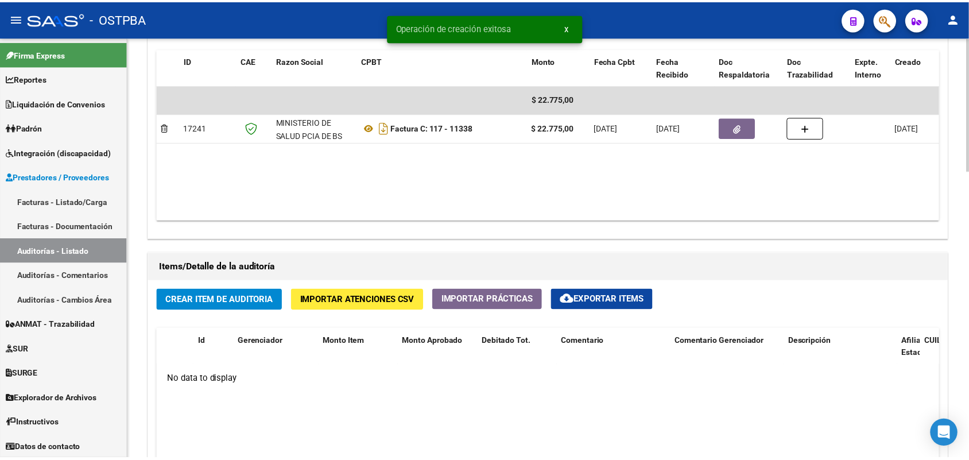
scroll to position [717, 0]
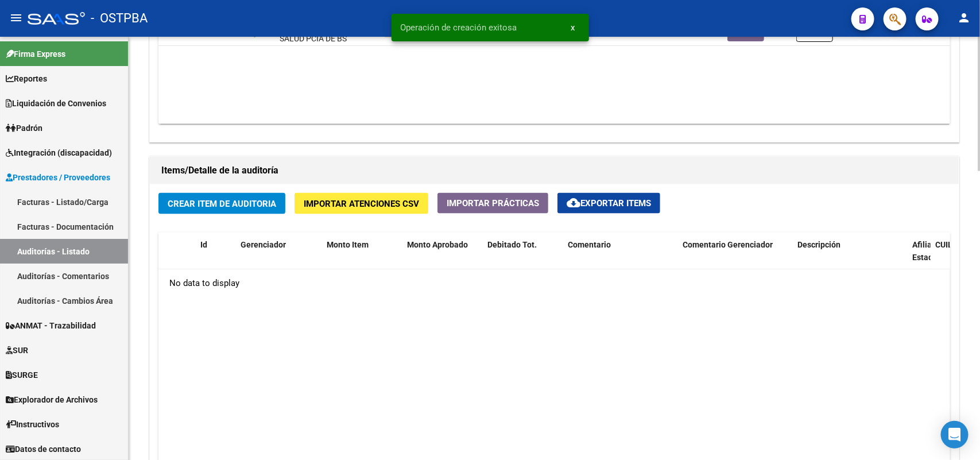
click at [216, 200] on span "Crear Item de Auditoria" at bounding box center [222, 204] width 108 height 10
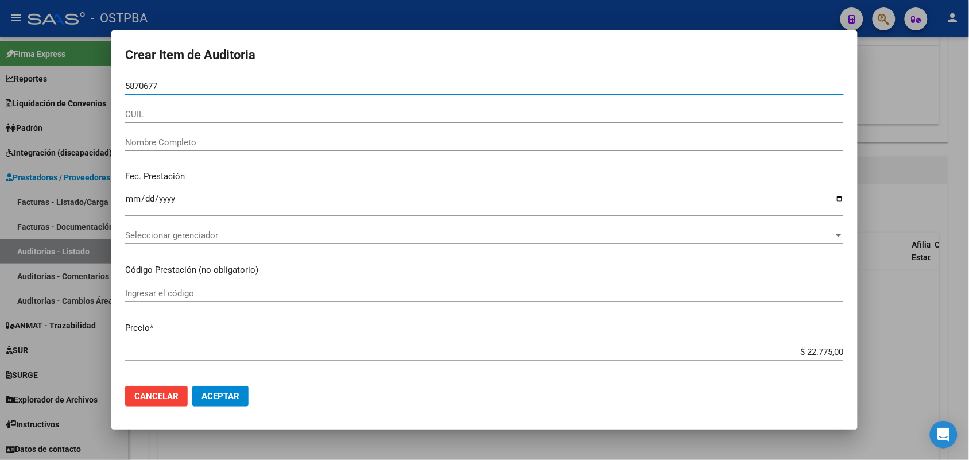
type input "58706778"
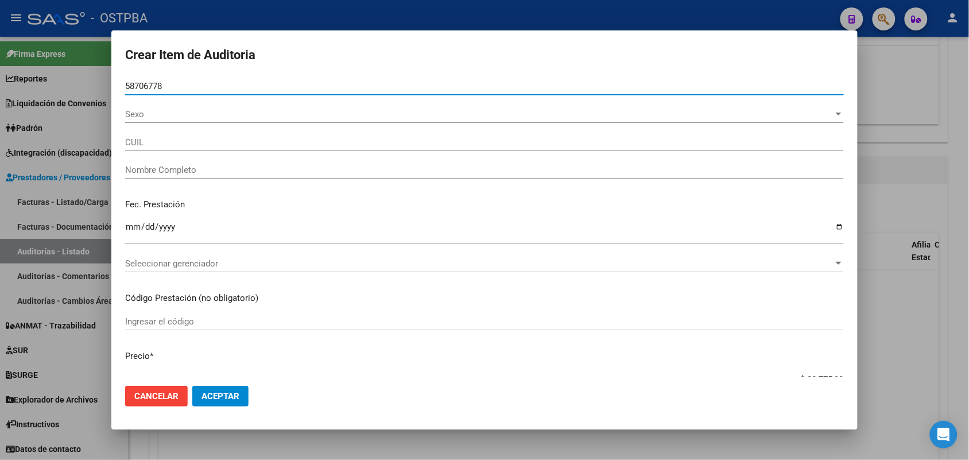
type input "20587067782"
type input "CANTEROS [PERSON_NAME]"
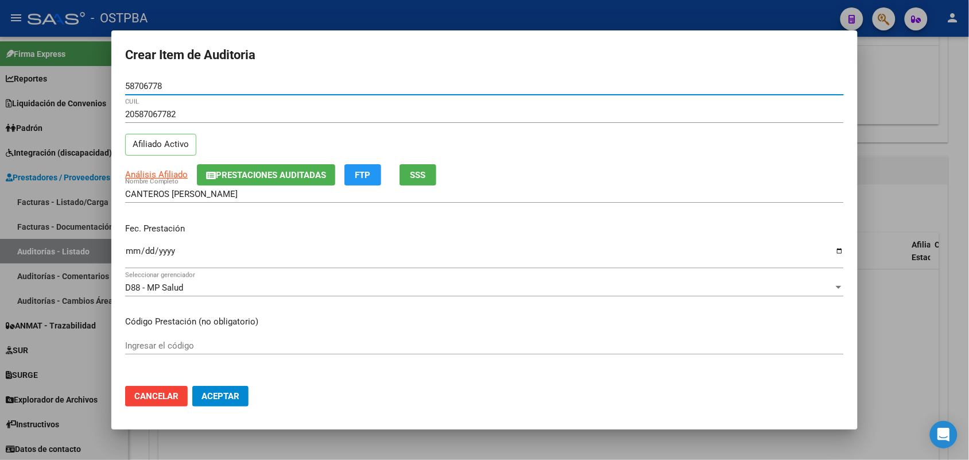
type input "58706778"
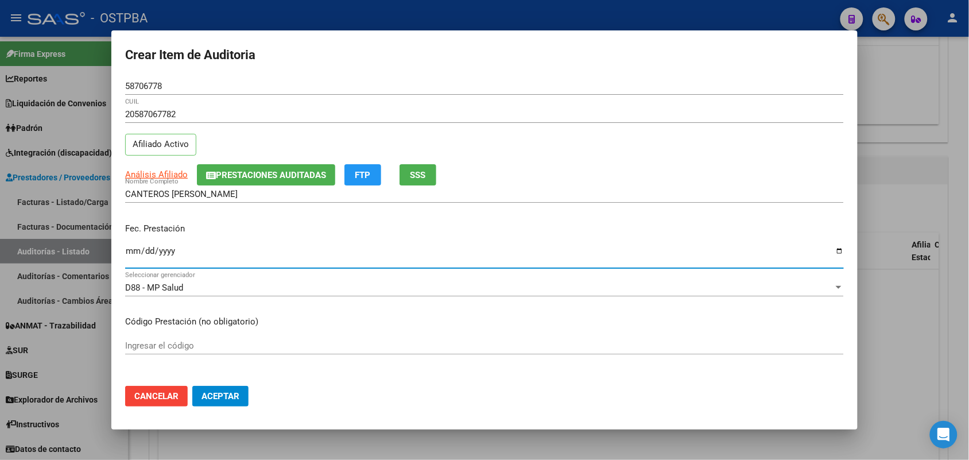
click at [127, 255] on input "Ingresar la fecha" at bounding box center [484, 255] width 719 height 18
type input "[DATE]"
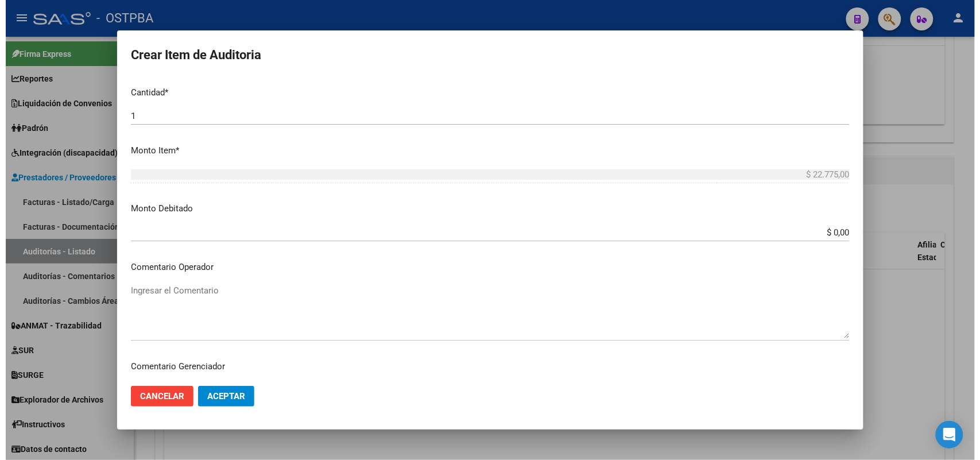
scroll to position [635, 0]
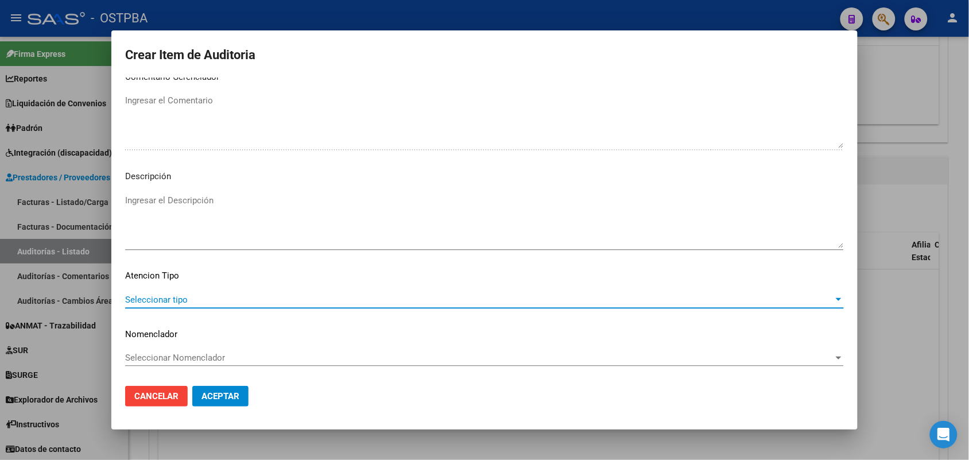
click at [167, 299] on span "Seleccionar tipo" at bounding box center [479, 299] width 708 height 10
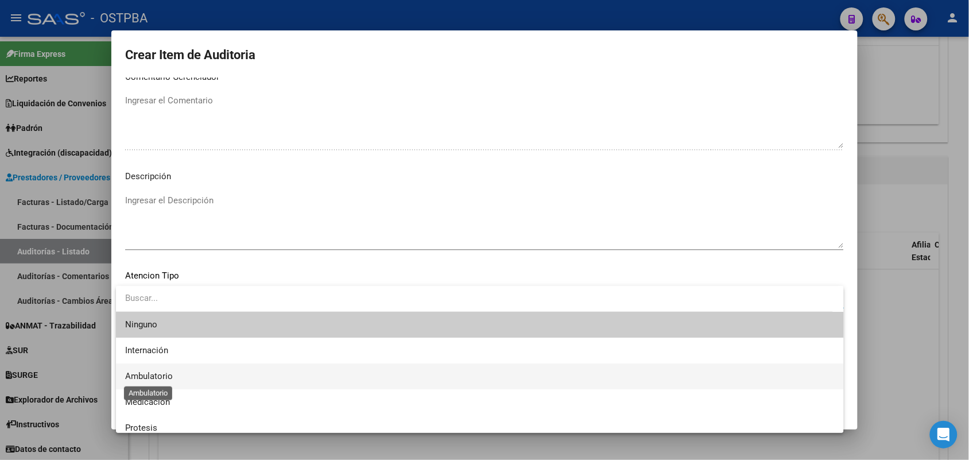
click at [161, 377] on span "Ambulatorio" at bounding box center [149, 376] width 48 height 10
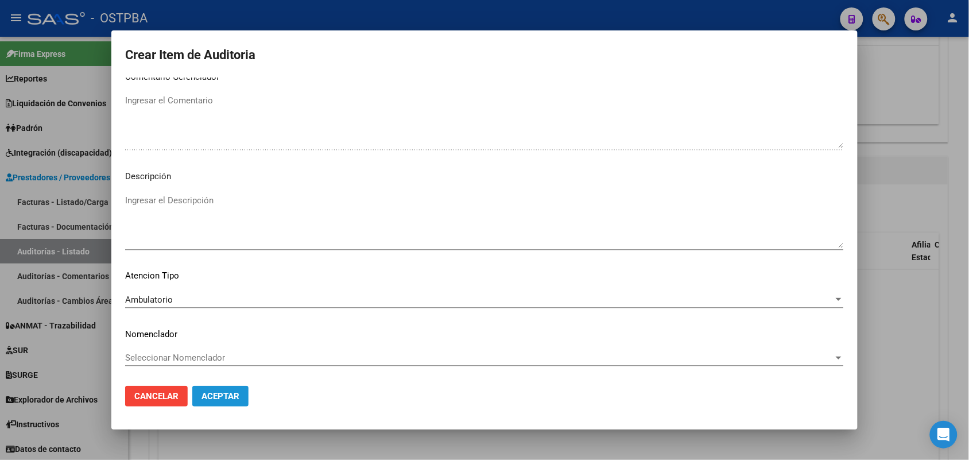
click at [236, 393] on span "Aceptar" at bounding box center [220, 396] width 38 height 10
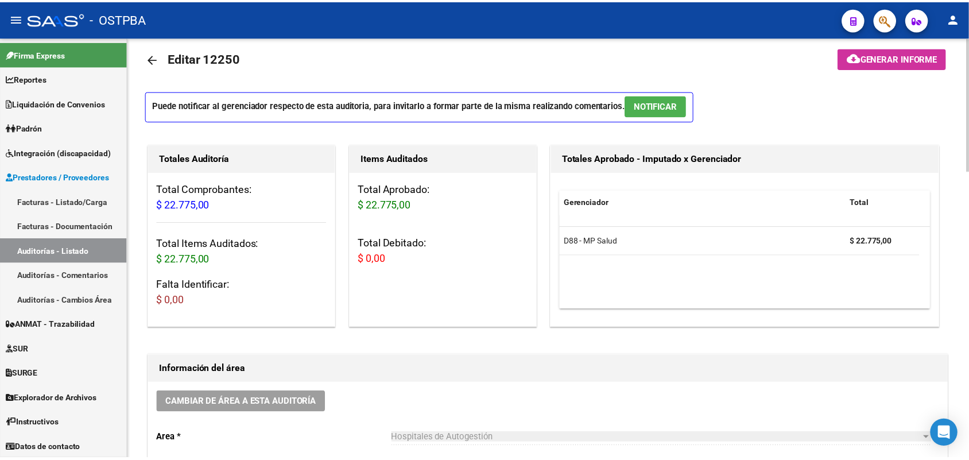
scroll to position [0, 0]
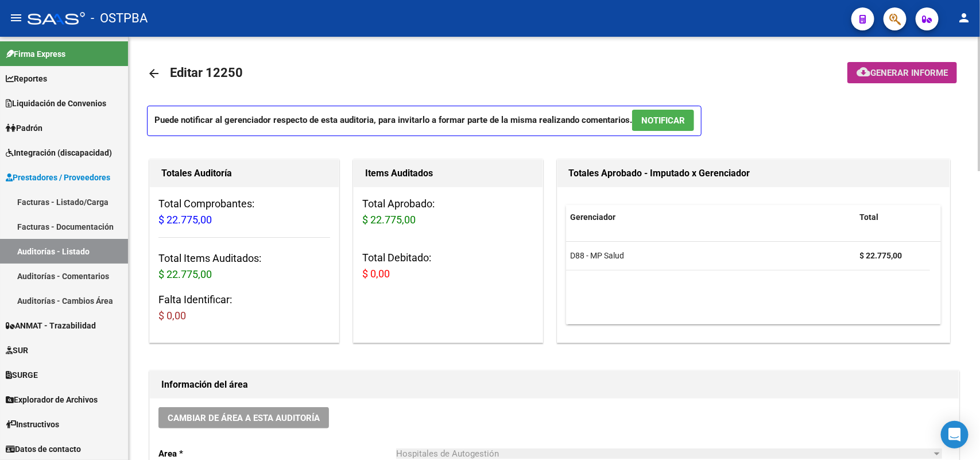
click at [911, 69] on span "Generar informe" at bounding box center [908, 73] width 77 height 10
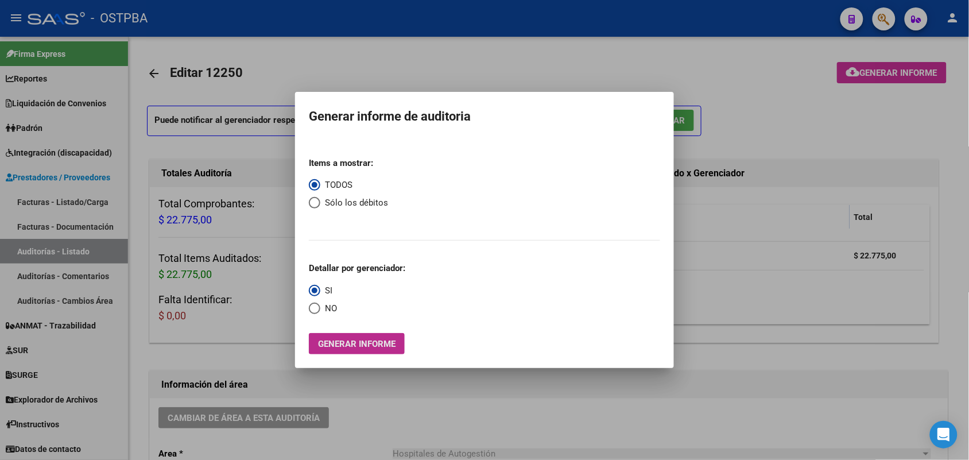
click at [357, 339] on span "Generar informe" at bounding box center [356, 344] width 77 height 10
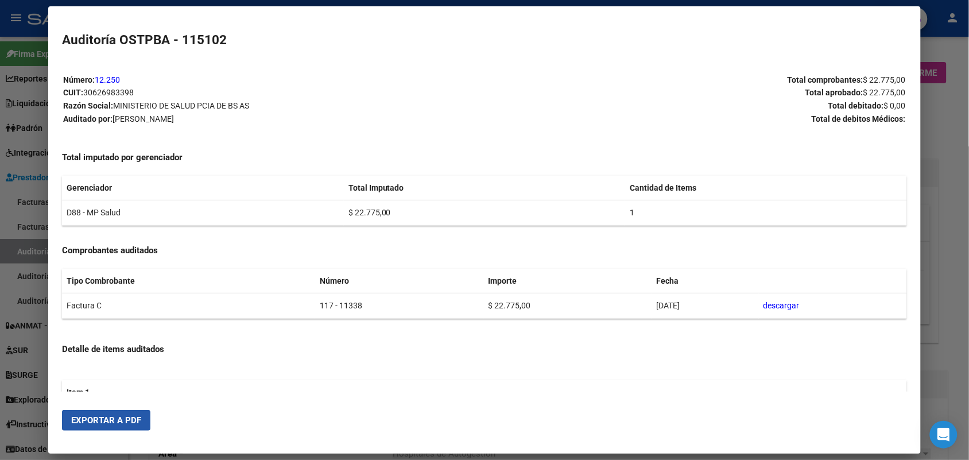
click at [112, 416] on span "Exportar a PDF" at bounding box center [106, 420] width 70 height 10
drag, startPoint x: 914, startPoint y: 177, endPoint x: 931, endPoint y: 173, distance: 17.7
click at [914, 177] on mat-dialog-content "Número: 12.250 CUIT: 30626983398 Razón Social: MINISTERIO DE SALUD PCIA DE BS A…" at bounding box center [484, 226] width 872 height 331
click at [934, 171] on div at bounding box center [484, 230] width 969 height 460
